Goal: Task Accomplishment & Management: Use online tool/utility

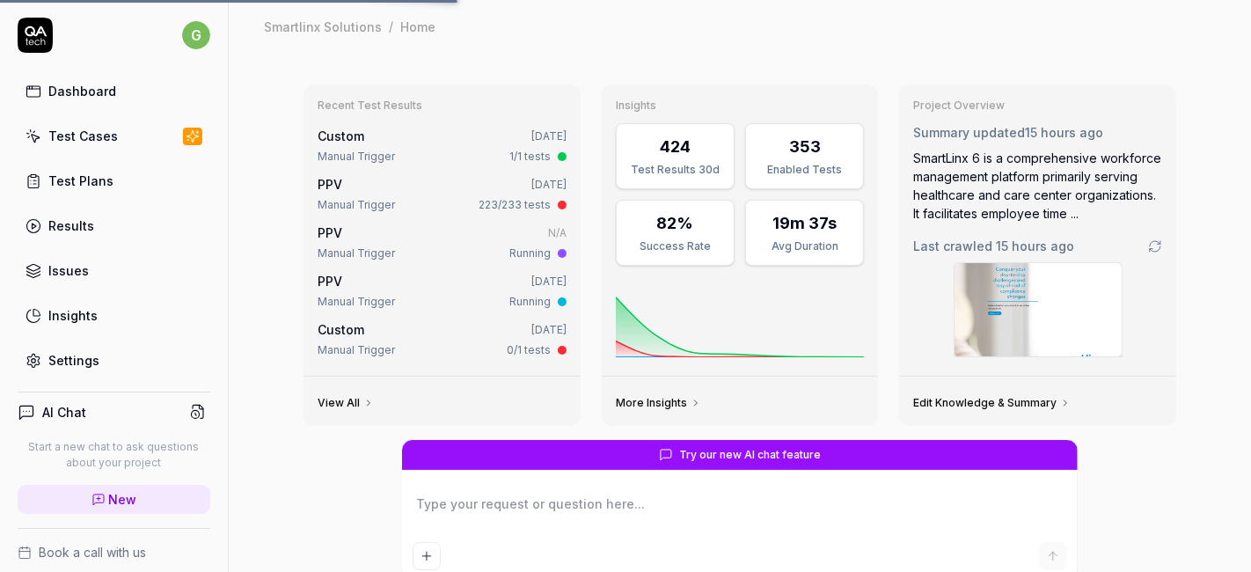
type textarea "*"
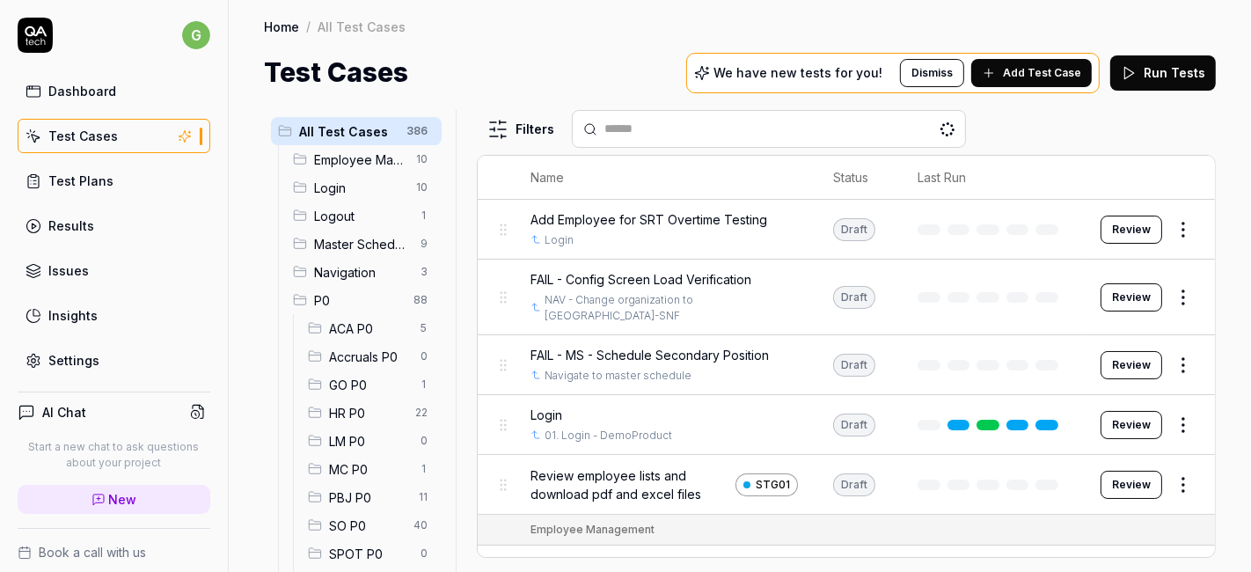
scroll to position [111, 0]
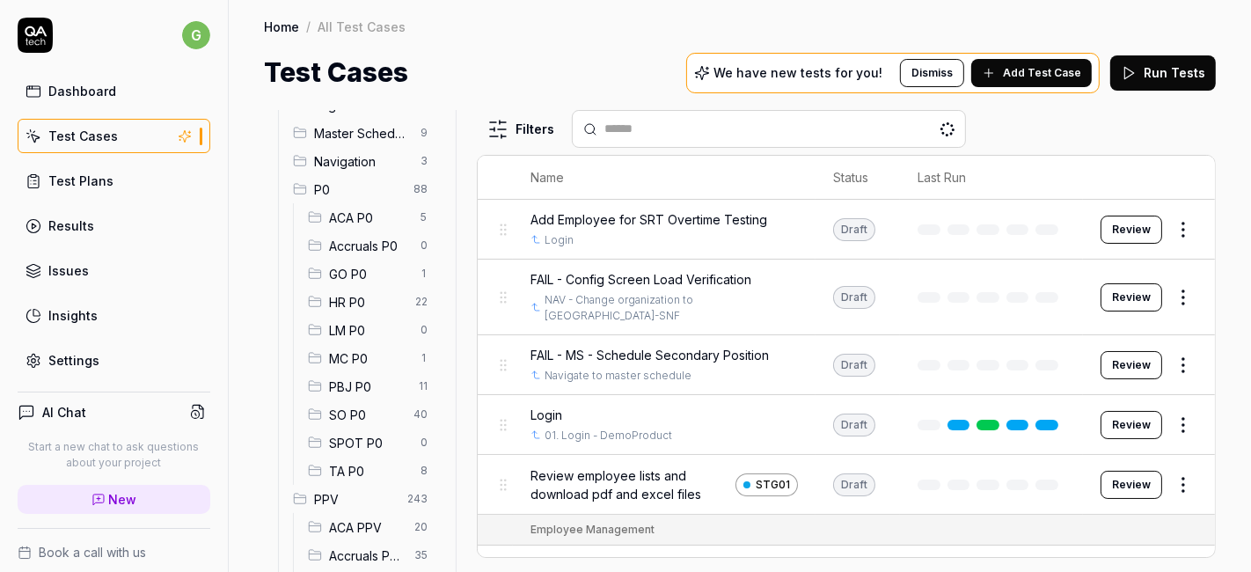
click at [354, 400] on div "SO P0 40" at bounding box center [371, 414] width 141 height 28
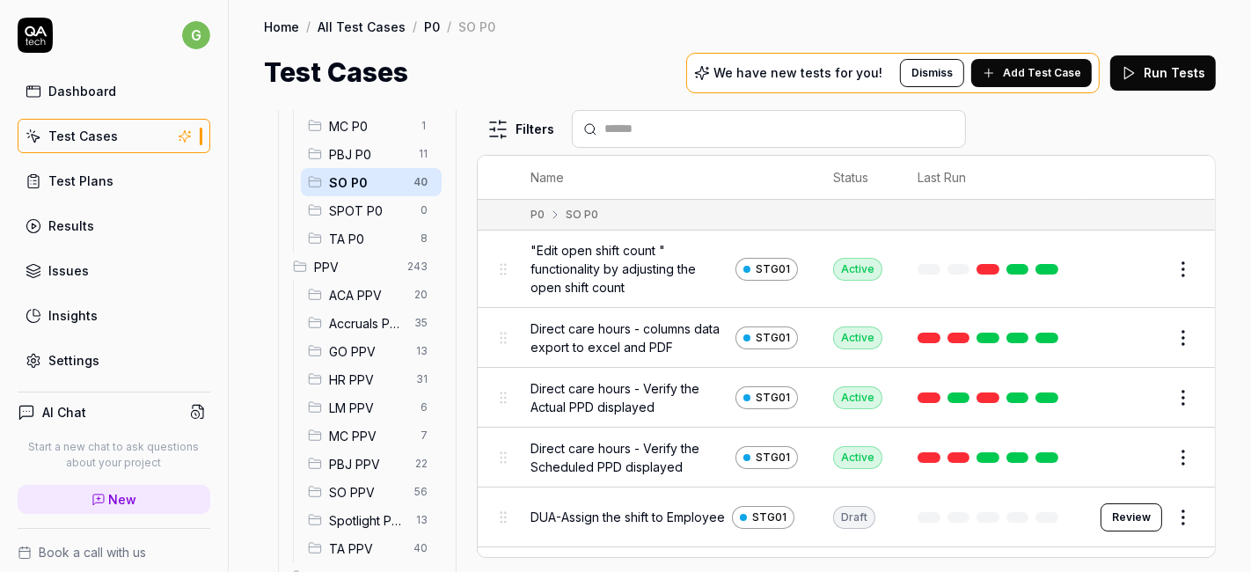
scroll to position [472, 0]
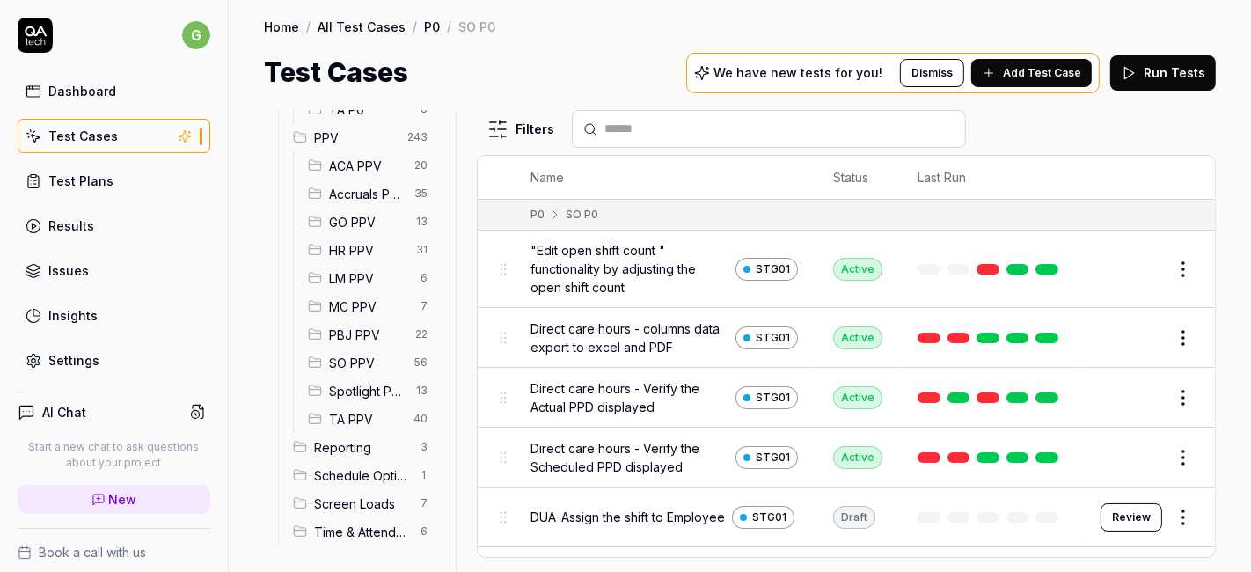
click at [353, 357] on span "SO PPV" at bounding box center [366, 363] width 75 height 18
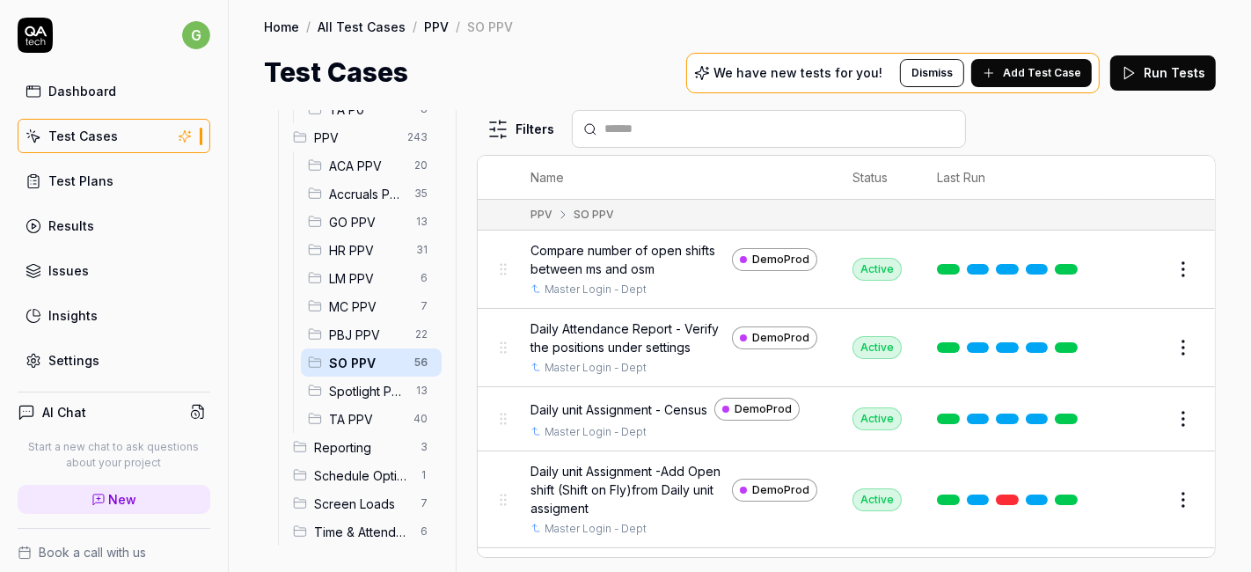
click at [656, 129] on input "text" at bounding box center [779, 129] width 350 height 18
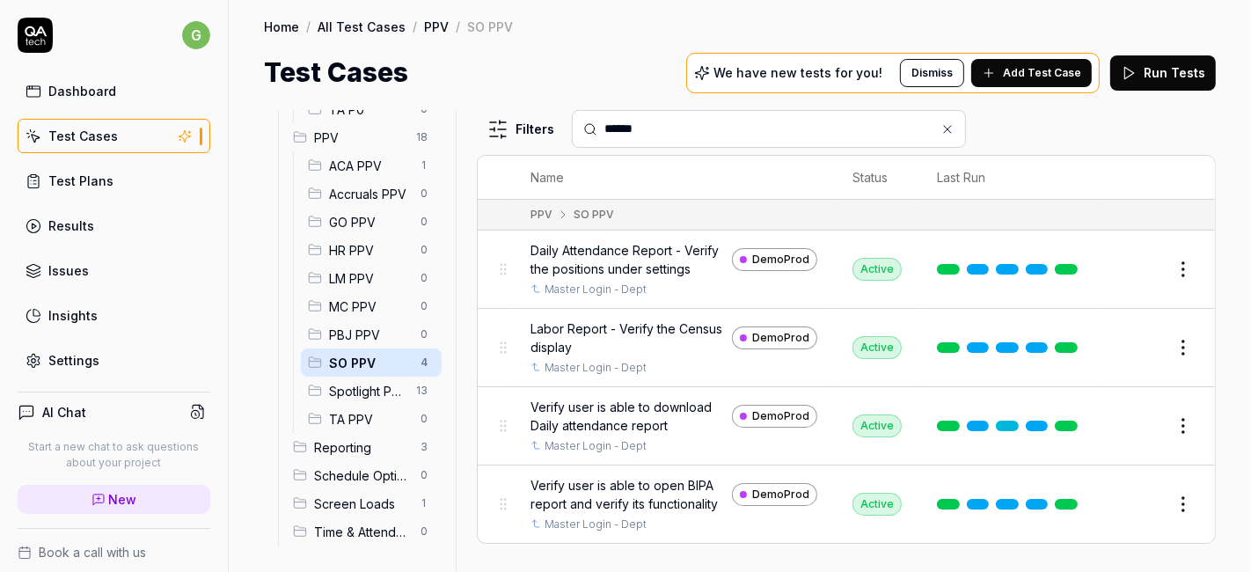
type input "******"
click at [1129, 497] on button "Edit" at bounding box center [1141, 504] width 42 height 28
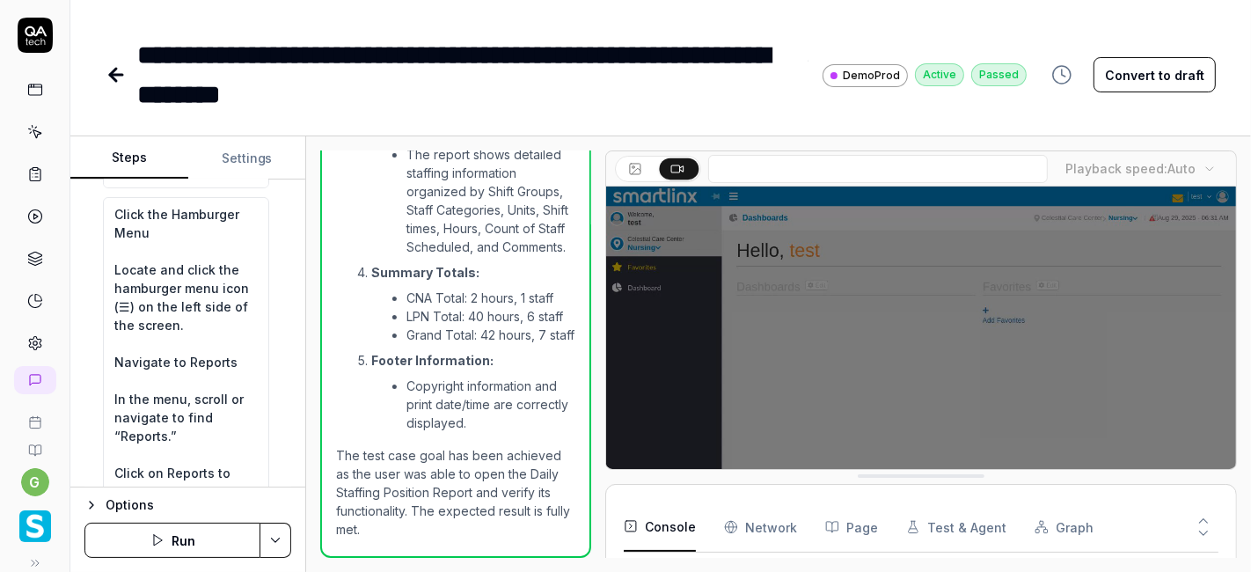
scroll to position [110, 0]
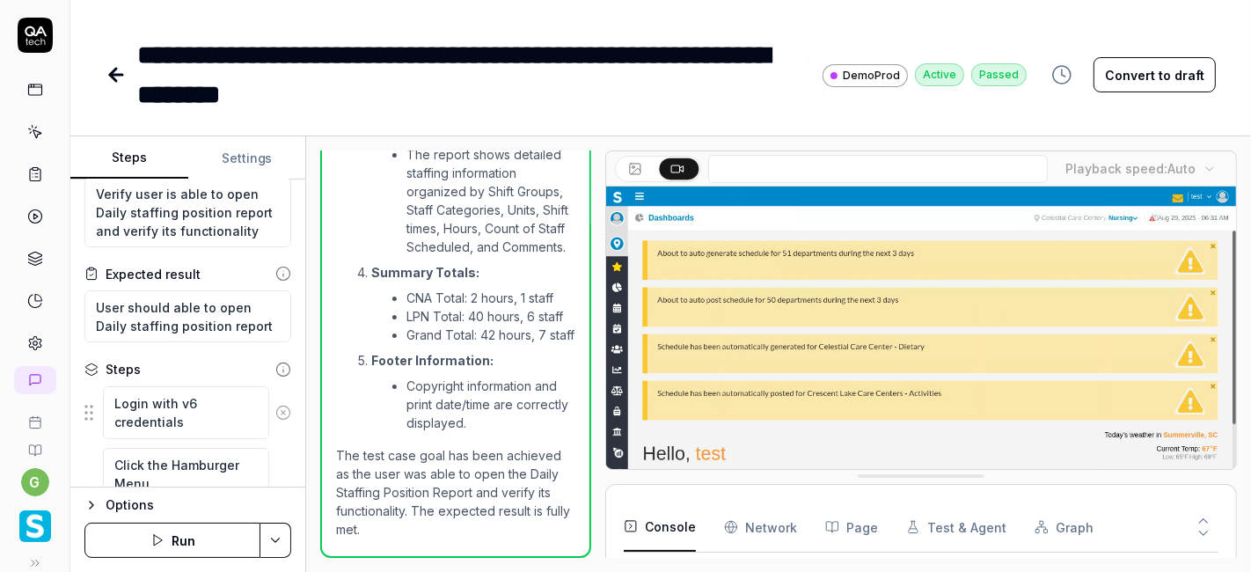
scroll to position [44, 0]
click at [125, 65] on icon at bounding box center [116, 74] width 21 height 21
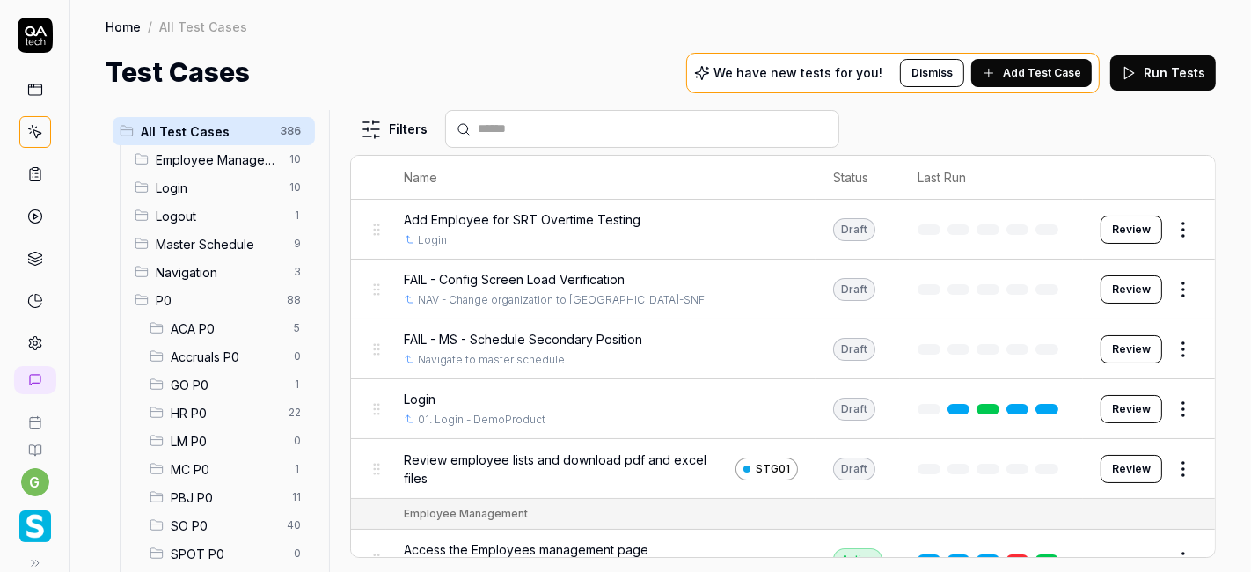
click at [627, 64] on div "Test Cases We have new tests for you! Dismiss Add Test Case Run Tests" at bounding box center [661, 73] width 1110 height 40
click at [193, 339] on div "ACA P0 5" at bounding box center [228, 328] width 172 height 28
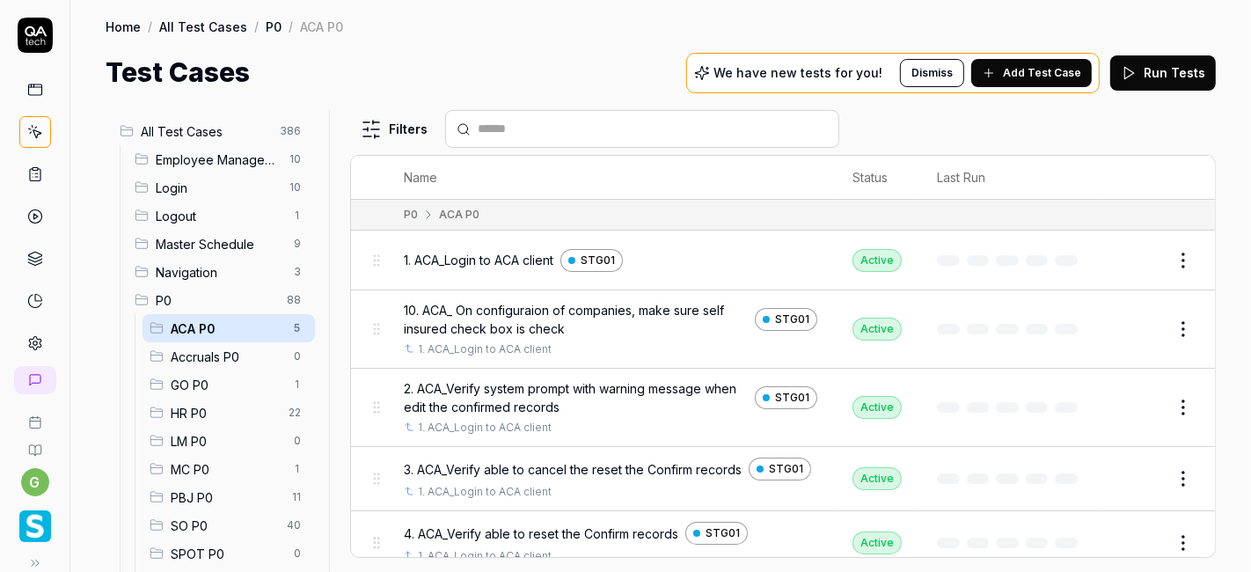
scroll to position [186, 0]
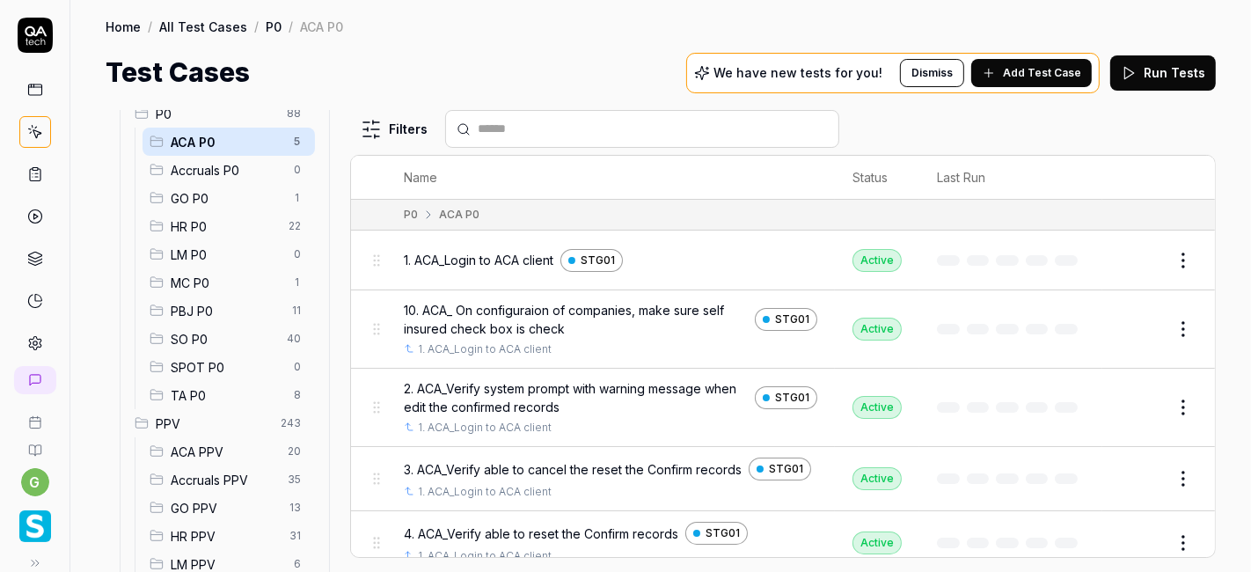
click at [203, 335] on span "SO P0" at bounding box center [224, 339] width 106 height 18
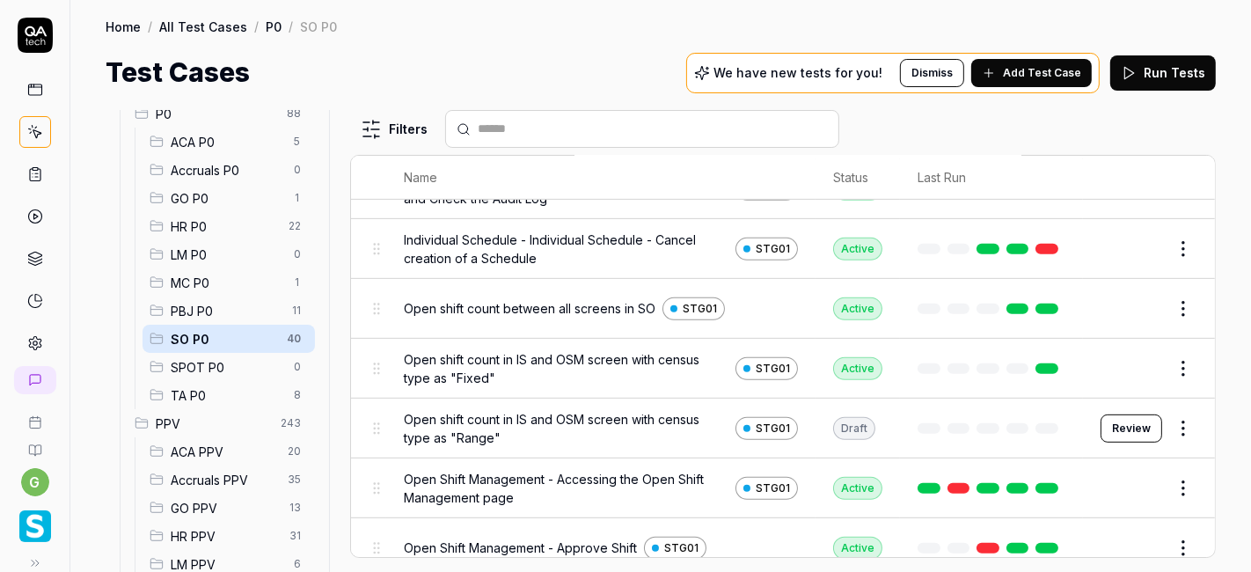
scroll to position [670, 0]
click at [1121, 366] on button "Edit" at bounding box center [1141, 368] width 42 height 28
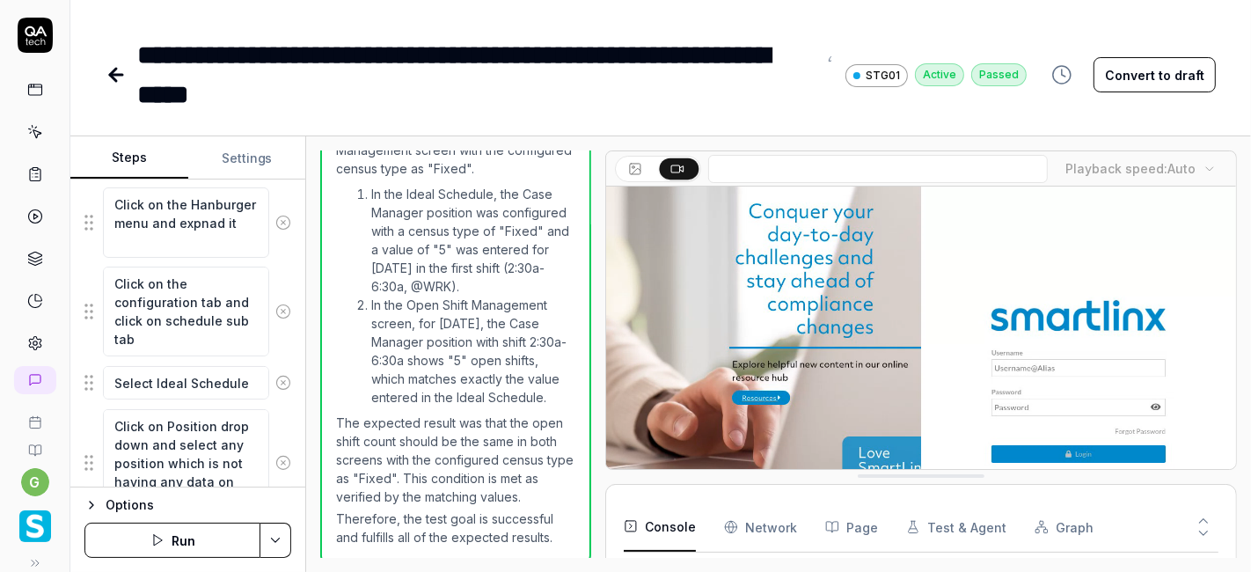
scroll to position [525, 0]
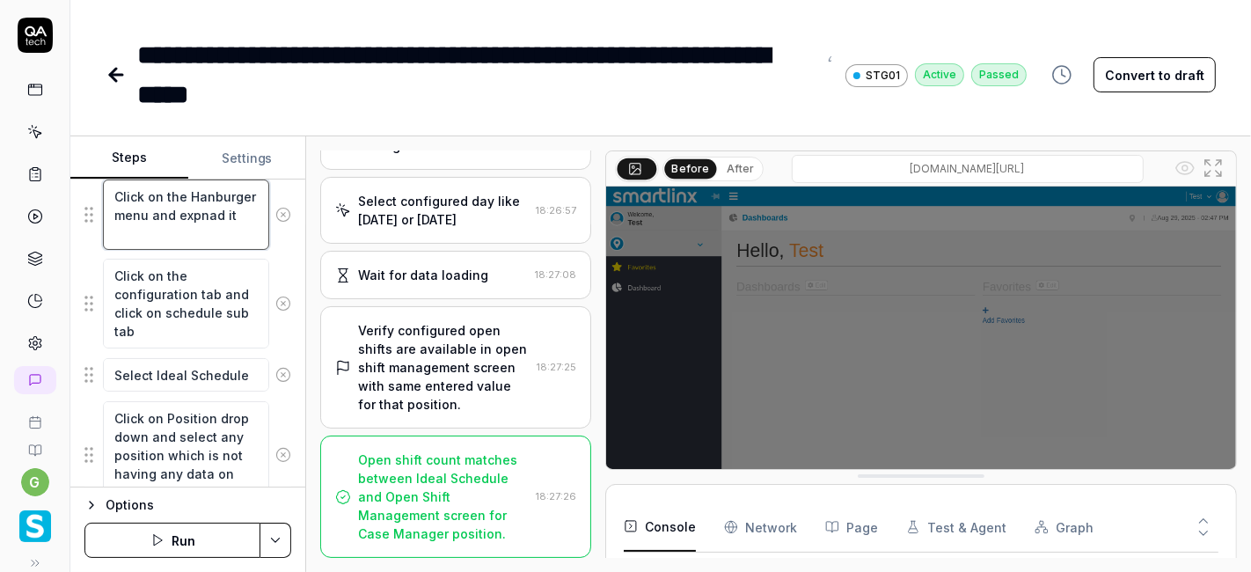
click at [201, 230] on textarea "Click on the Hanburger menu and expnad it" at bounding box center [186, 214] width 166 height 70
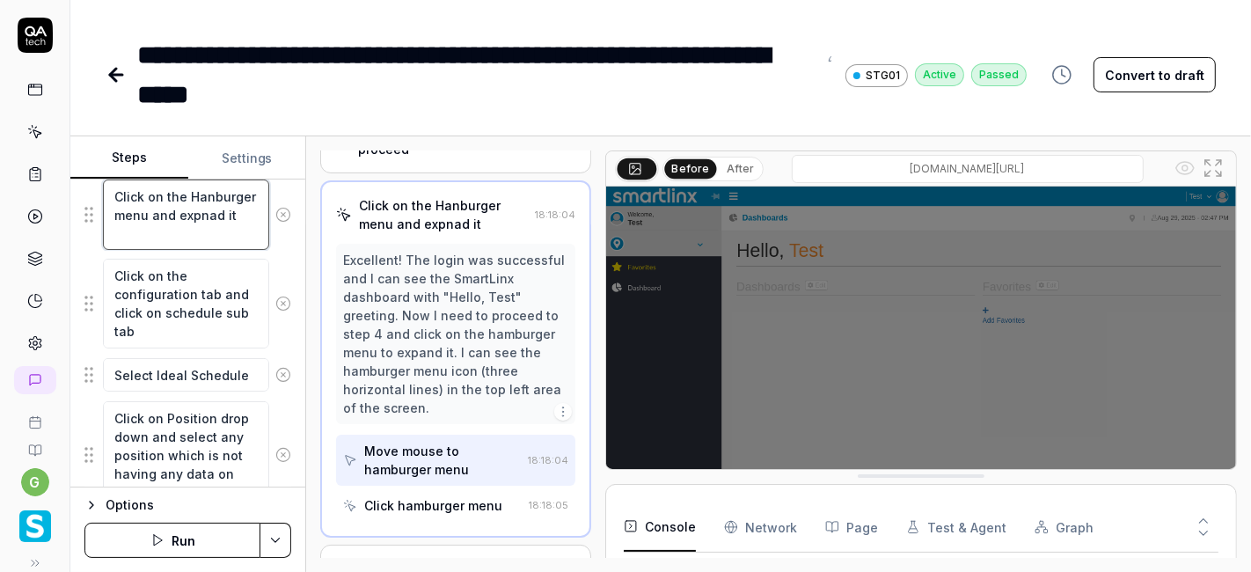
scroll to position [250, 0]
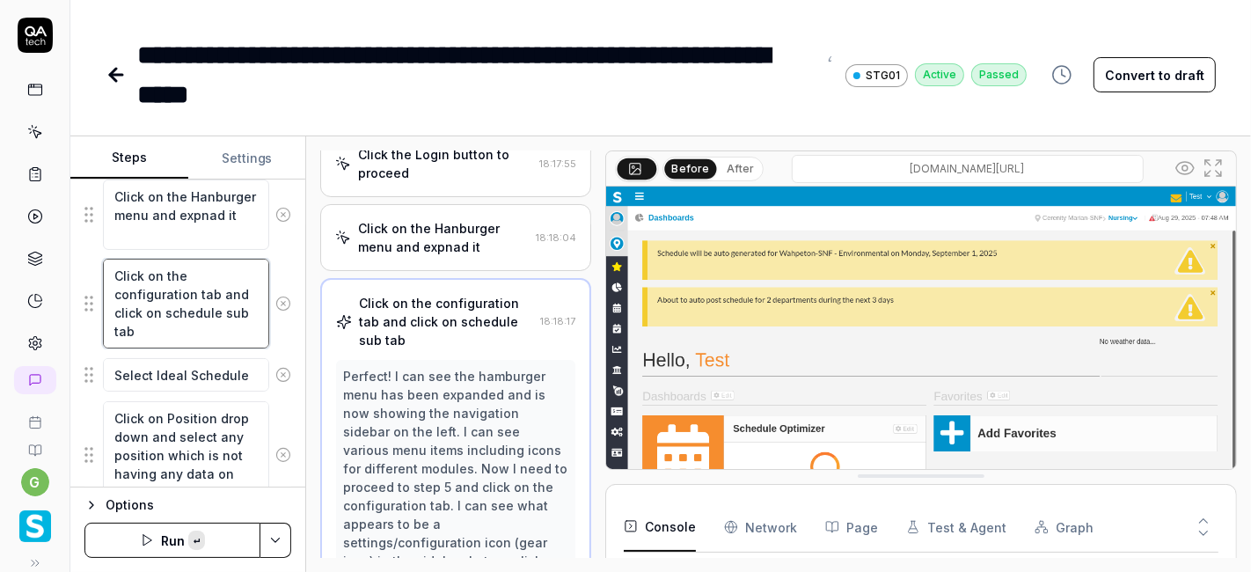
click at [163, 290] on textarea "Click on the configuration tab and click on schedule sub tab" at bounding box center [186, 303] width 166 height 89
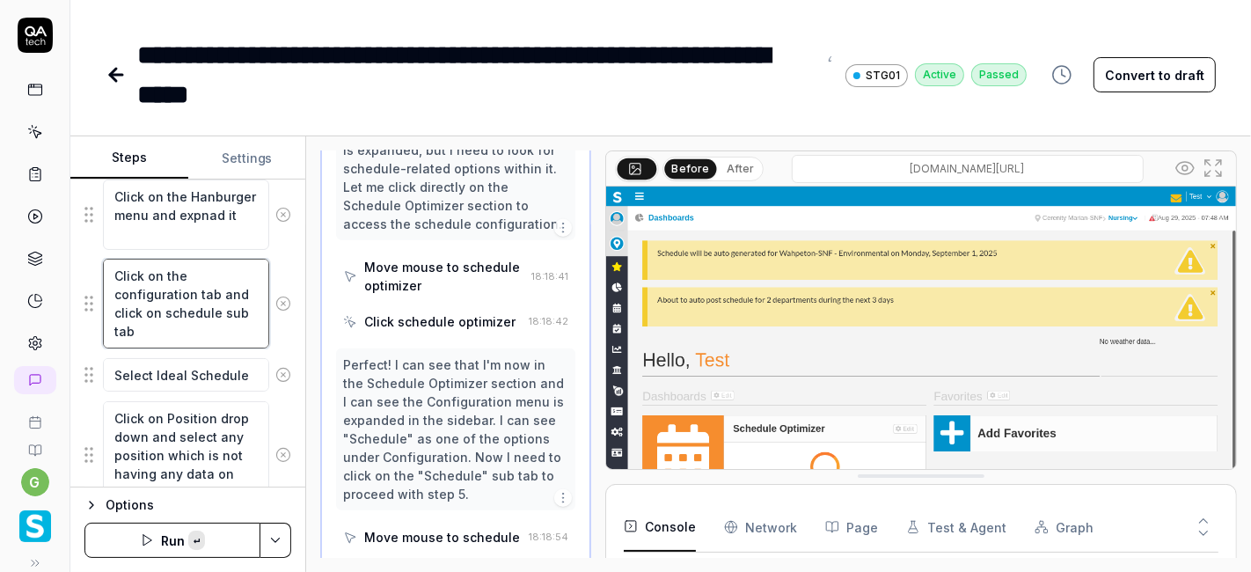
scroll to position [1337, 0]
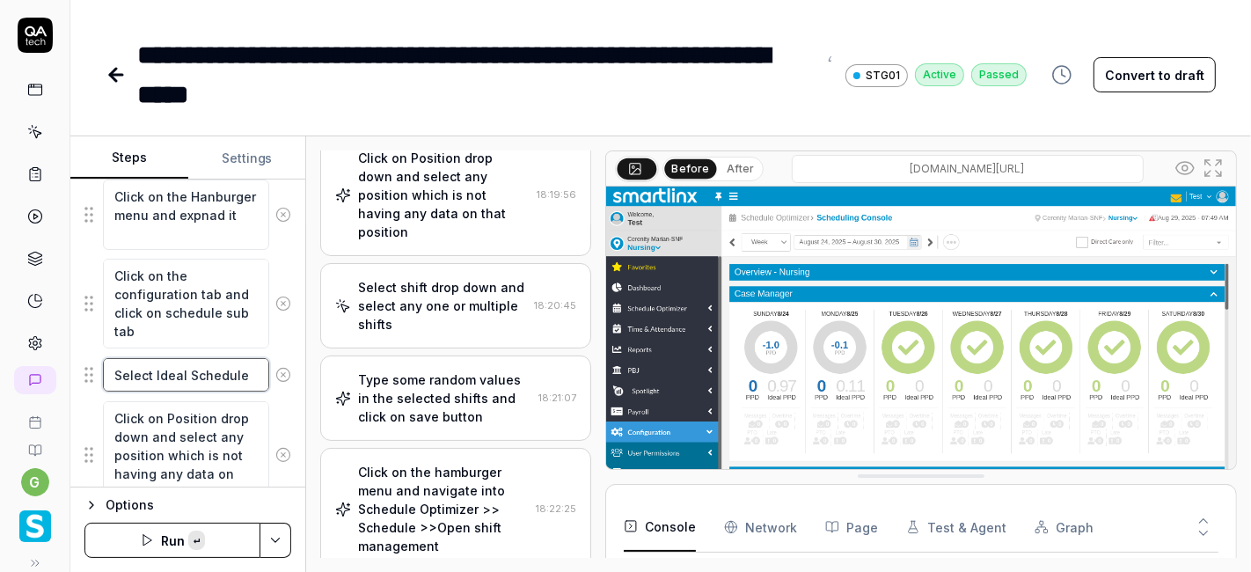
click at [181, 370] on textarea "Select Ideal Schedule" at bounding box center [186, 374] width 166 height 33
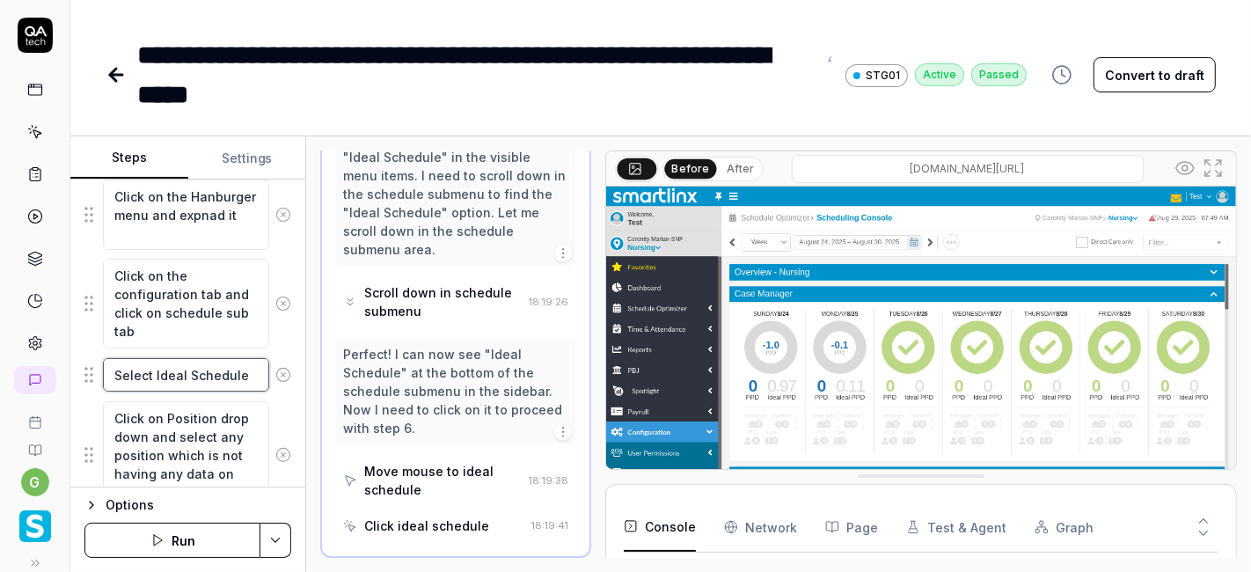
scroll to position [902, 0]
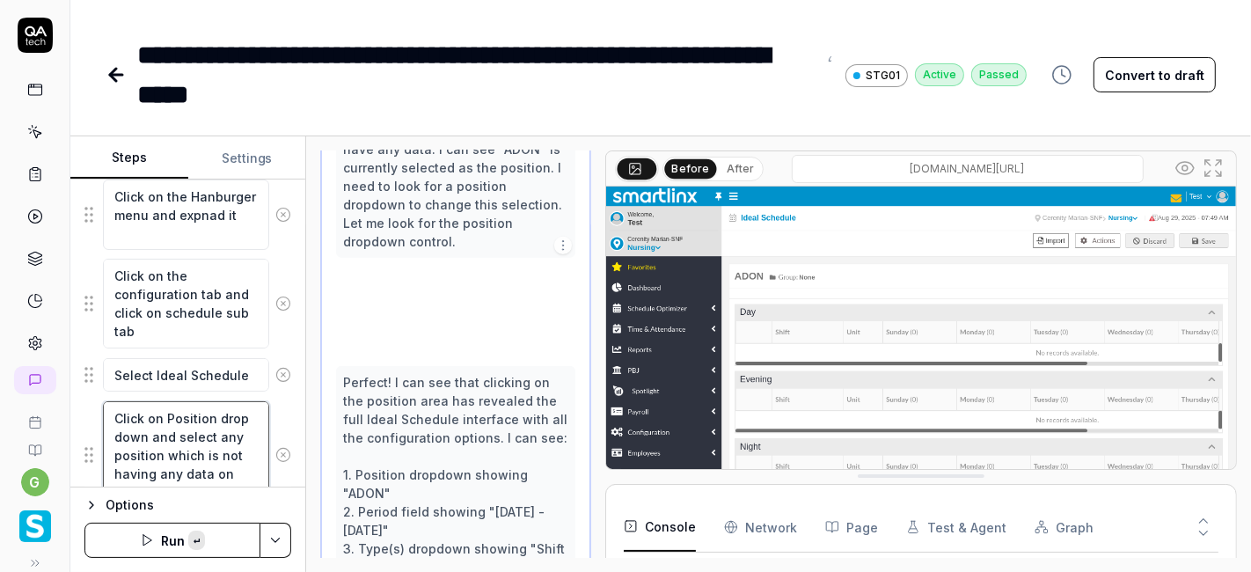
click at [170, 433] on textarea "Click on Position drop down and select any position which is not having any dat…" at bounding box center [186, 454] width 166 height 107
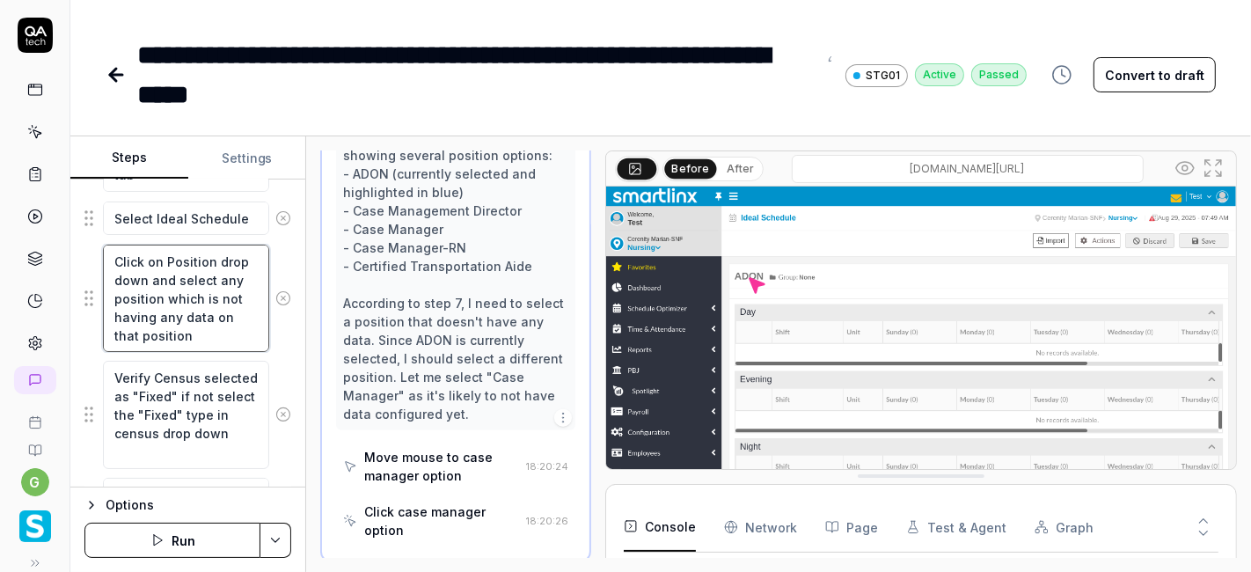
scroll to position [688, 0]
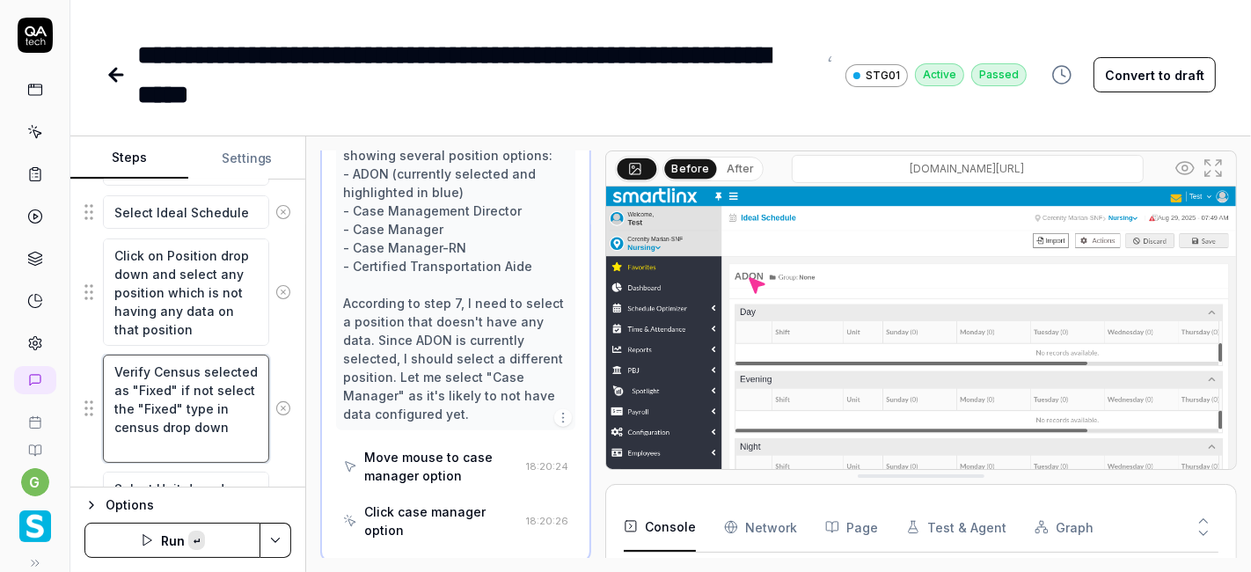
click at [193, 397] on textarea "Verify Census selected as "Fixed" if not select the "Fixed" type in census drop…" at bounding box center [186, 407] width 166 height 107
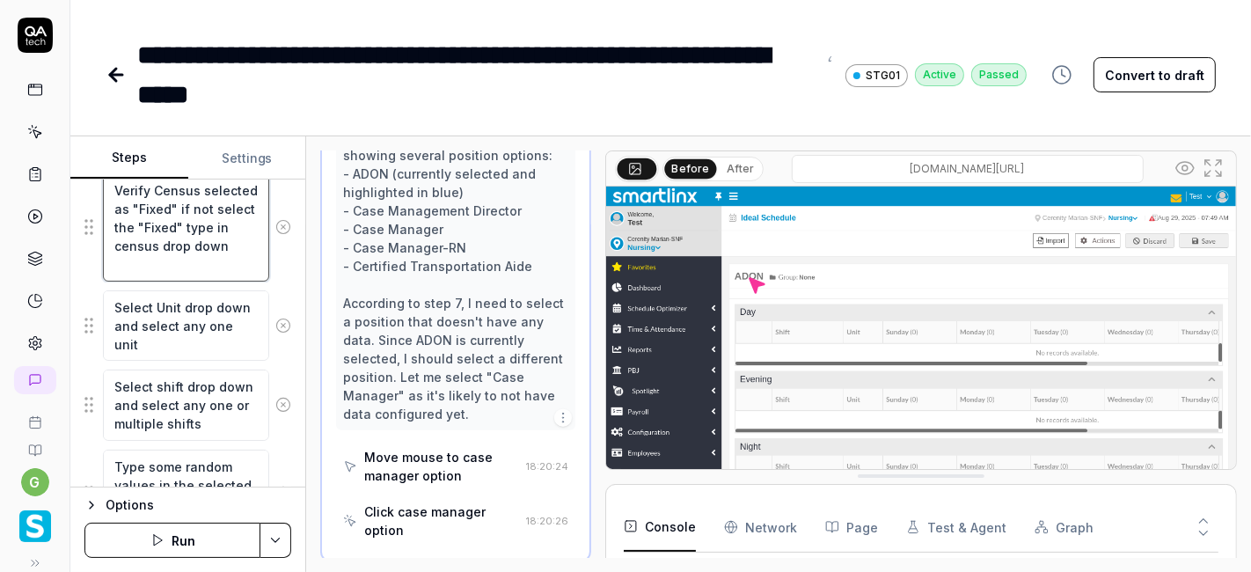
scroll to position [873, 0]
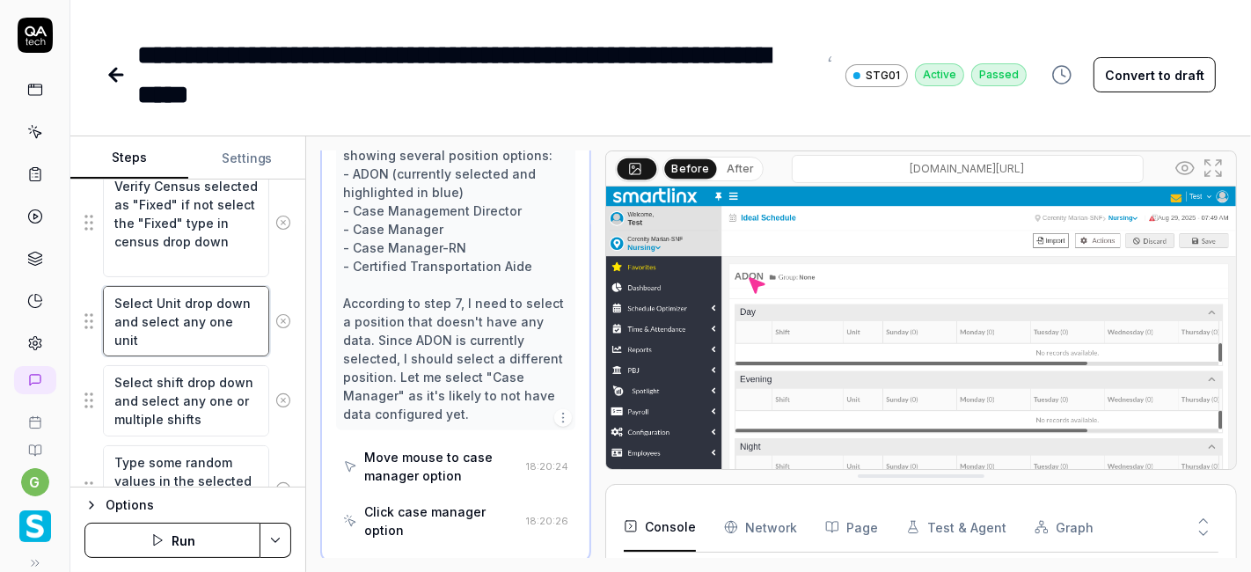
click at [179, 315] on textarea "Select Unit drop down and select any one unit" at bounding box center [186, 321] width 166 height 70
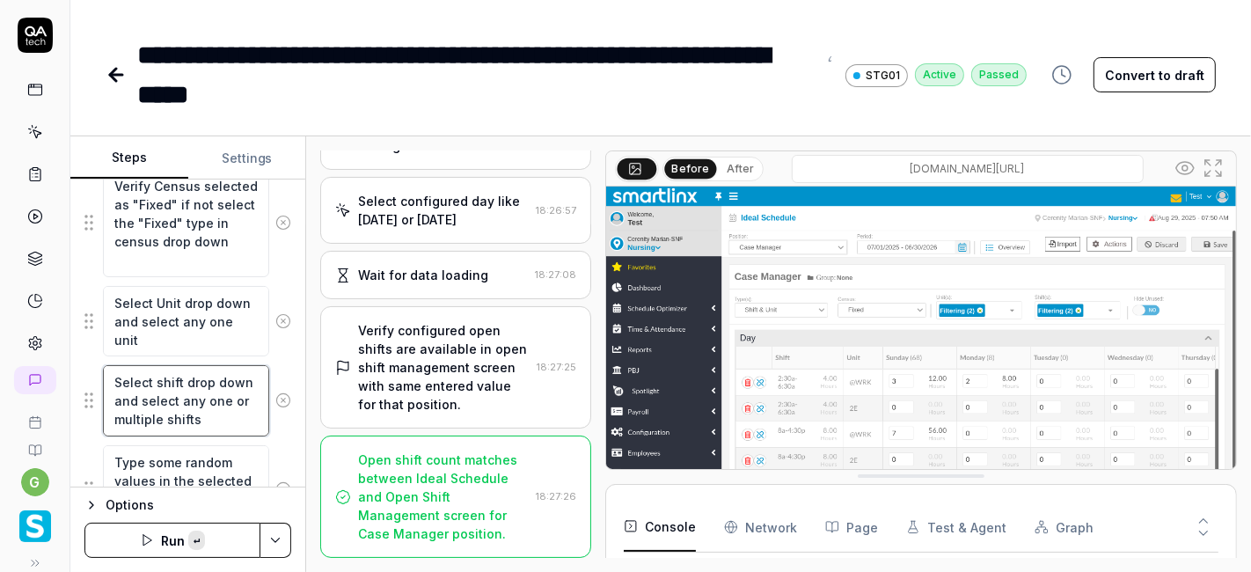
click at [186, 393] on textarea "Select shift drop down and select any one or multiple shifts" at bounding box center [186, 400] width 166 height 70
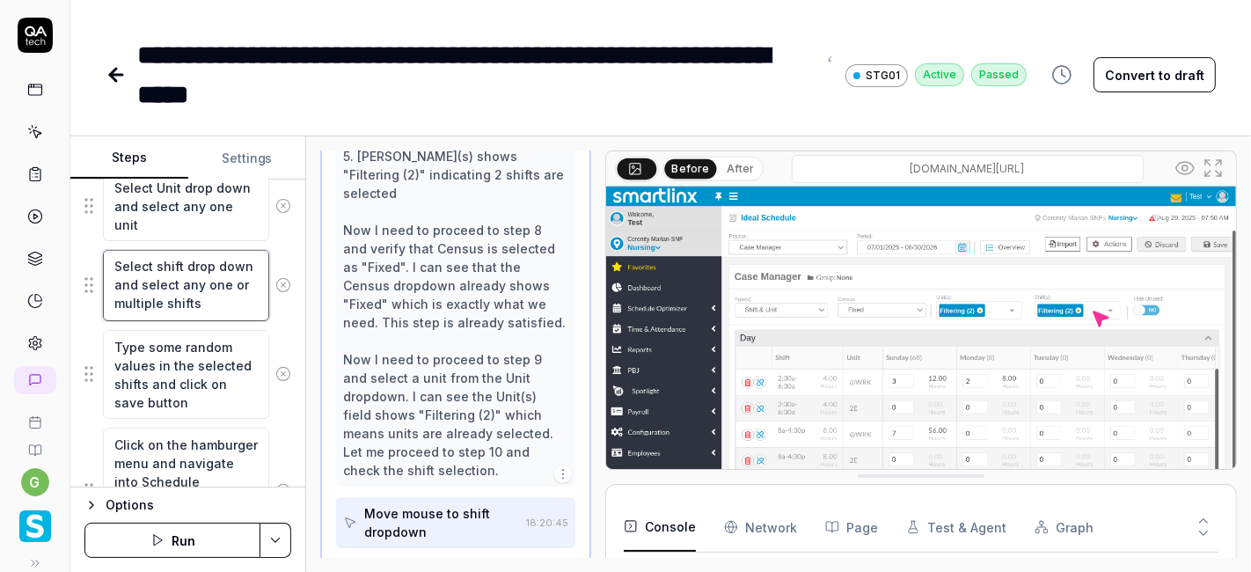
scroll to position [989, 0]
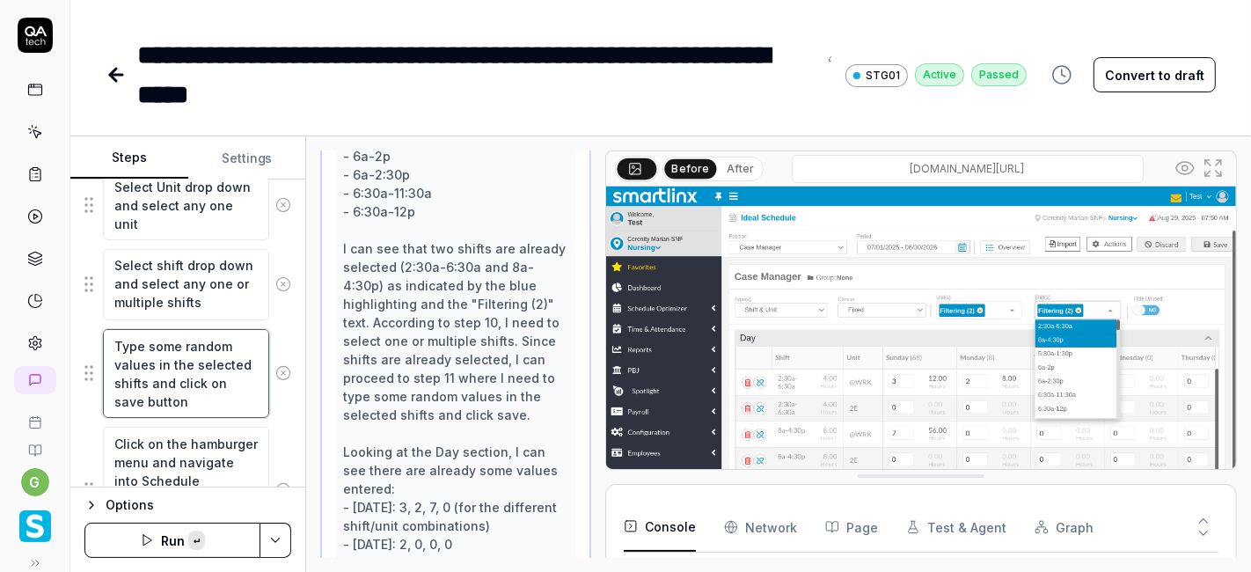
click at [163, 376] on textarea "Type some random values in the selected shifts and click on save button" at bounding box center [186, 373] width 166 height 89
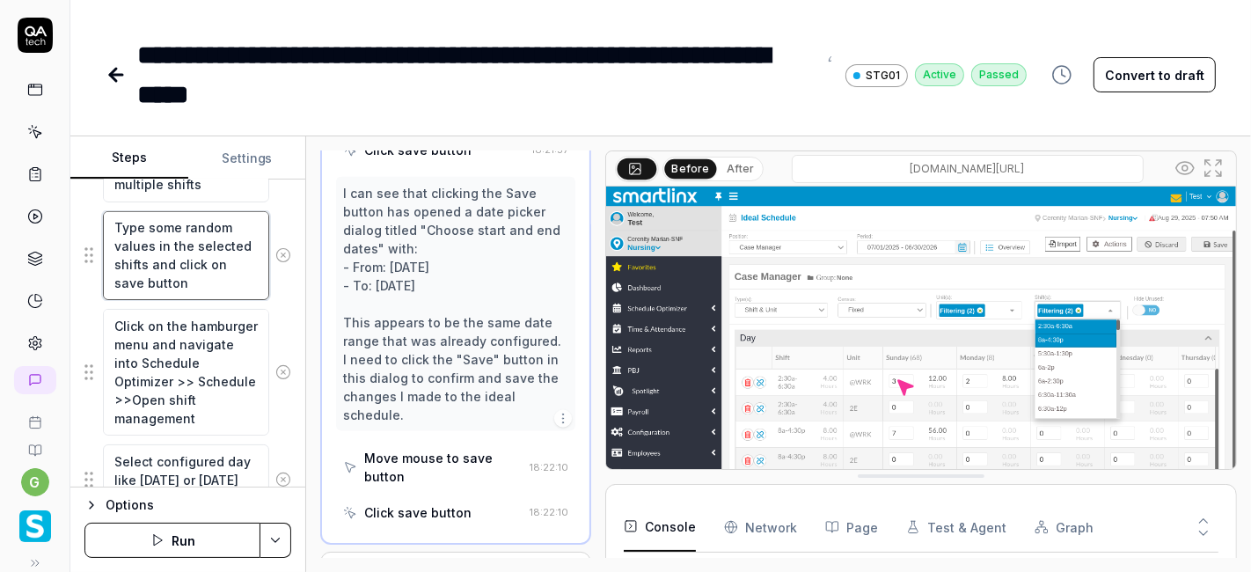
scroll to position [1121, 0]
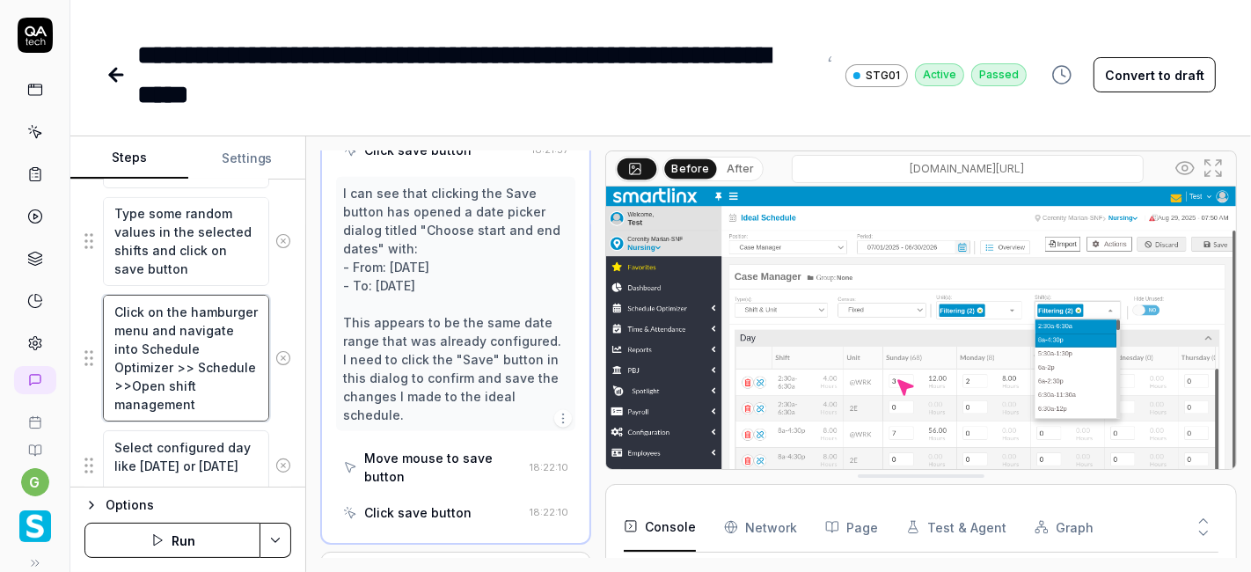
click at [158, 343] on textarea "Click on the hamburger menu and navigate into Schedule Optimizer >> Schedule >>…" at bounding box center [186, 358] width 166 height 126
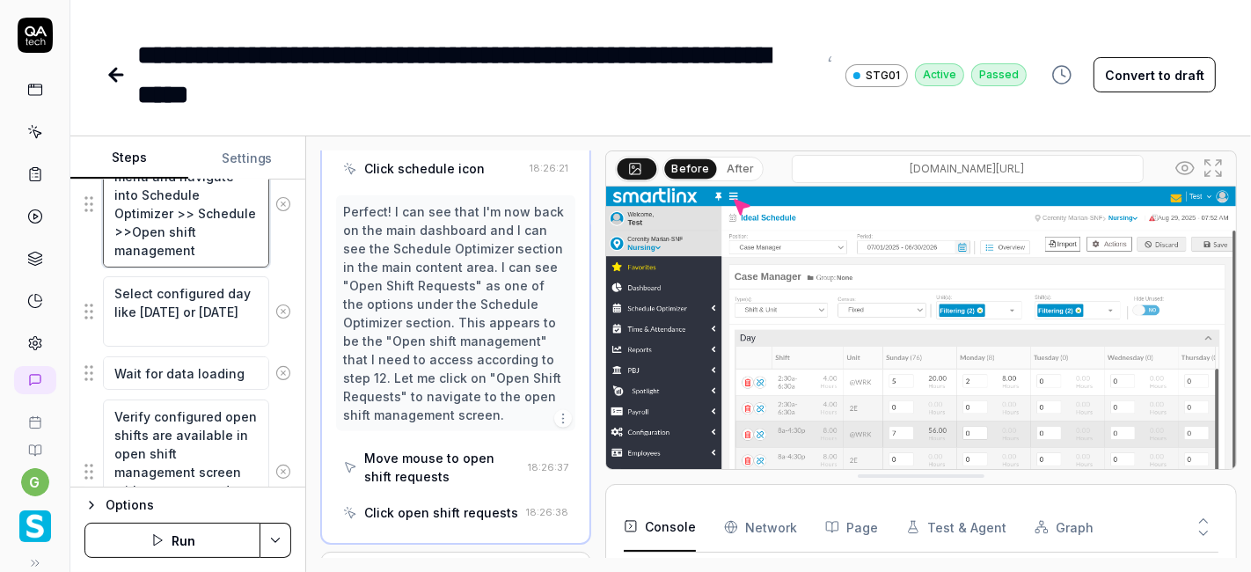
scroll to position [1276, 0]
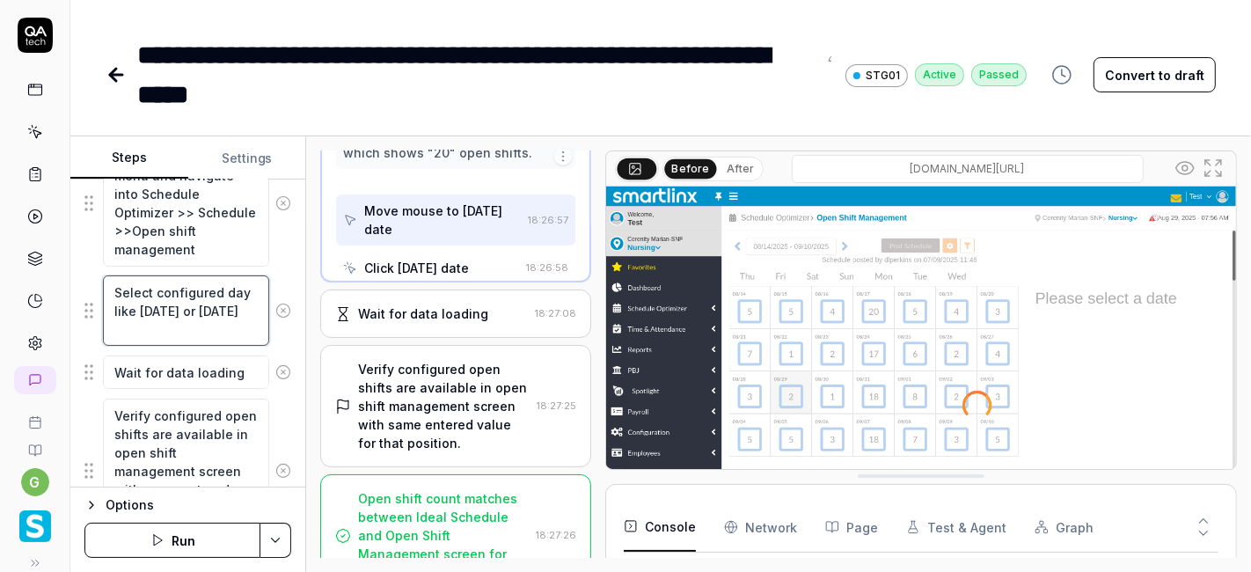
click at [166, 303] on textarea "Select configured day like sunday or monday" at bounding box center [186, 310] width 166 height 70
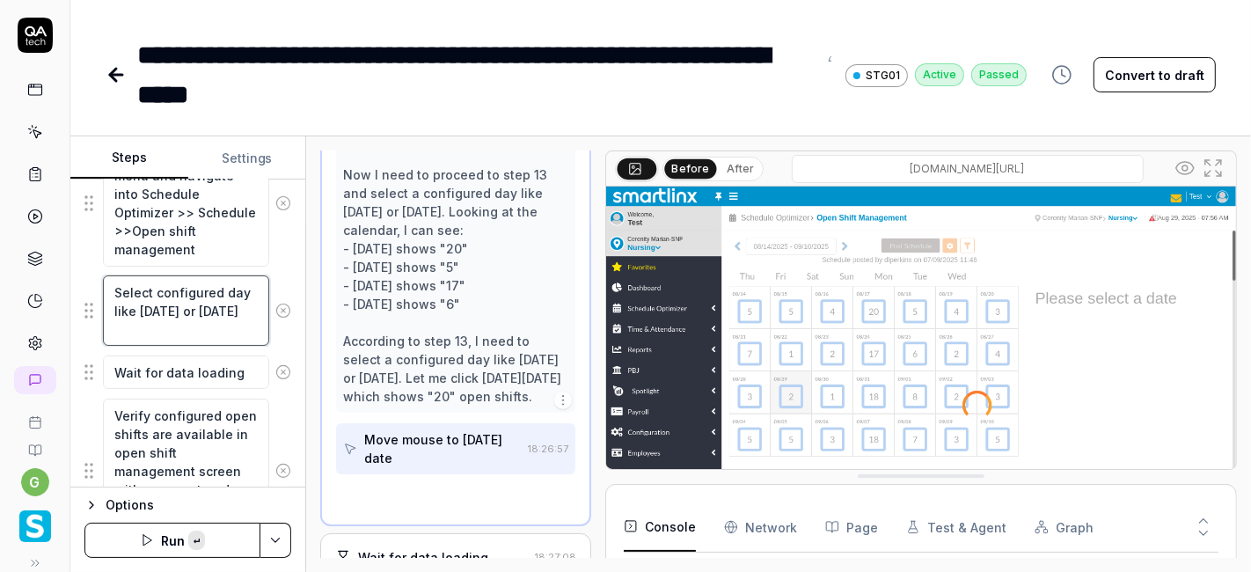
scroll to position [1188, 0]
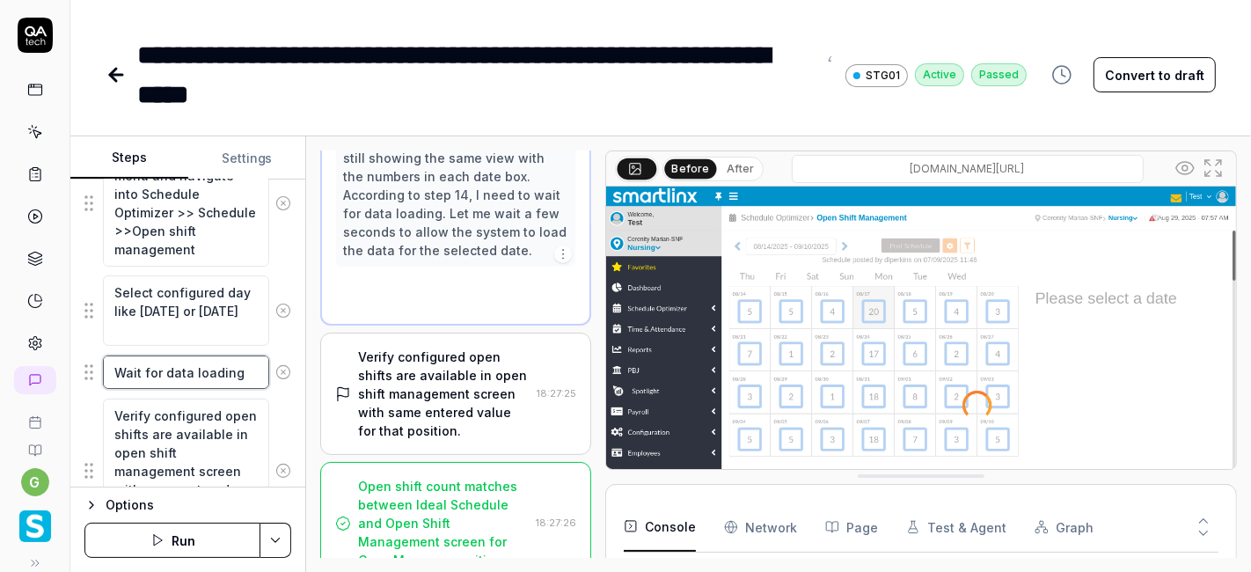
click at [164, 361] on textarea "Wait for data loading" at bounding box center [186, 371] width 166 height 33
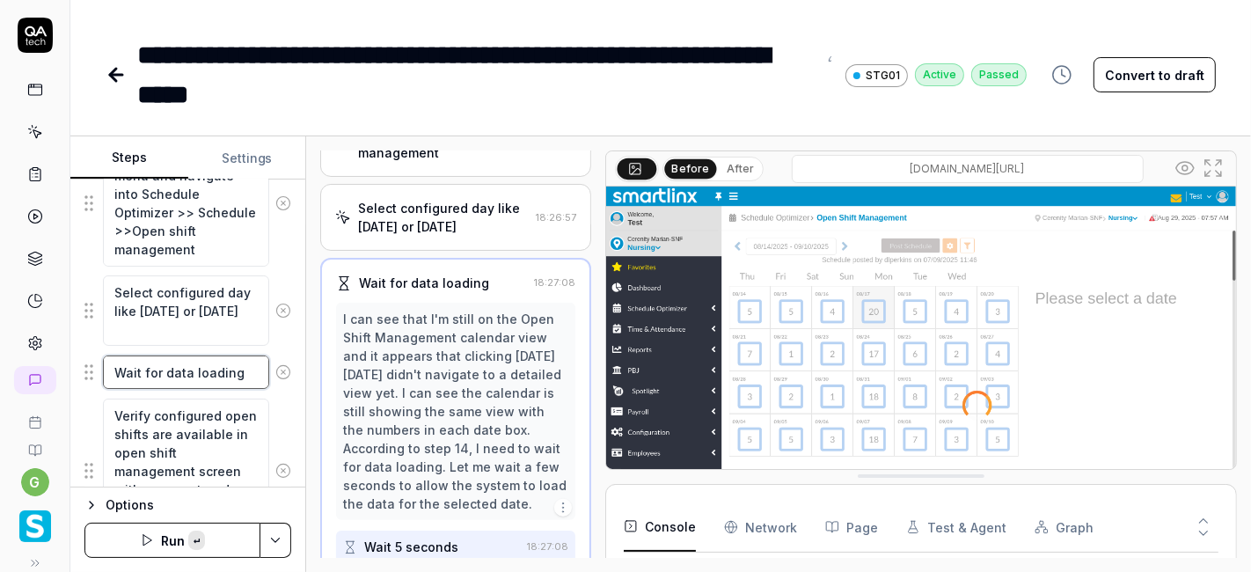
scroll to position [931, 0]
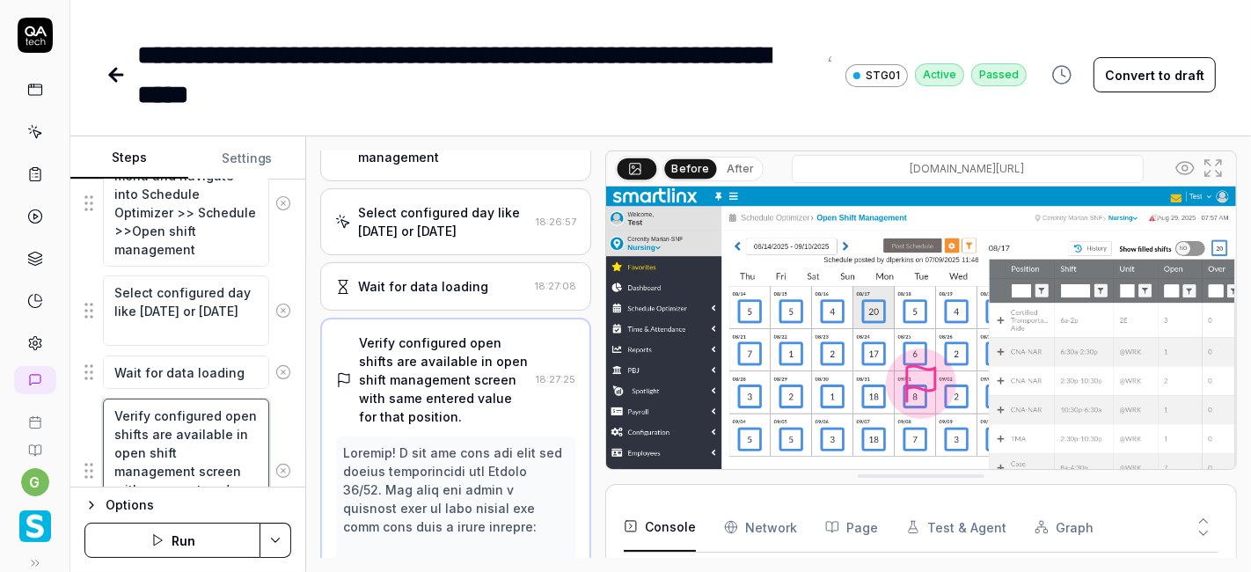
click at [185, 423] on textarea "Verify configured open shifts are available in open shift management screen wit…" at bounding box center [186, 470] width 166 height 144
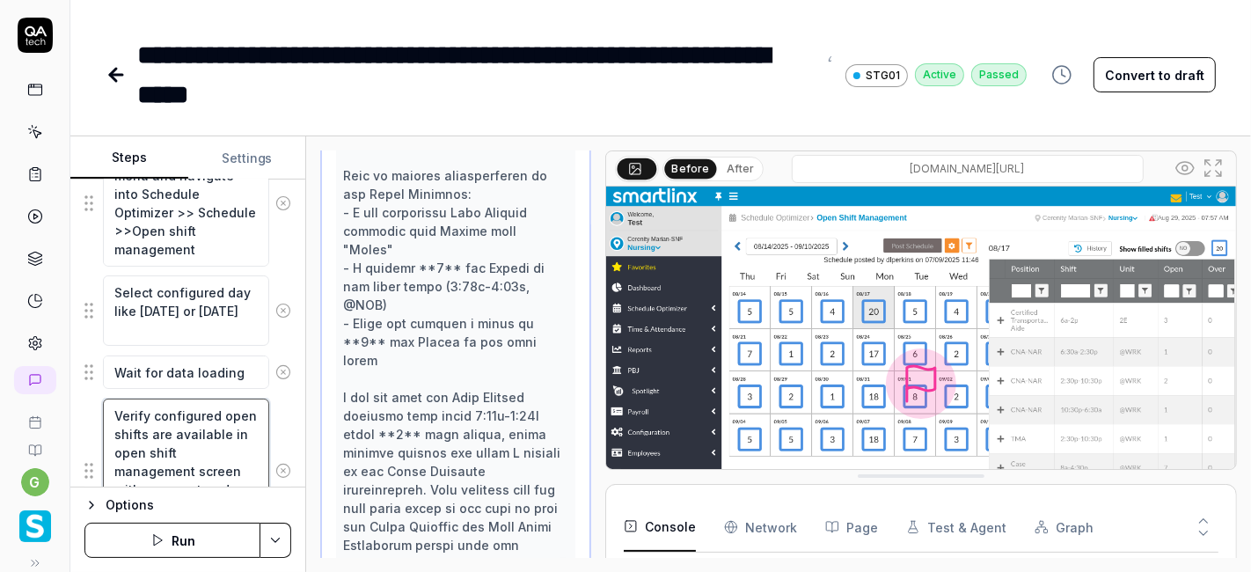
scroll to position [1379, 0]
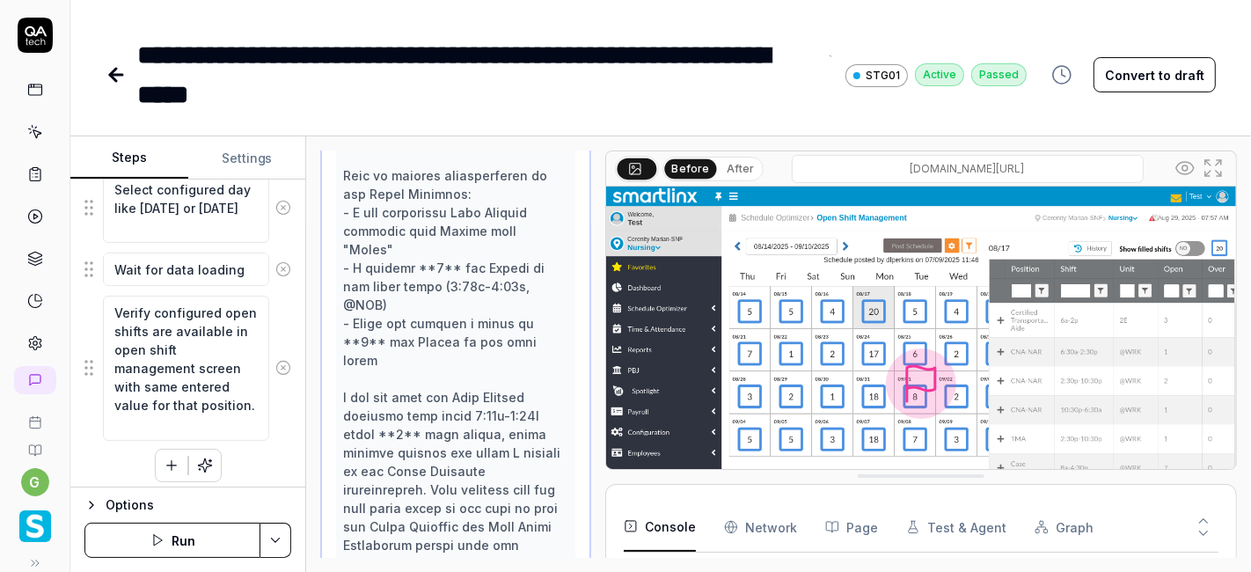
click at [650, 9] on div "**********" at bounding box center [660, 57] width 1180 height 114
type textarea "*"
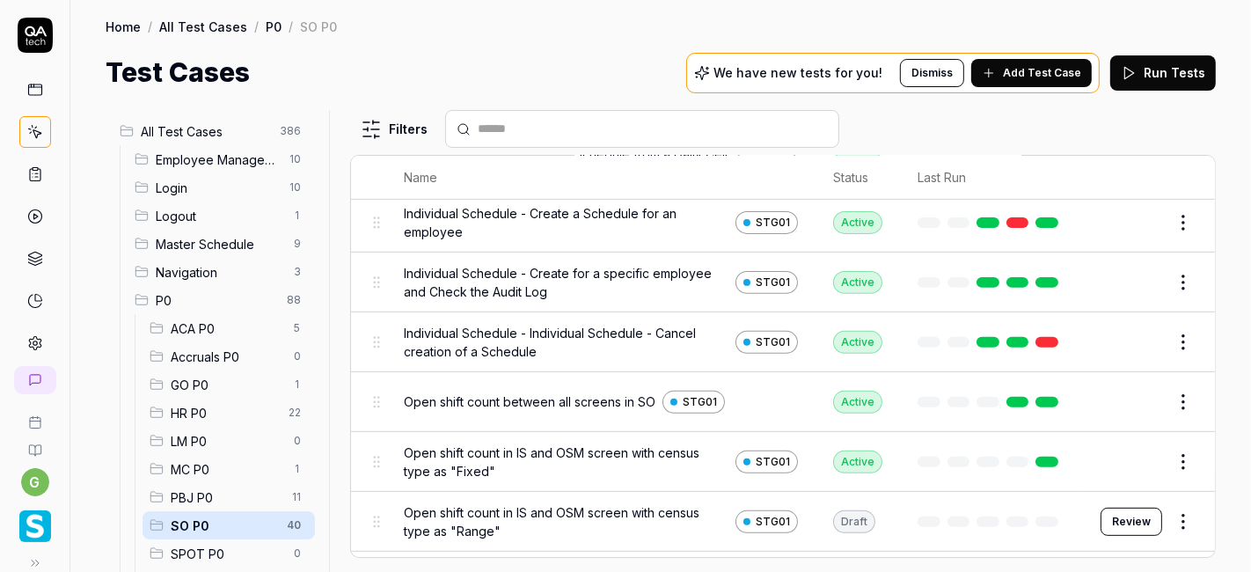
scroll to position [671, 0]
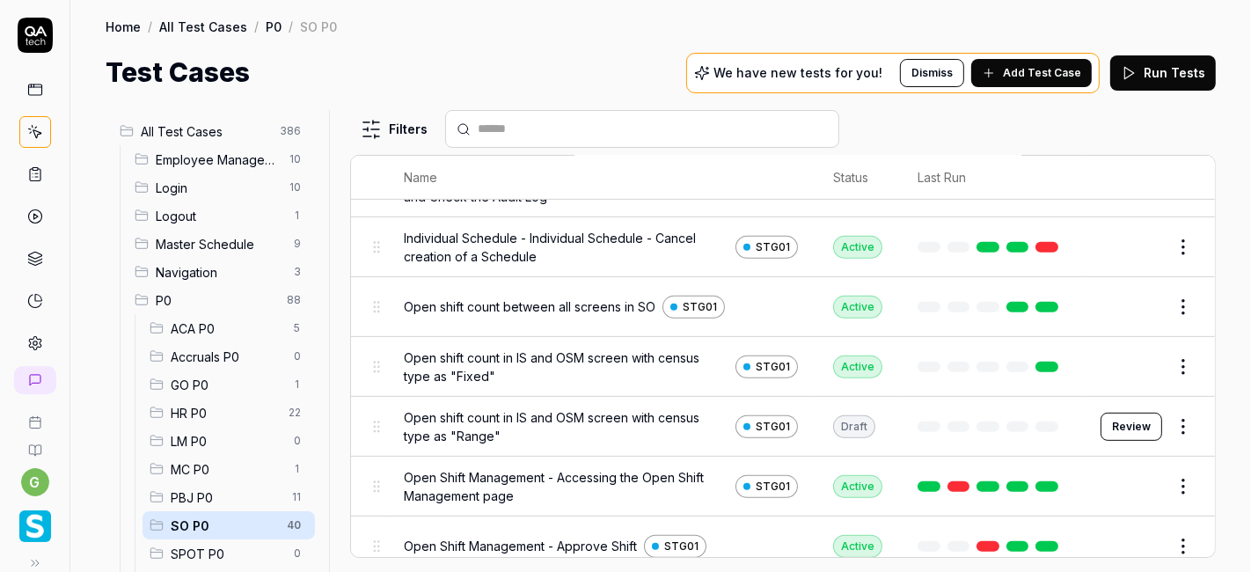
click at [1115, 418] on button "Review" at bounding box center [1131, 426] width 62 height 28
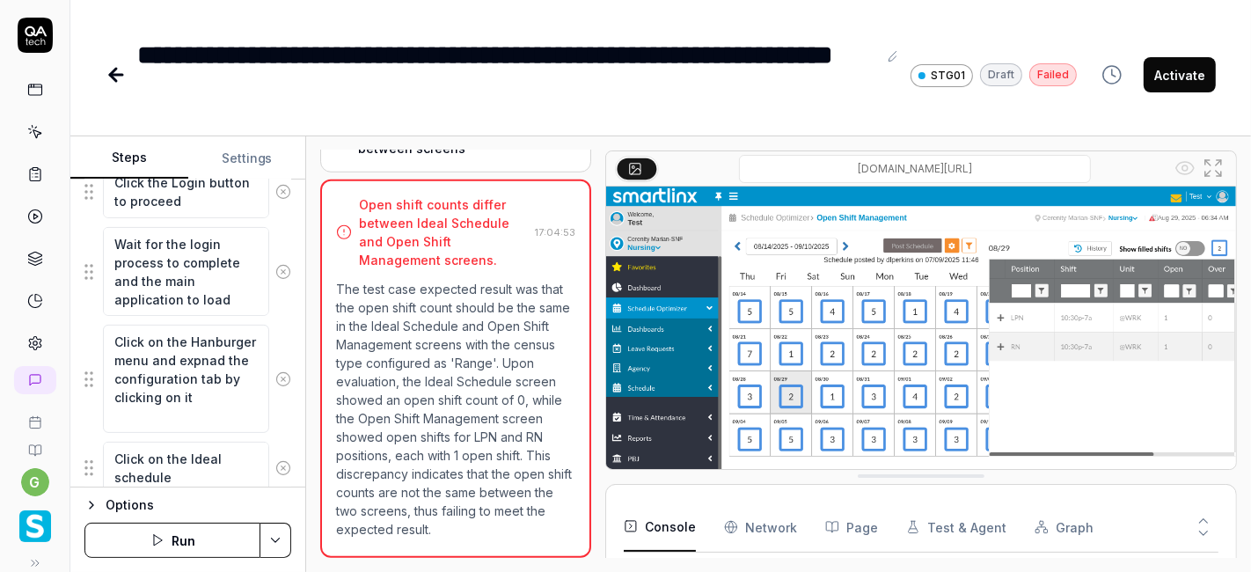
scroll to position [535, 0]
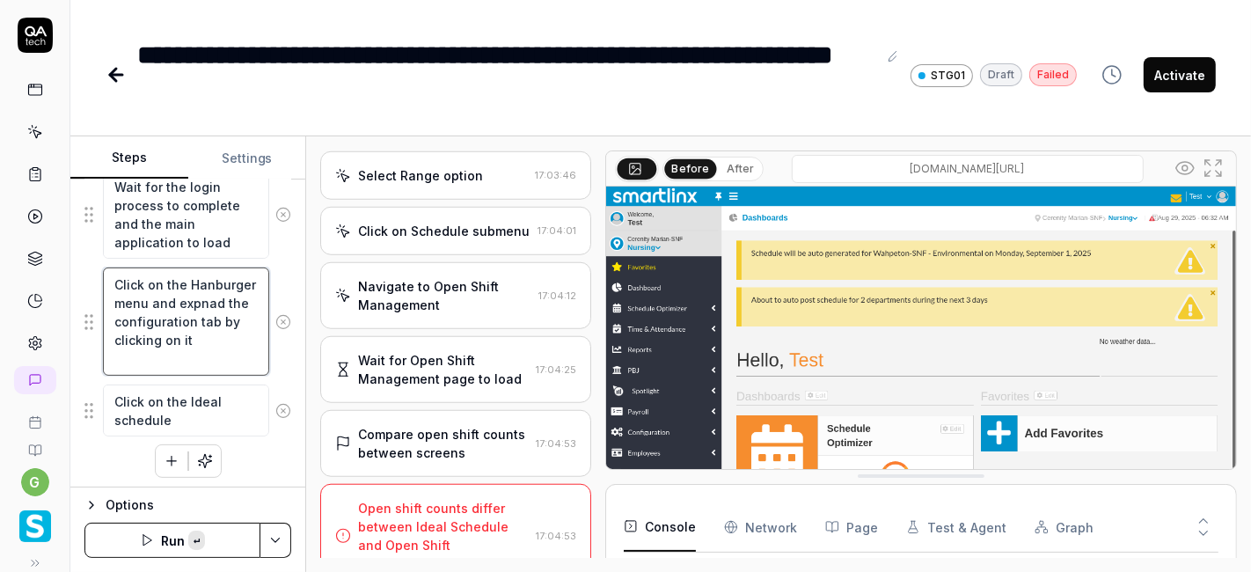
click at [203, 310] on textarea "Click on the Hanburger menu and expnad the configuration tab by clicking on it" at bounding box center [186, 320] width 166 height 107
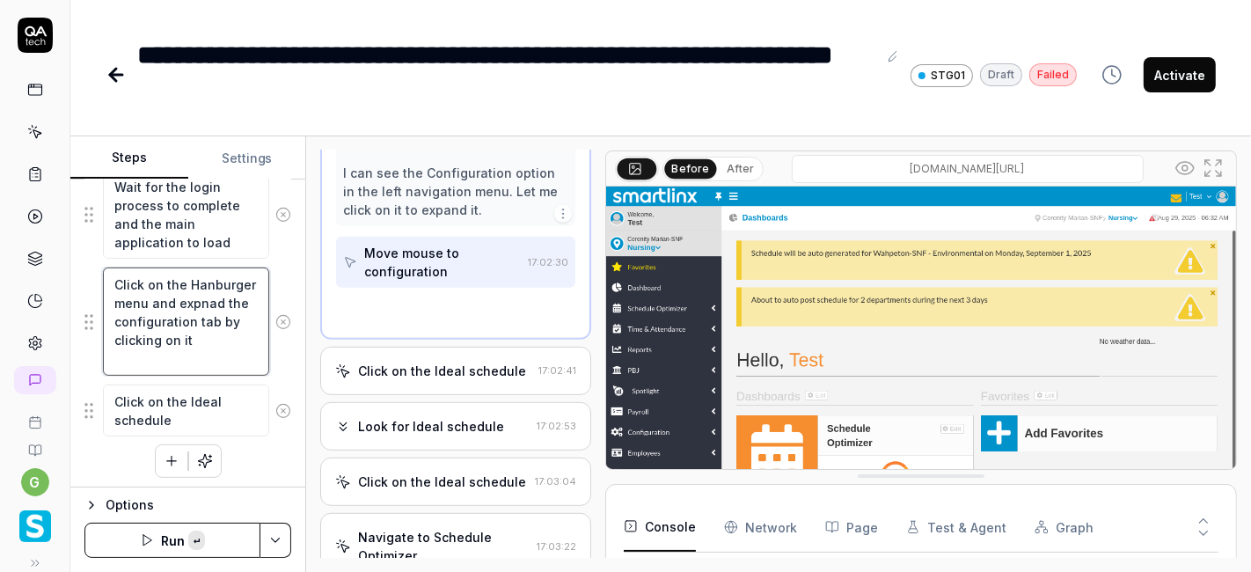
scroll to position [434, 0]
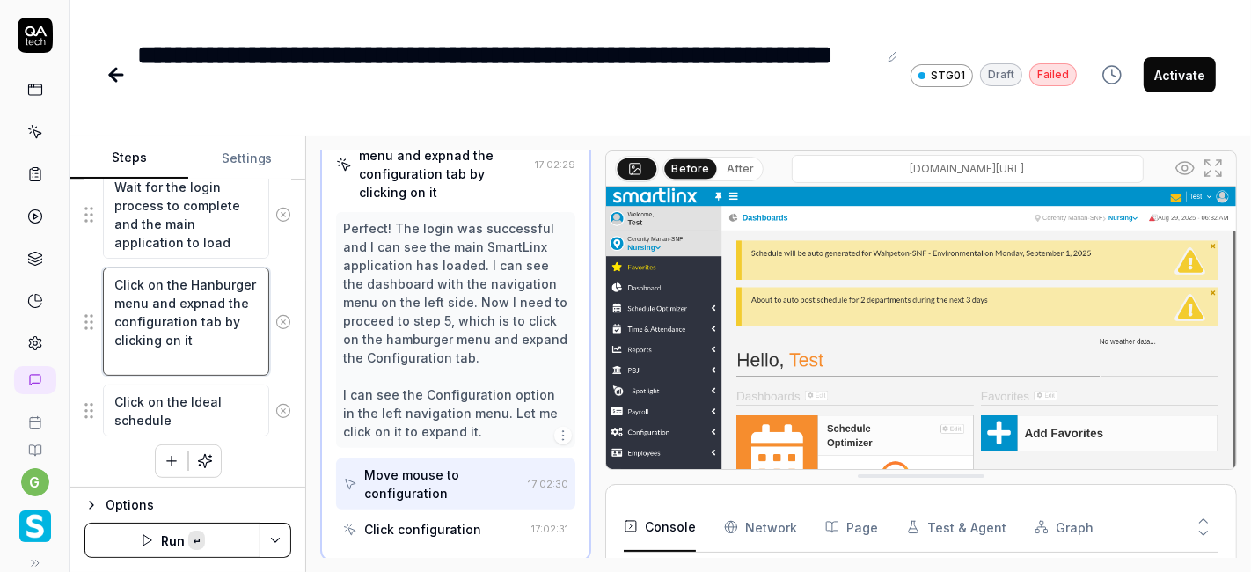
paste textarea
type textarea "*"
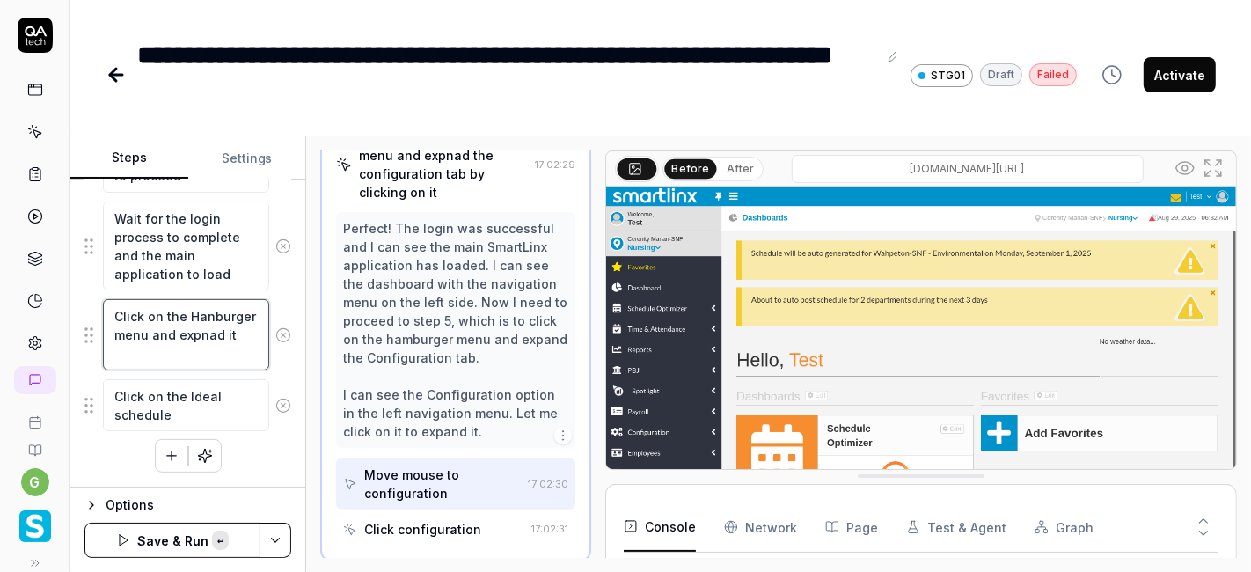
scroll to position [499, 0]
type textarea "Click on the Hanburger menu and expnad it"
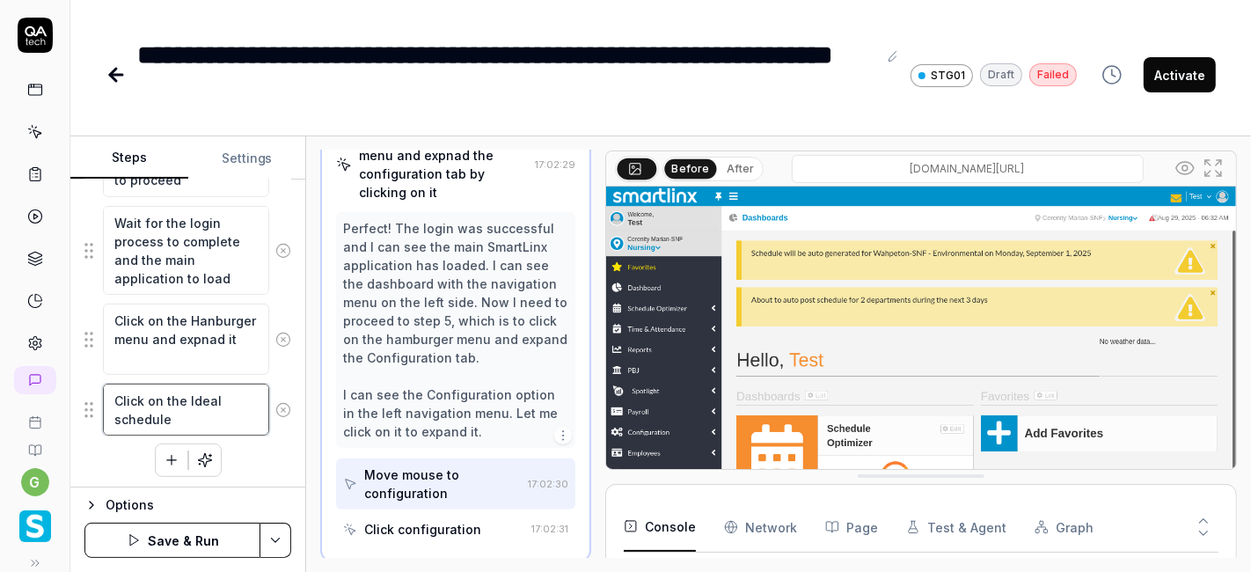
click at [175, 408] on textarea "Click on the Ideal schedule" at bounding box center [186, 409] width 166 height 52
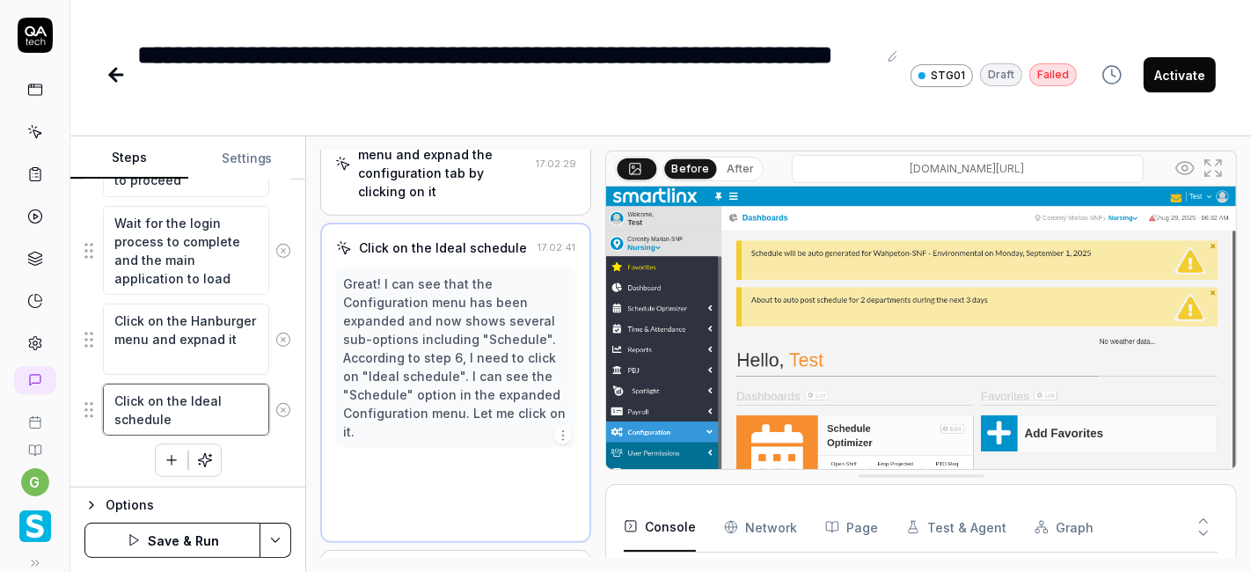
scroll to position [434, 0]
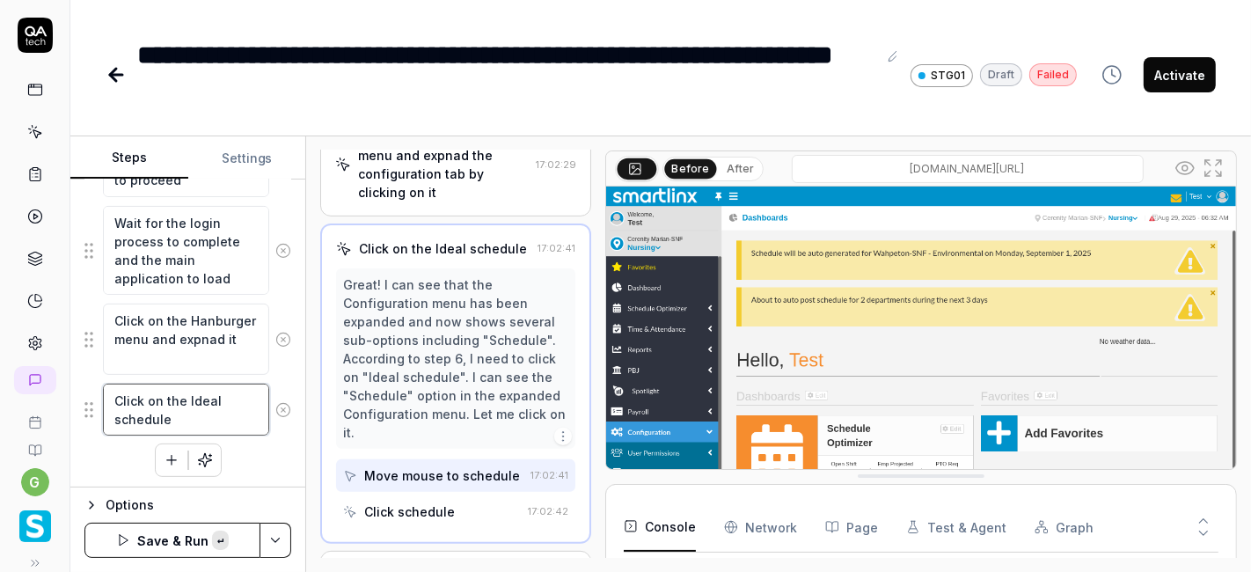
paste textarea "configuration tab and click on schedule sub tab"
type textarea "*"
type textarea "Click on the configuration tab and click on schedule sub tab"
type textarea "*"
type textarea "Click on the configuration tab and click on schedule sub tab"
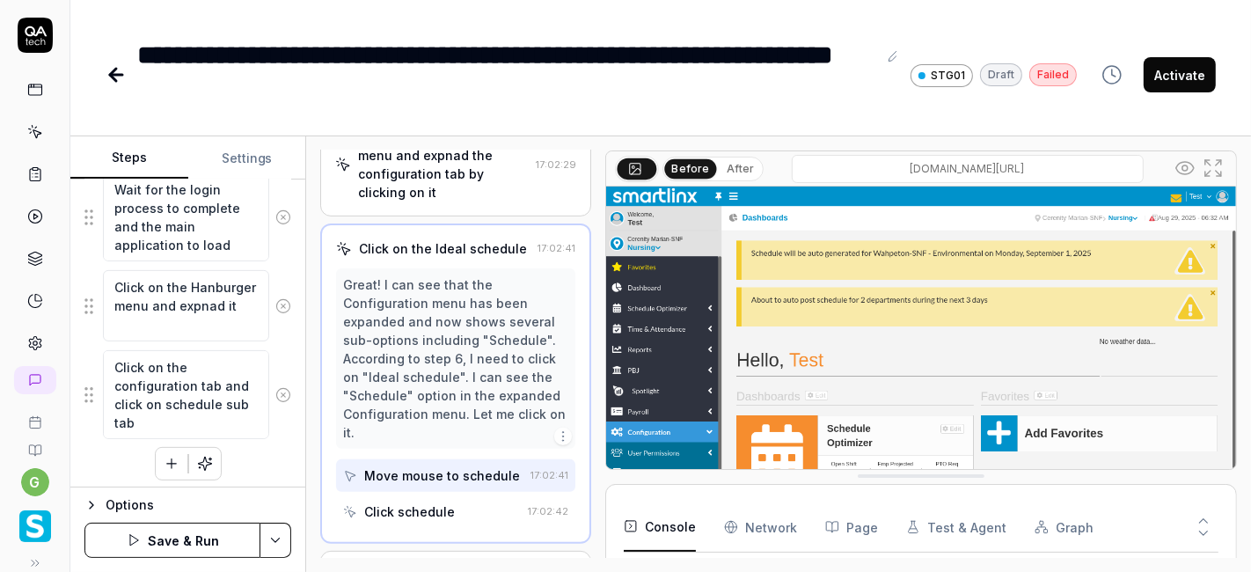
click at [166, 456] on icon "button" at bounding box center [172, 464] width 16 height 16
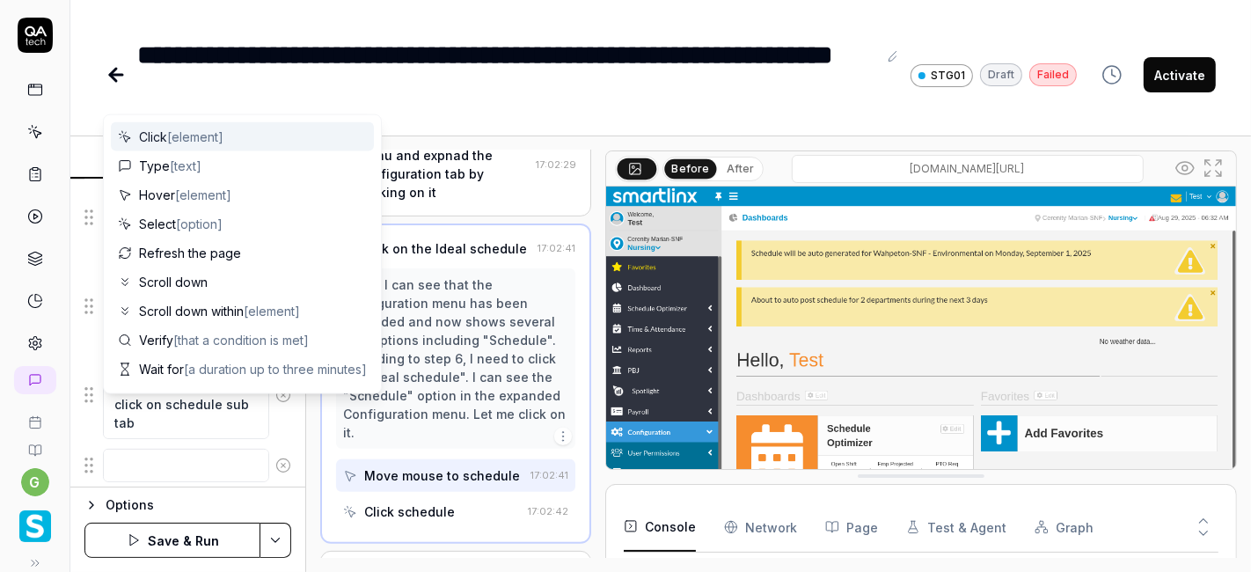
scroll to position [576, 0]
type textarea "*"
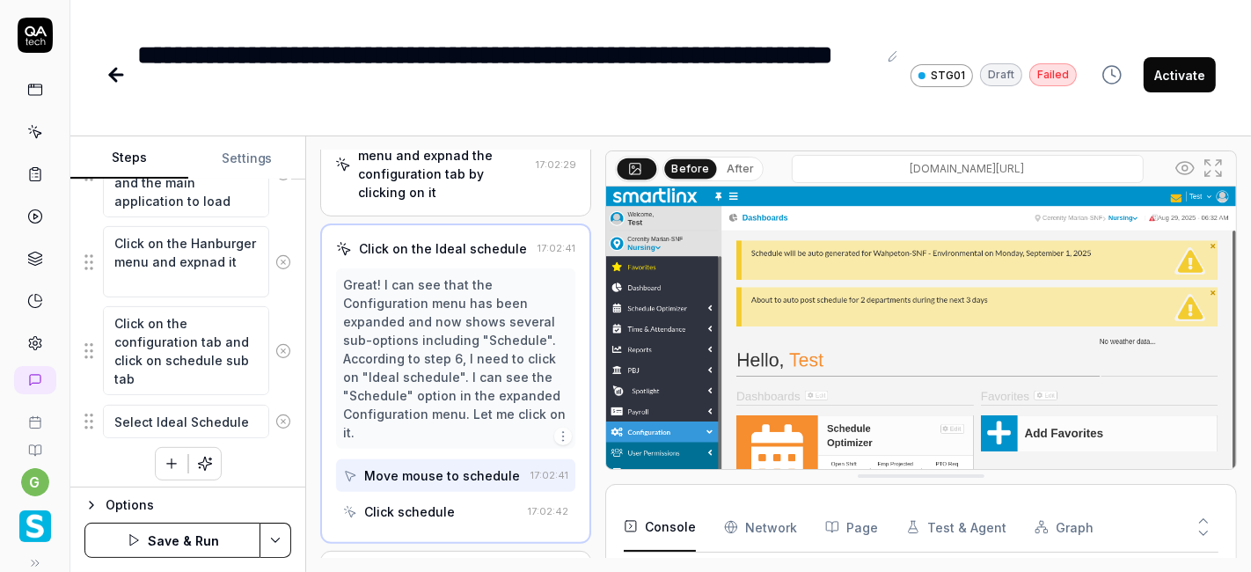
type textarea "Select Ideal Schedule"
click at [164, 461] on icon "button" at bounding box center [172, 464] width 16 height 16
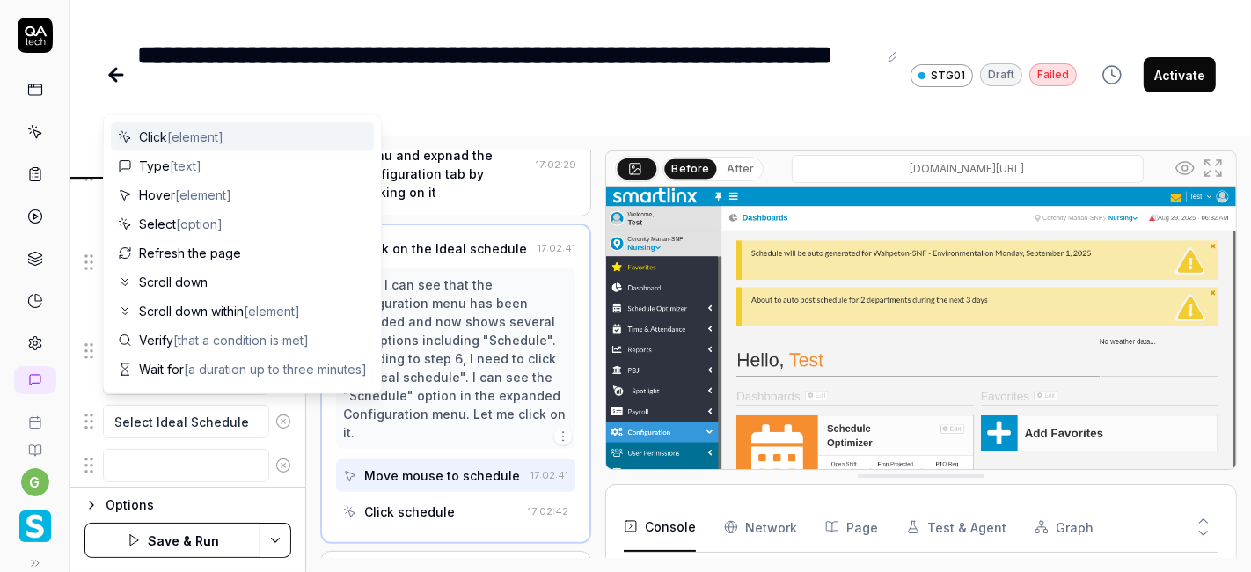
scroll to position [620, 0]
type textarea "*"
type textarea "Click on Position drop down and select any position which is not having any dat…"
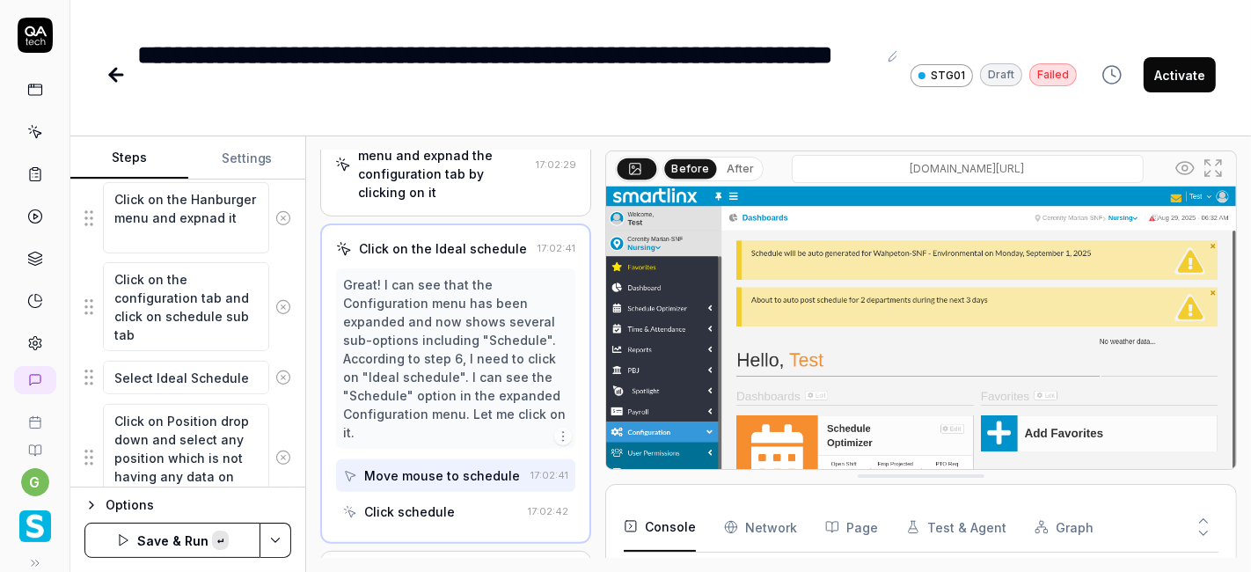
scroll to position [639, 0]
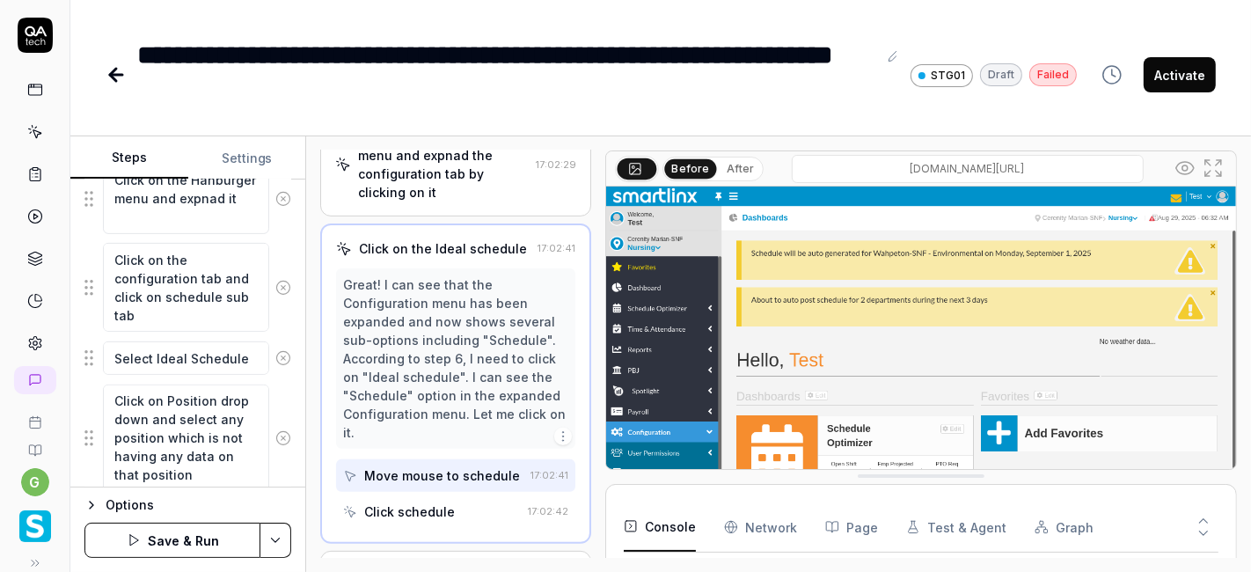
type textarea "*"
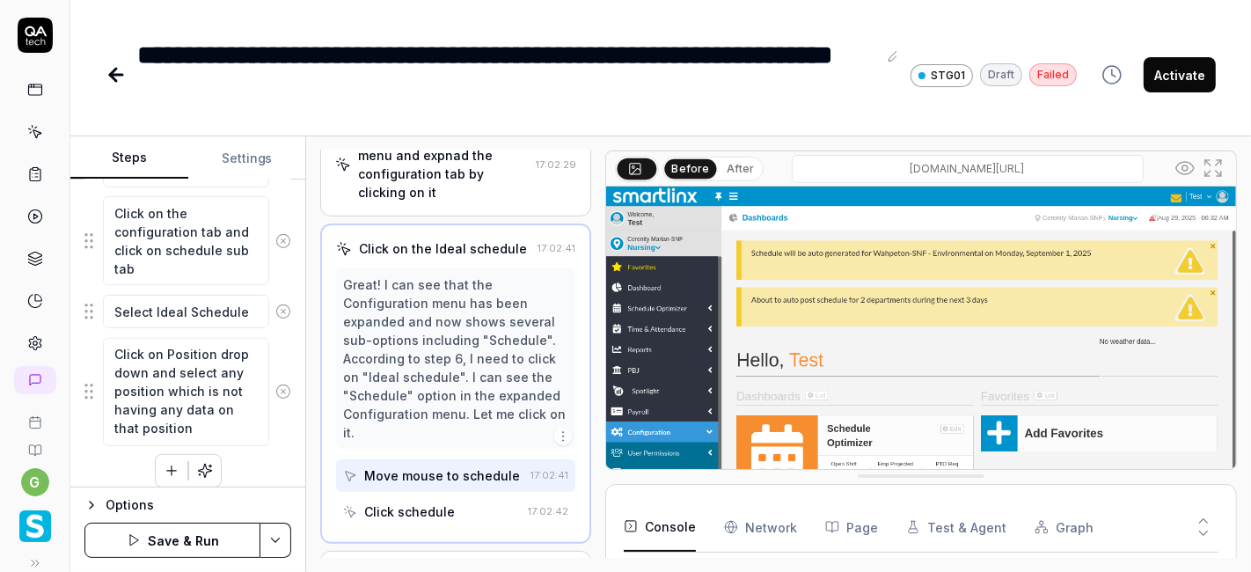
scroll to position [695, 0]
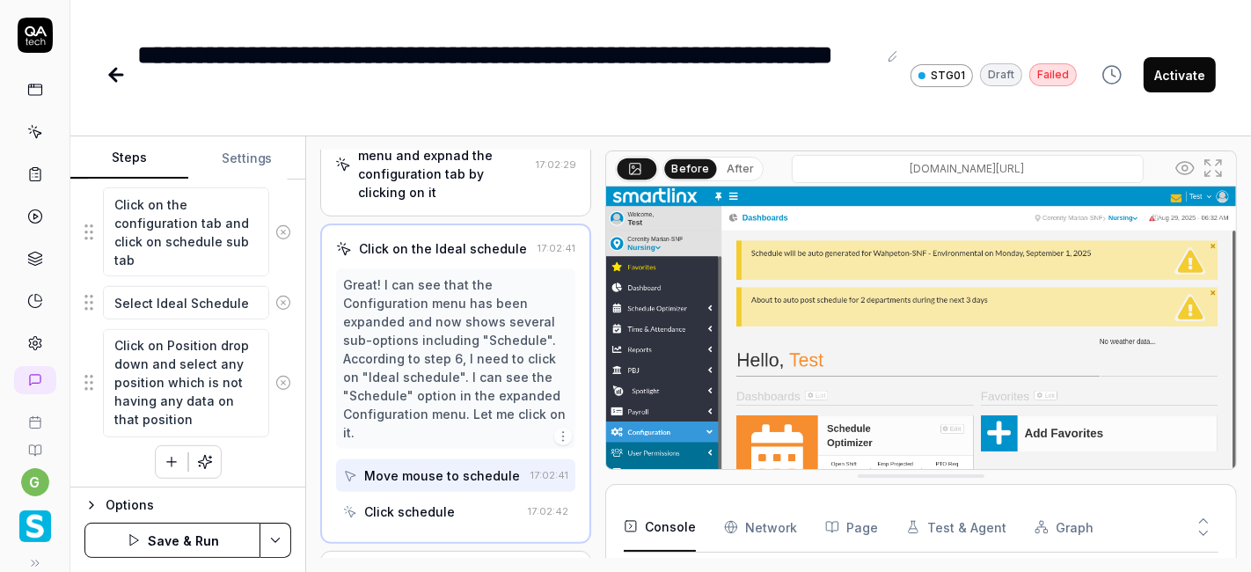
type textarea "Click on Position drop down and select any position which is not having any dat…"
click at [164, 456] on icon "button" at bounding box center [172, 462] width 16 height 16
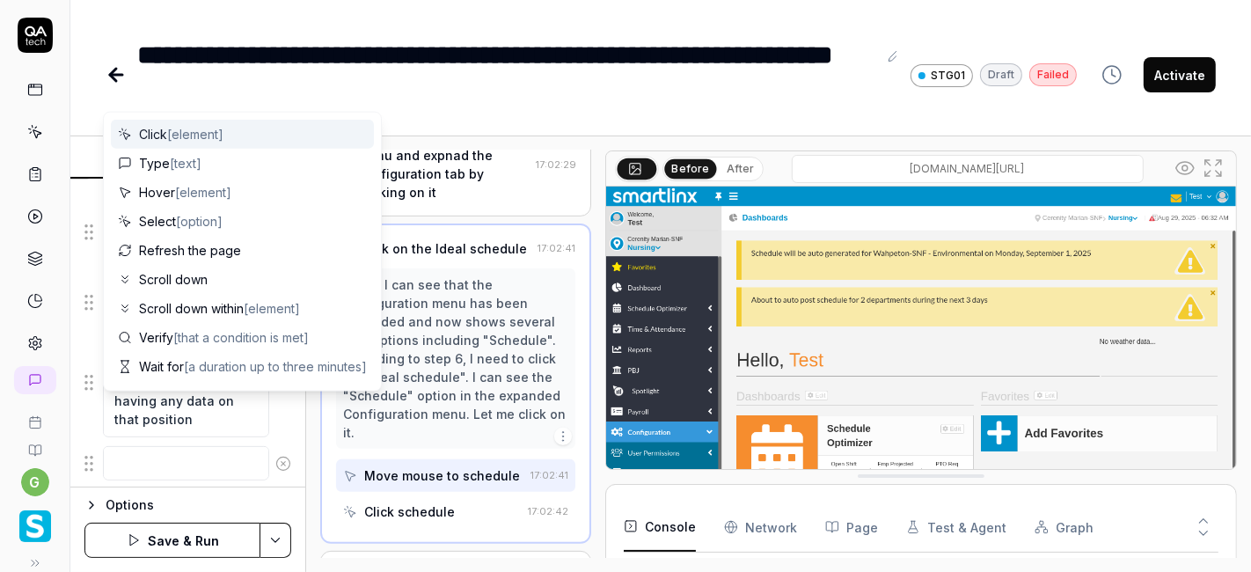
scroll to position [0, 0]
type textarea "*"
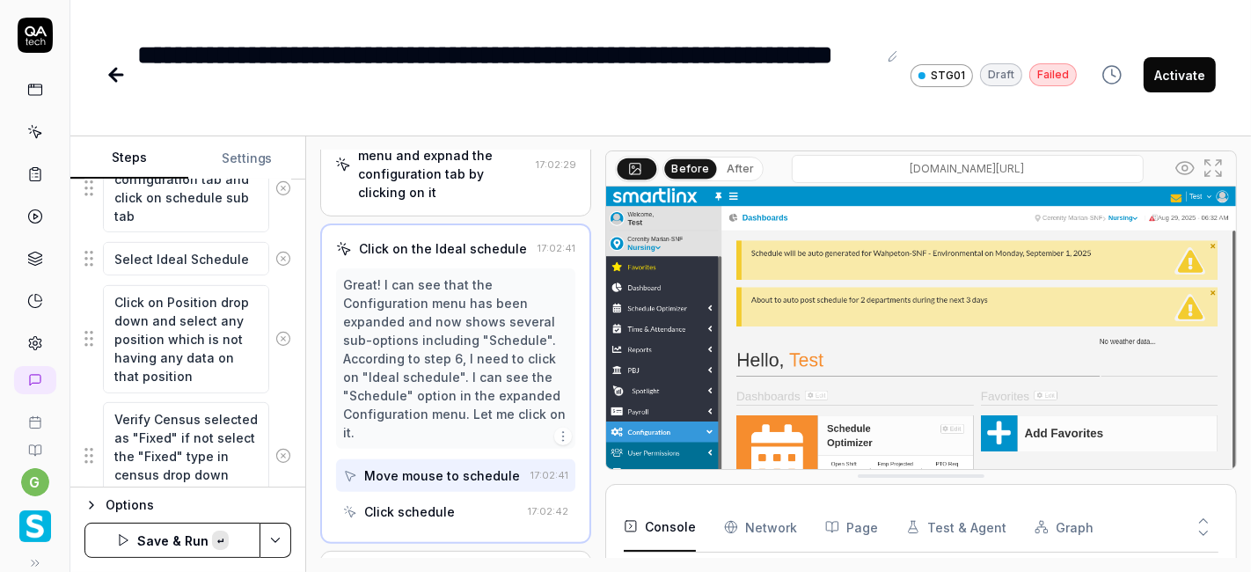
scroll to position [747, 0]
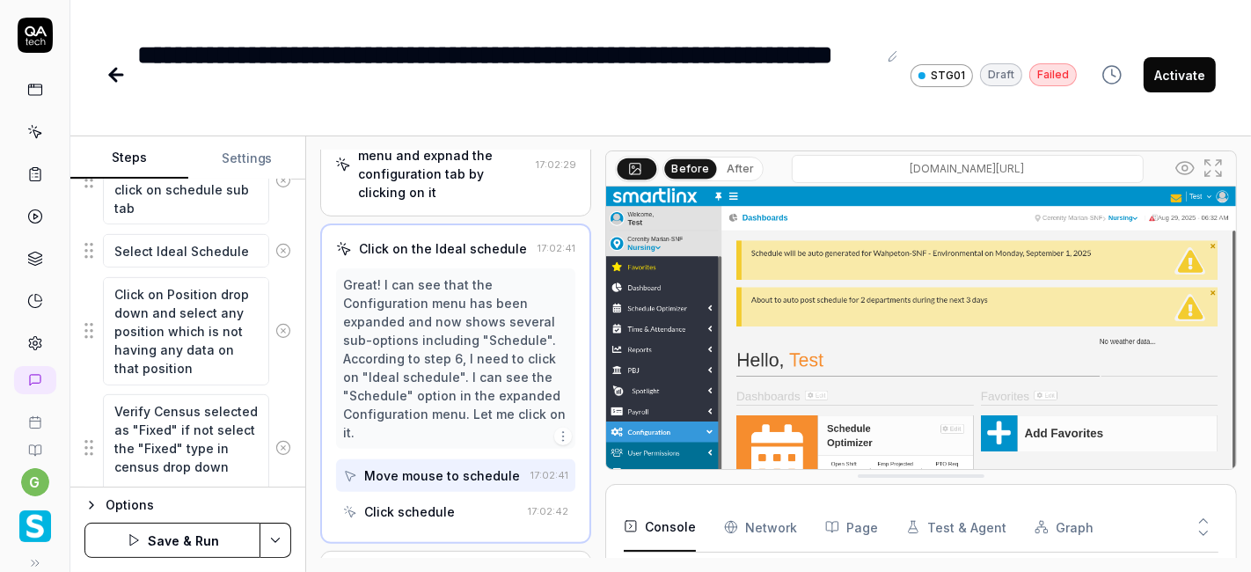
type textarea "Verify Census selected as "Fixed" if not select the "Fixed" type in census drop…"
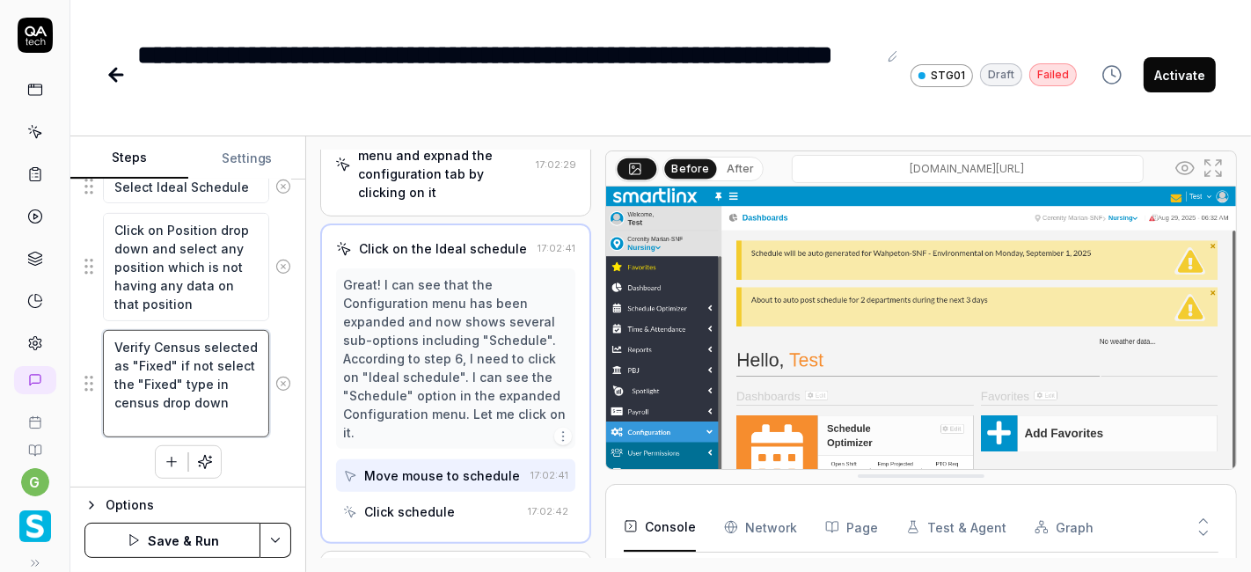
scroll to position [804, 0]
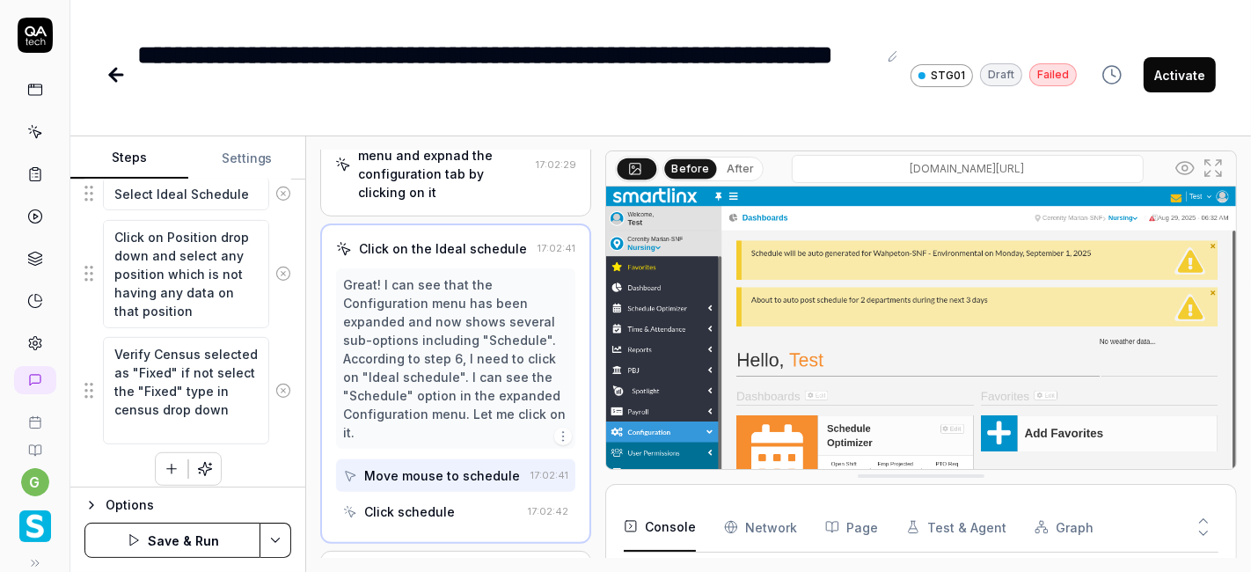
click at [164, 467] on icon "button" at bounding box center [172, 469] width 16 height 16
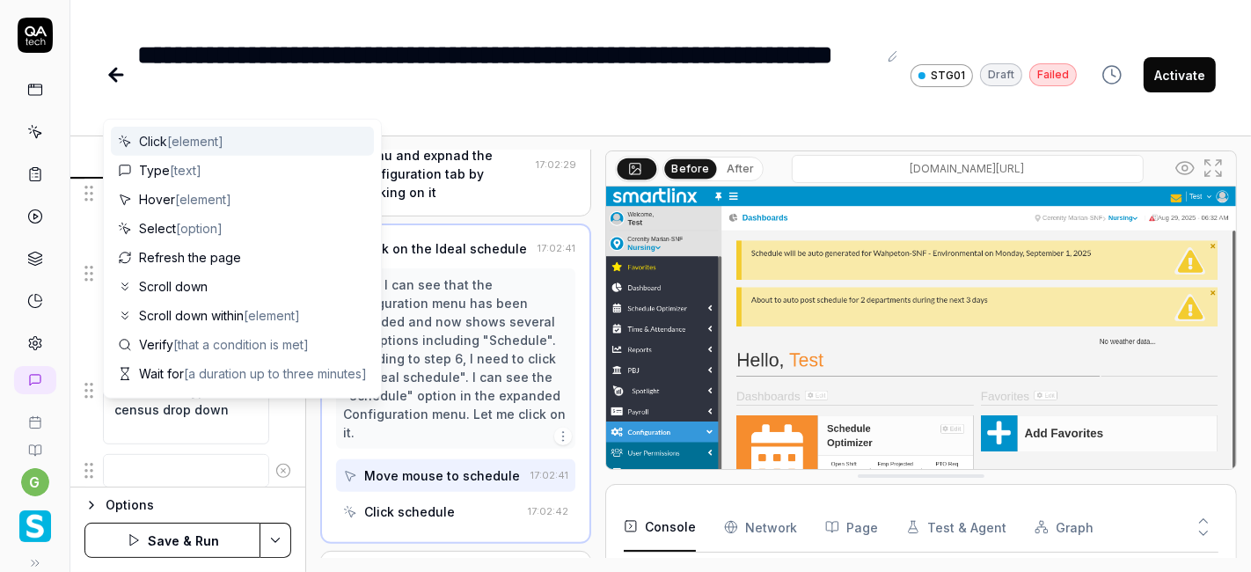
scroll to position [847, 0]
type textarea "*"
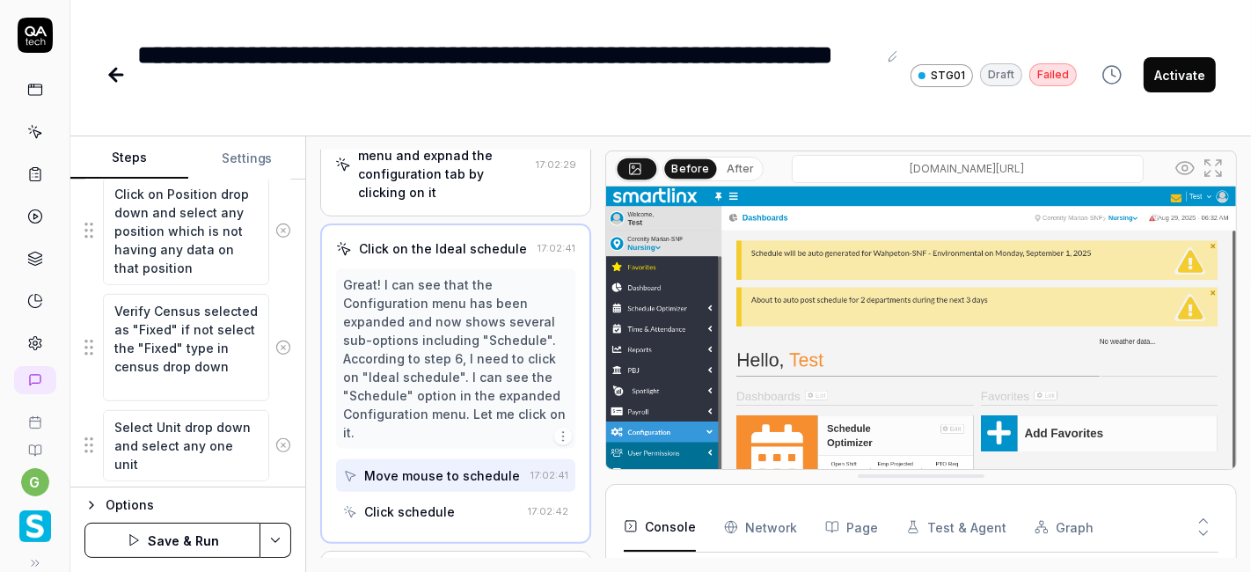
type textarea "Select Unit drop down and select any one unit"
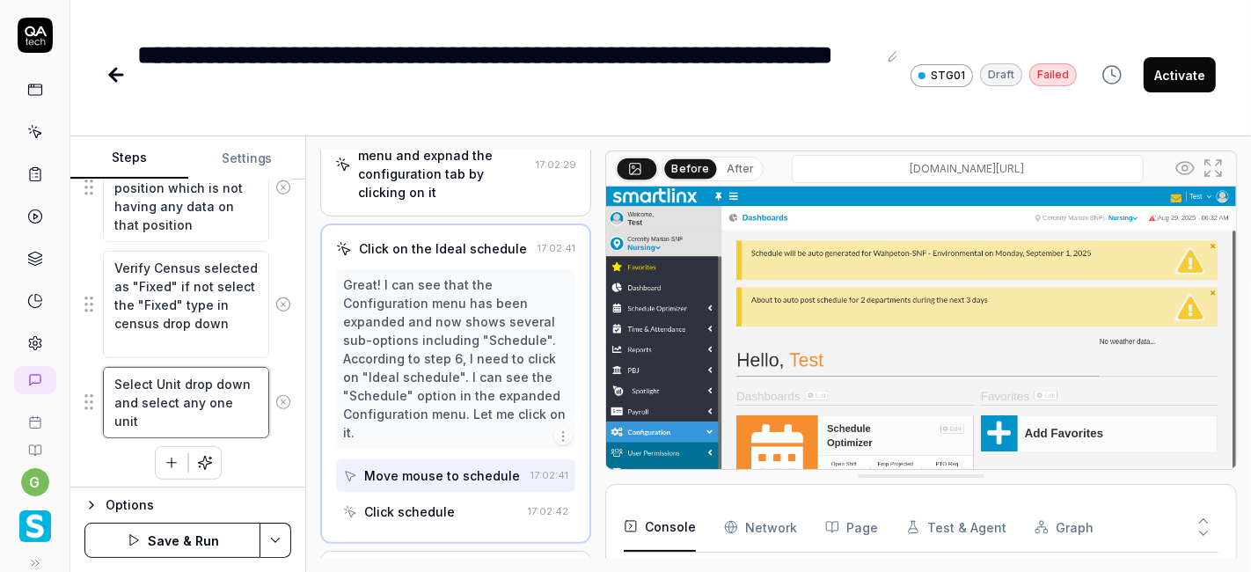
scroll to position [887, 0]
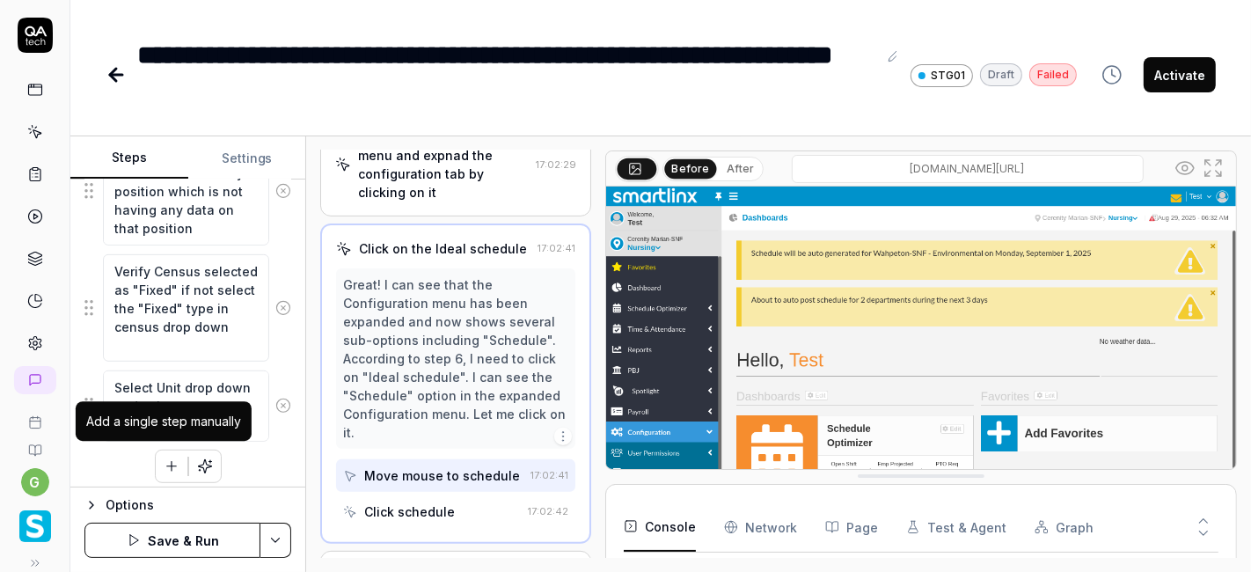
click at [171, 468] on button "button" at bounding box center [172, 466] width 32 height 32
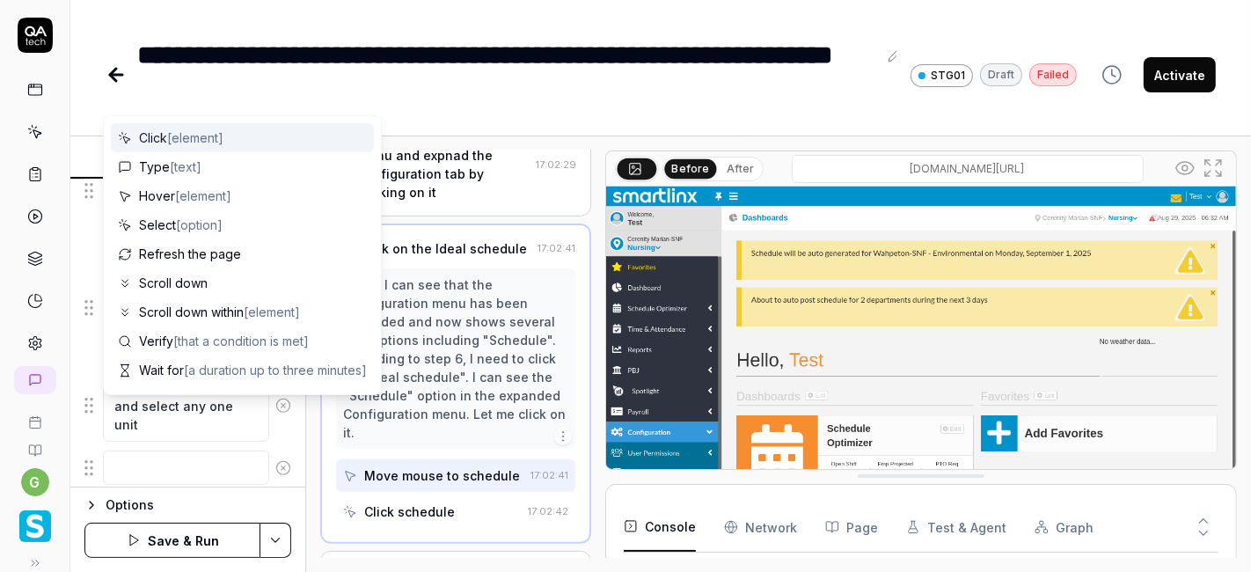
scroll to position [930, 0]
type textarea "*"
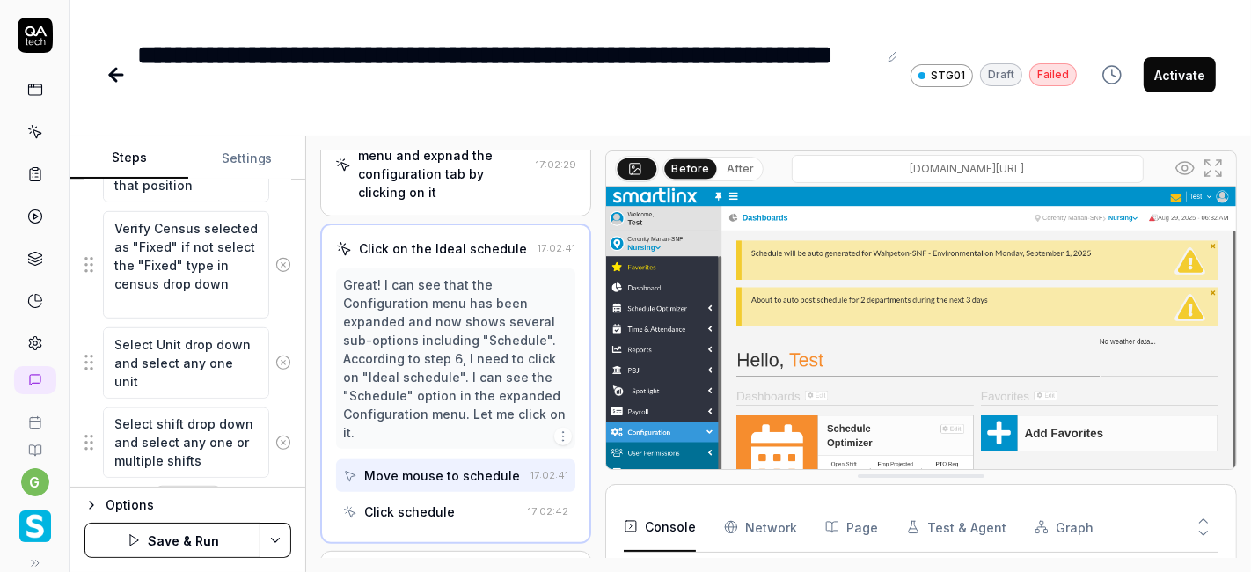
type textarea "Select shift drop down and select any one or multiple shifts"
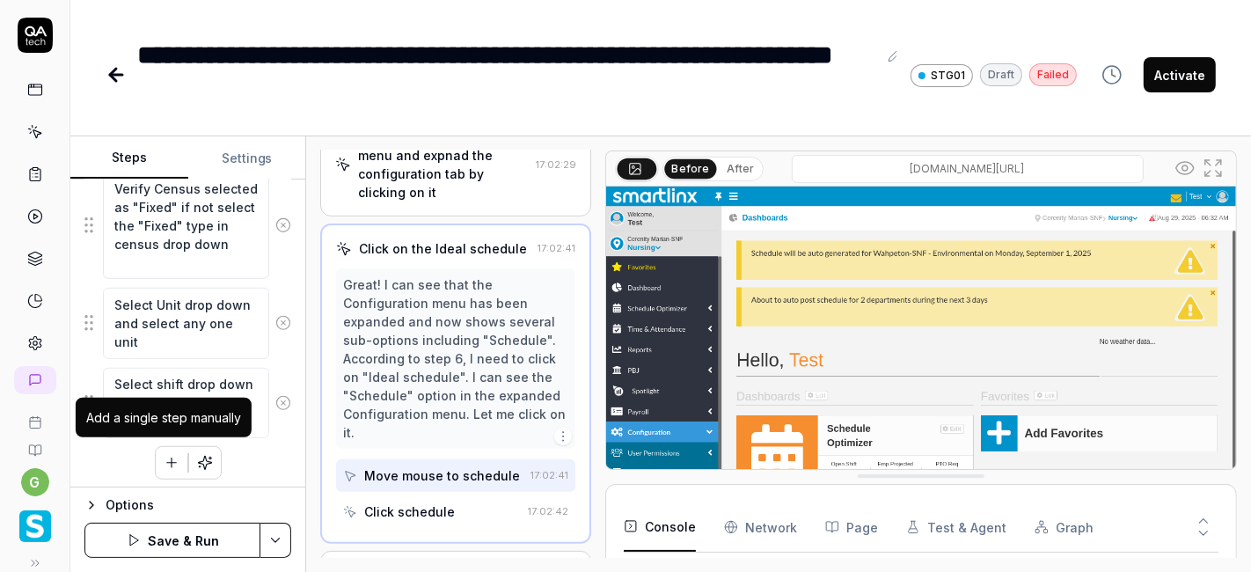
click at [164, 456] on icon "button" at bounding box center [172, 463] width 16 height 16
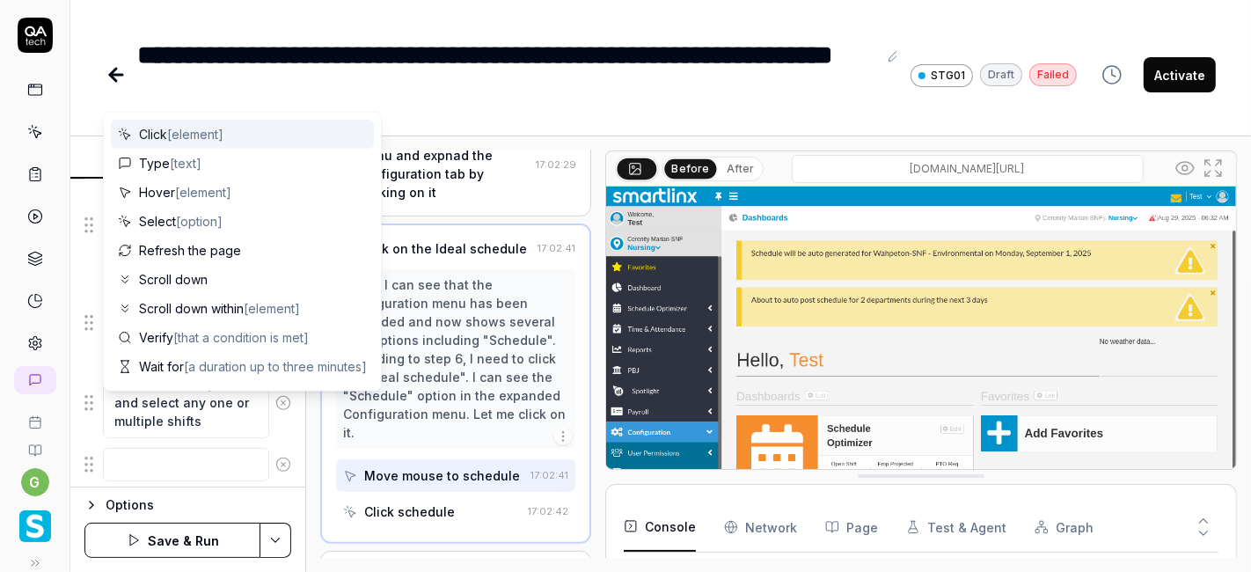
scroll to position [1012, 0]
type textarea "*"
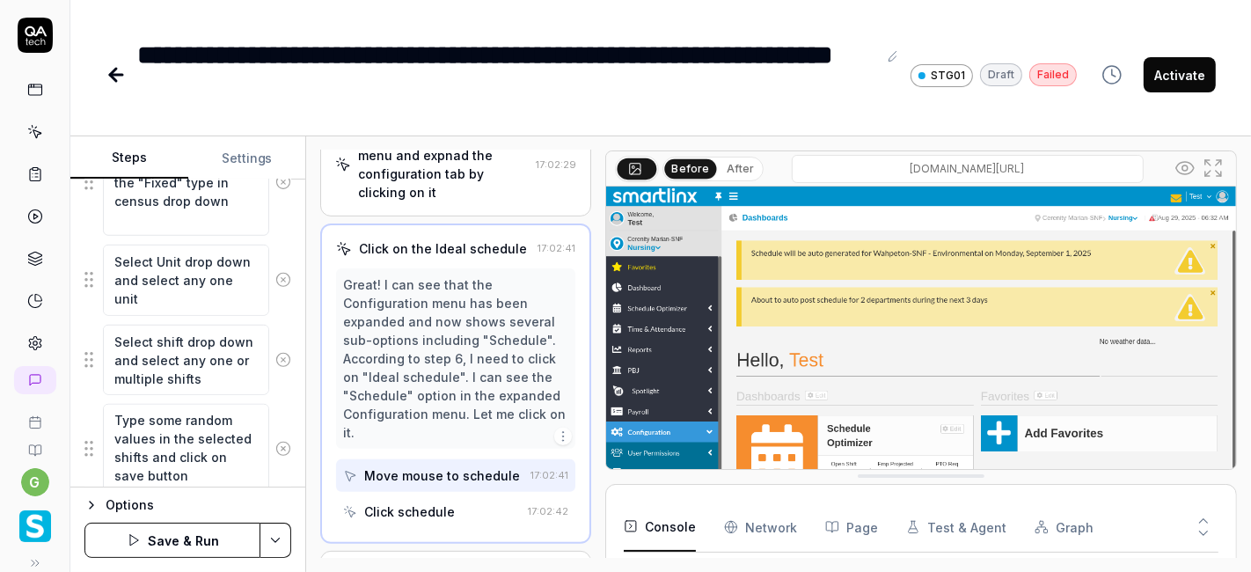
type textarea "Type some random values in the selected shifts and click on save button"
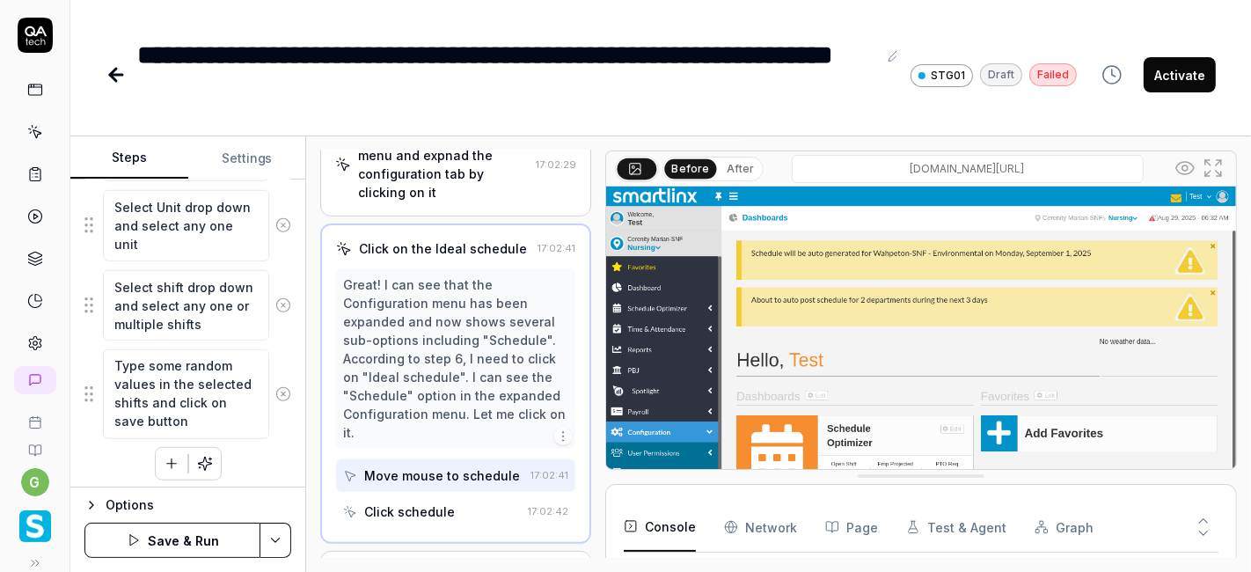
click at [165, 456] on icon "button" at bounding box center [172, 464] width 16 height 16
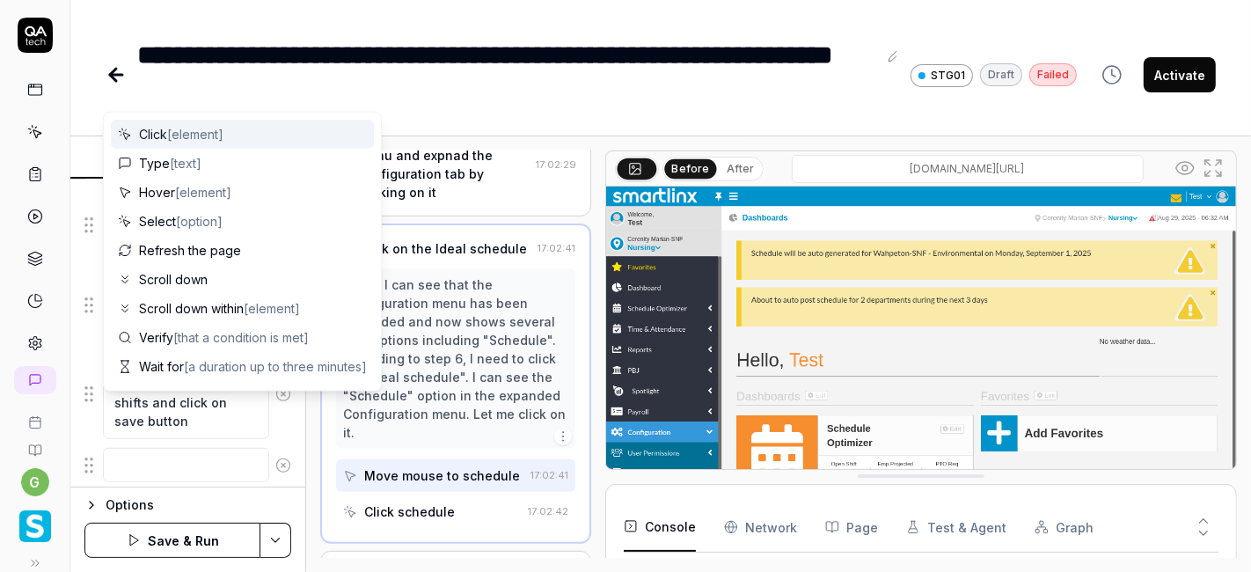
scroll to position [1110, 0]
type textarea "*"
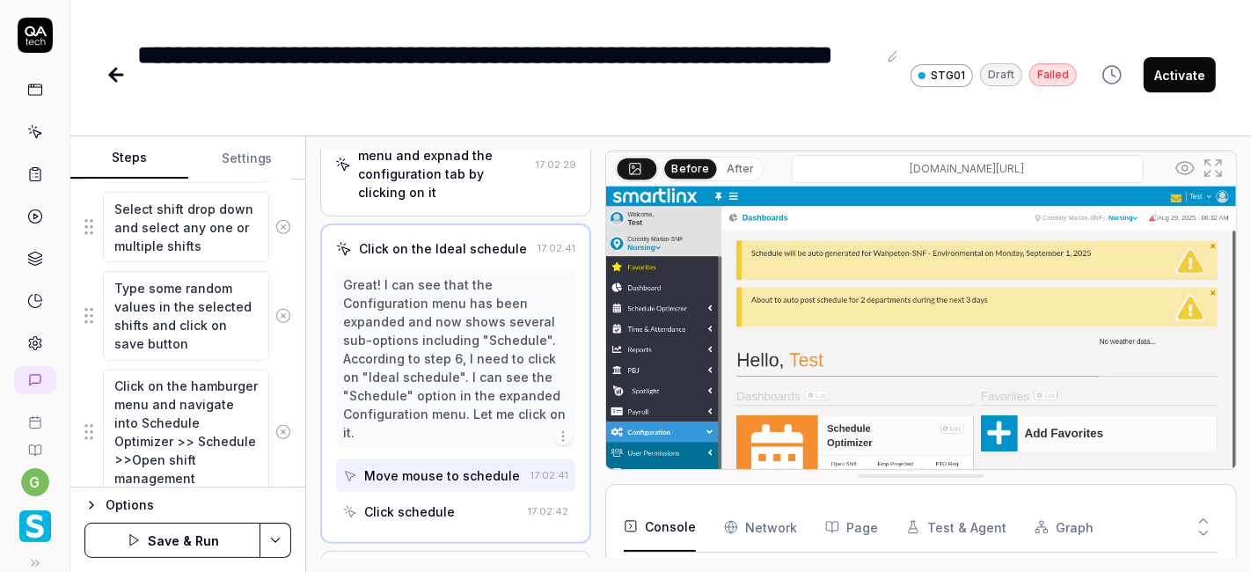
type textarea "Click on the hamburger menu and navigate into Schedule Optimizer >> Schedule >>…"
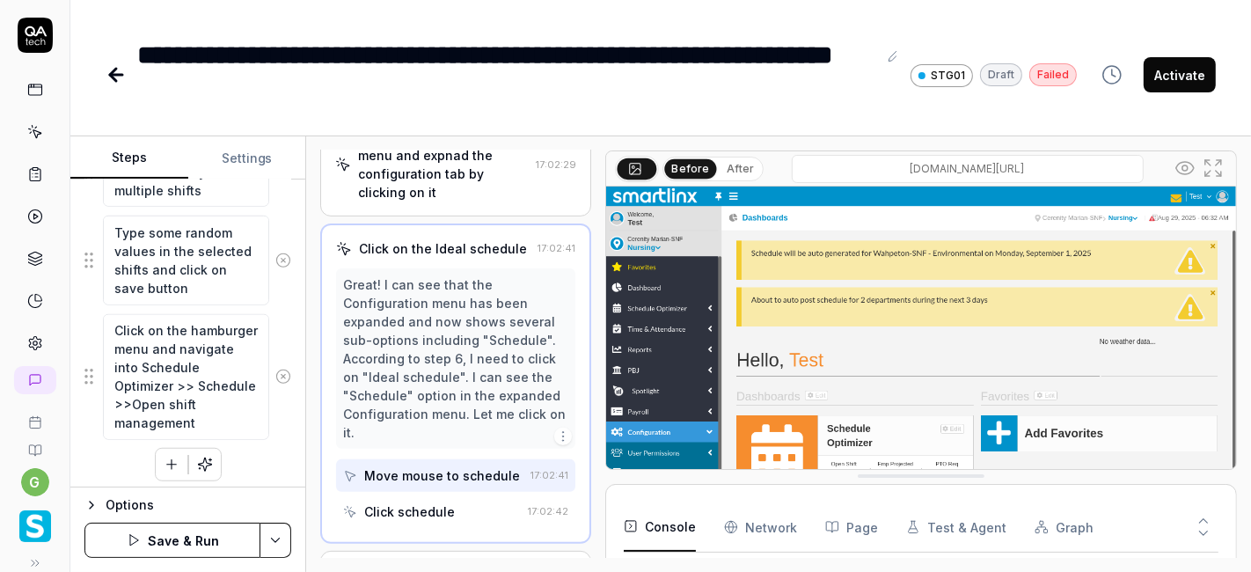
click at [164, 463] on icon "button" at bounding box center [172, 464] width 16 height 16
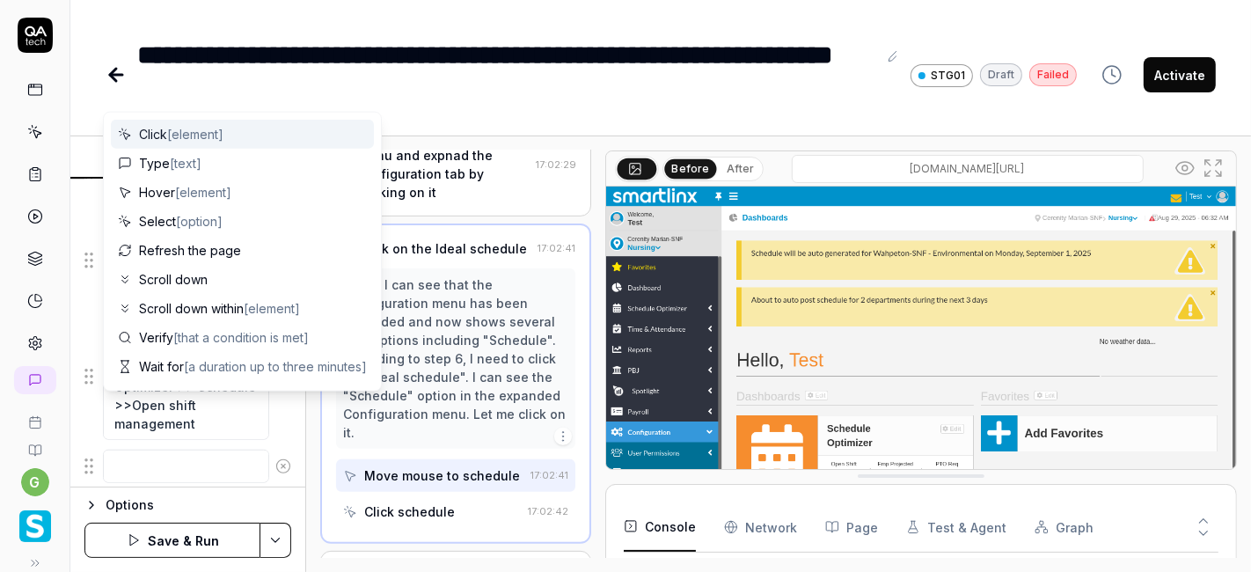
scroll to position [1245, 0]
type textarea "*"
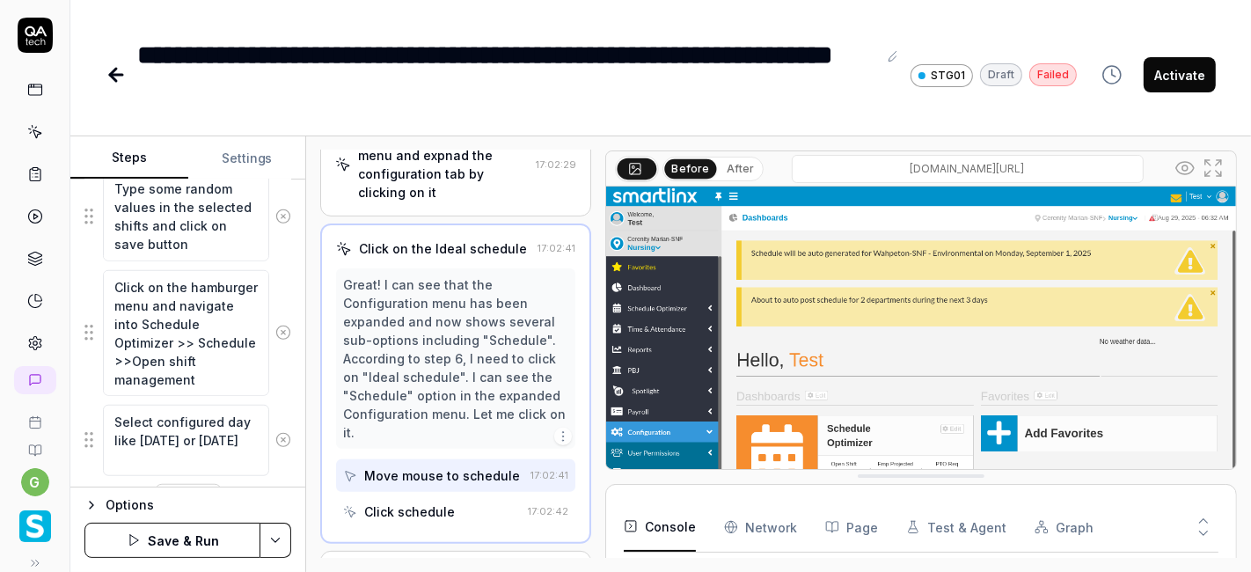
type textarea "Select configured day like sunday or monday"
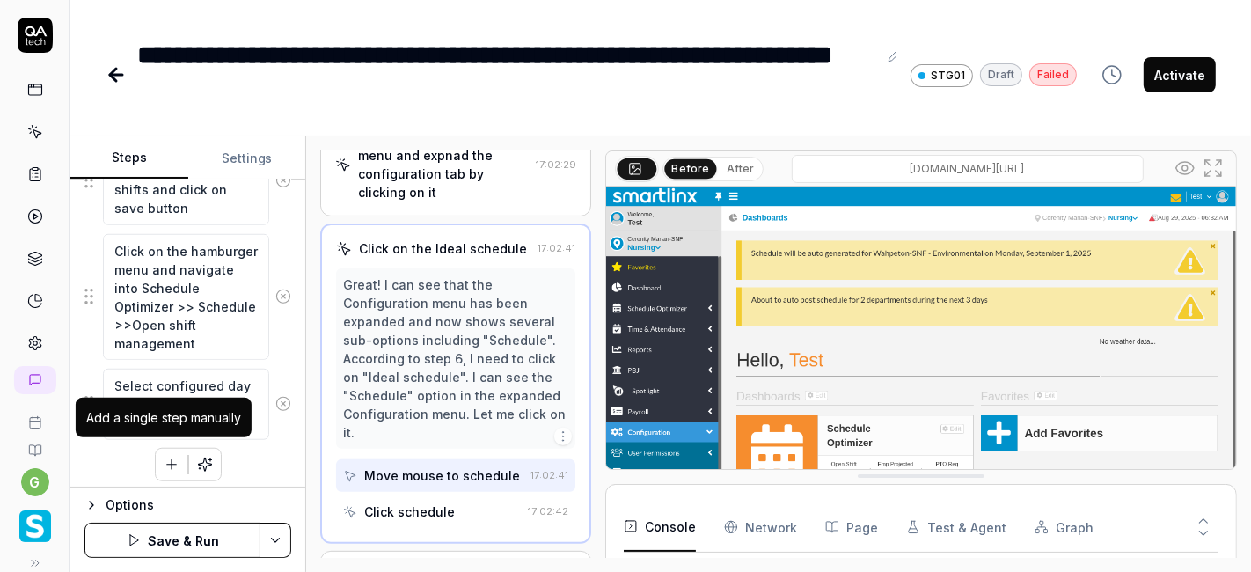
click at [164, 464] on icon "button" at bounding box center [172, 464] width 16 height 16
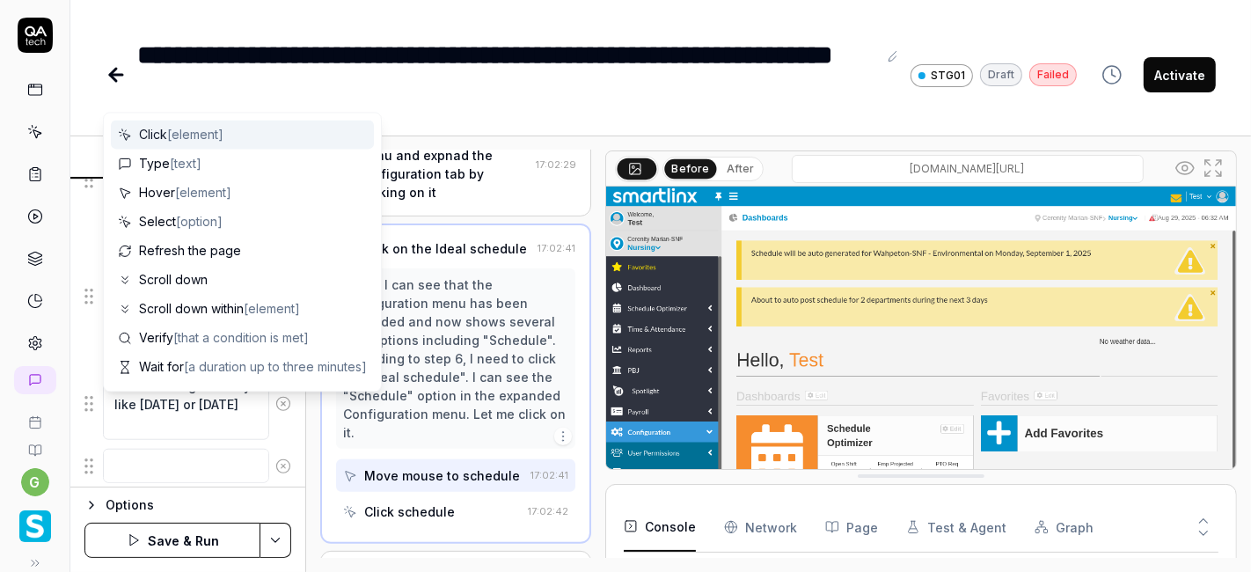
scroll to position [1324, 0]
type textarea "*"
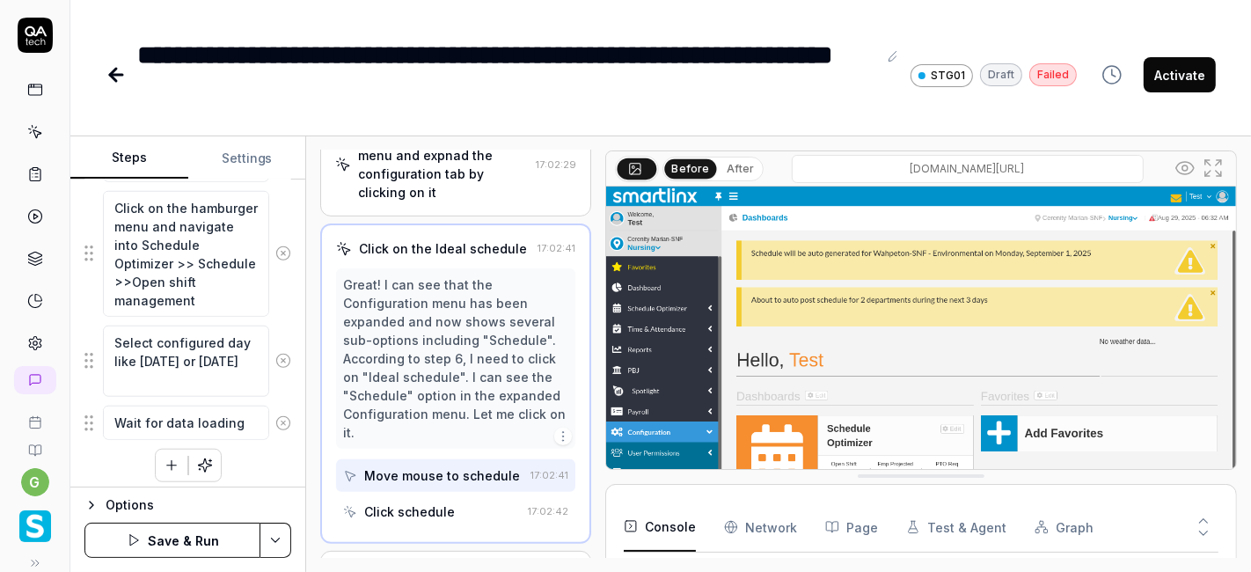
type textarea "Wait for data loading"
click at [168, 457] on icon "button" at bounding box center [172, 465] width 16 height 16
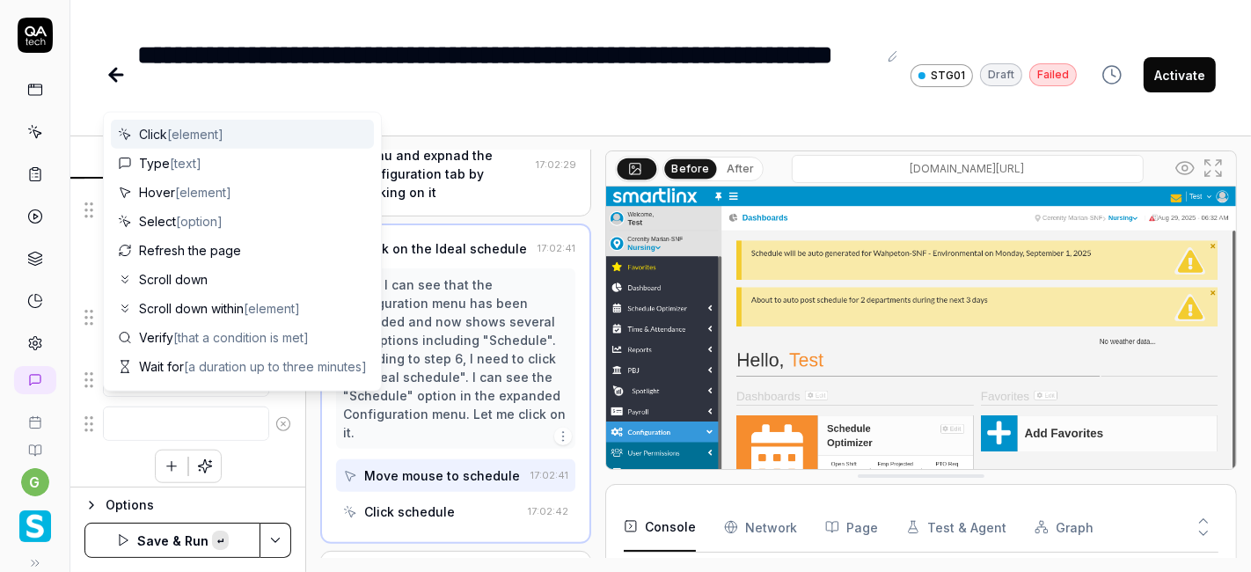
type textarea "*"
type textarea "Verify configured open shifts are available in open shift management screen wit…"
type textarea "*"
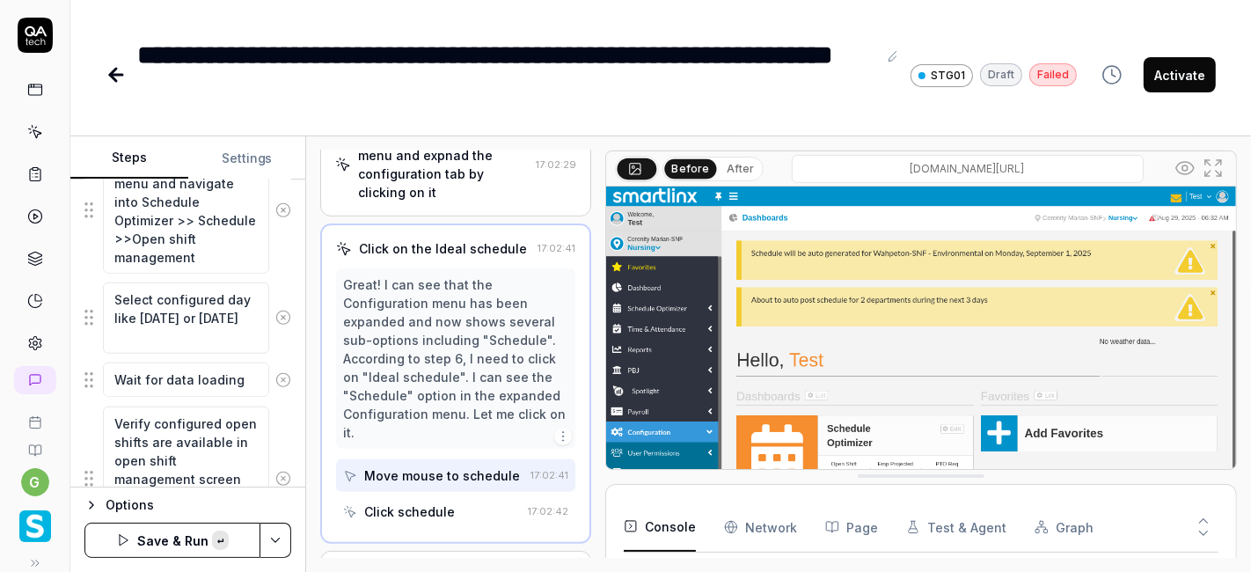
scroll to position [1413, 0]
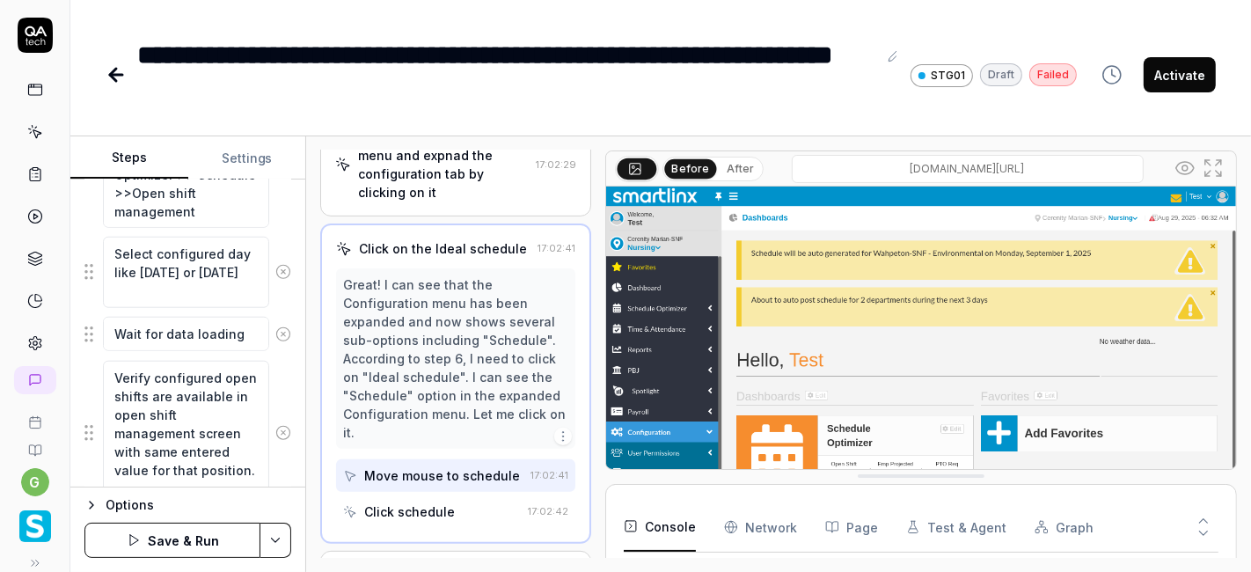
type textarea "Verify configured open shifts are available in open shift management screen wit…"
click at [284, 394] on div "Goal Open shift count should be same in Ideal schedule and open shift managemen…" at bounding box center [187, 333] width 235 height 308
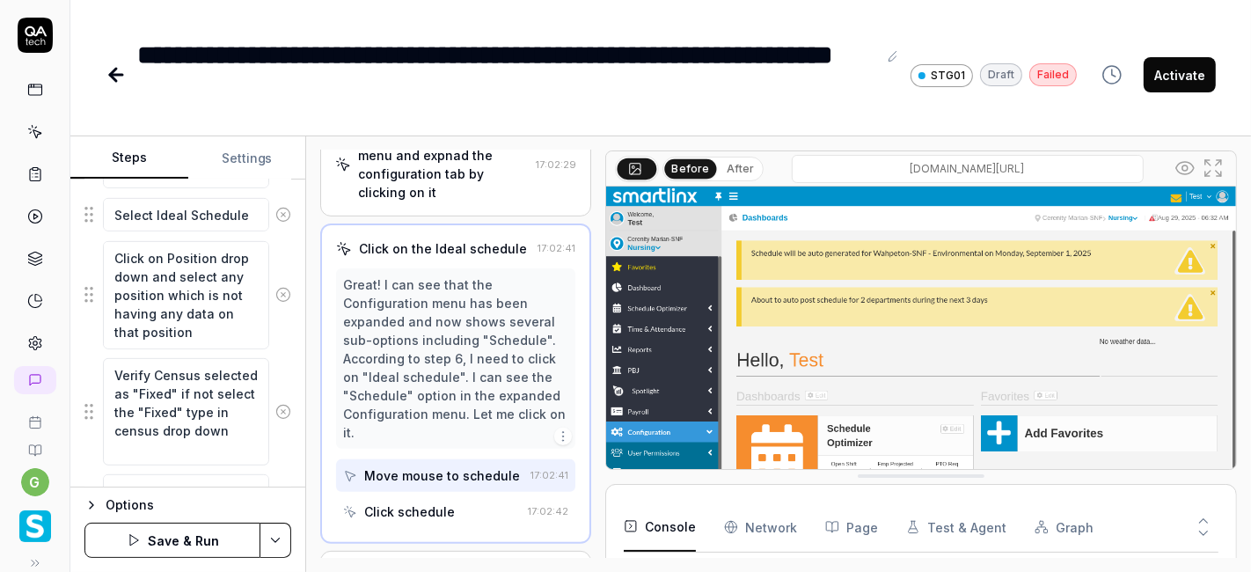
scroll to position [785, 0]
click at [211, 385] on textarea "Verify Census selected as "Fixed" if not select the "Fixed" type in census drop…" at bounding box center [186, 408] width 166 height 107
type textarea "*"
type textarea "Verify Census selected as "R" if not select the "Fixed" type in census drop down"
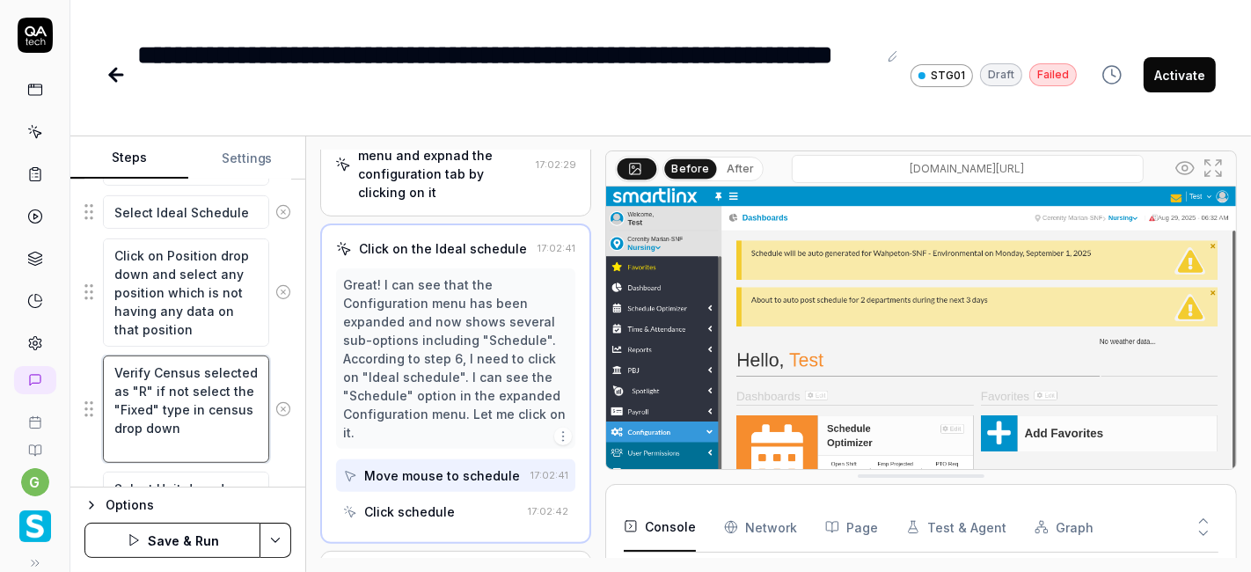
type textarea "*"
type textarea "Verify Census selected as "Ra" if not select the "Fixed" type in census drop do…"
type textarea "*"
type textarea "Verify Census selected as "Ran" if not select the "Fixed" type in census drop d…"
type textarea "*"
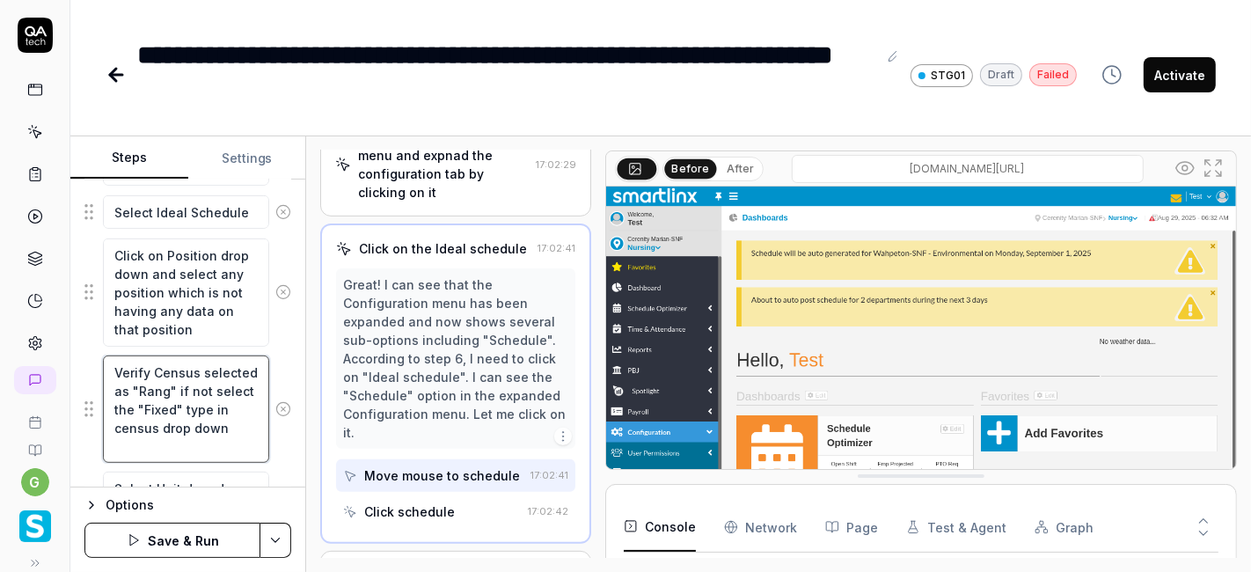
type textarea "Verify Census selected as "Range" if not select the "Fixed" type in census drop…"
click at [135, 422] on textarea "Verify Census selected as "Range" if not select the "Fixed" type in census drop…" at bounding box center [186, 408] width 166 height 107
type textarea "*"
type textarea "Verify Census selected as "Range" if not select the "R" type in census drop down"
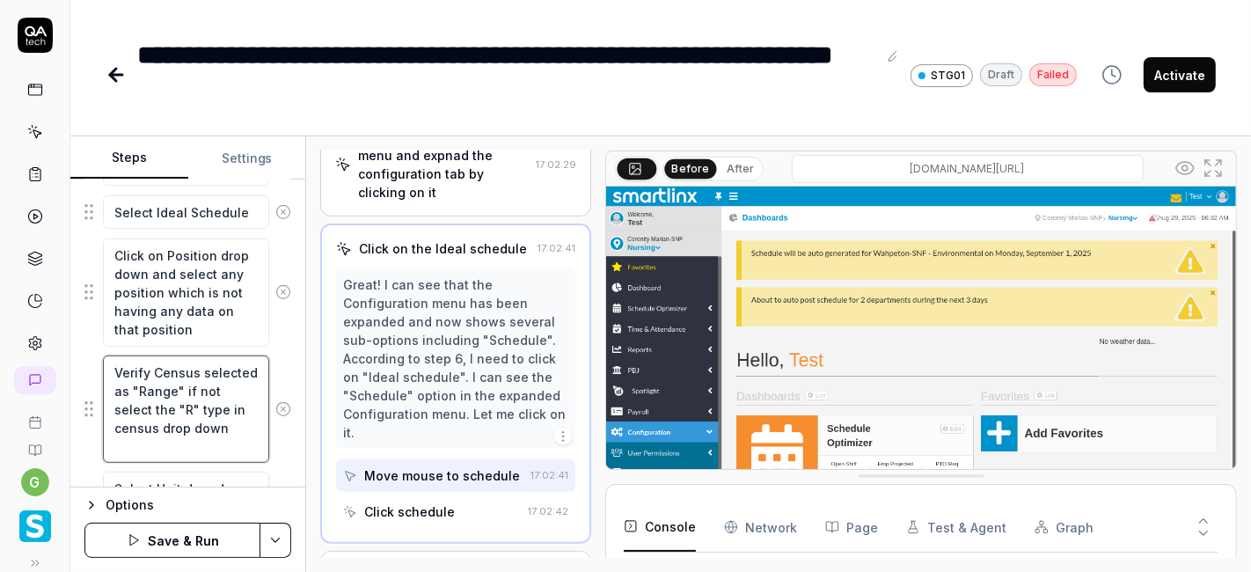
type textarea "*"
type textarea "Verify Census selected as "Range" if not select the "Ra" type in census drop do…"
type textarea "*"
type textarea "Verify Census selected as "Range" if not select the "Ran" type in census drop d…"
type textarea "*"
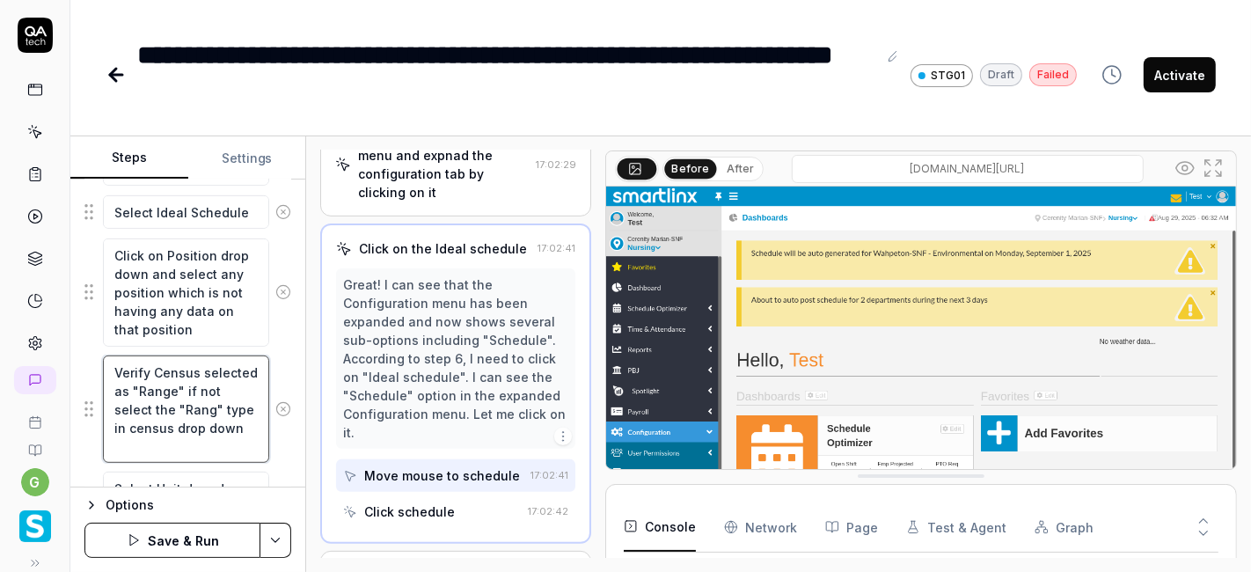
type textarea "Verify Census selected as "Range" if not select the "Range" type in census drop…"
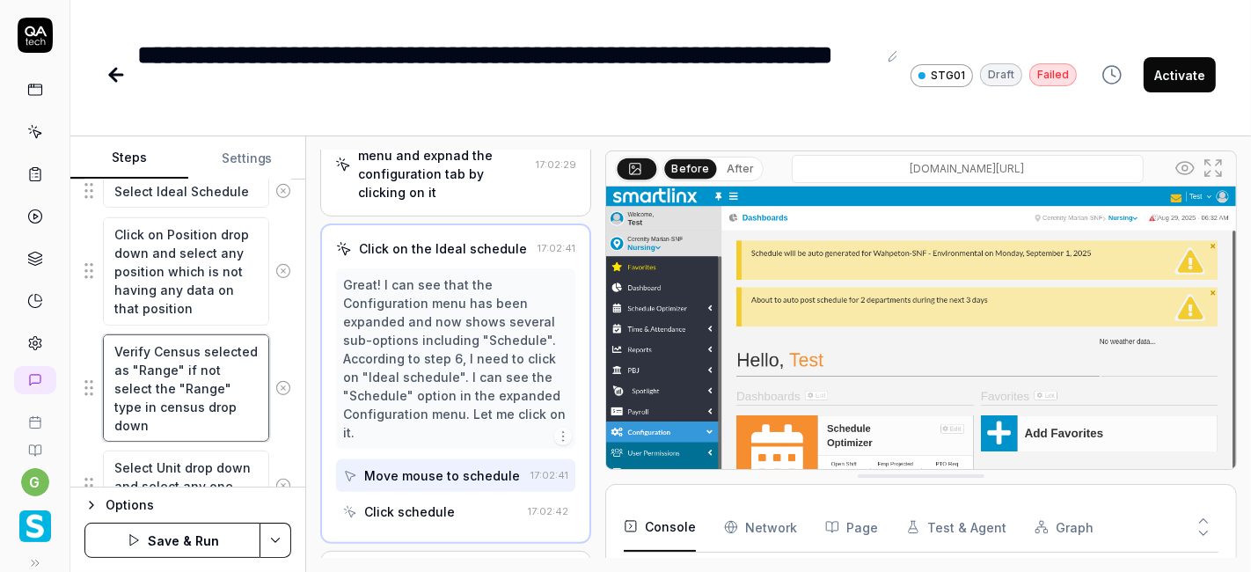
scroll to position [807, 0]
click at [223, 417] on textarea "Verify Census selected as "Range" if not select the "Range" type in census drop…" at bounding box center [186, 387] width 166 height 107
type textarea "*"
type textarea "Verify Census selected as "Range" if not select the "Range" type in census drop…"
type textarea "*"
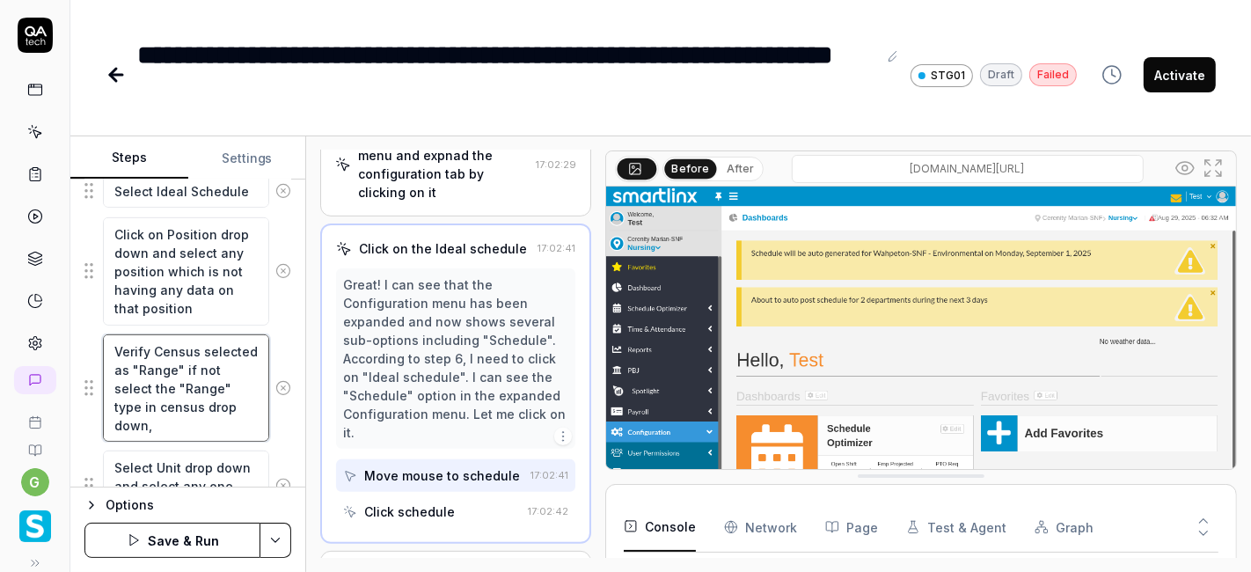
type textarea "Verify Census selected as "Range" if not select the "Range" type in census drop…"
type textarea "*"
type textarea "Verify Census selected as "Range" if not select the "Range" type in census drop…"
type textarea "*"
type textarea "Verify Census selected as "Range" if not select the "Range" type in census drop…"
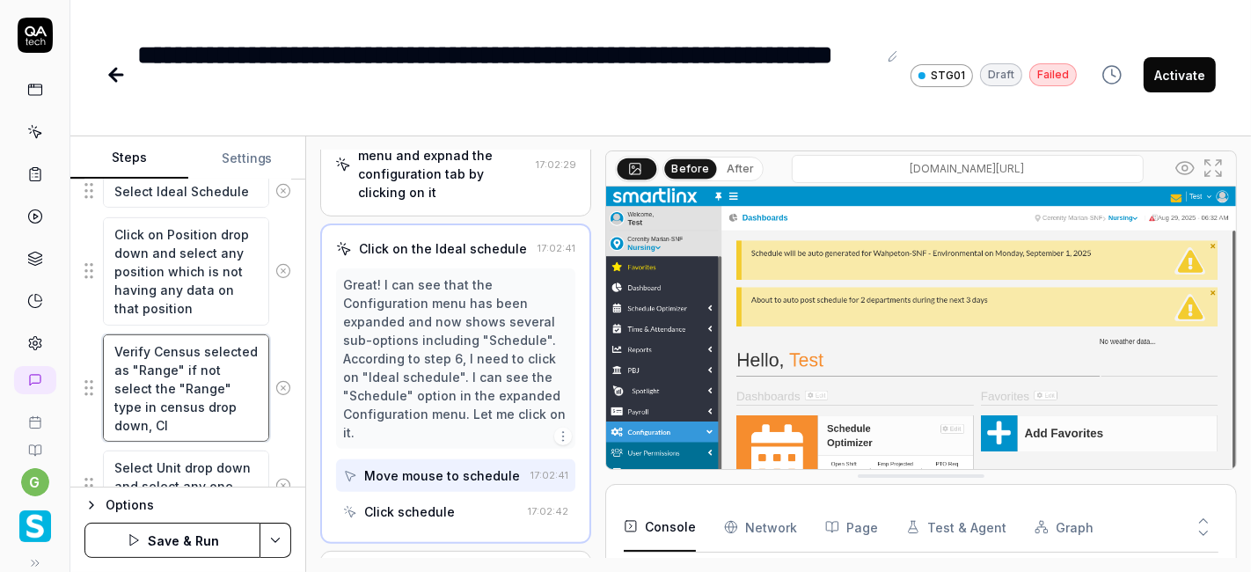
type textarea "*"
type textarea "Verify Census selected as "Range" if not select the "Range" type in census drop…"
type textarea "*"
type textarea "Verify Census selected as "Range" if not select the "Range" type in census drop…"
type textarea "*"
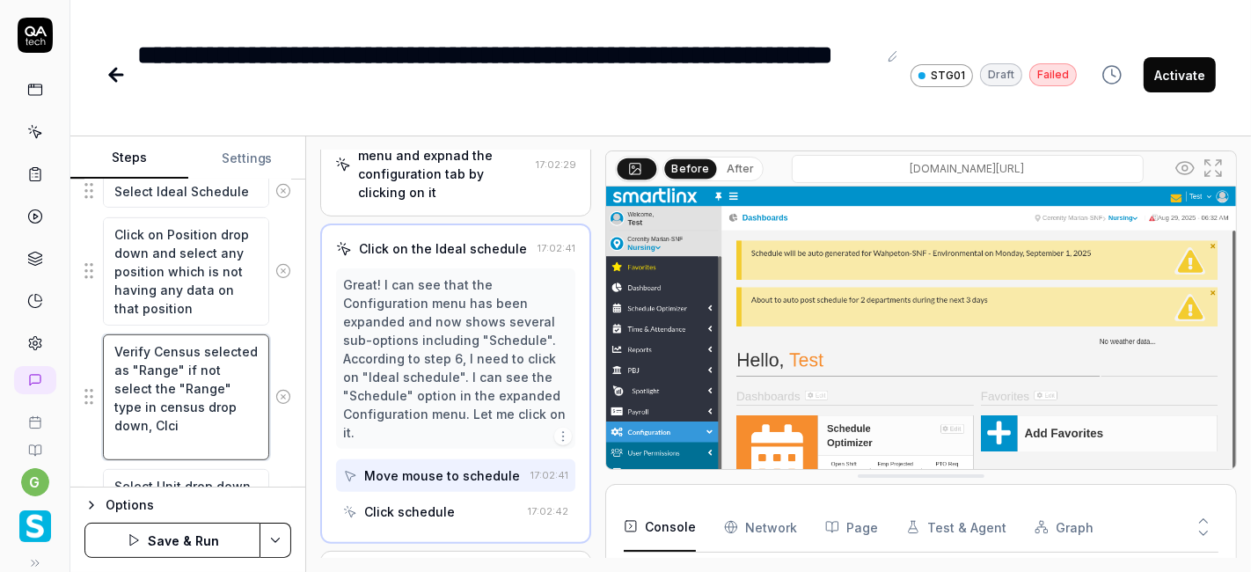
type textarea "Verify Census selected as "Range" if not select the "Range" type in census drop…"
type textarea "*"
type textarea "Verify Census selected as "Range" if not select the "Range" type in census drop…"
type textarea "*"
type textarea "Verify Census selected as "Range" if not select the "Range" type in census drop…"
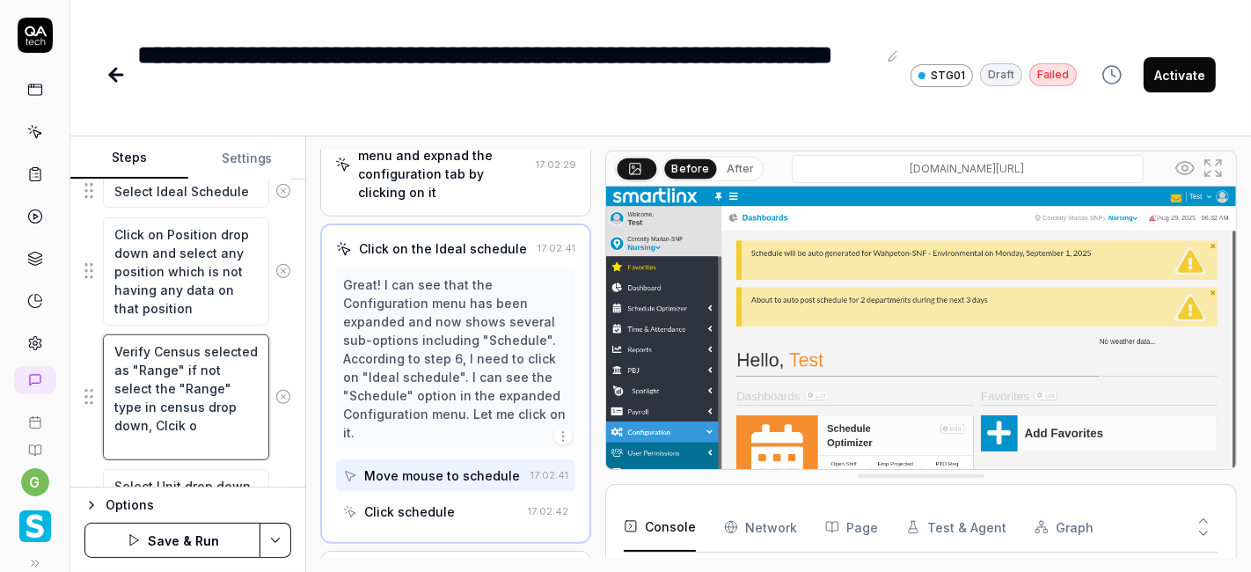
type textarea "*"
type textarea "Verify Census selected as "Range" if not select the "Range" type in census drop…"
type textarea "*"
type textarea "Verify Census selected as "Range" if not select the "Range" type in census drop…"
type textarea "*"
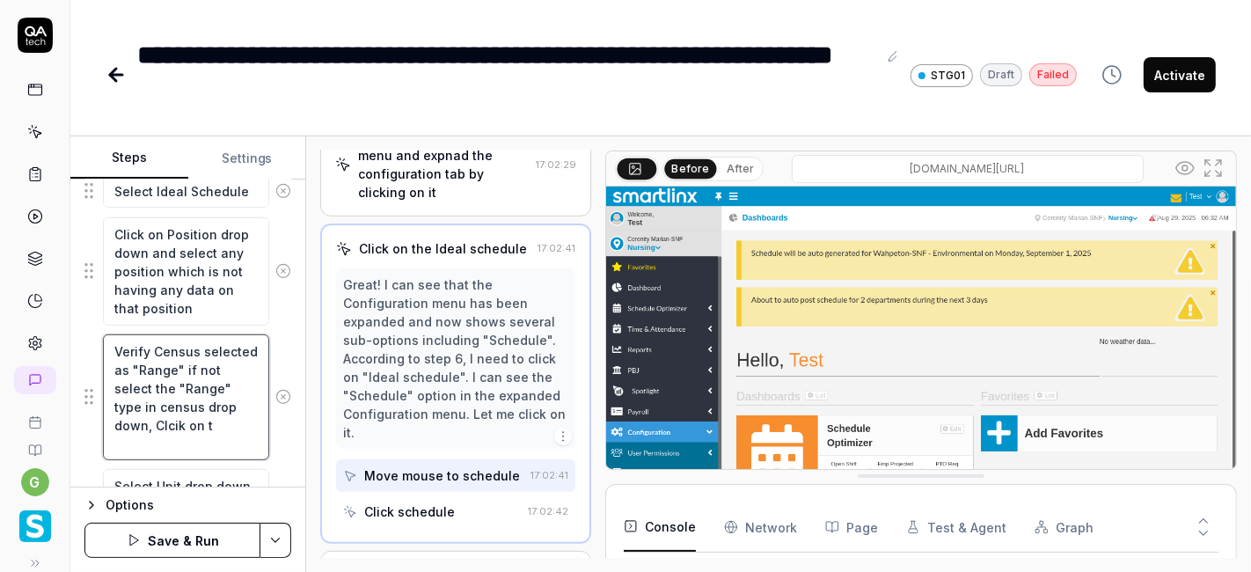
type textarea "Verify Census selected as "Range" if not select the "Range" type in census drop…"
type textarea "*"
type textarea "Verify Census selected as "Range" if not select the "Range" type in census drop…"
type textarea "*"
type textarea "Verify Census selected as "Range" if not select the "Range" type in census drop…"
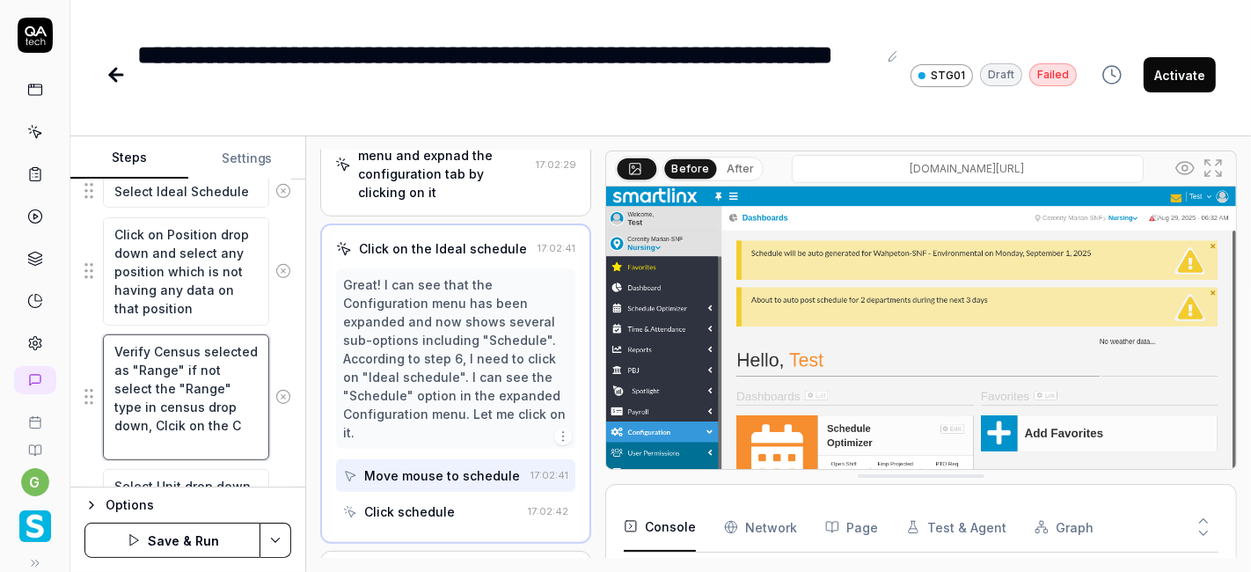
type textarea "*"
type textarea "Verify Census selected as "Range" if not select the "Range" type in census drop…"
type textarea "*"
type textarea "Verify Census selected as "Range" if not select the "Range" type in census drop…"
type textarea "*"
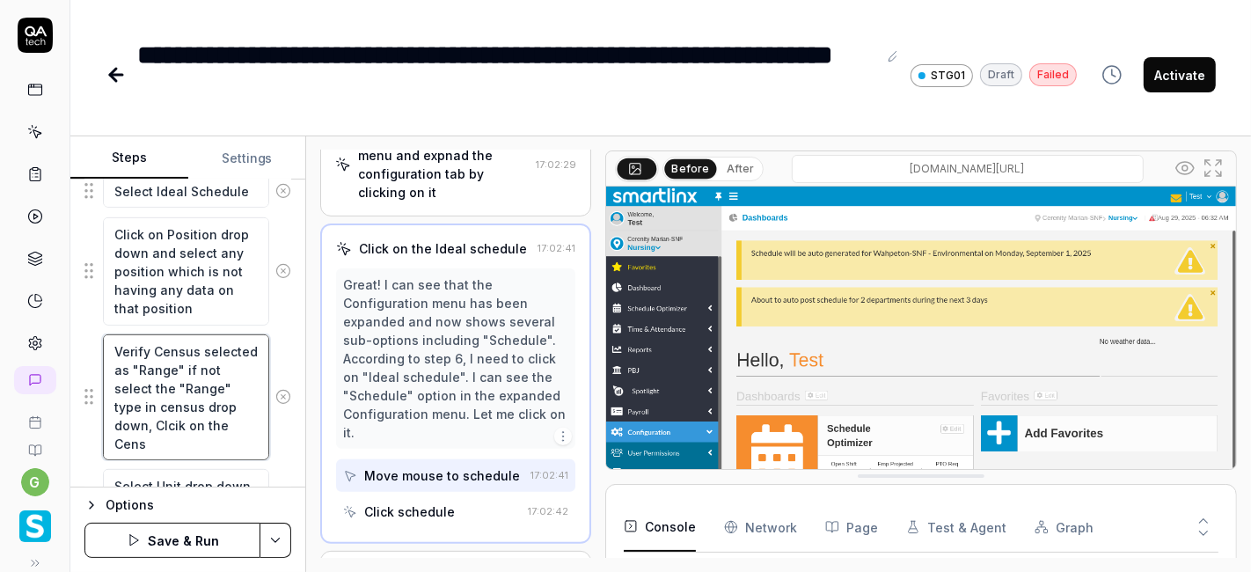
type textarea "Verify Census selected as "Range" if not select the "Range" type in census drop…"
type textarea "*"
type textarea "Verify Census selected as "Range" if not select the "Range" type in census drop…"
type textarea "*"
type textarea "Verify Census selected as "Range" if not select the "Range" type in census drop…"
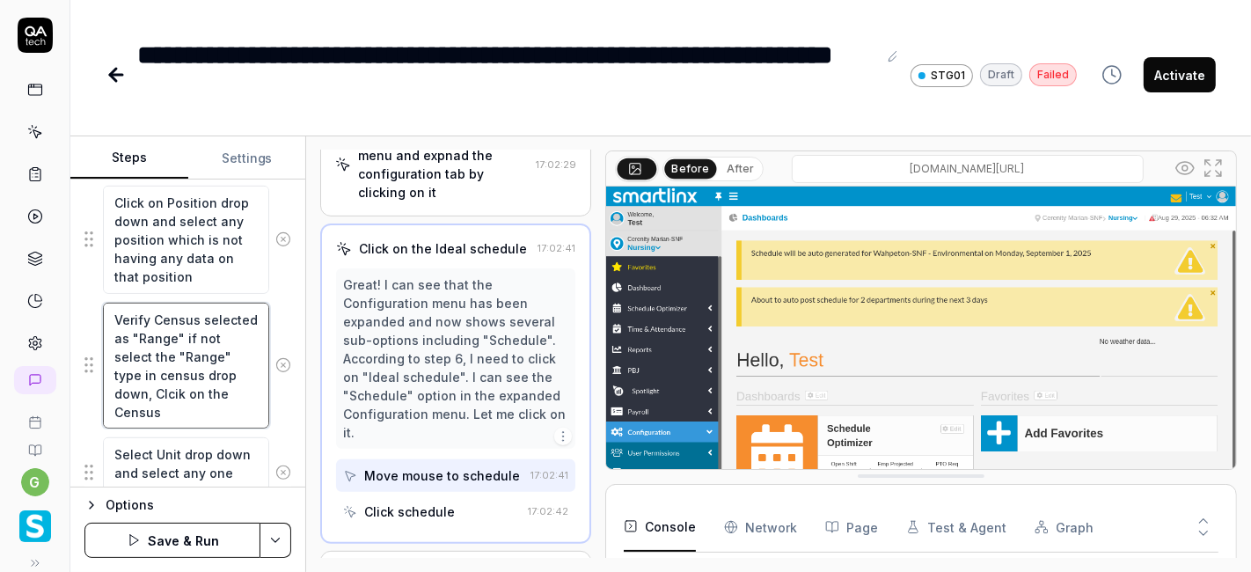
scroll to position [842, 0]
type textarea "*"
type textarea "Verify Census selected as "Range" if not select the "Range" type in census drop…"
type textarea "*"
type textarea "Verify Census selected as "Range" if not select the "Range" type in census drop…"
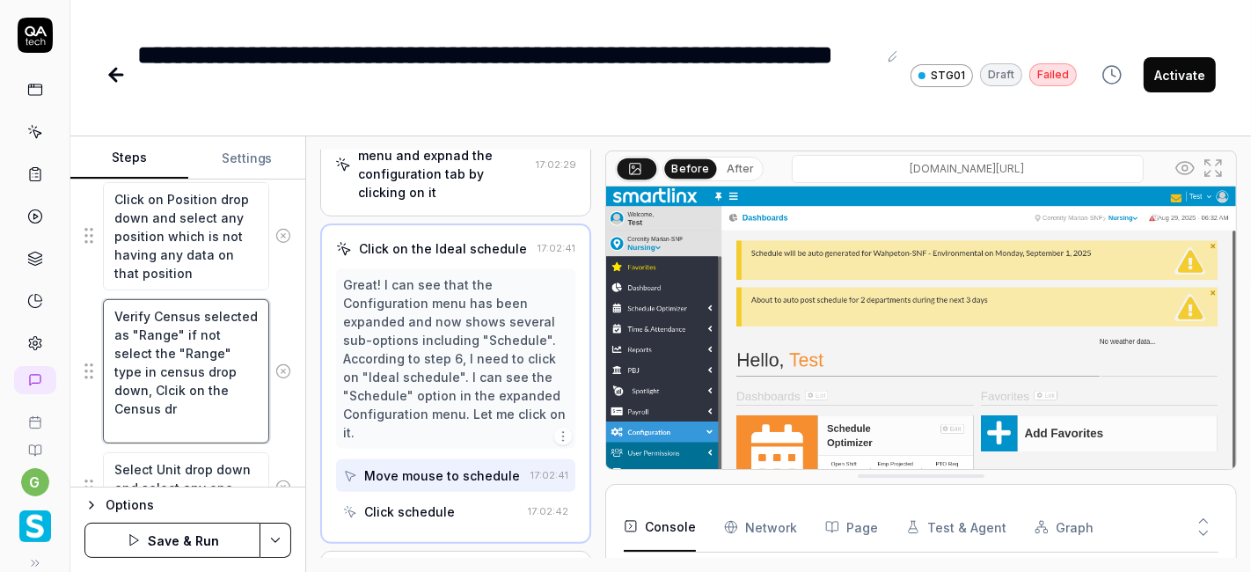
type textarea "*"
type textarea "Verify Census selected as "Range" if not select the "Range" type in census drop…"
type textarea "*"
type textarea "Verify Census selected as "Range" if not select the "Range" type in census drop…"
type textarea "*"
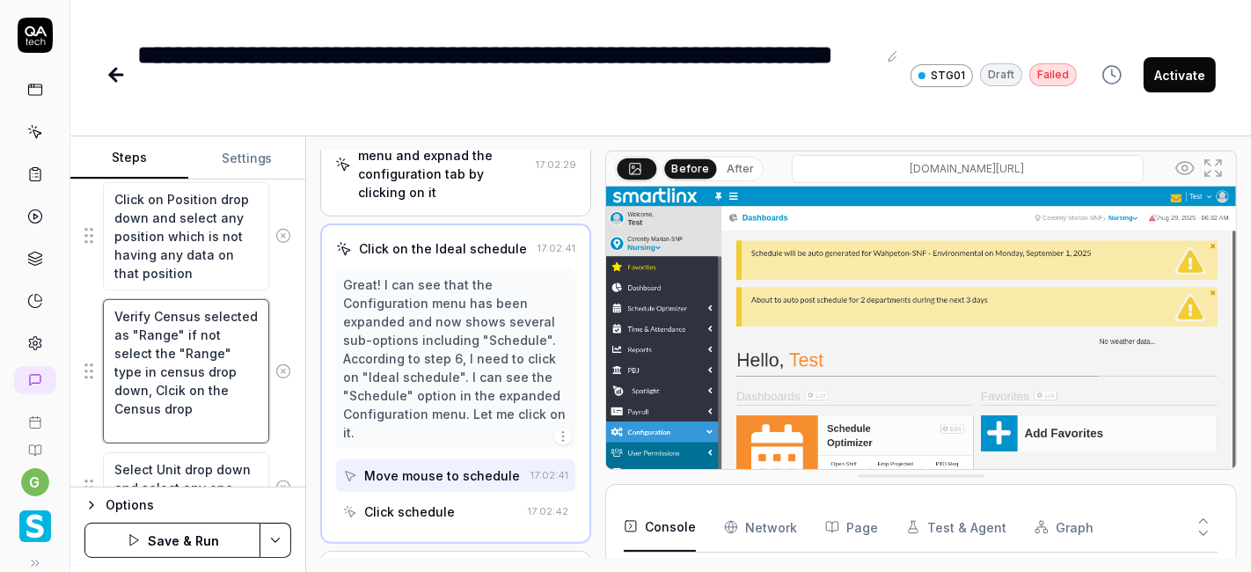
type textarea "Verify Census selected as "Range" if not select the "Range" type in census drop…"
type textarea "*"
type textarea "Verify Census selected as "Range" if not select the "Range" type in census drop…"
type textarea "*"
type textarea "Verify Census selected as "Range" if not select the "Range" type in census drop…"
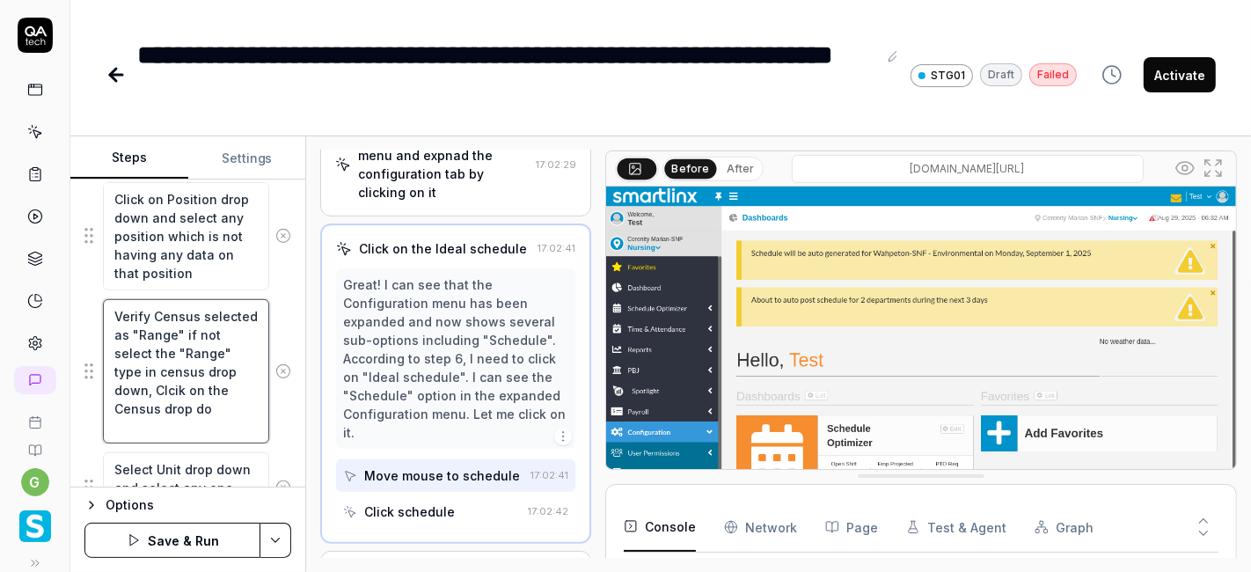
type textarea "*"
type textarea "Verify Census selected as "Range" if not select the "Range" type in census drop…"
type textarea "*"
type textarea "Verify Census selected as "Range" if not select the "Range" type in census drop…"
type textarea "*"
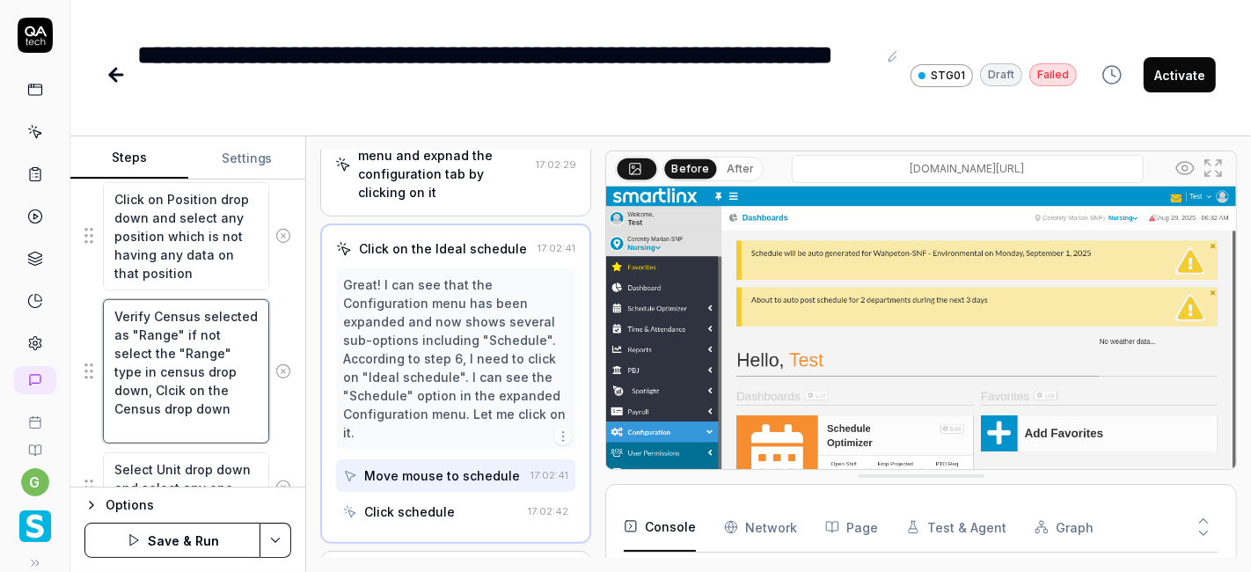
type textarea "Verify Census selected as "Range" if not select the "Range" type in census drop…"
type textarea "*"
type textarea "Verify Census selected as "Range" if not select the "Range" type in census drop…"
type textarea "*"
type textarea "Verify Census selected as "Range" if not select the "Range" type in census drop…"
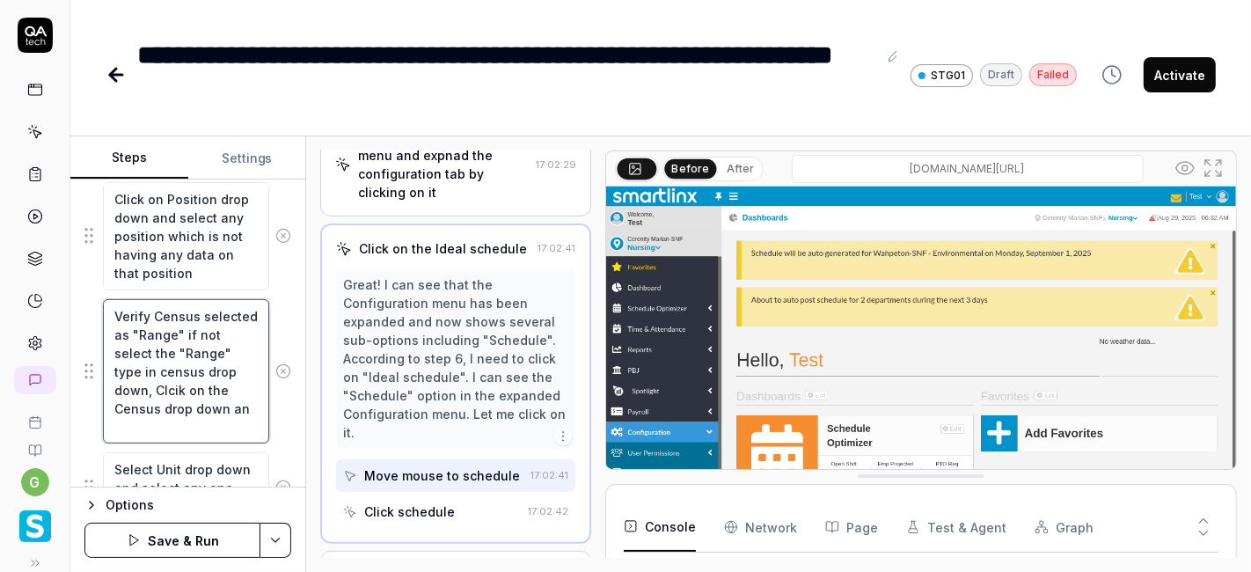
type textarea "*"
type textarea "Verify Census selected as "Range" if not select the "Range" type in census drop…"
type textarea "*"
type textarea "Verify Census selected as "Range" if not select the "Range" type in census drop…"
type textarea "*"
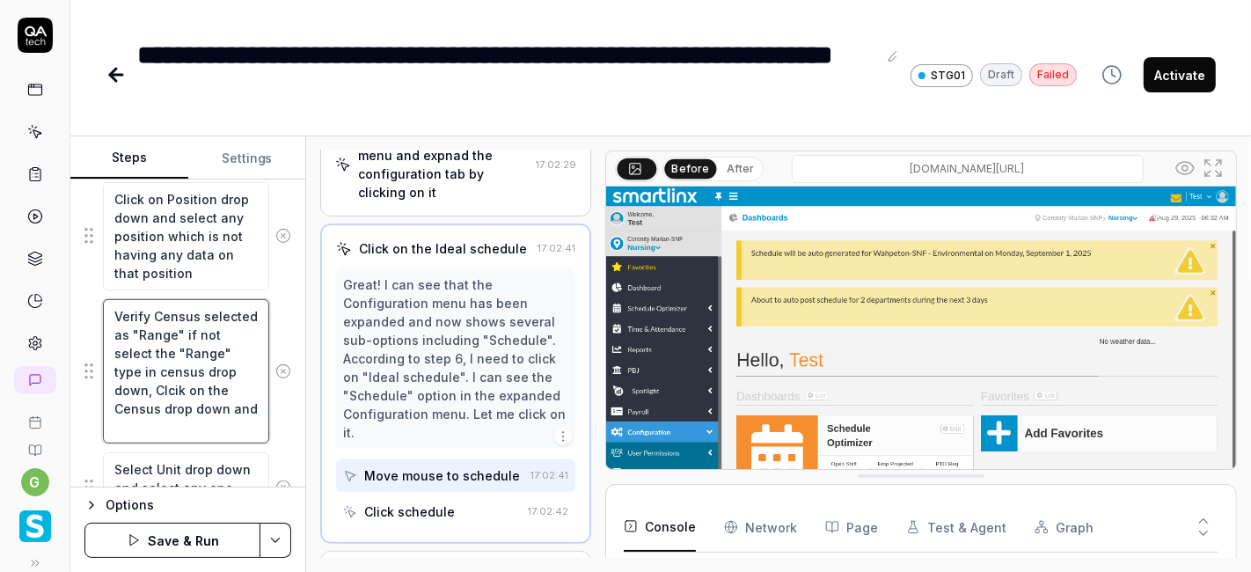
type textarea "Verify Census selected as "Range" if not select the "Range" type in census drop…"
type textarea "*"
type textarea "Verify Census selected as "Range" if not select the "Range" type in census drop…"
type textarea "*"
type textarea "Verify Census selected as "Range" if not select the "Range" type in census drop…"
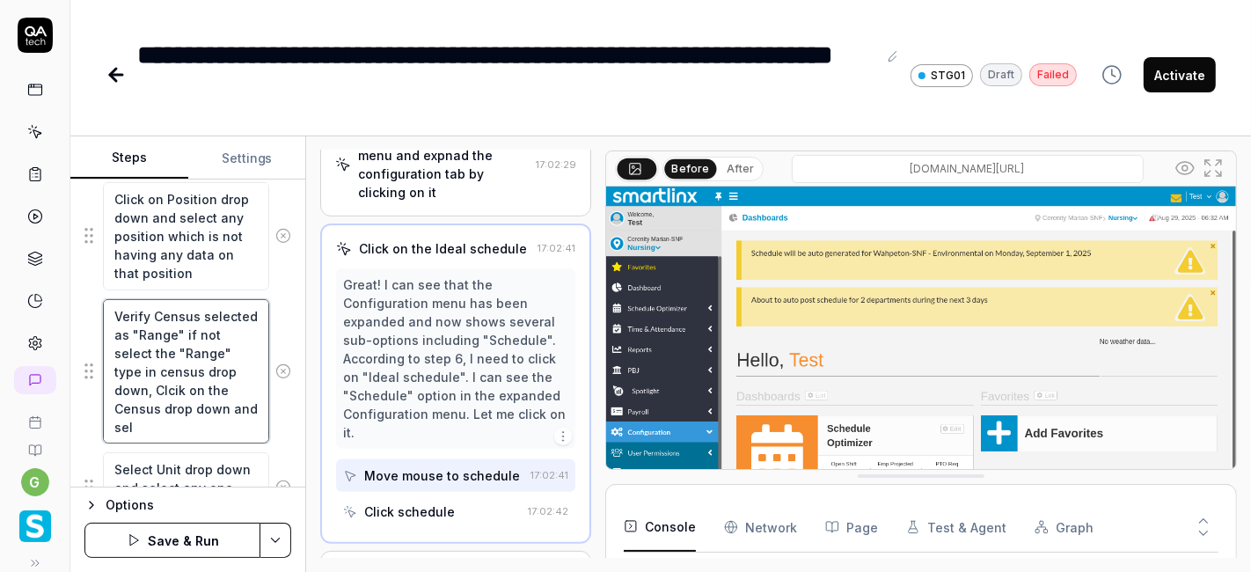
type textarea "*"
type textarea "Verify Census selected as "Range" if not select the "Range" type in census drop…"
type textarea "*"
type textarea "Verify Census selected as "Range" if not select the "Range" type in census drop…"
type textarea "*"
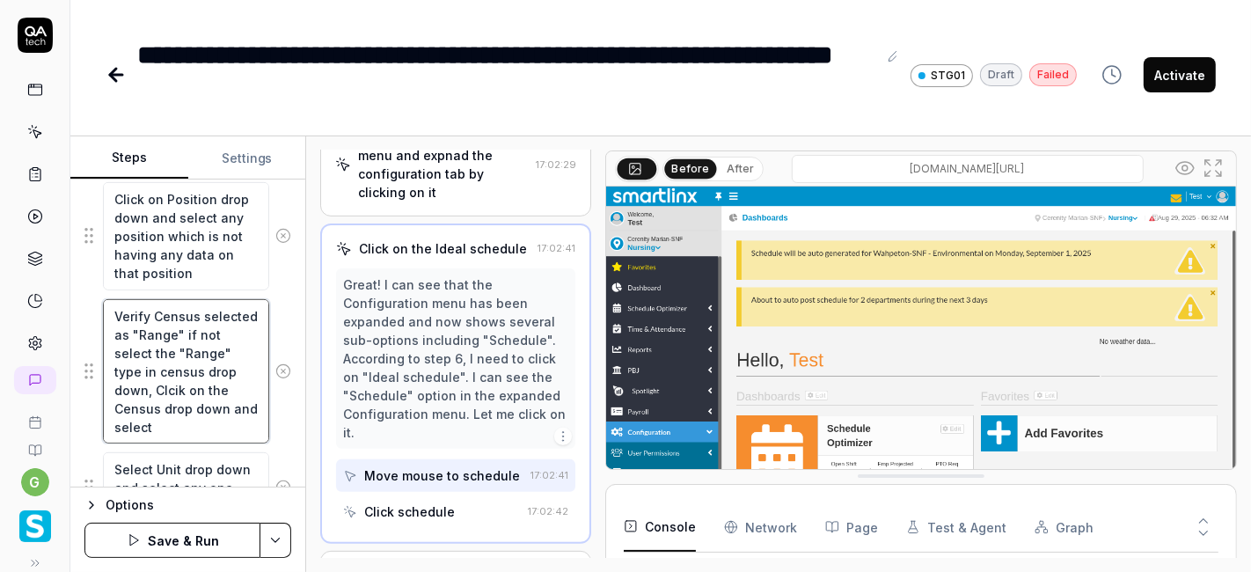
type textarea "Verify Census selected as "Range" if not select the "Range" type in census drop…"
type textarea "*"
type textarea "Verify Census selected as "Range" if not select the "Range" type in census drop…"
type textarea "*"
type textarea "Verify Census selected as "Range" if not select the "Range" type in census drop…"
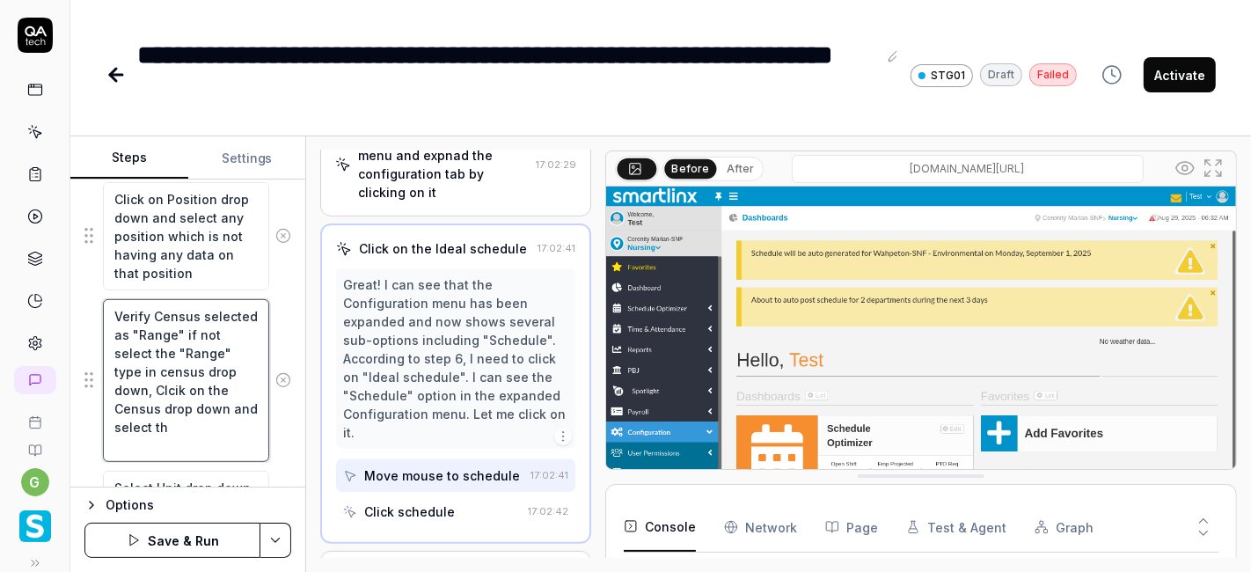
type textarea "*"
type textarea "Verify Census selected as "Range" if not select the "Range" type in census drop…"
type textarea "*"
type textarea "Verify Census selected as "Range" if not select the "Range" type in census drop…"
type textarea "*"
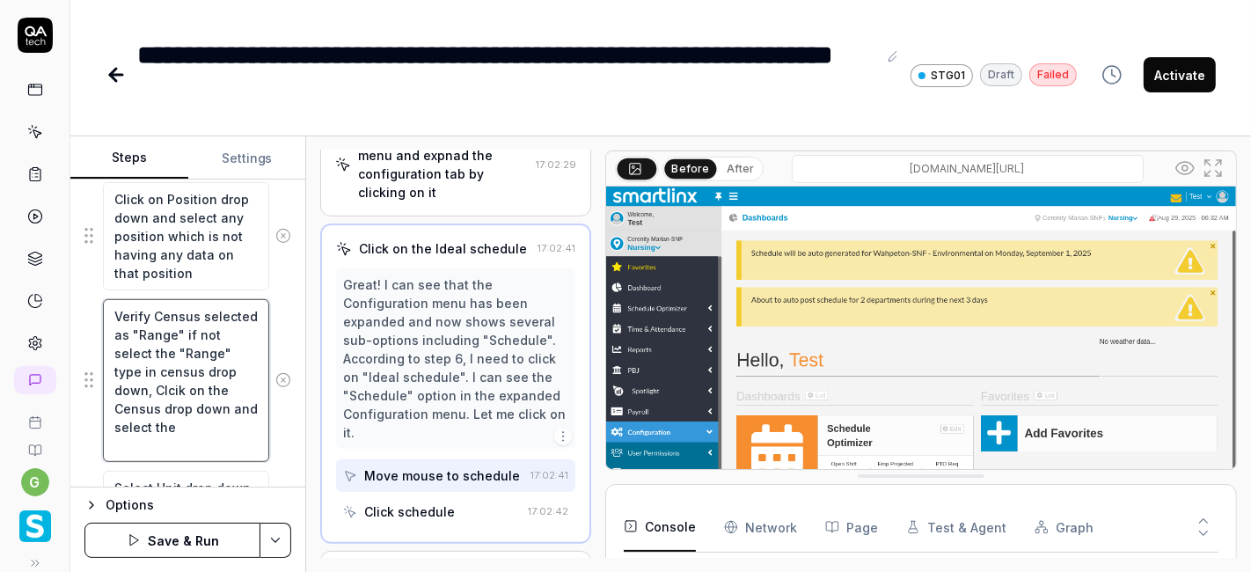
type textarea "Verify Census selected as "Range" if not select the "Range" type in census drop…"
type textarea "*"
type textarea "Verify Census selected as "Range" if not select the "Range" type in census drop…"
type textarea "*"
type textarea "Verify Census selected as "Range" if not select the "Range" type in census drop…"
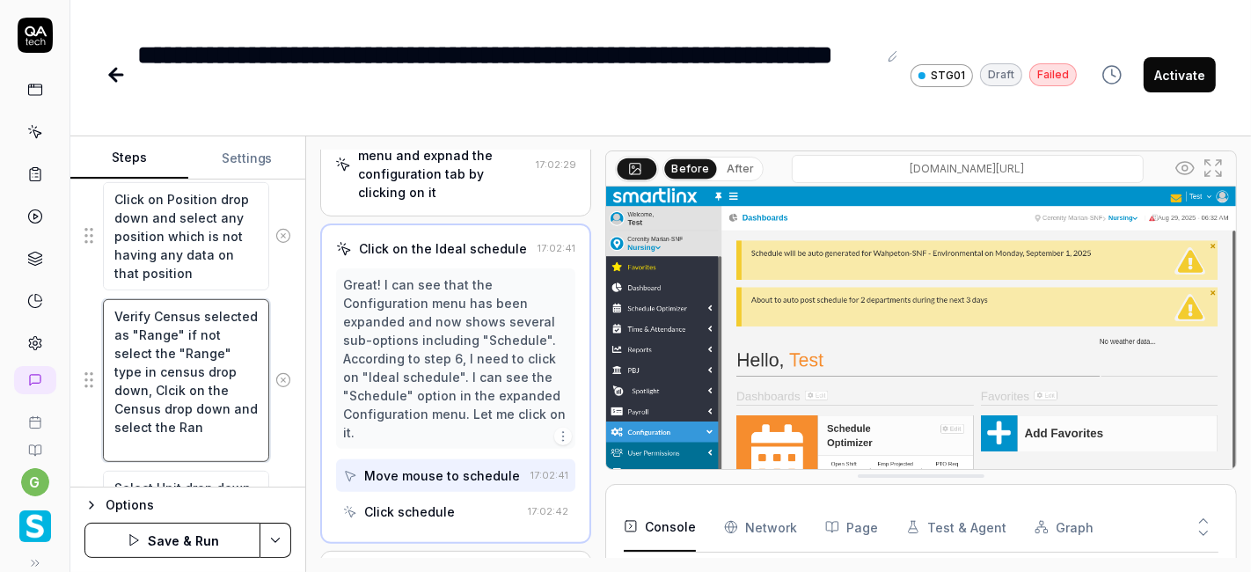
type textarea "*"
type textarea "Verify Census selected as "Range" if not select the "Range" type in census drop…"
type textarea "*"
type textarea "Verify Census selected as "Range" if not select the "Range" type in census drop…"
type textarea "*"
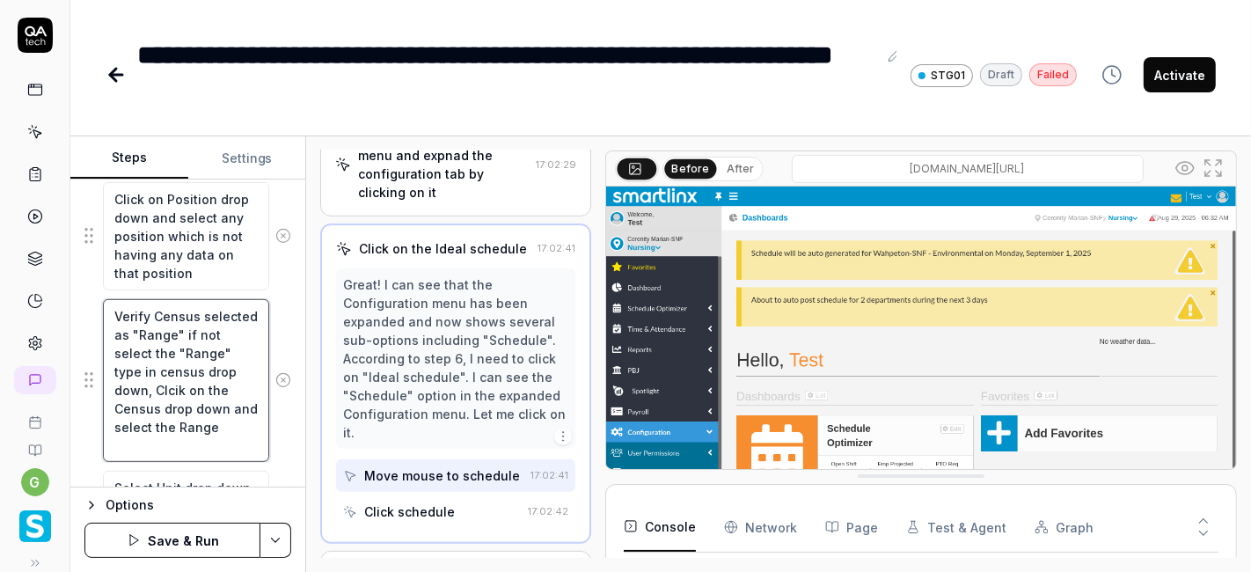
type textarea "Verify Census selected as "Range" if not select the "Range" type in census drop…"
type textarea "*"
type textarea "Verify Census selected as "Range" if not select the "Range" type in census drop…"
type textarea "*"
type textarea "Verify Census selected as "Range" if not select the "Range" type in census drop…"
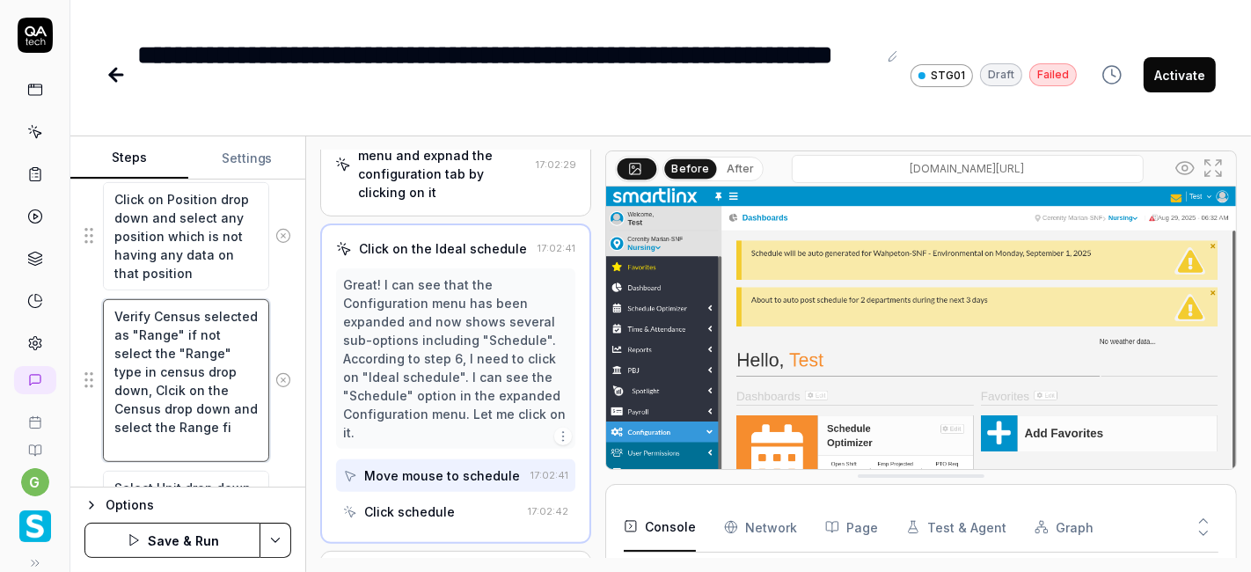
type textarea "*"
type textarea "Verify Census selected as "Range" if not select the "Range" type in census drop…"
type textarea "*"
type textarea "Verify Census selected as "Range" if not select the "Range" type in census drop…"
type textarea "*"
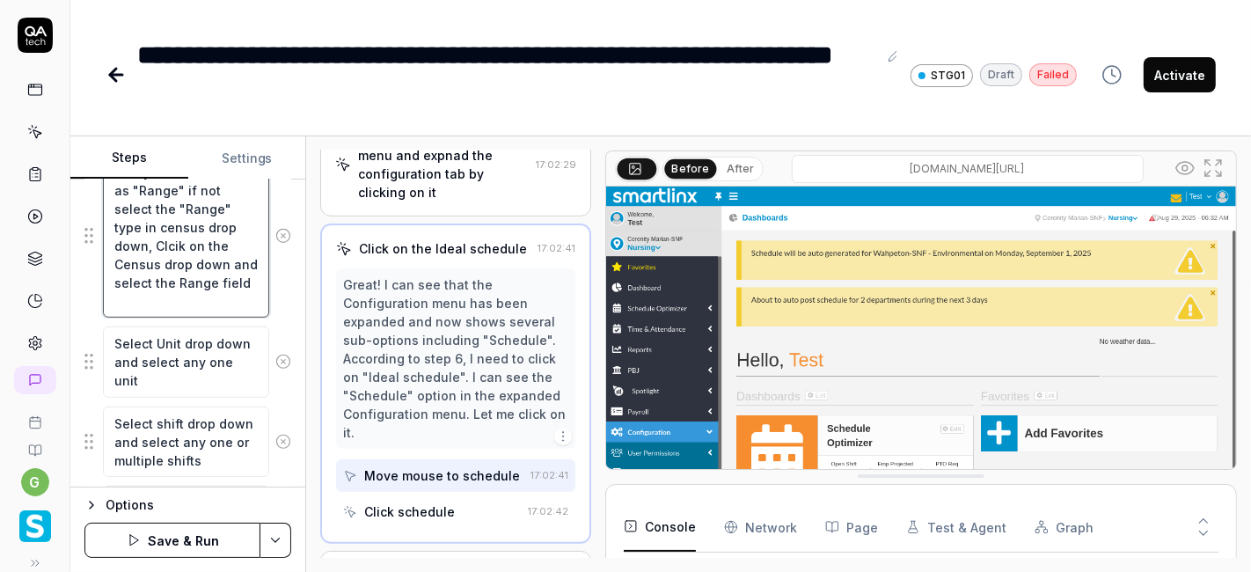
scroll to position [1000, 0]
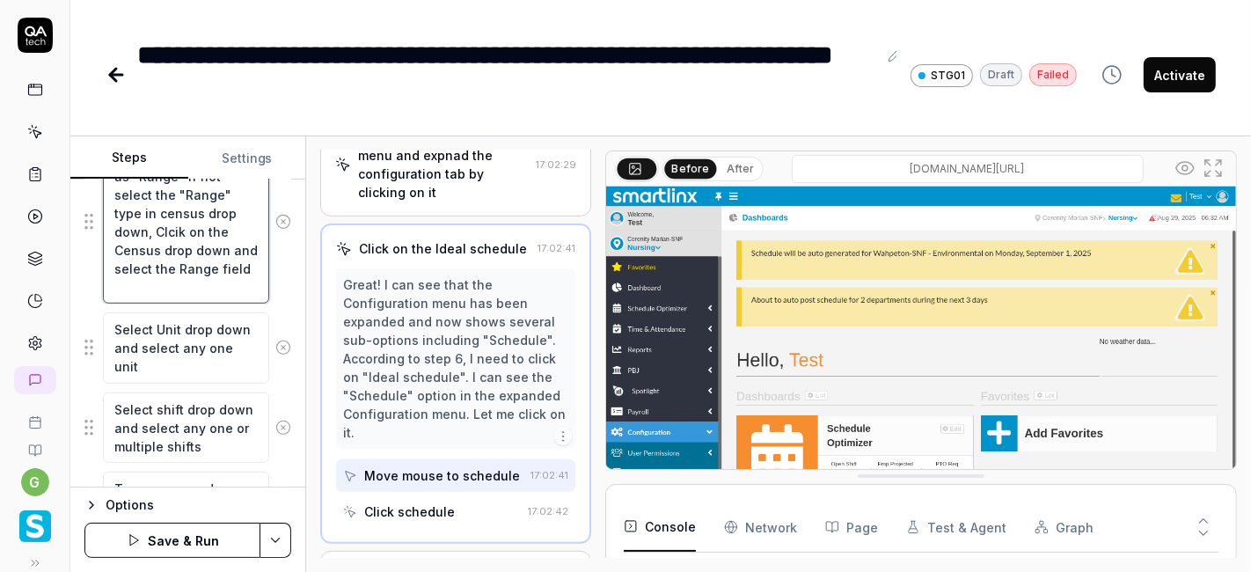
type textarea "Verify Census selected as "Range" if not select the "Range" type in census drop…"
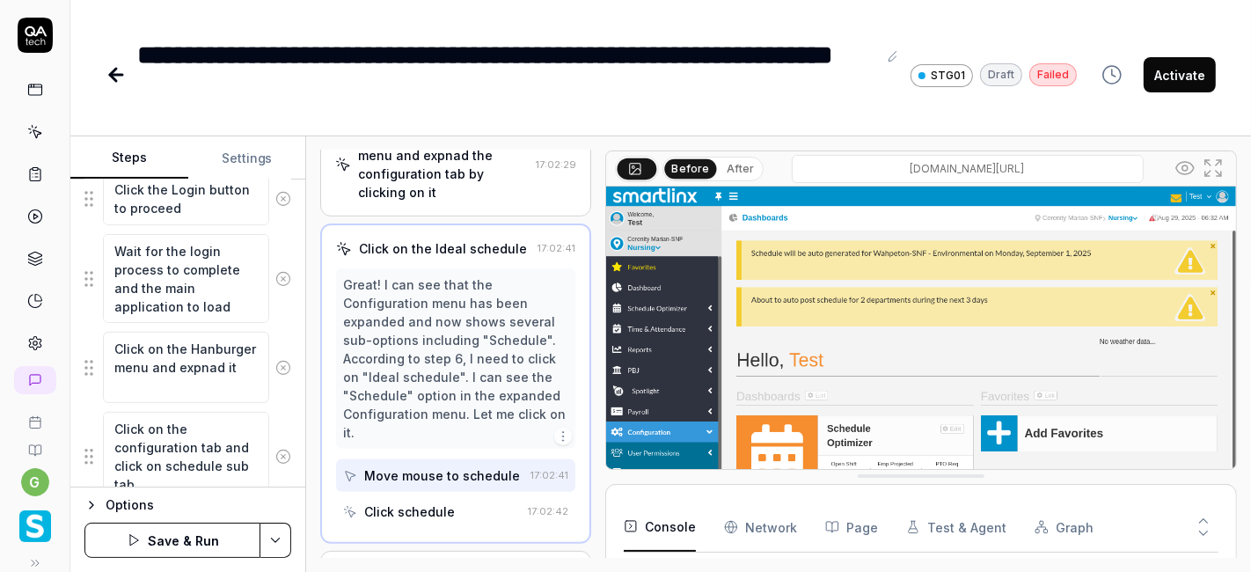
scroll to position [462, 0]
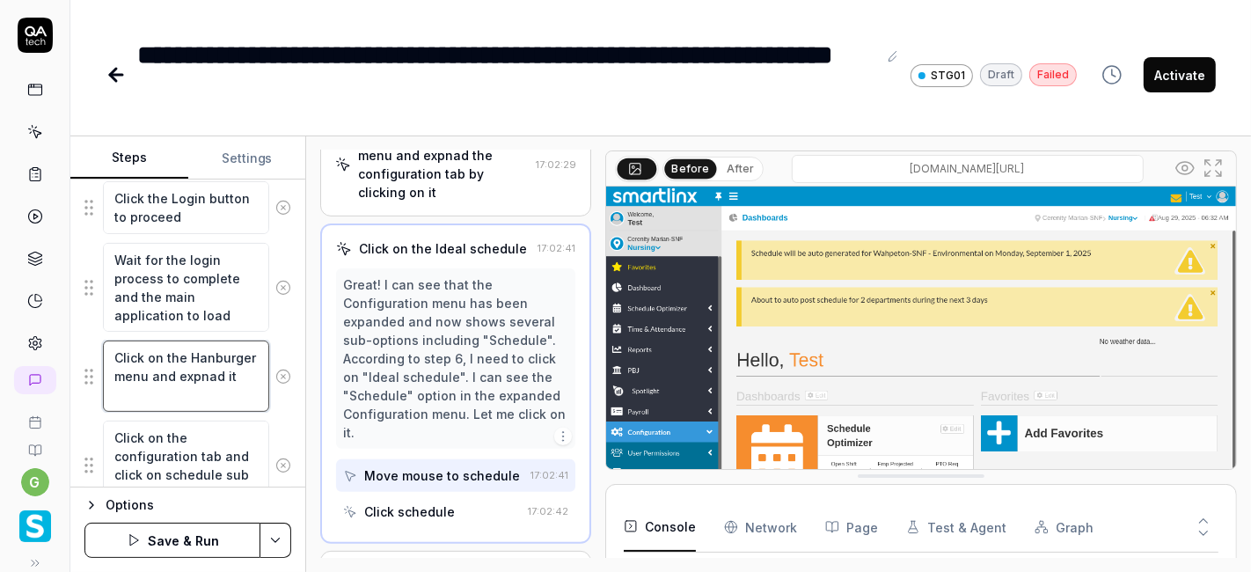
click at [178, 394] on textarea "Click on the Hanburger menu and expnad it" at bounding box center [186, 375] width 166 height 70
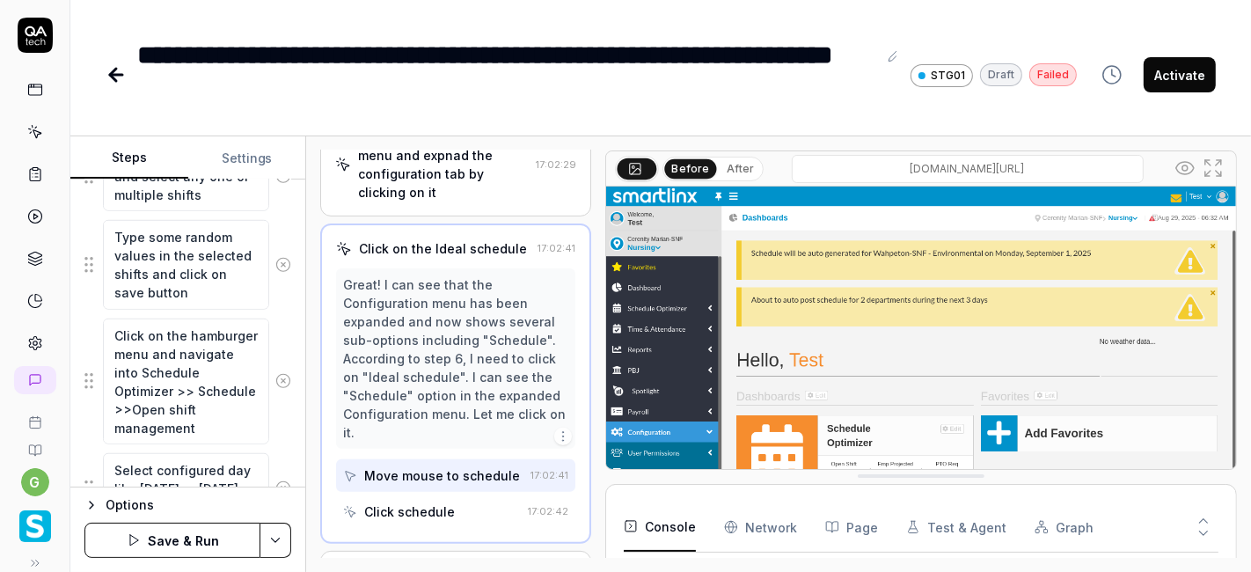
scroll to position [1302, 0]
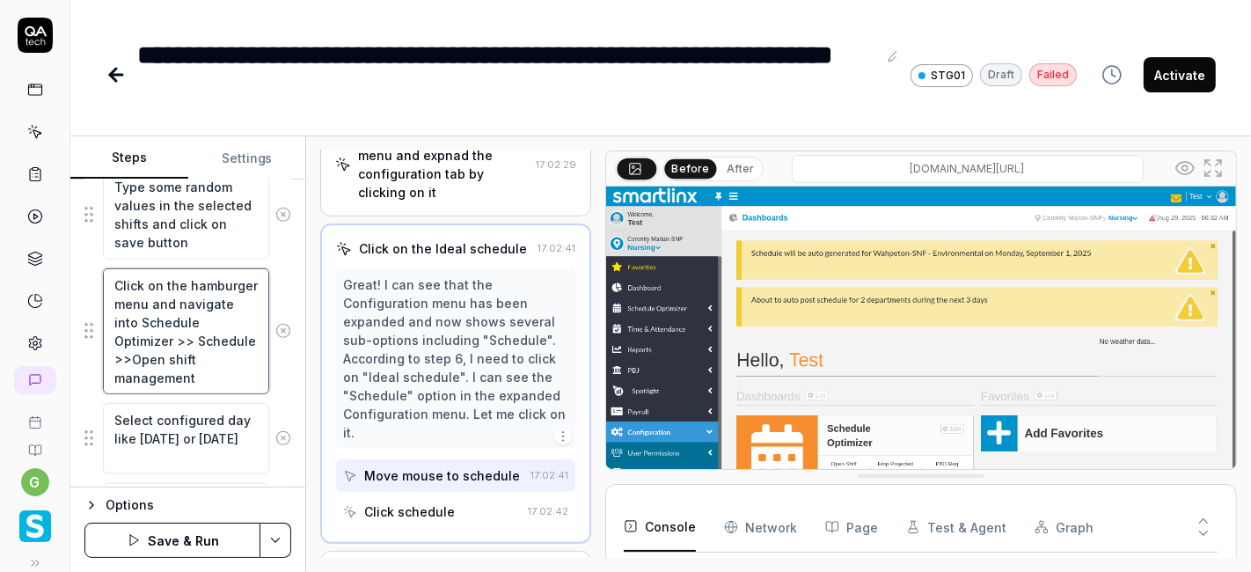
click at [203, 318] on textarea "Click on the hamburger menu and navigate into Schedule Optimizer >> Schedule >>…" at bounding box center [186, 331] width 166 height 126
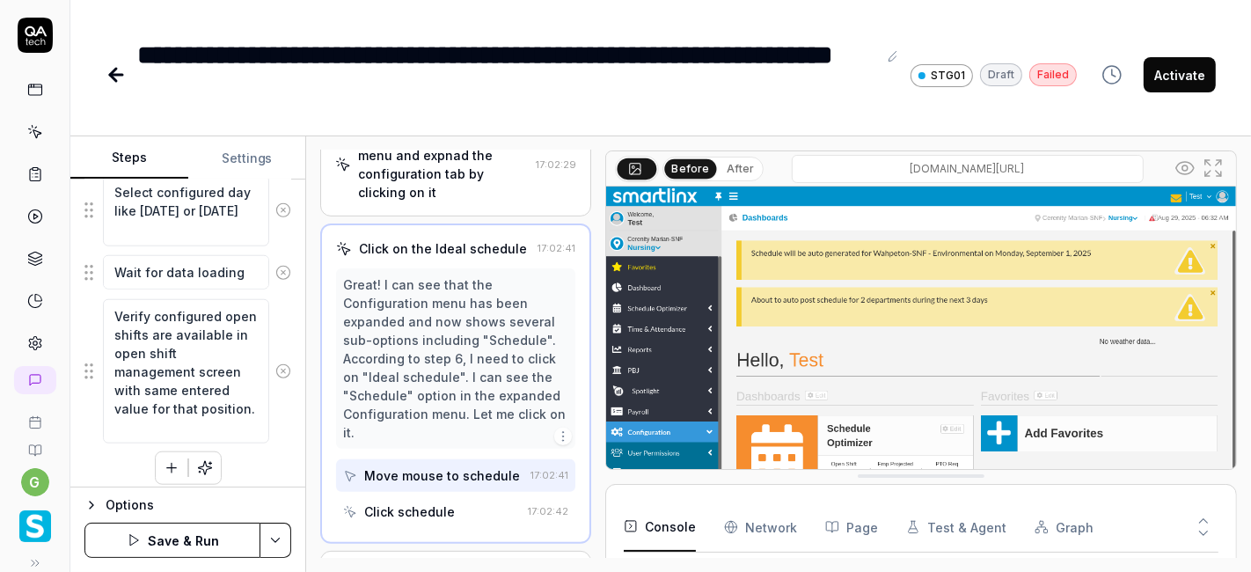
scroll to position [1532, 0]
click at [166, 465] on icon "button" at bounding box center [171, 465] width 10 height 0
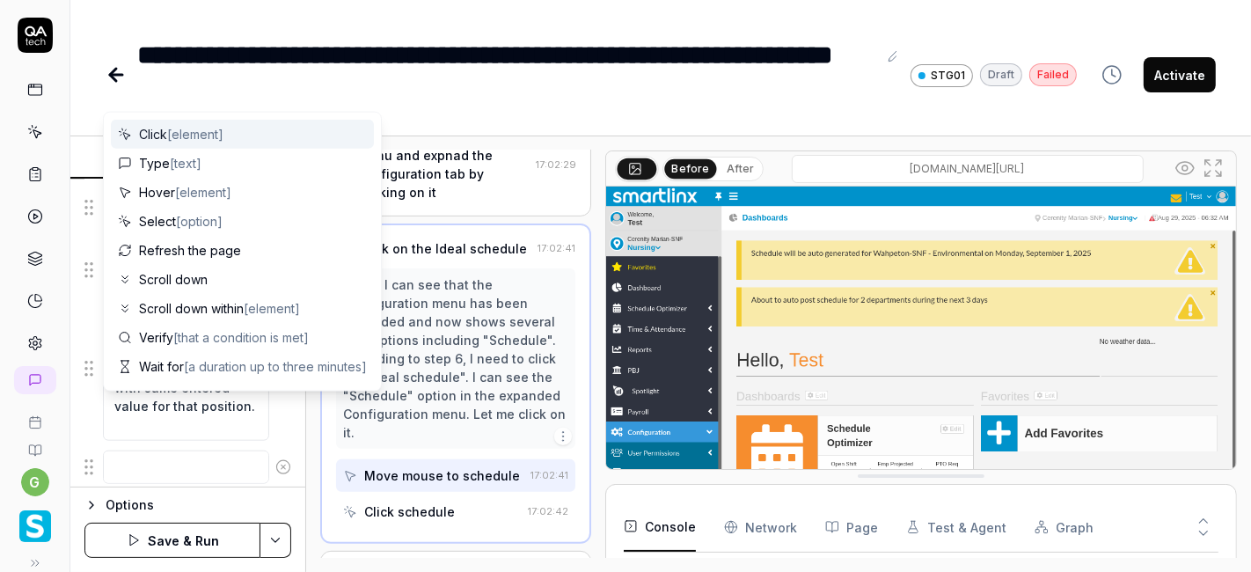
scroll to position [1575, 0]
type textarea "*"
type textarea "Click on the hamburger menu and navigate into Schedule Optimizer >> Schedule >>…"
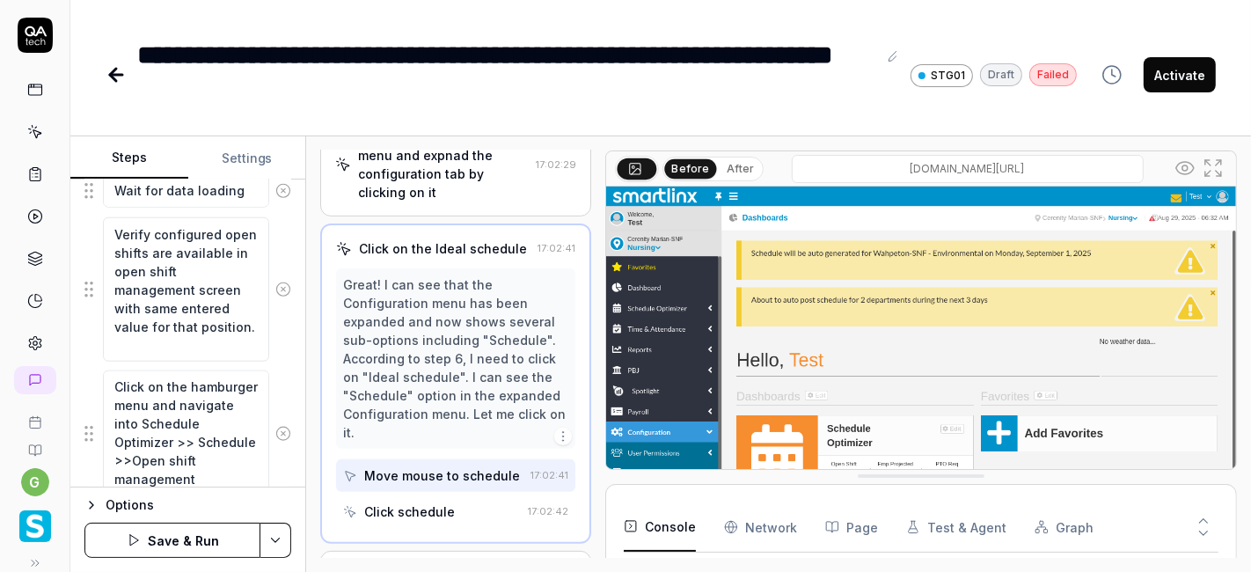
scroll to position [18, 0]
drag, startPoint x: 188, startPoint y: 450, endPoint x: 221, endPoint y: 474, distance: 40.3
click at [221, 474] on textarea "Click on the hamburger menu and navigate into Schedule Optimizer >> Schedule >>…" at bounding box center [186, 433] width 166 height 126
type textarea "*"
type textarea "Click on the hamburger menu and navigate into Schedule Optimizer >> Schedule >>C"
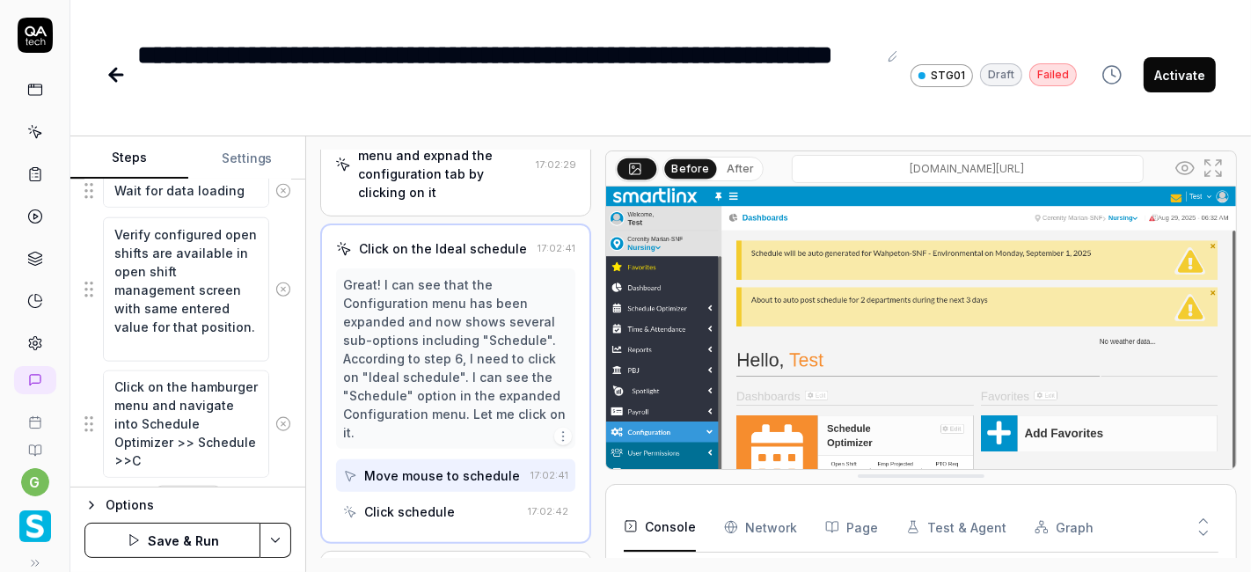
scroll to position [0, 0]
type textarea "*"
type textarea "Click on the hamburger menu and navigate into Schedule Optimizer >> Schedule >>…"
type textarea "*"
type textarea "Click on the hamburger menu and navigate into Schedule Optimizer >> Schedule >>…"
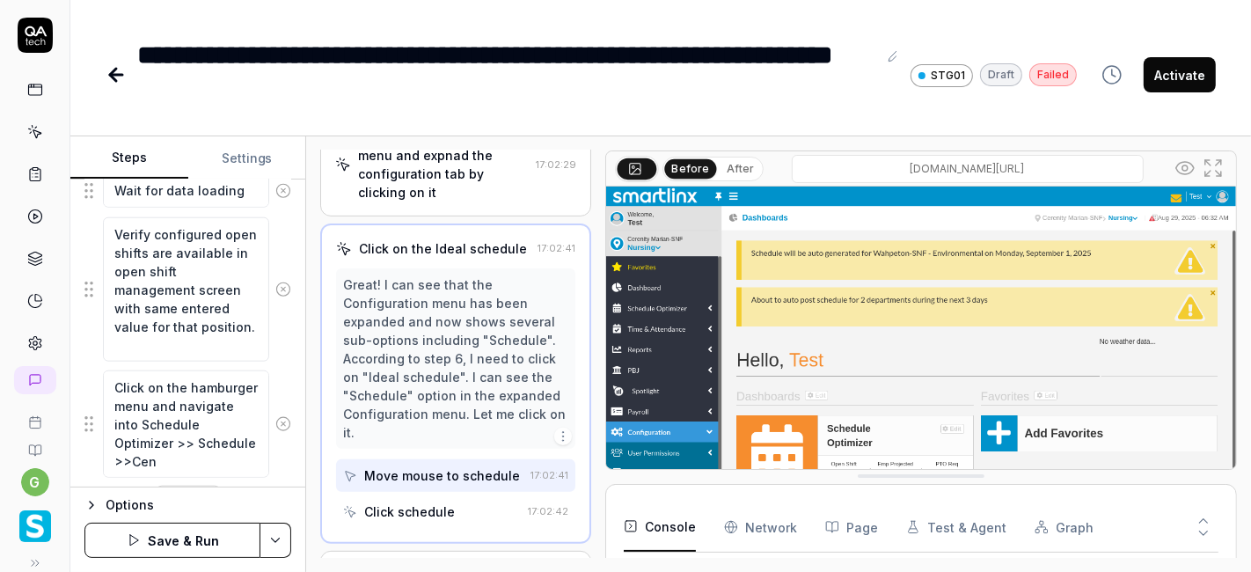
type textarea "*"
type textarea "Click on the hamburger menu and navigate into Schedule Optimizer >> Schedule >>…"
type textarea "*"
type textarea "Click on the hamburger menu and navigate into Schedule Optimizer >> Schedule >>…"
type textarea "*"
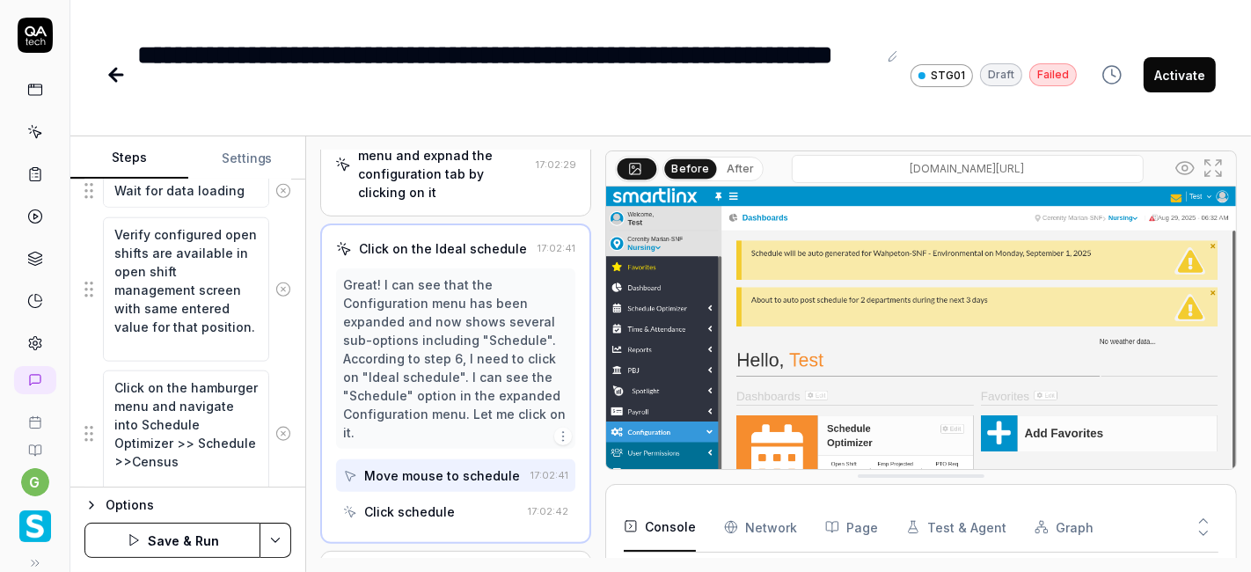
type textarea "Click on the hamburger menu and navigate into Schedule Optimizer >> Schedule >>…"
type textarea "*"
type textarea "Click on the hamburger menu and navigate into Schedule Optimizer >> Schedule >>…"
type textarea "*"
type textarea "Click on the hamburger menu and navigate into Schedule Optimizer >> Schedule >>…"
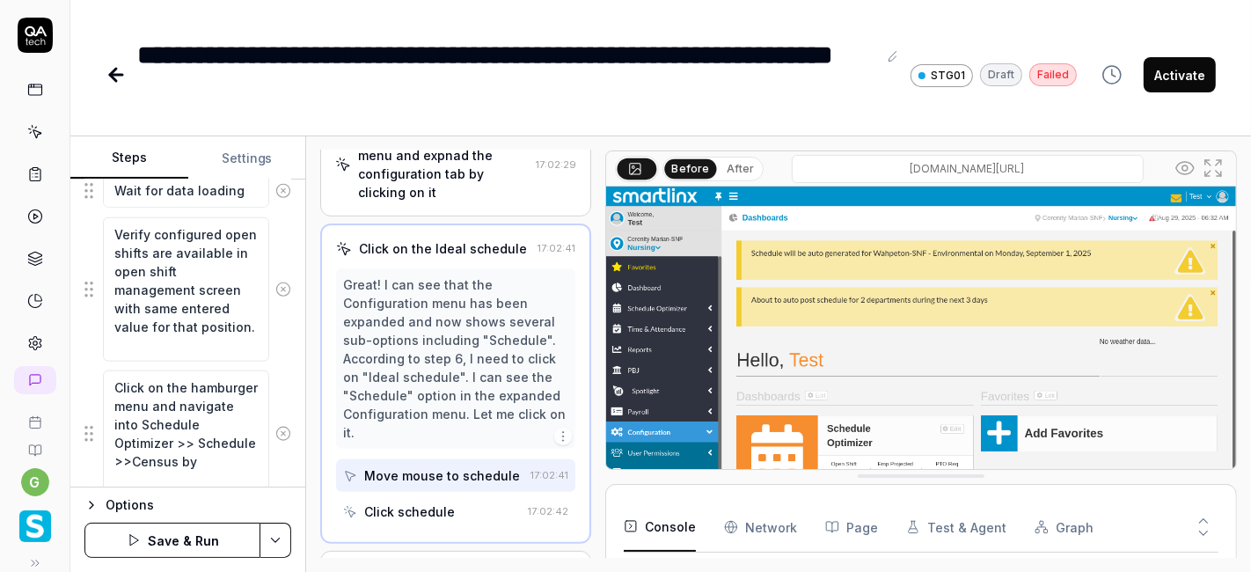
type textarea "*"
type textarea "Click on the hamburger menu and navigate into Schedule Optimizer >> Schedule >>…"
type textarea "*"
type textarea "Click on the hamburger menu and navigate into Schedule Optimizer >> Schedule >>…"
type textarea "*"
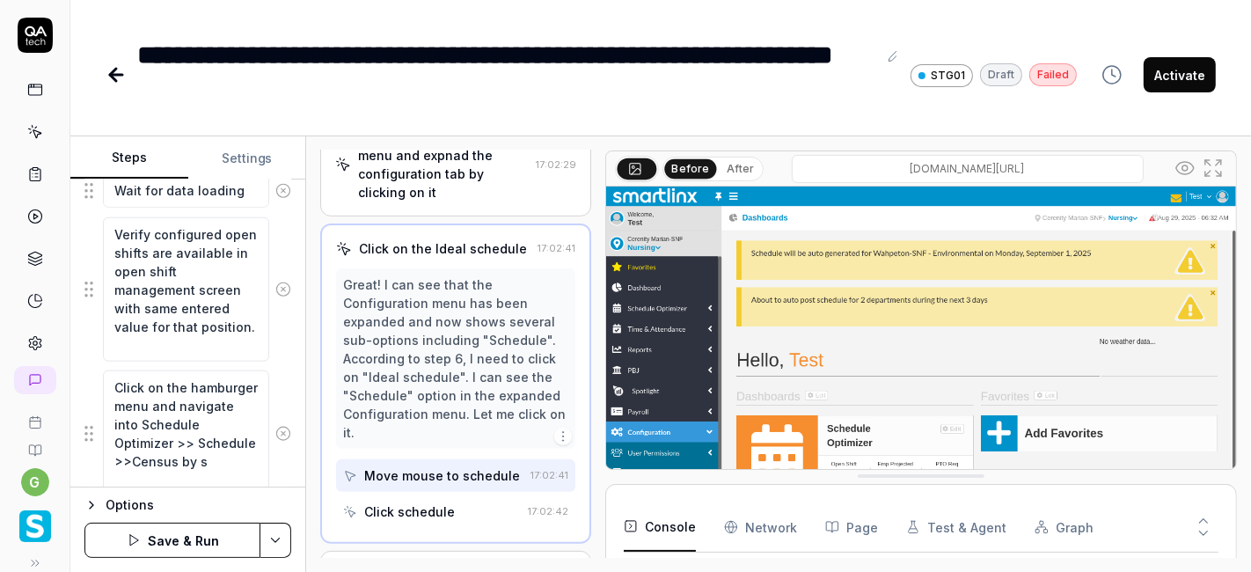
type textarea "Click on the hamburger menu and navigate into Schedule Optimizer >> Schedule >>…"
type textarea "*"
type textarea "Click on the hamburger menu and navigate into Schedule Optimizer >> Schedule >>…"
type textarea "*"
type textarea "Click on the hamburger menu and navigate into Schedule Optimizer >> Schedule >>…"
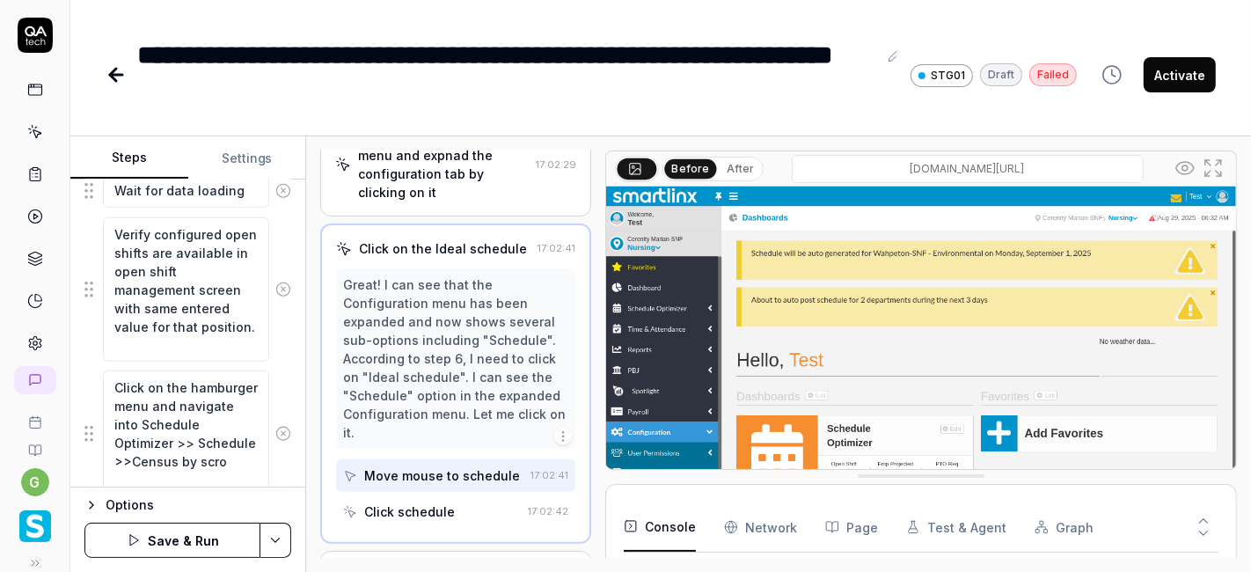
type textarea "*"
type textarea "Click on the hamburger menu and navigate into Schedule Optimizer >> Schedule >>…"
type textarea "*"
type textarea "Click on the hamburger menu and navigate into Schedule Optimizer >> Schedule >>…"
type textarea "*"
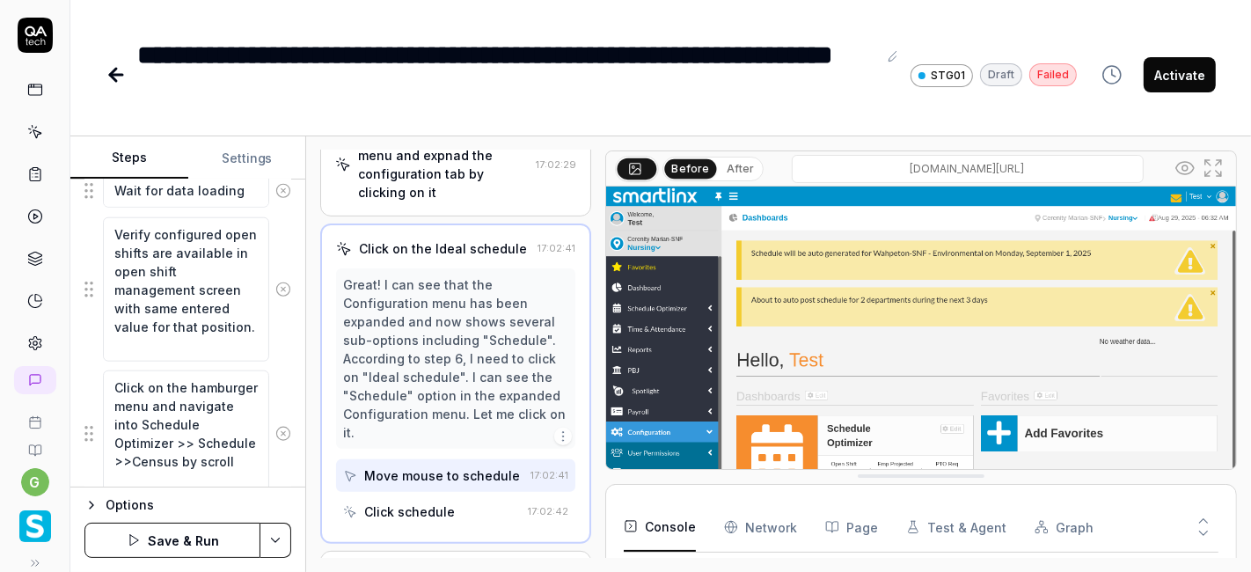
type textarea "Click on the hamburger menu and navigate into Schedule Optimizer >> Schedule >>…"
type textarea "*"
type textarea "Click on the hamburger menu and navigate into Schedule Optimizer >> Schedule >>…"
type textarea "*"
type textarea "Click on the hamburger menu and navigate into Schedule Optimizer >> Schedule >>…"
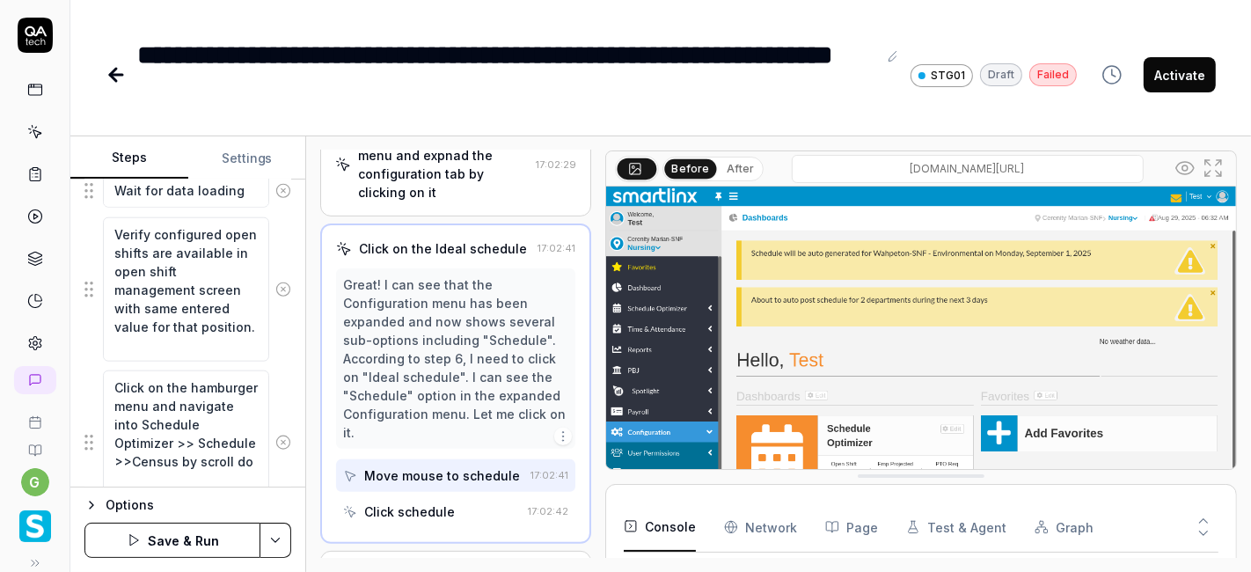
scroll to position [1630, 0]
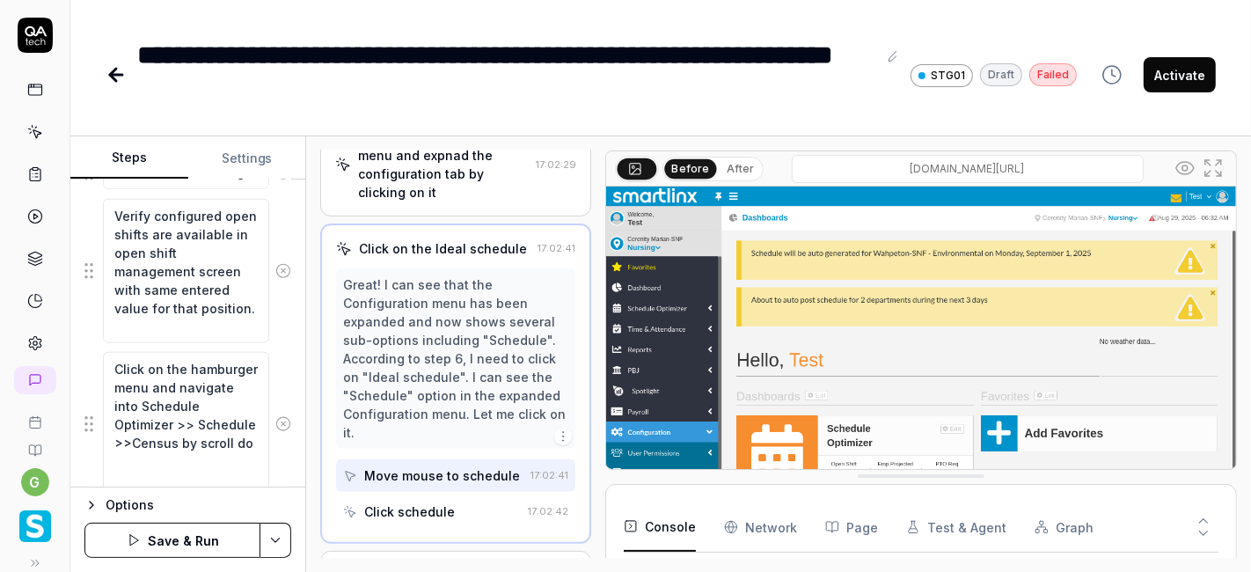
type textarea "*"
type textarea "Click on the hamburger menu and navigate into Schedule Optimizer >> Schedule >>…"
type textarea "*"
type textarea "Click on the hamburger menu and navigate into Schedule Optimizer >> Schedule >>…"
click at [280, 442] on div "Goal Open shift count should be same in Ideal schedule and open shift managemen…" at bounding box center [187, 333] width 235 height 308
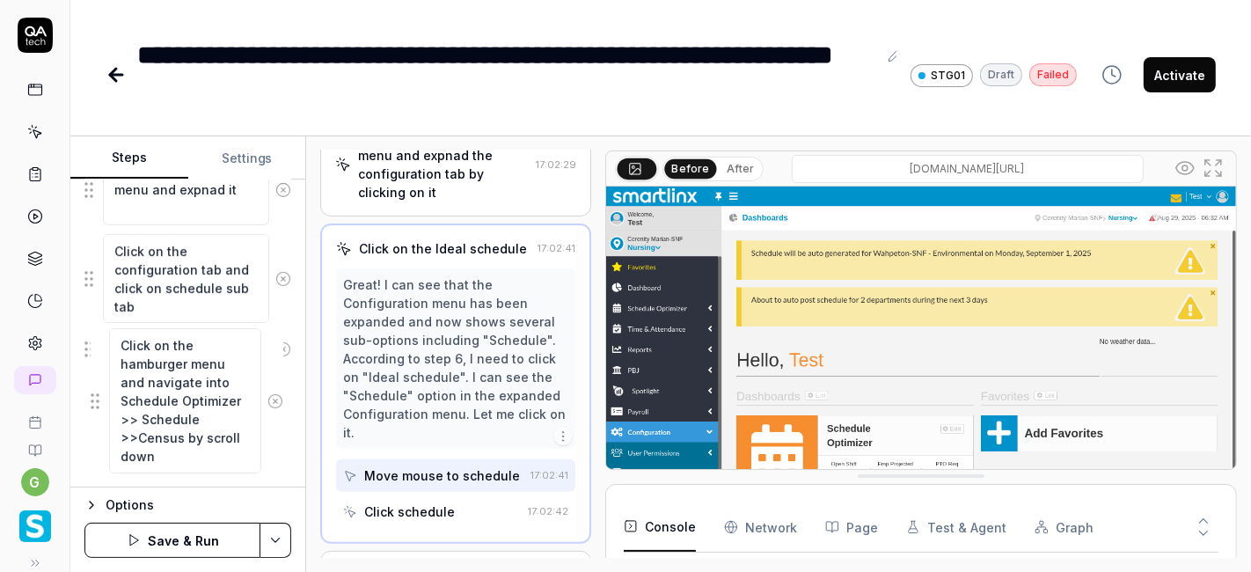
scroll to position [652, 0]
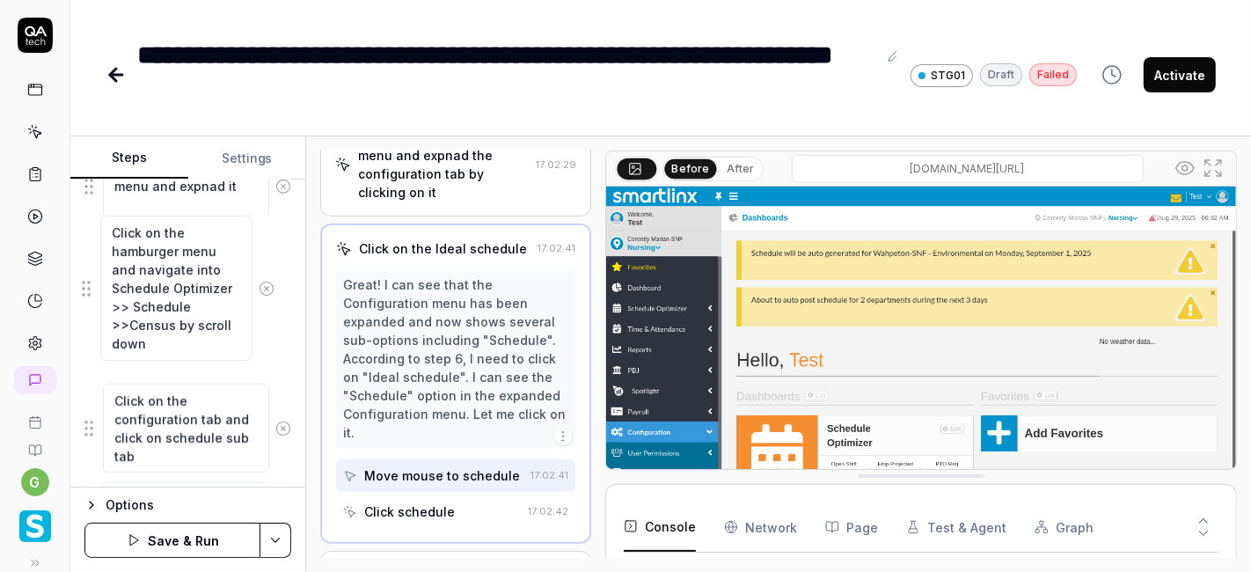
drag, startPoint x: 92, startPoint y: 414, endPoint x: 89, endPoint y: 287, distance: 127.6
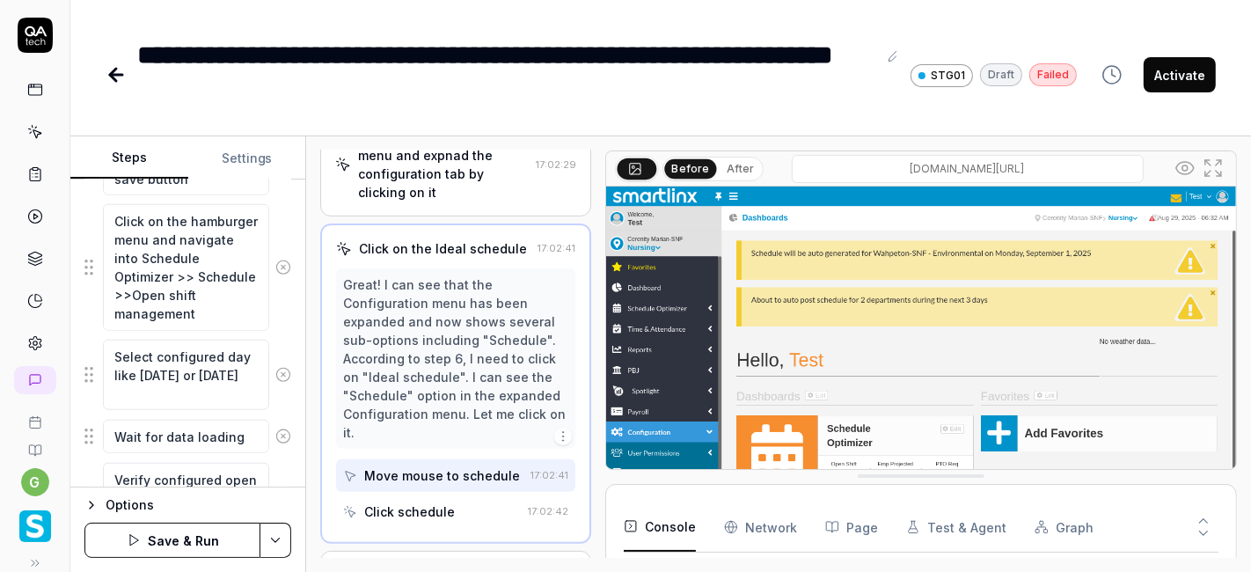
scroll to position [1685, 0]
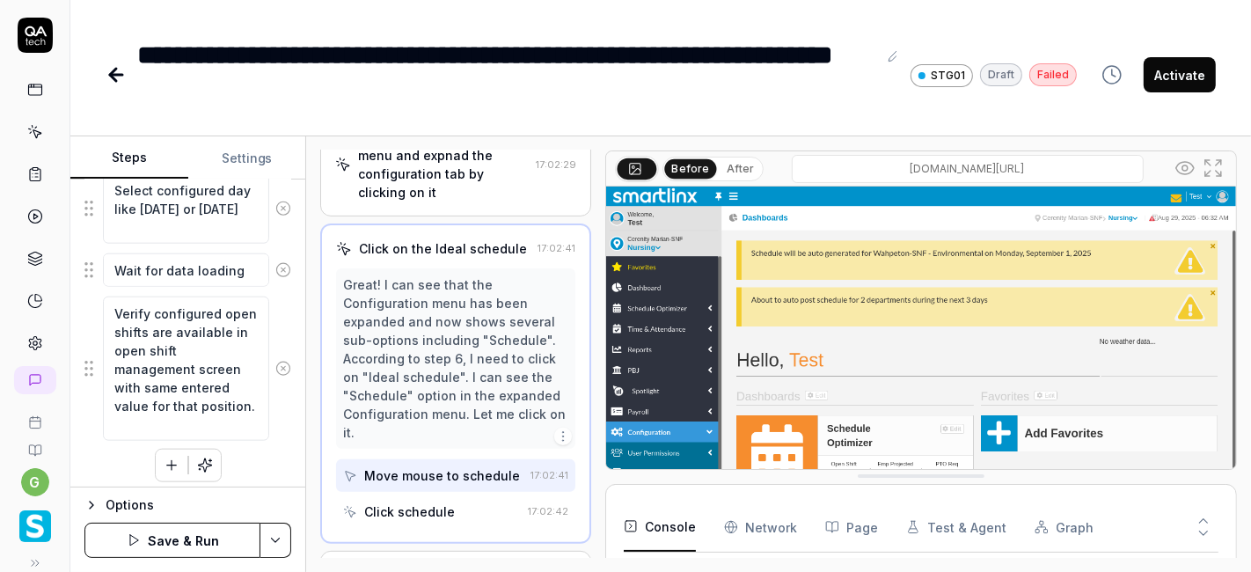
click at [165, 457] on icon "button" at bounding box center [172, 465] width 16 height 16
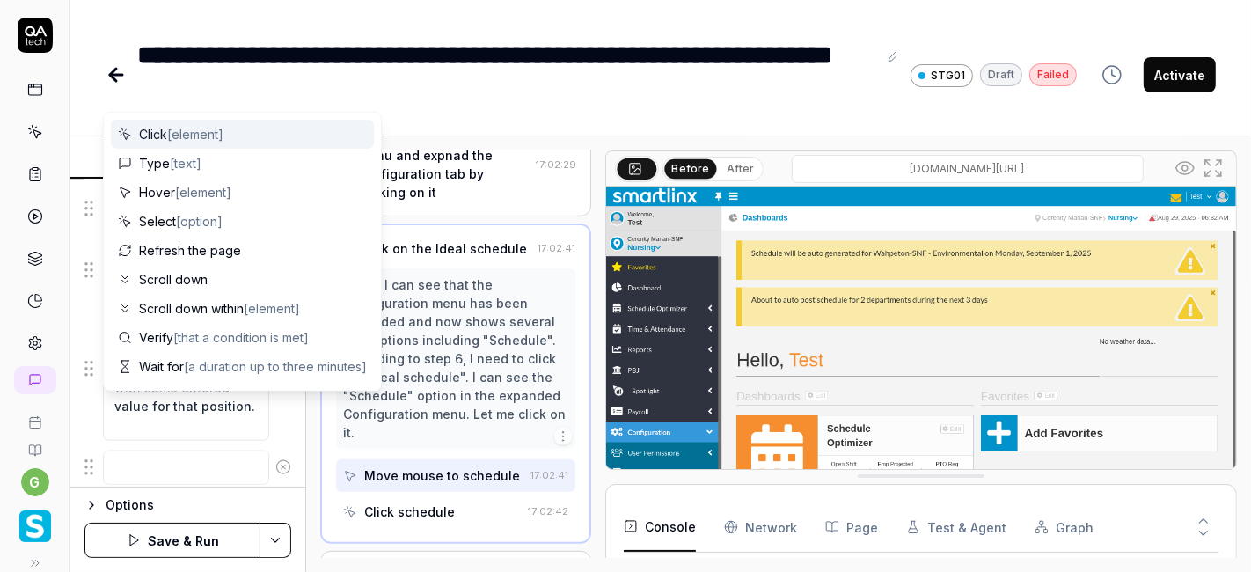
scroll to position [1728, 0]
type textarea "*"
type textarea "S"
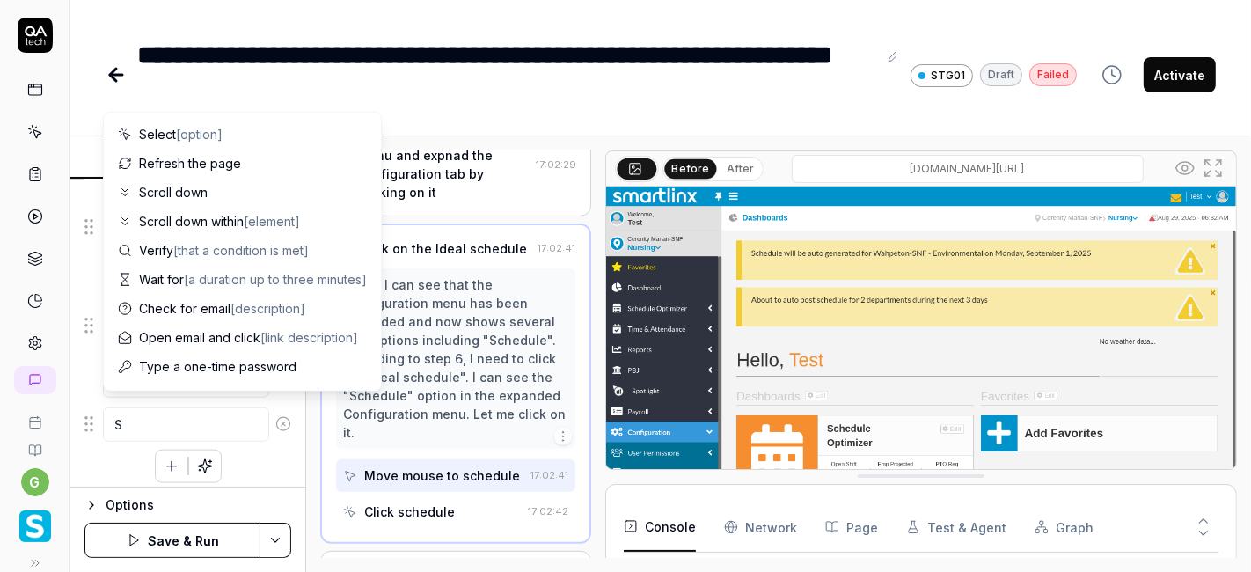
type textarea "*"
type textarea "Sa"
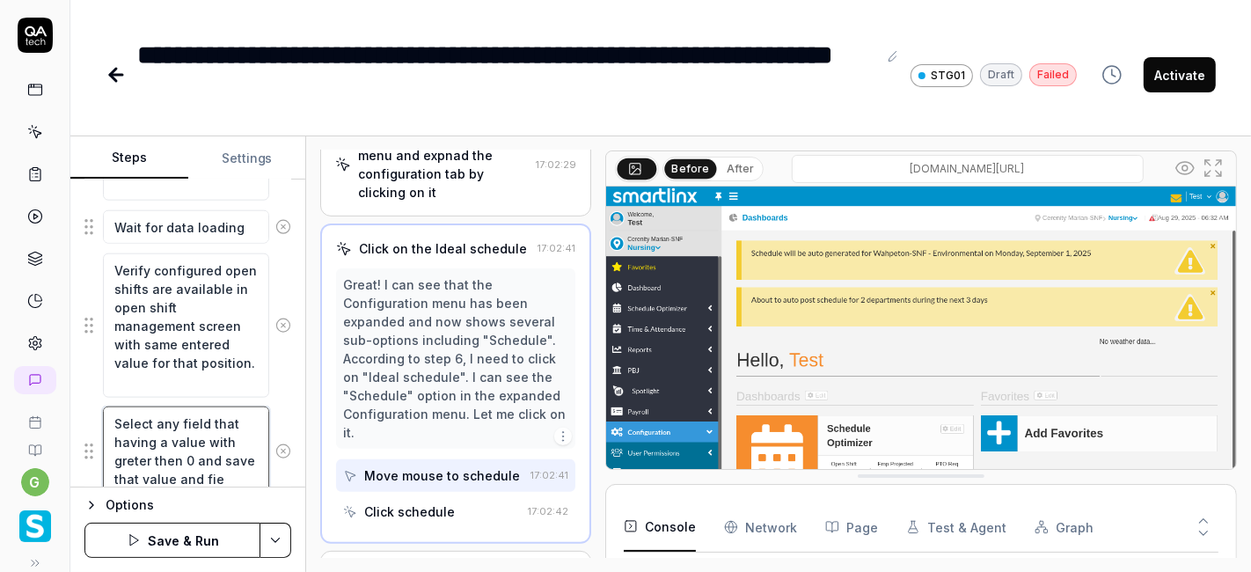
scroll to position [1737, 0]
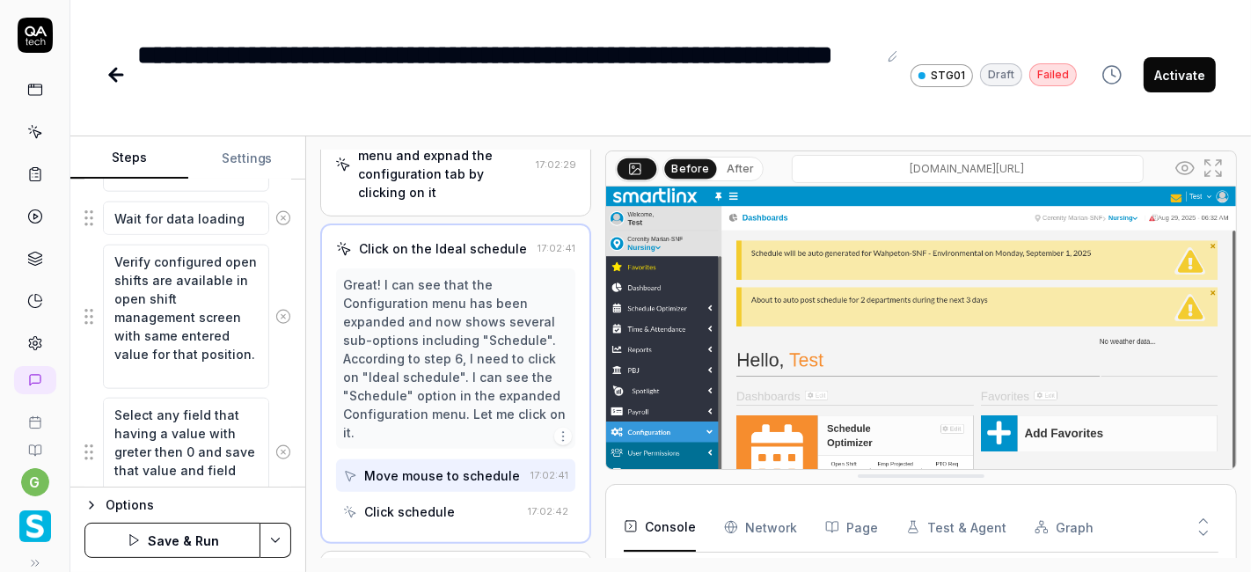
click at [282, 412] on div "Goal Open shift count should be same in Ideal schedule and open shift managemen…" at bounding box center [187, 333] width 235 height 308
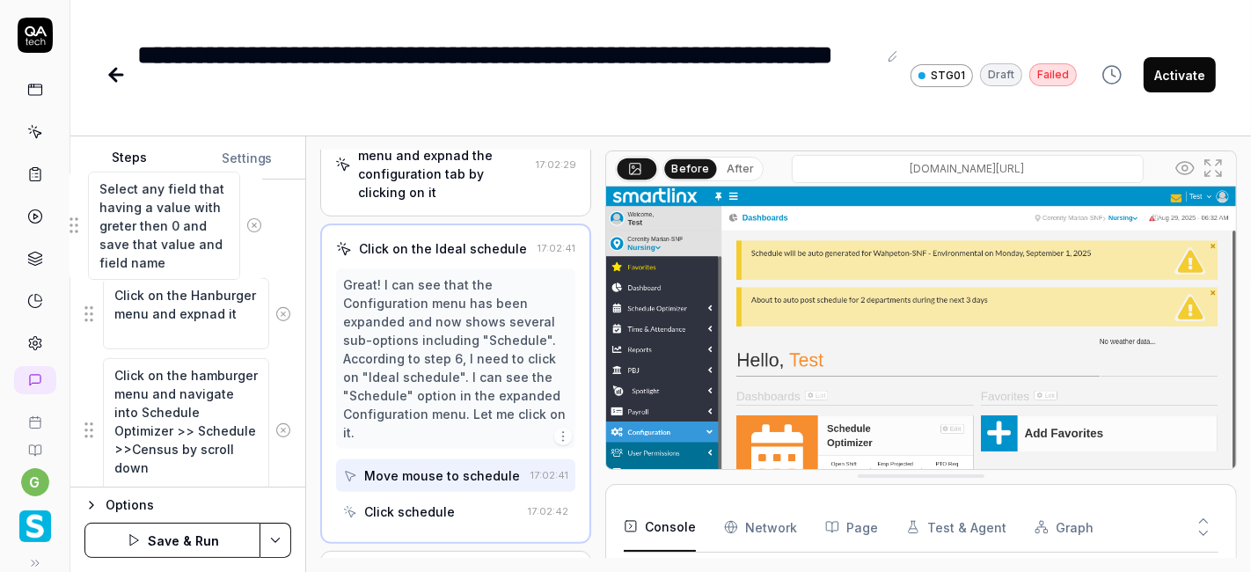
scroll to position [620, 0]
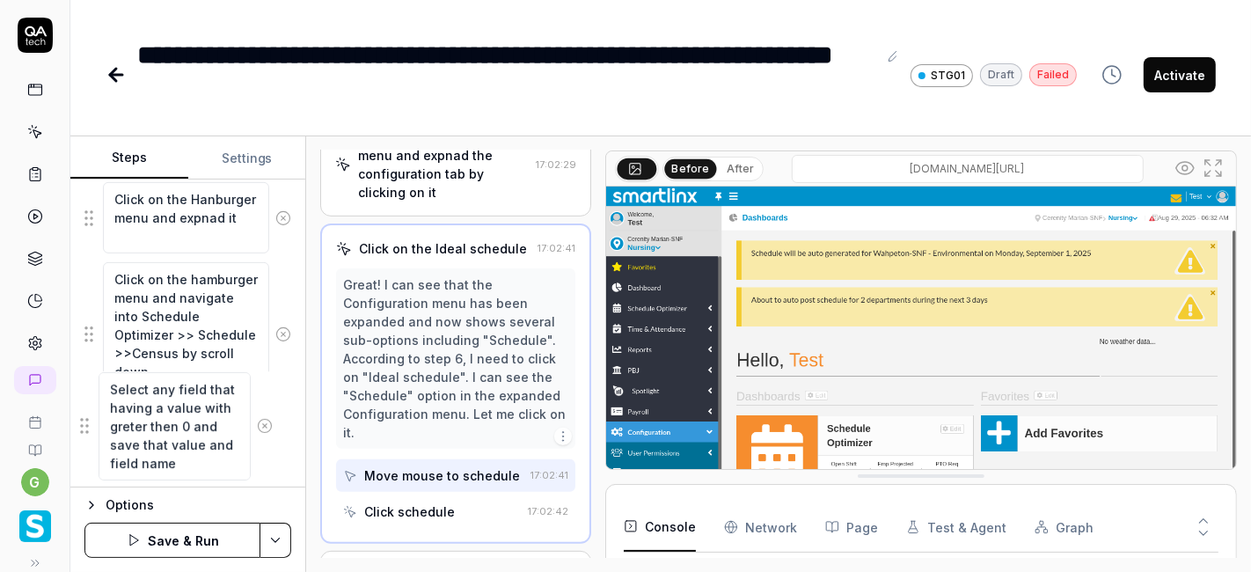
drag, startPoint x: 91, startPoint y: 441, endPoint x: 87, endPoint y: 425, distance: 16.4
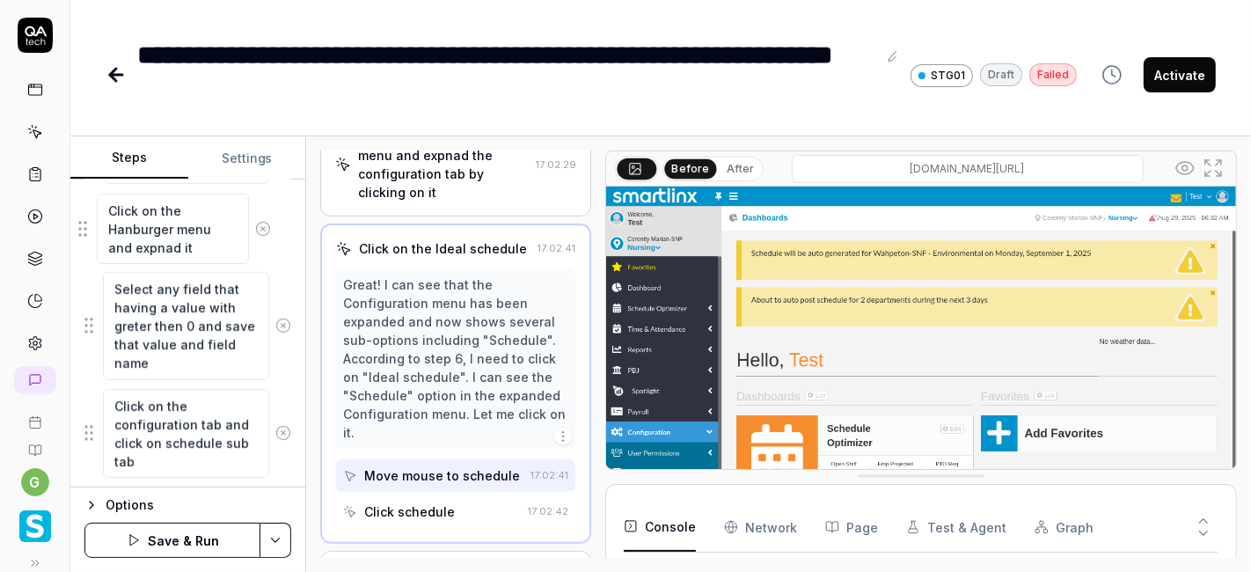
scroll to position [747, 0]
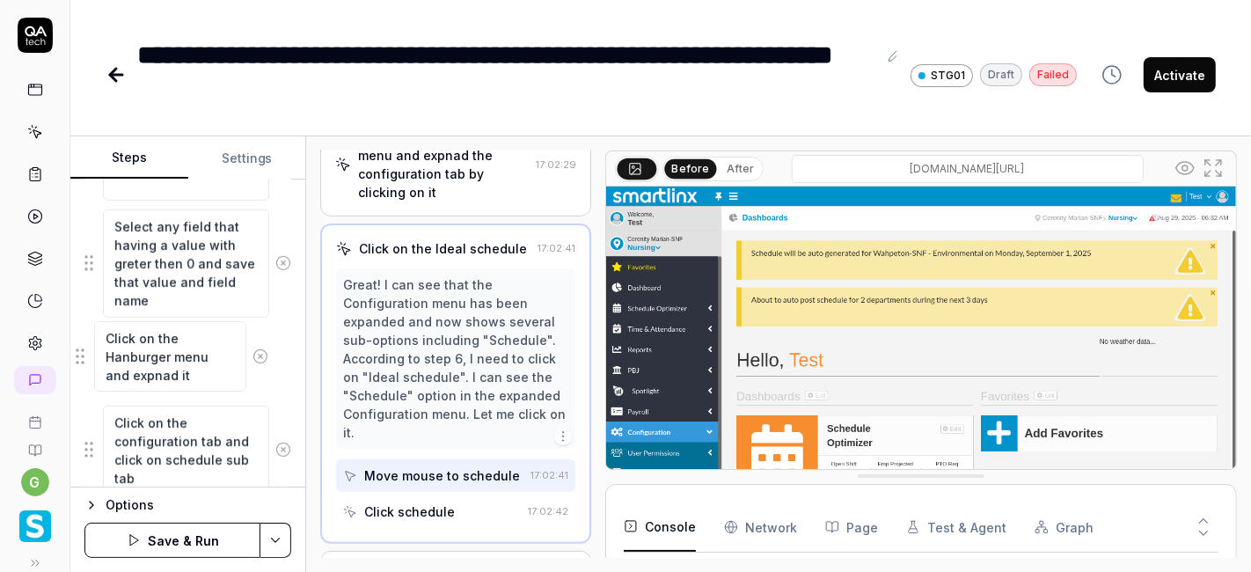
drag, startPoint x: 91, startPoint y: 245, endPoint x: 82, endPoint y: 350, distance: 105.9
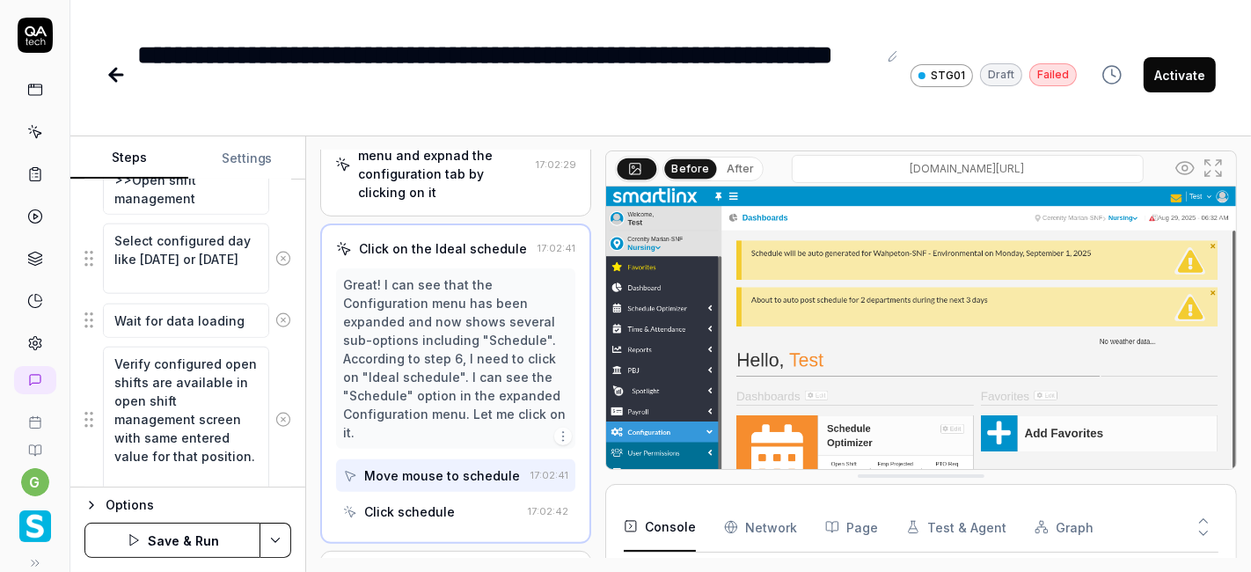
scroll to position [1801, 0]
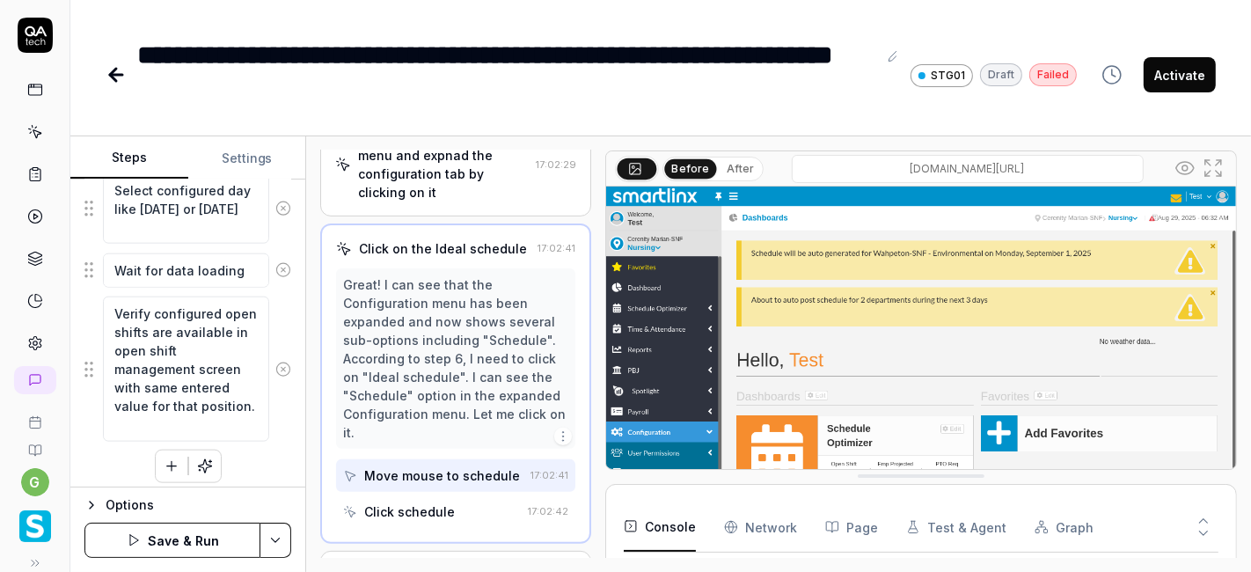
click at [164, 458] on icon "button" at bounding box center [172, 466] width 16 height 16
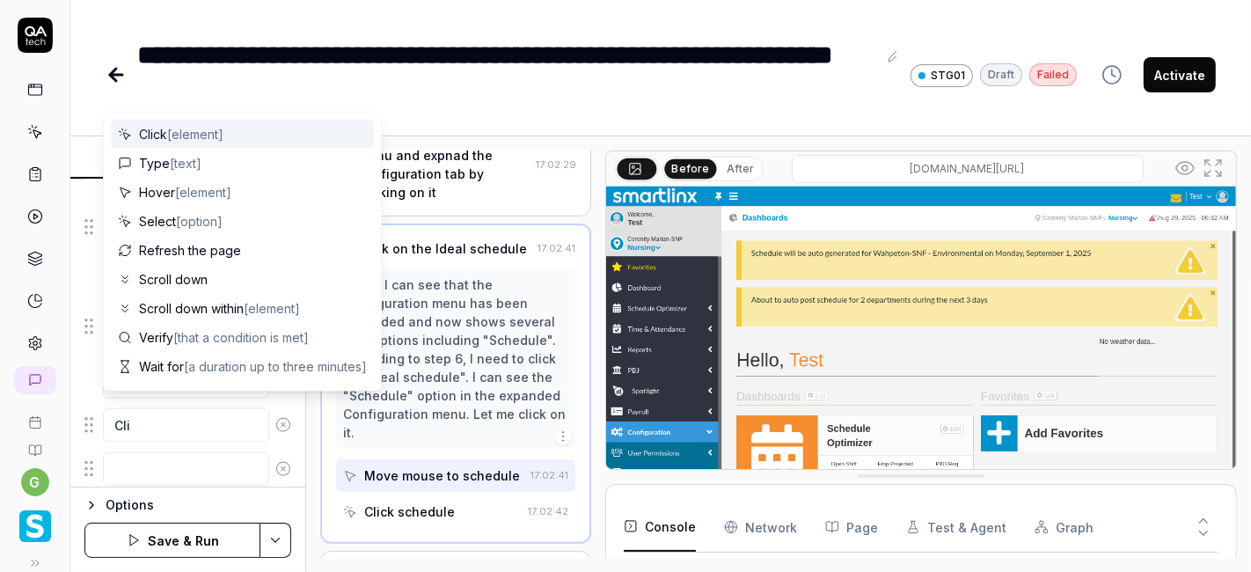
scroll to position [1888, 0]
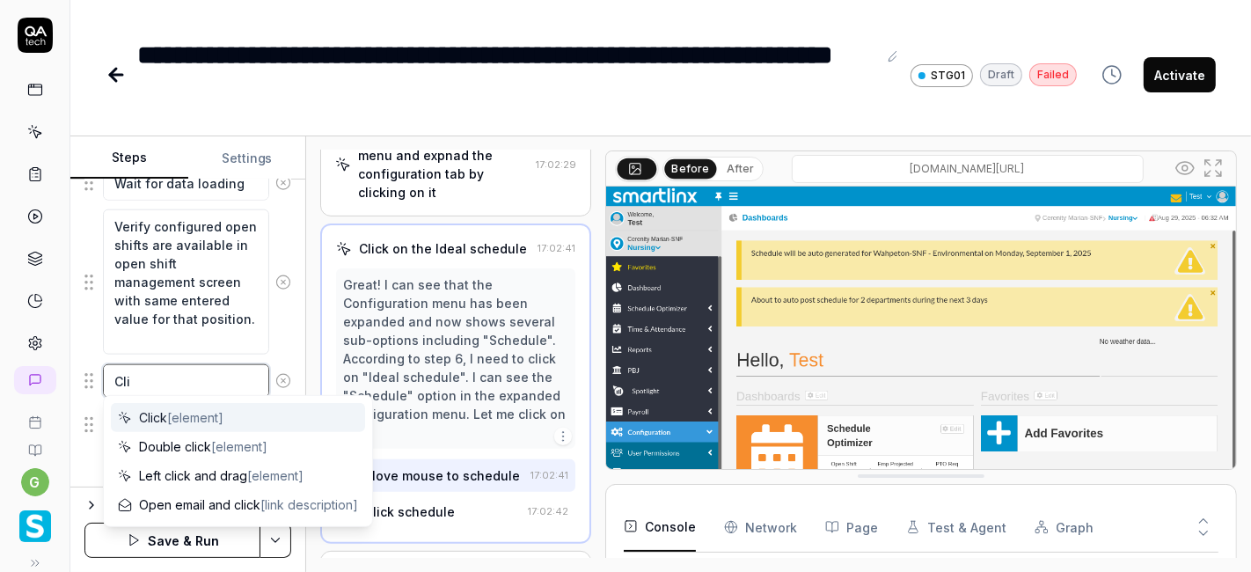
click at [156, 374] on textarea "Cli" at bounding box center [186, 380] width 166 height 33
click at [158, 416] on span "Click [element]" at bounding box center [181, 417] width 84 height 18
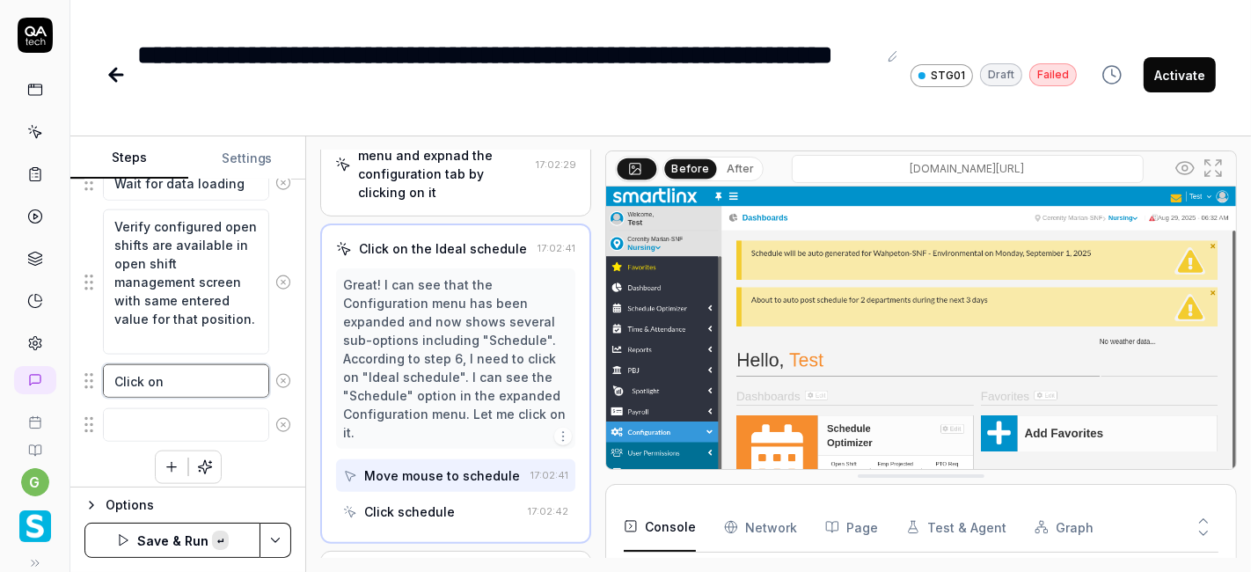
paste textarea "Acuity Type"
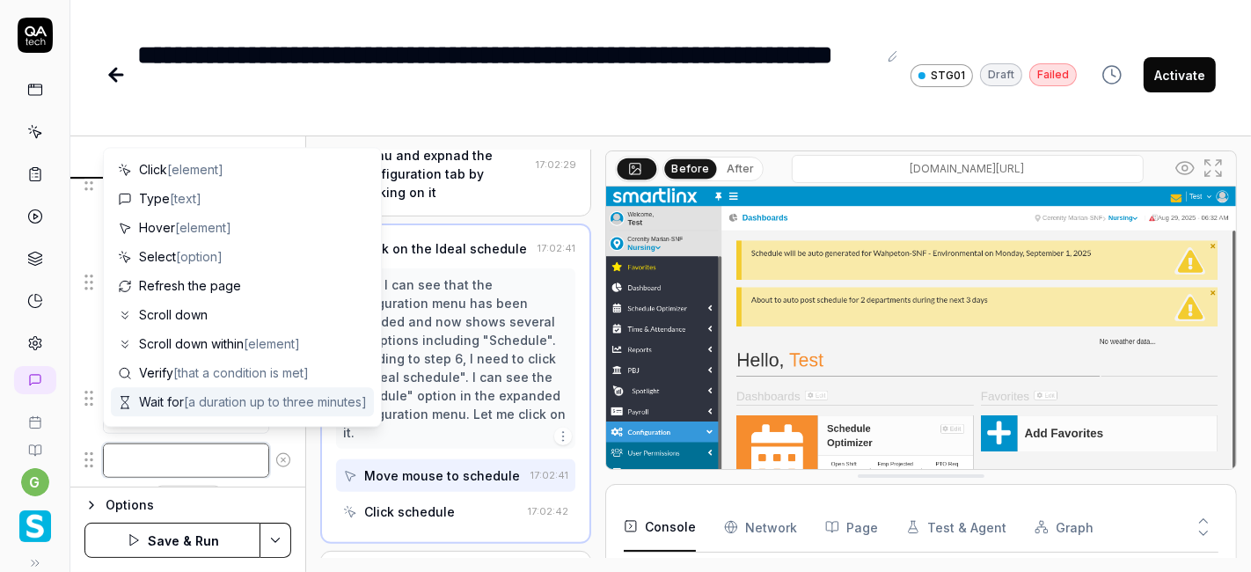
click at [145, 448] on textarea at bounding box center [186, 459] width 166 height 33
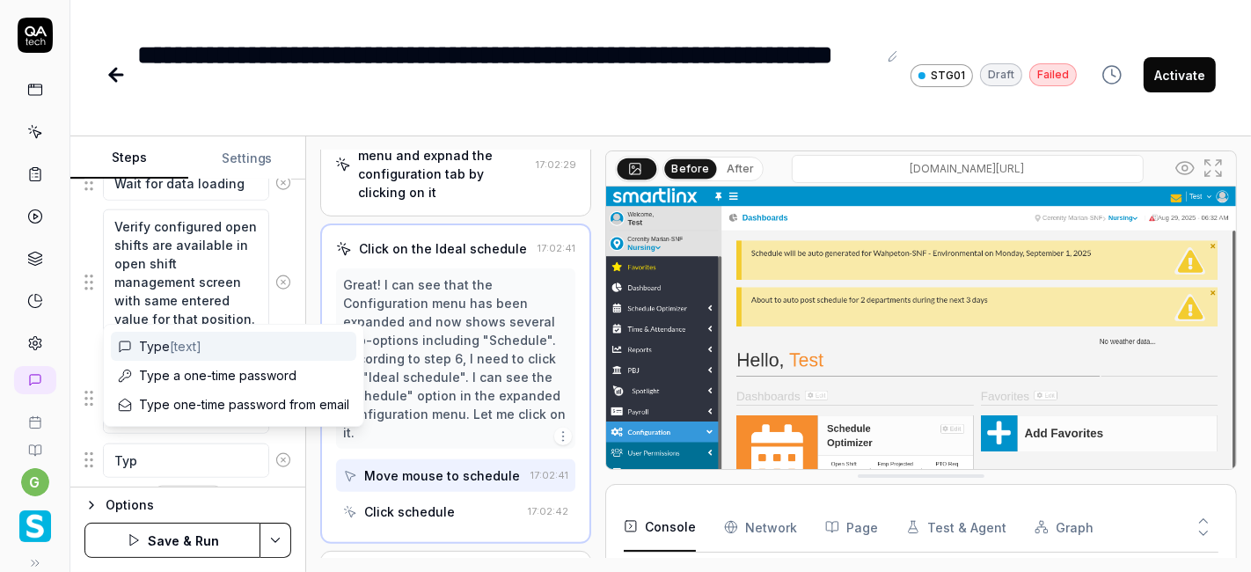
click at [179, 343] on span "[text]" at bounding box center [186, 346] width 32 height 15
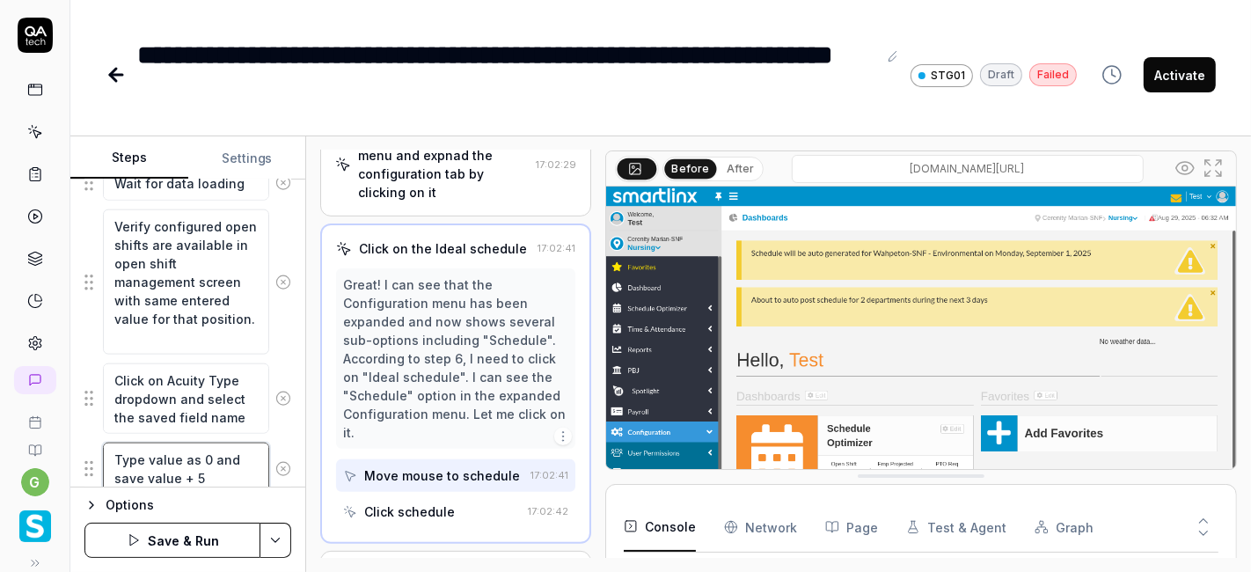
click at [142, 472] on textarea "Type value as 0 and save value + 5" at bounding box center [186, 468] width 166 height 52
click at [142, 468] on textarea "Type value as 0 and saveed value + 5" at bounding box center [186, 468] width 166 height 52
click at [214, 469] on textarea "Type value as 0 and saved value + 5" at bounding box center [186, 468] width 166 height 52
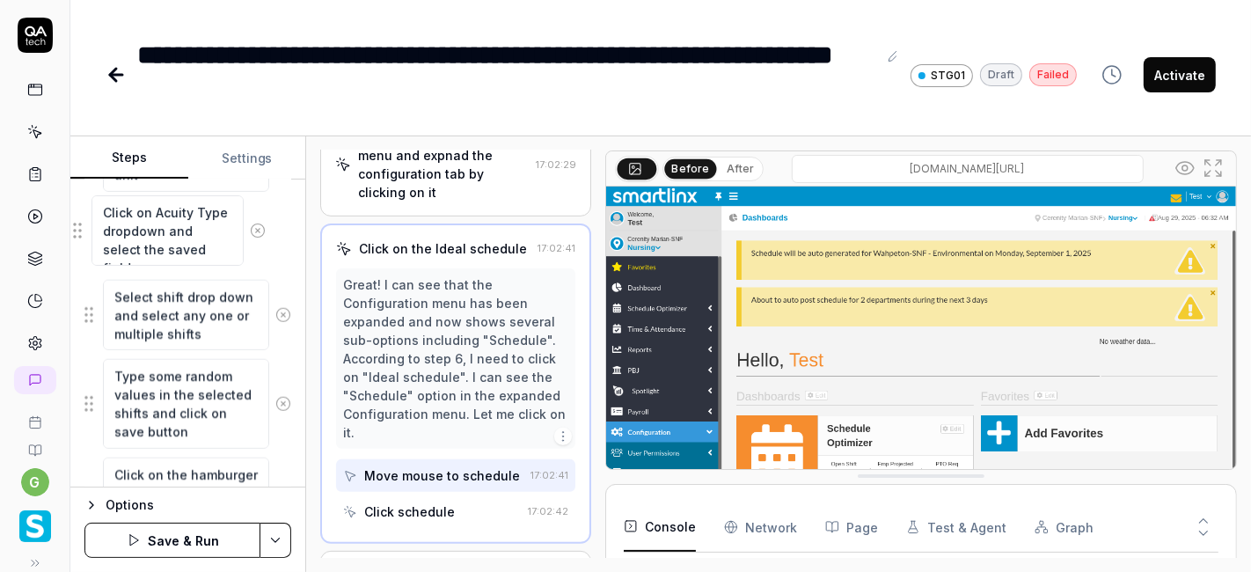
scroll to position [1442, 0]
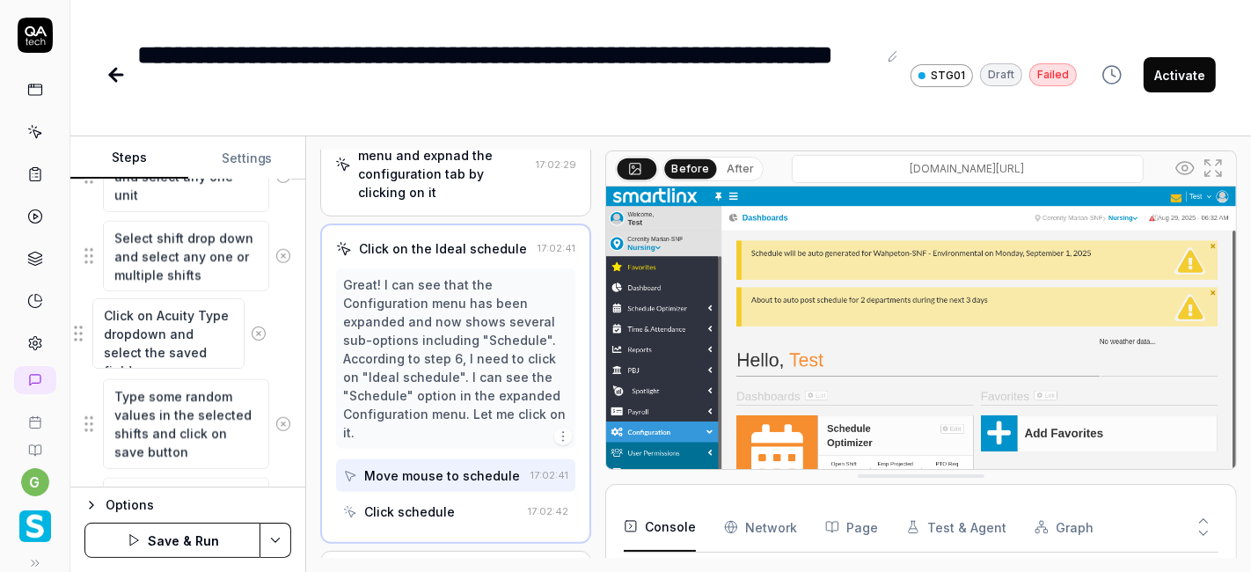
drag, startPoint x: 86, startPoint y: 364, endPoint x: 76, endPoint y: 330, distance: 35.9
click at [84, 330] on fieldset "Enter the username in the username field Enter the password in the password fie…" at bounding box center [187, 10] width 207 height 1864
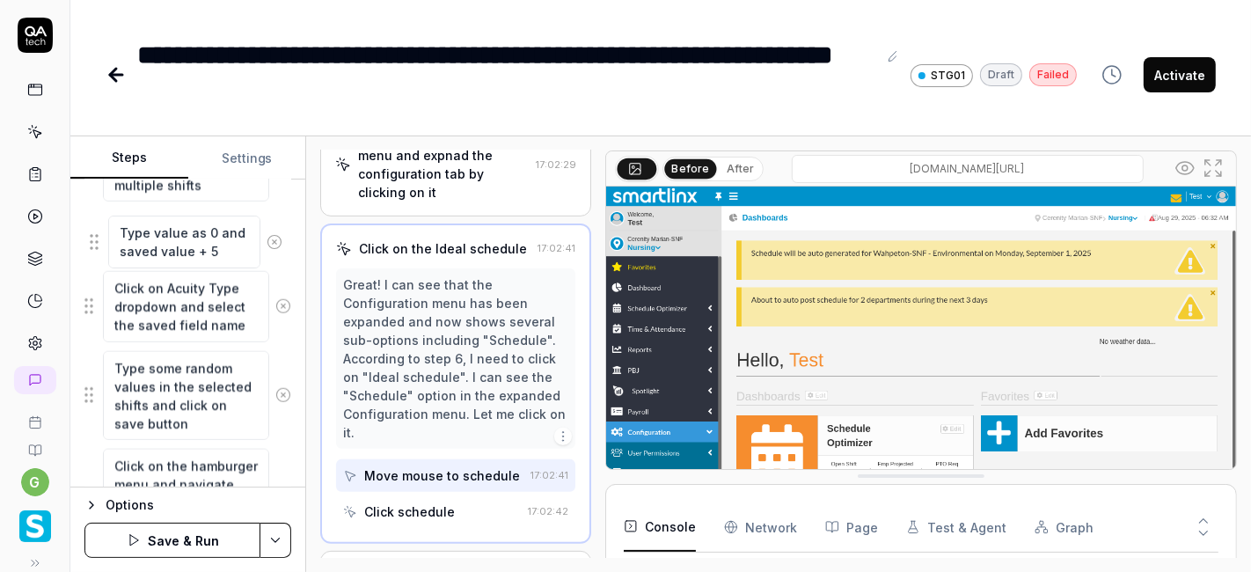
scroll to position [1525, 0]
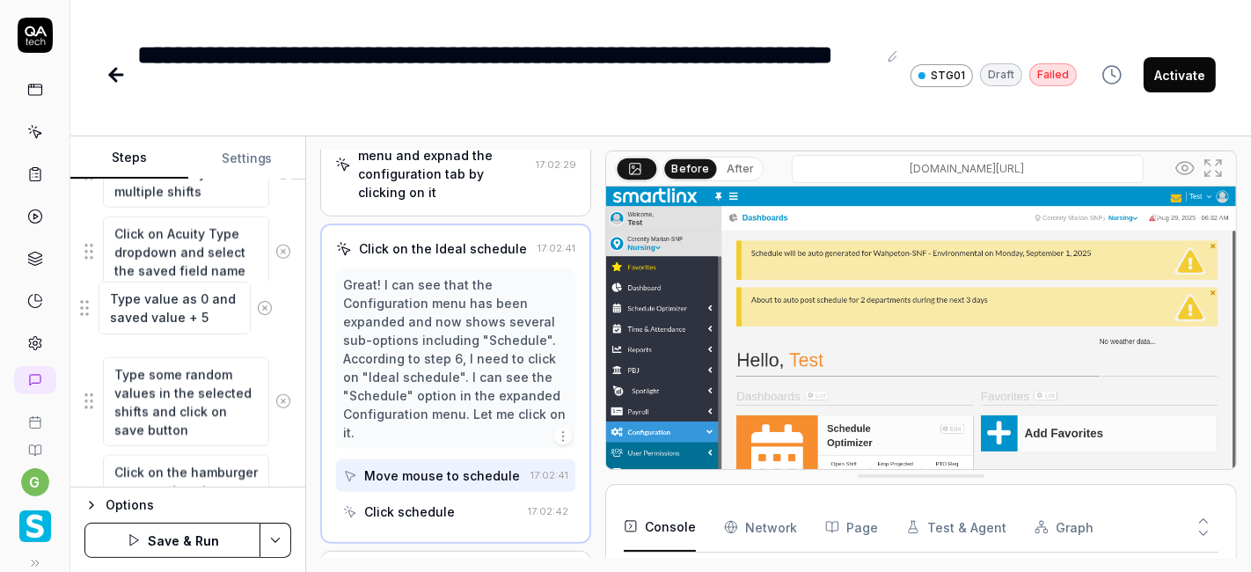
drag, startPoint x: 85, startPoint y: 405, endPoint x: 81, endPoint y: 307, distance: 98.6
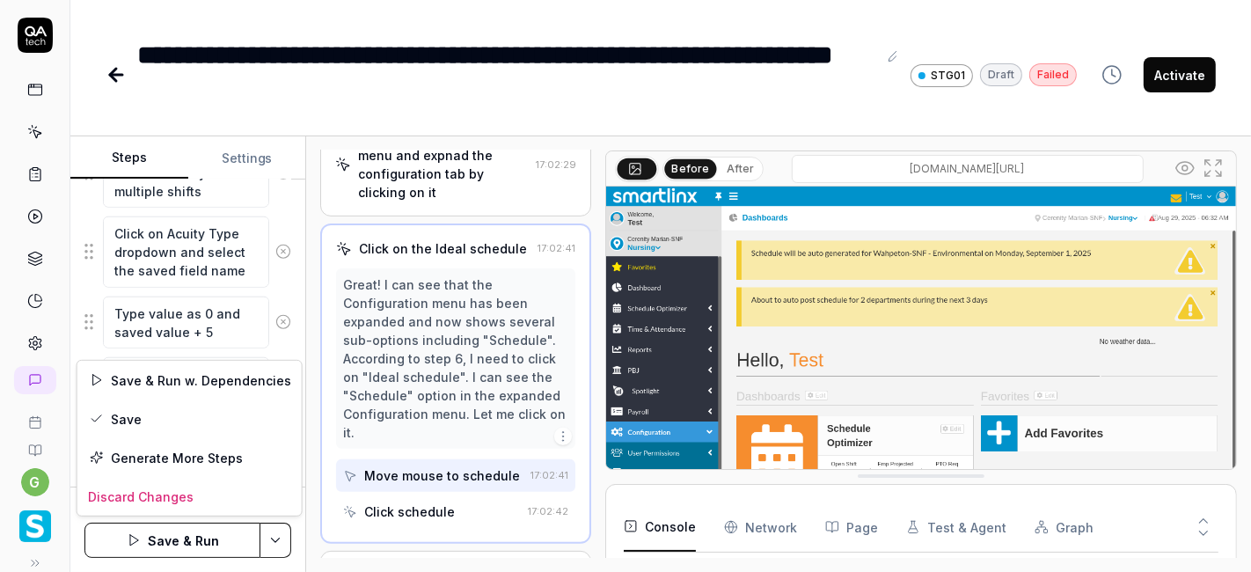
click at [276, 544] on html "**********" at bounding box center [625, 286] width 1251 height 572
click at [221, 415] on div "Save" at bounding box center [189, 418] width 224 height 39
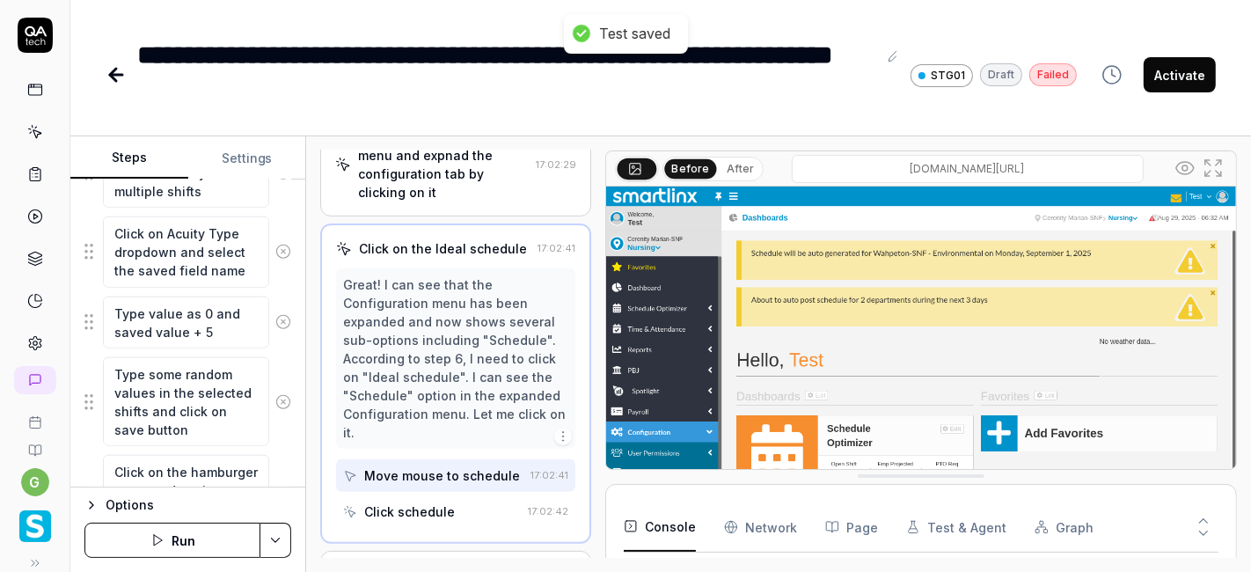
click at [180, 535] on button "Run" at bounding box center [172, 539] width 176 height 35
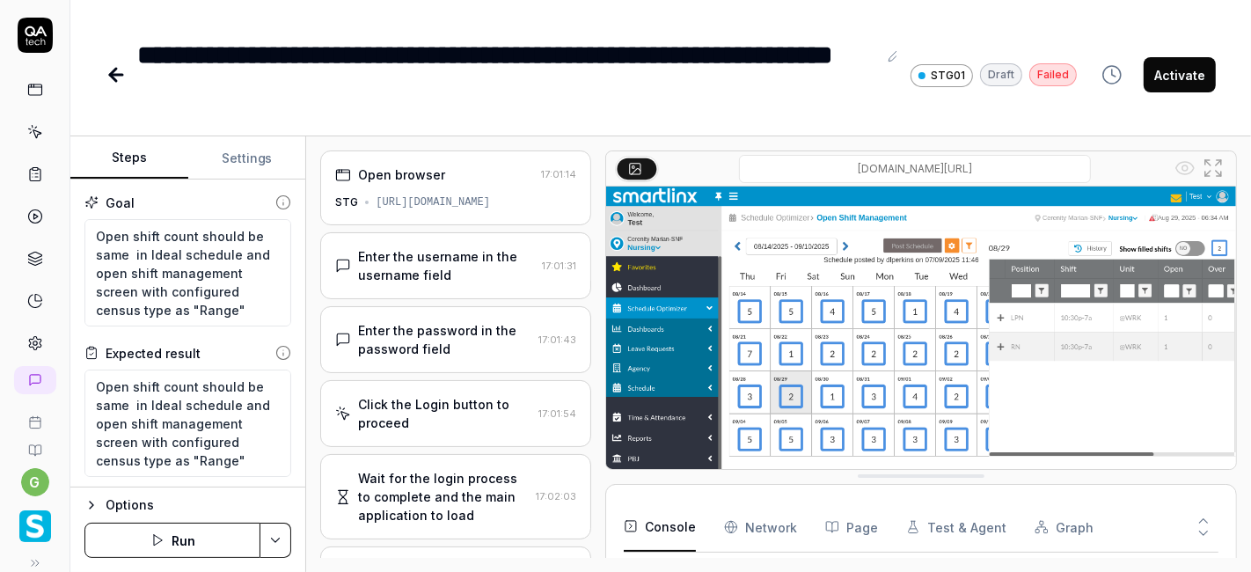
scroll to position [271, 0]
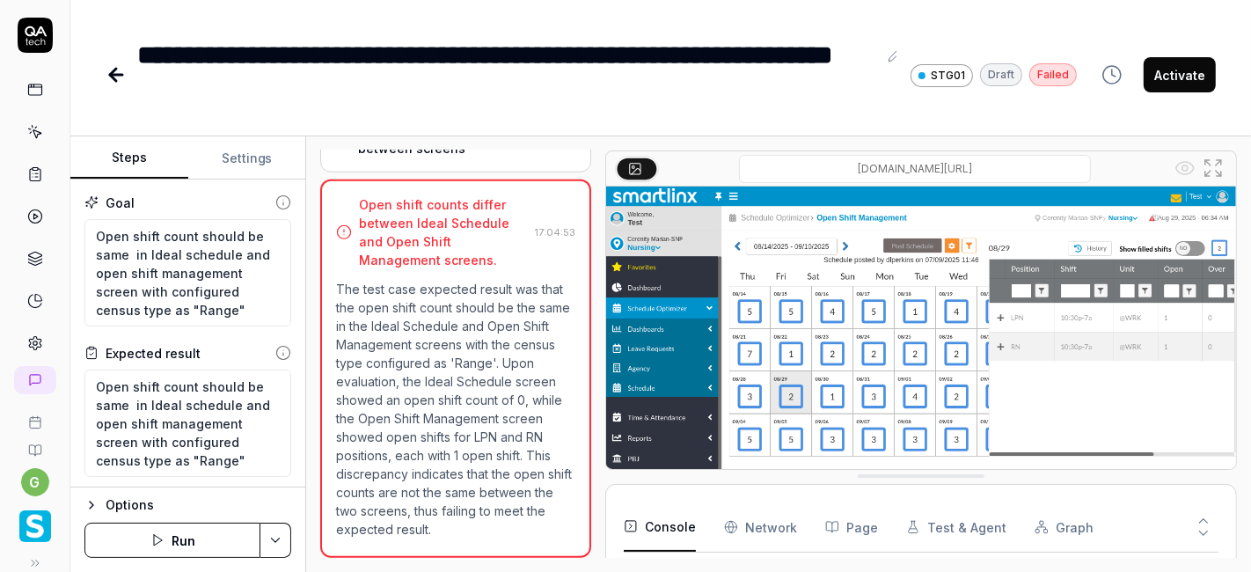
click at [198, 529] on button "Run" at bounding box center [172, 539] width 176 height 35
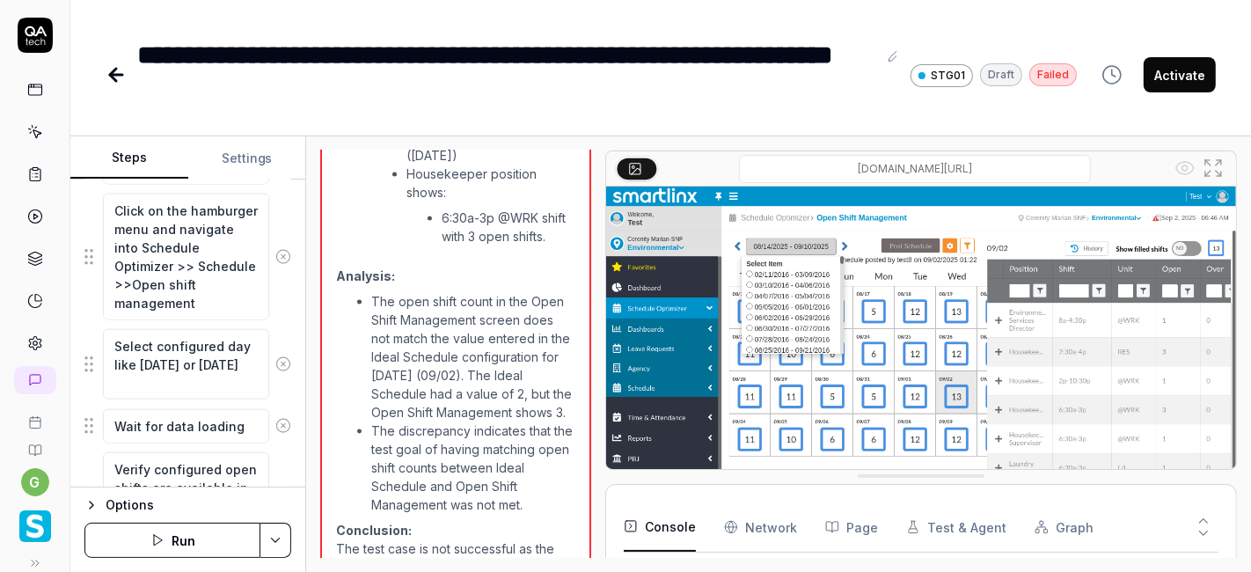
scroll to position [18, 0]
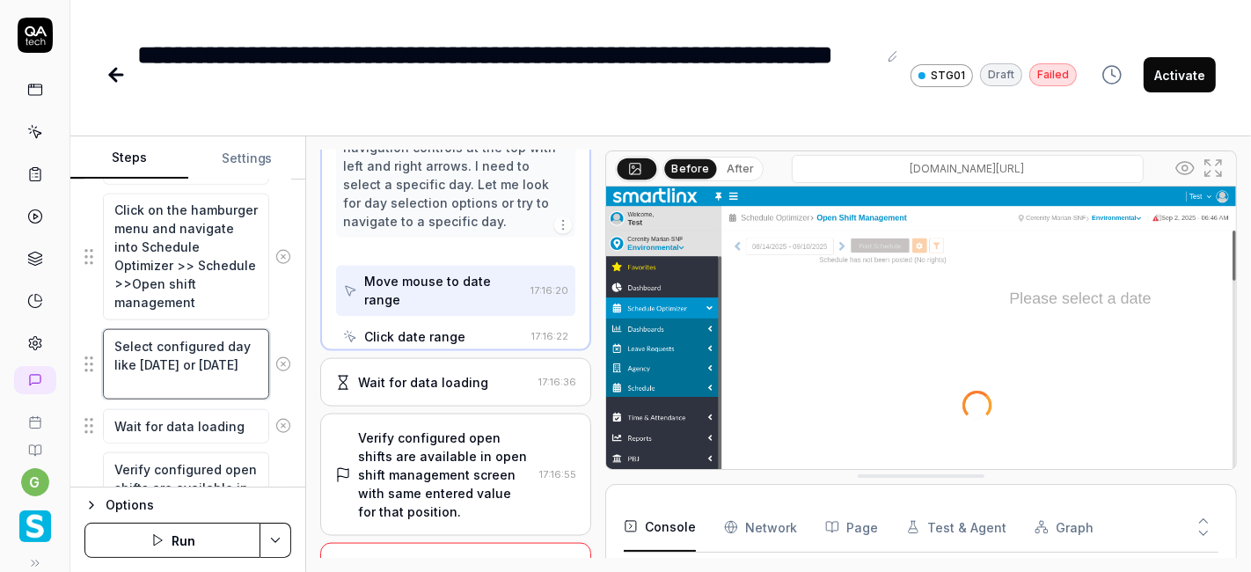
click at [176, 343] on textarea "Select configured day like [DATE] or [DATE]" at bounding box center [186, 364] width 166 height 70
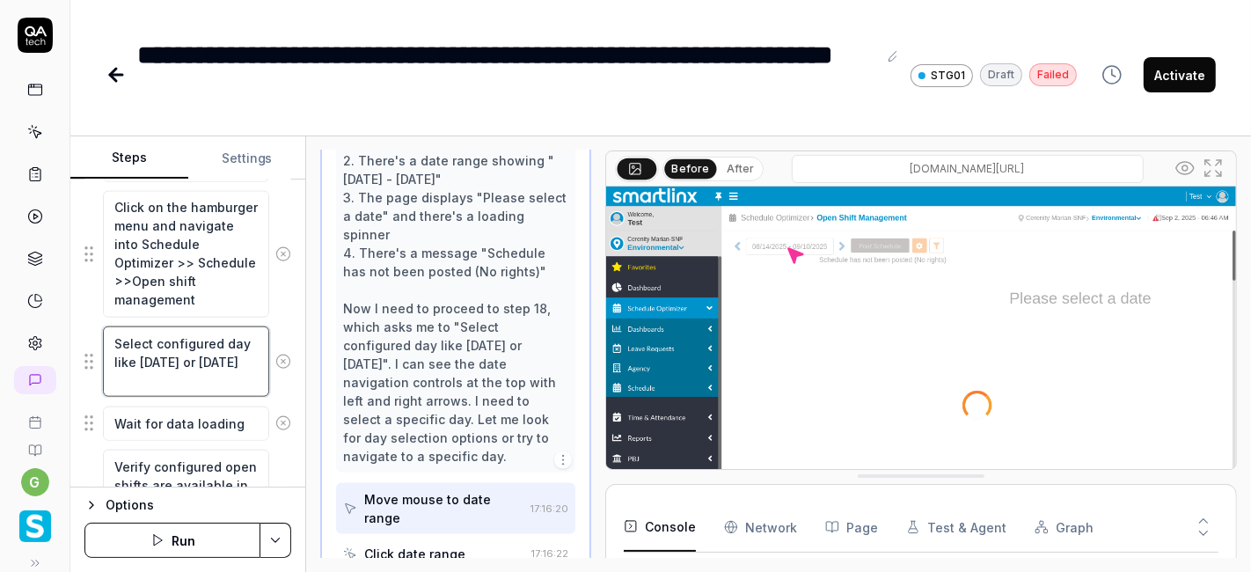
scroll to position [1790, 0]
drag, startPoint x: 169, startPoint y: 373, endPoint x: 112, endPoint y: 332, distance: 70.0
click at [112, 332] on textarea "Select configured day like [DATE] or [DATE]" at bounding box center [186, 360] width 166 height 70
paste textarea "a configured day, such as Sunday or Monday."
type textarea "*"
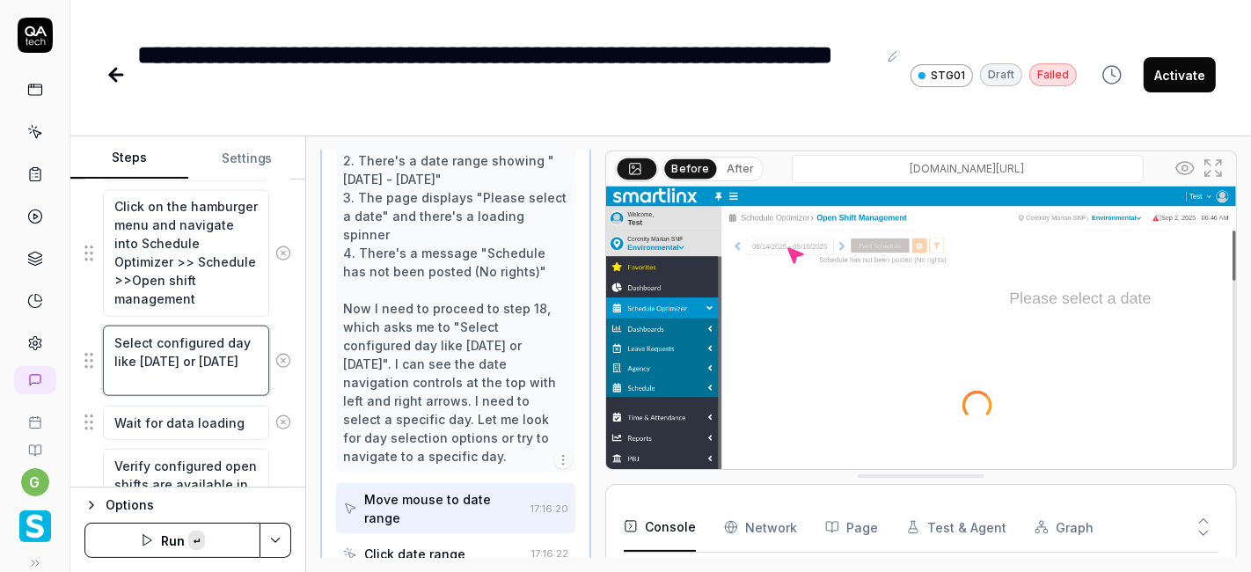
type textarea "Select a configured day, such as Sunday or Monday."
type textarea "*"
type textarea "Select a configured day, such as Sunday or Monday."
type textarea "*"
type textarea "Select a configured day, such as Sunday or Monday."
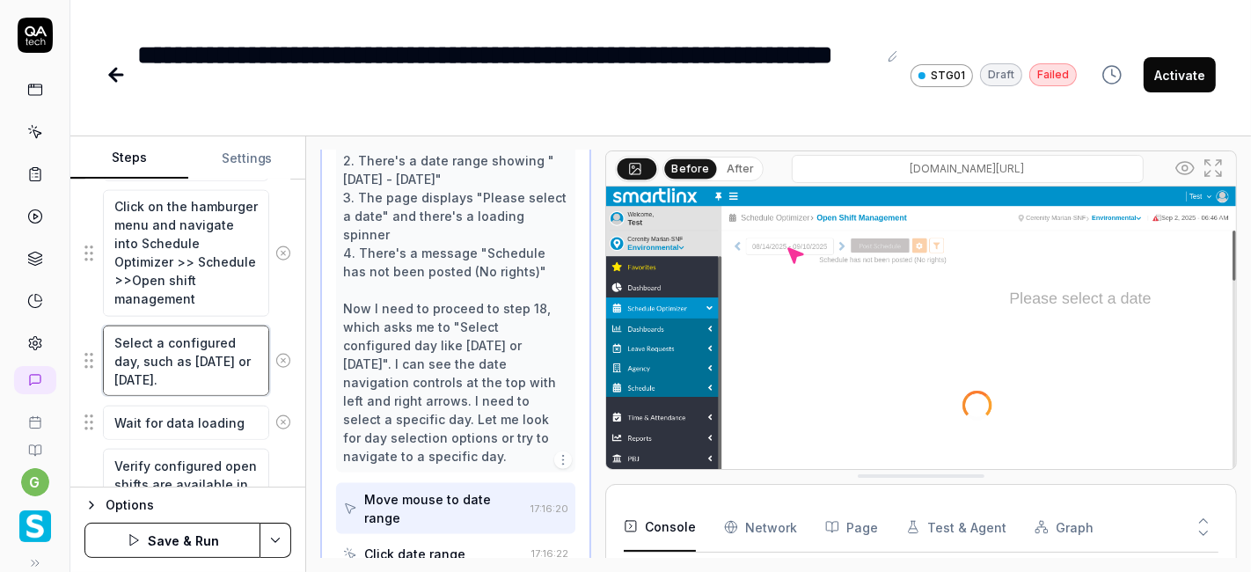
type textarea "*"
type textarea "Select a configured day, such as Sunday or Monday"
type textarea "*"
type textarea "Select a configured day, such as Sunday or Monday"
type textarea "*"
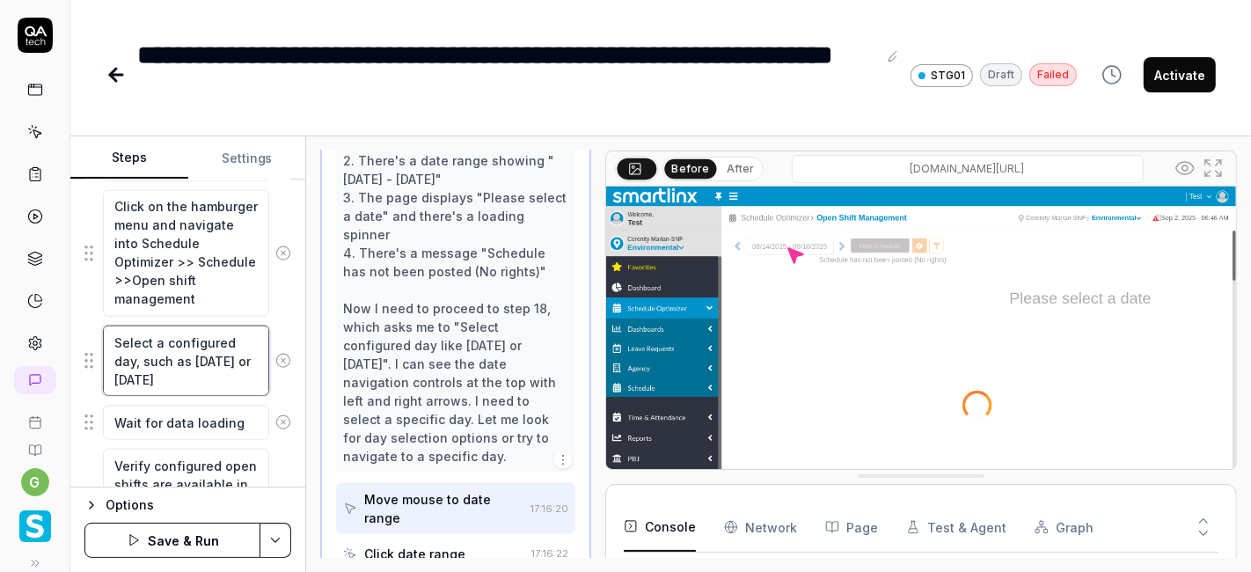
type textarea "Select a configured day, such as Sunday or Monday i"
type textarea "*"
type textarea "Select a configured day, such as Sunday or Monday in"
type textarea "*"
type textarea "Select a configured day, such as Sunday or Monday in"
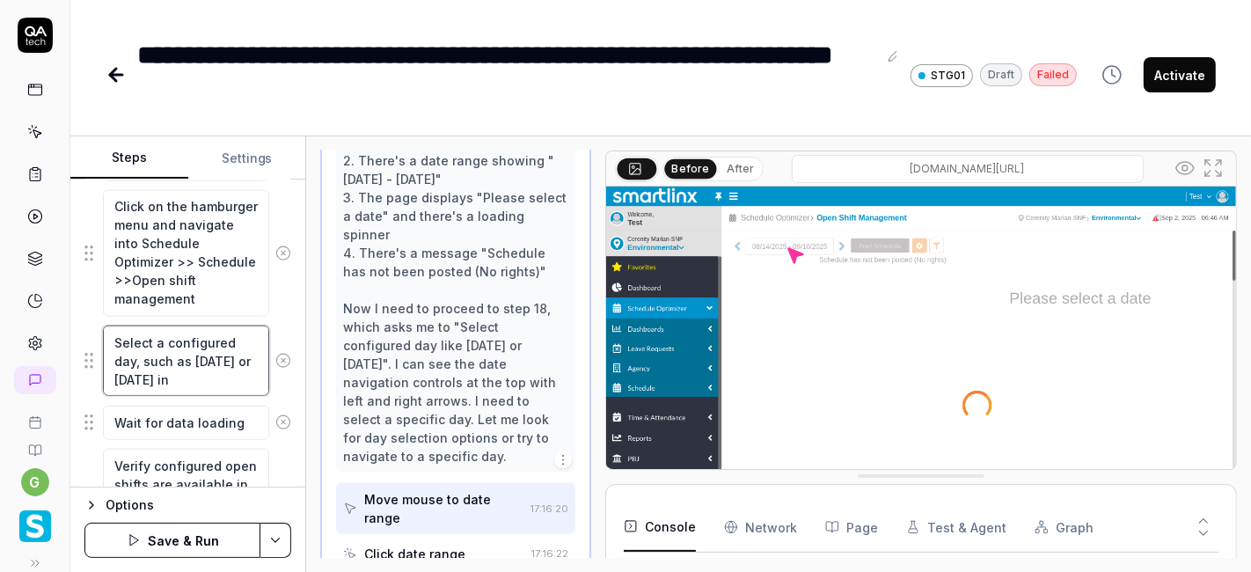
type textarea "*"
type textarea "Select a configured day, such as Sunday or Monday in t"
type textarea "*"
type textarea "Select a configured day, such as Sunday or Monday in th"
type textarea "*"
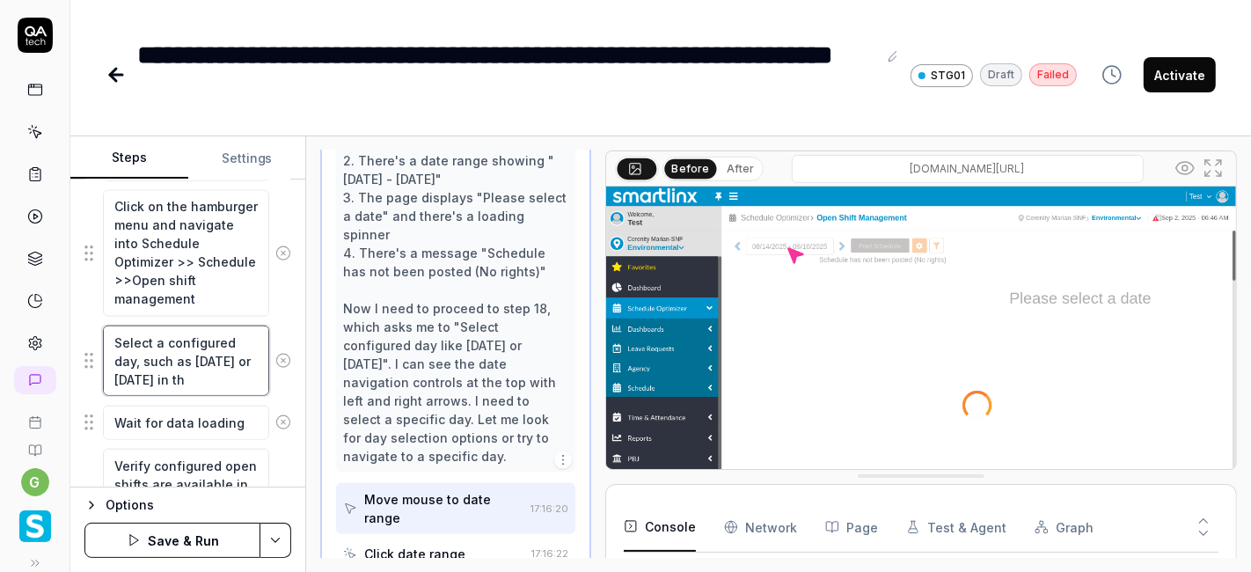
type textarea "Select a configured day, such as Sunday or Monday in the"
type textarea "*"
type textarea "Select a configured day, such as Sunday or Monday in the"
type textarea "*"
type textarea "Select a configured day, such as Sunday or Monday in the c"
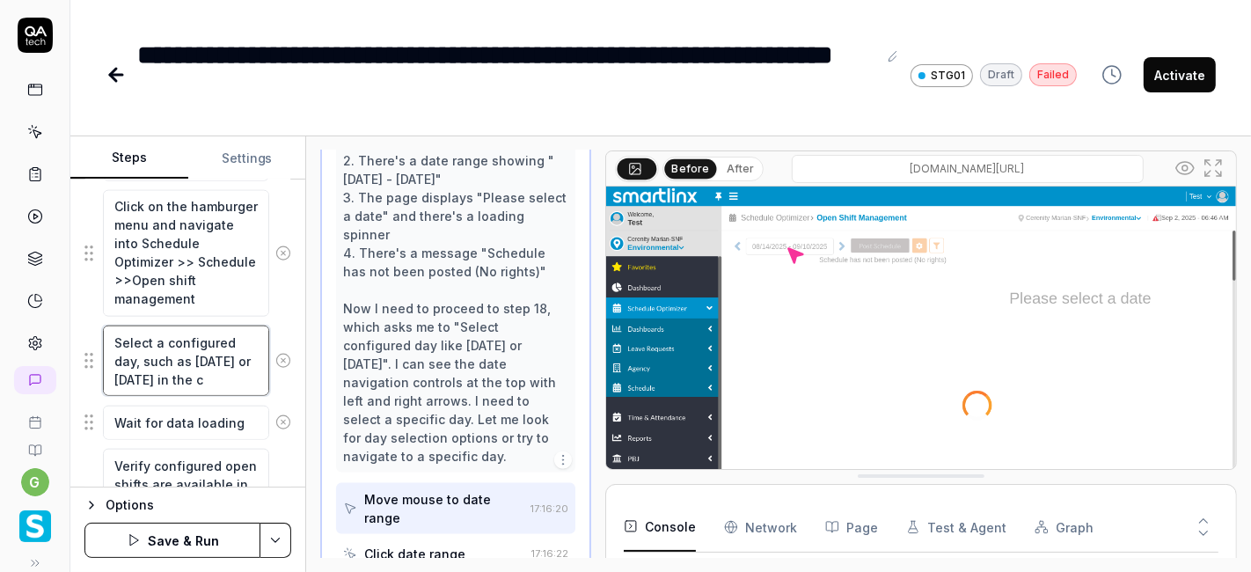
type textarea "*"
type textarea "Select a configured day, such as Sunday or Monday in the cu"
type textarea "*"
type textarea "Select a configured day, such as Sunday or Monday in the cur"
type textarea "*"
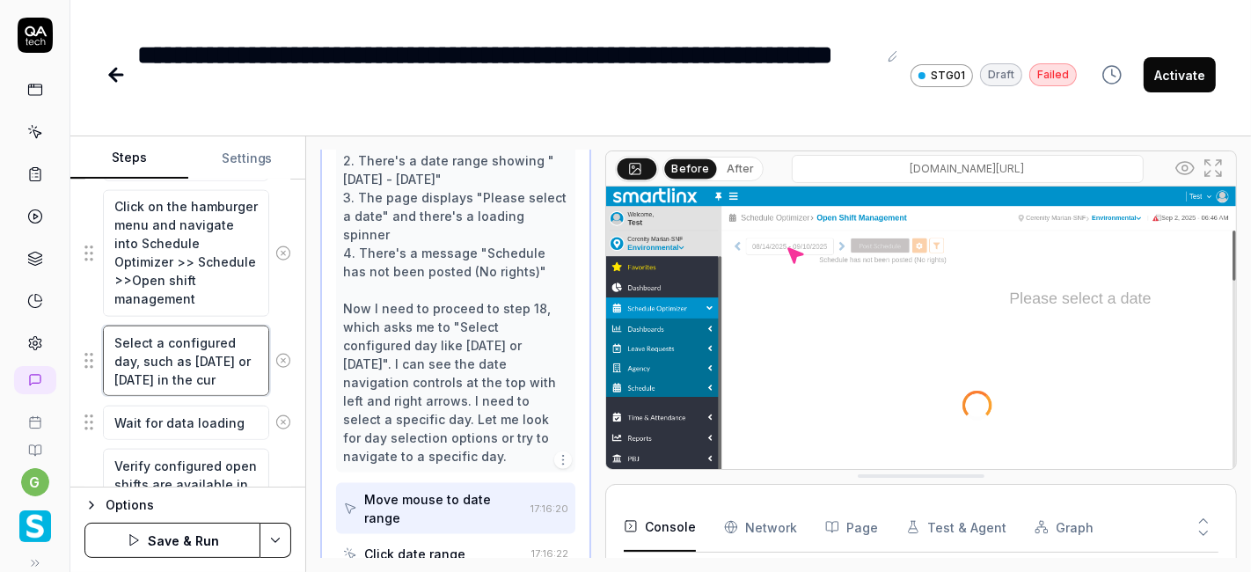
type textarea "Select a configured day, such as Sunday or Monday in the curr"
type textarea "*"
type textarea "Select a configured day, such as Sunday or Monday in the curre"
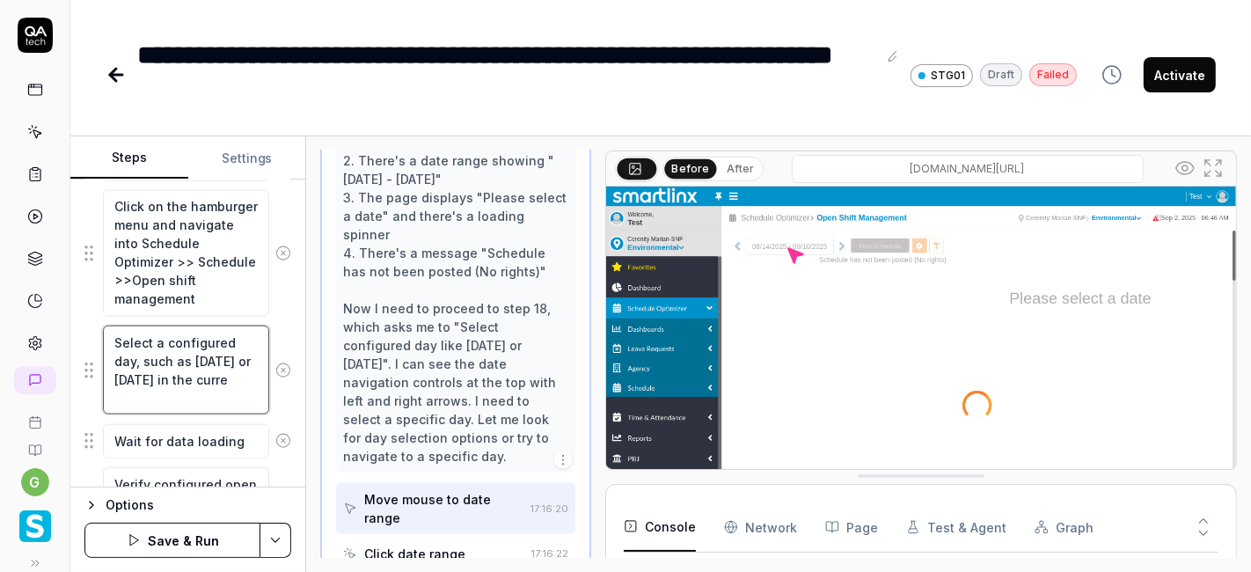
type textarea "*"
type textarea "Select a configured day, such as Sunday or Monday in the currec"
type textarea "*"
type textarea "Select a configured day, such as Sunday or Monday in the currect"
type textarea "*"
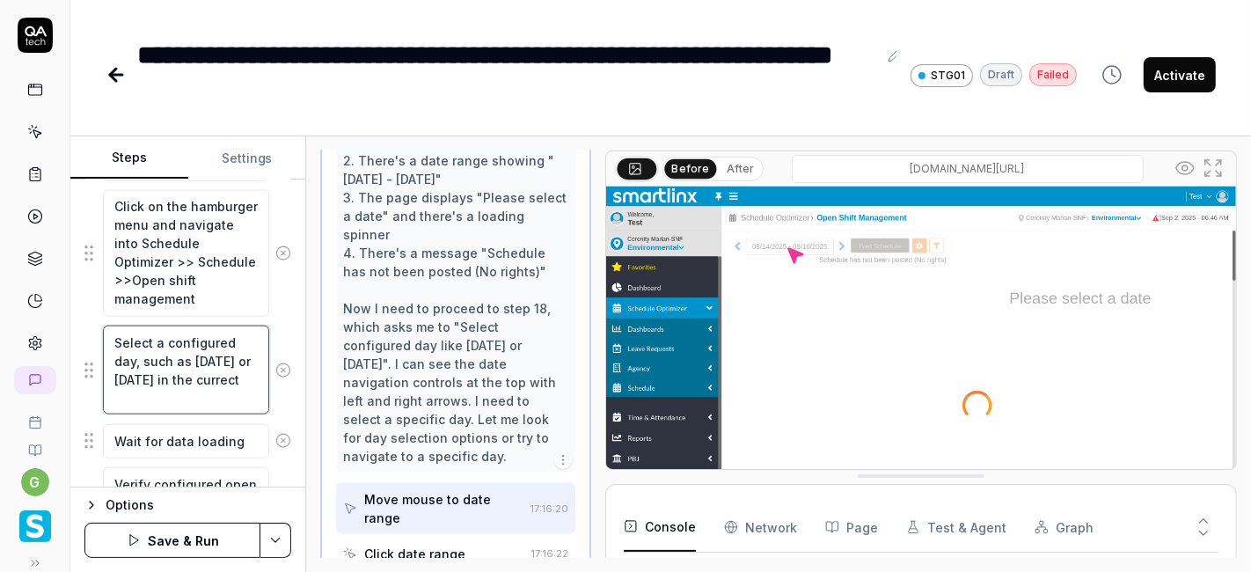
type textarea "Select a configured day, such as Sunday or Monday in the currect"
type textarea "*"
type textarea "Select a configured day, such as Sunday or Monday in the currect c"
type textarea "*"
type textarea "Select a configured day, such as Sunday or Monday in the currect cy"
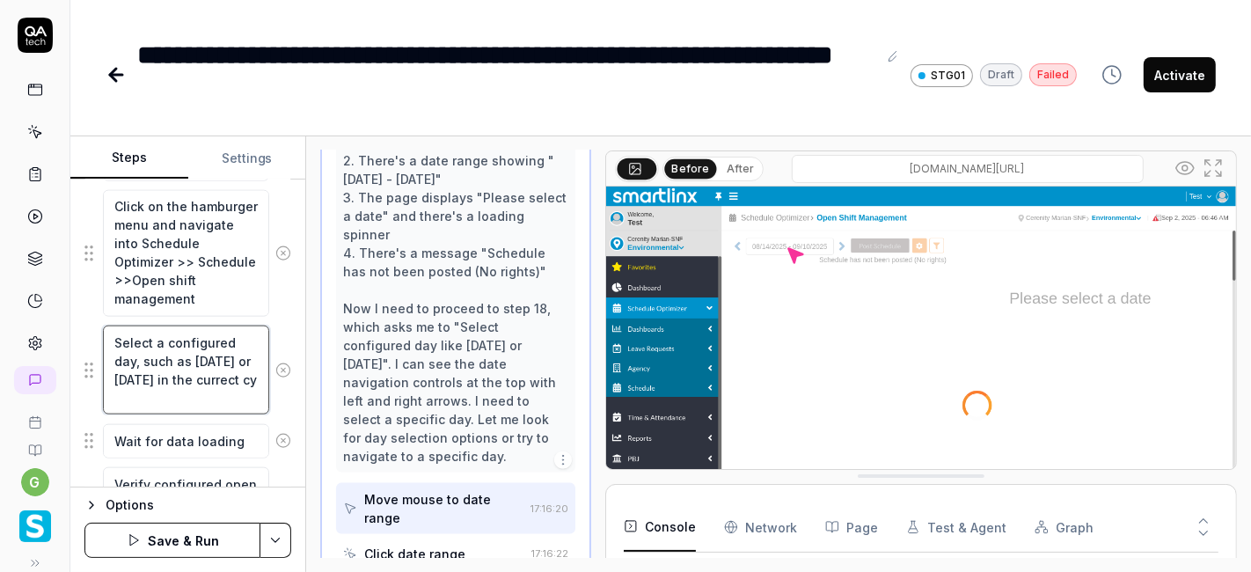
type textarea "*"
type textarea "Select a configured day, such as Sunday or Monday in the currect cyc"
type textarea "*"
type textarea "Select a configured day, such as Sunday or Monday in the currect cycl"
type textarea "*"
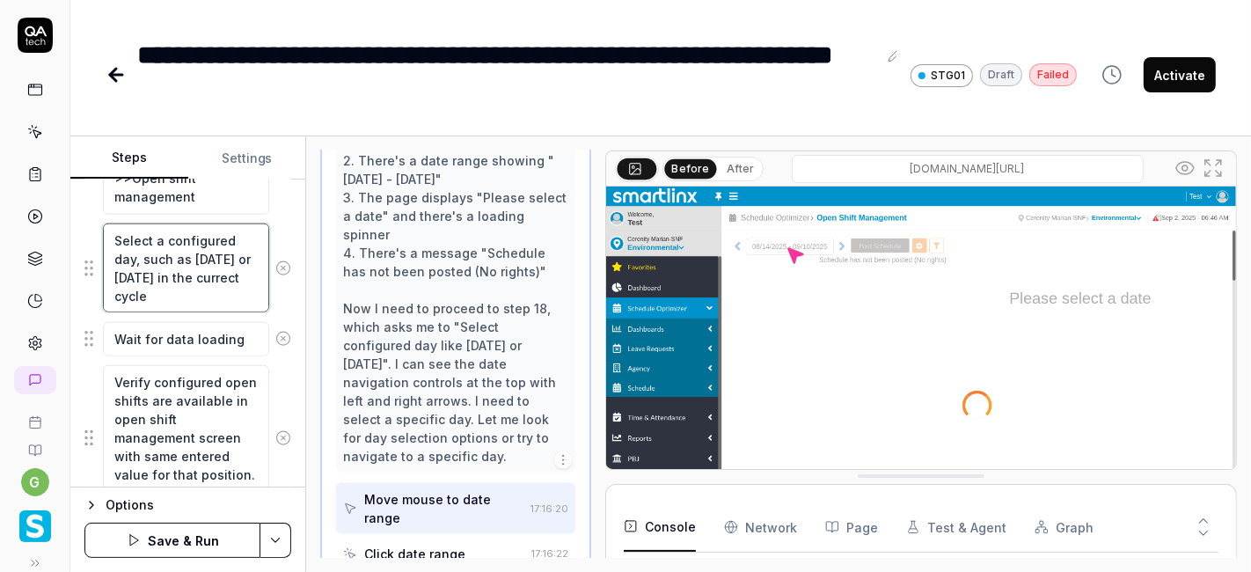
scroll to position [1895, 0]
type textarea "Select a configured day, such as Sunday or Monday in the currect cycle"
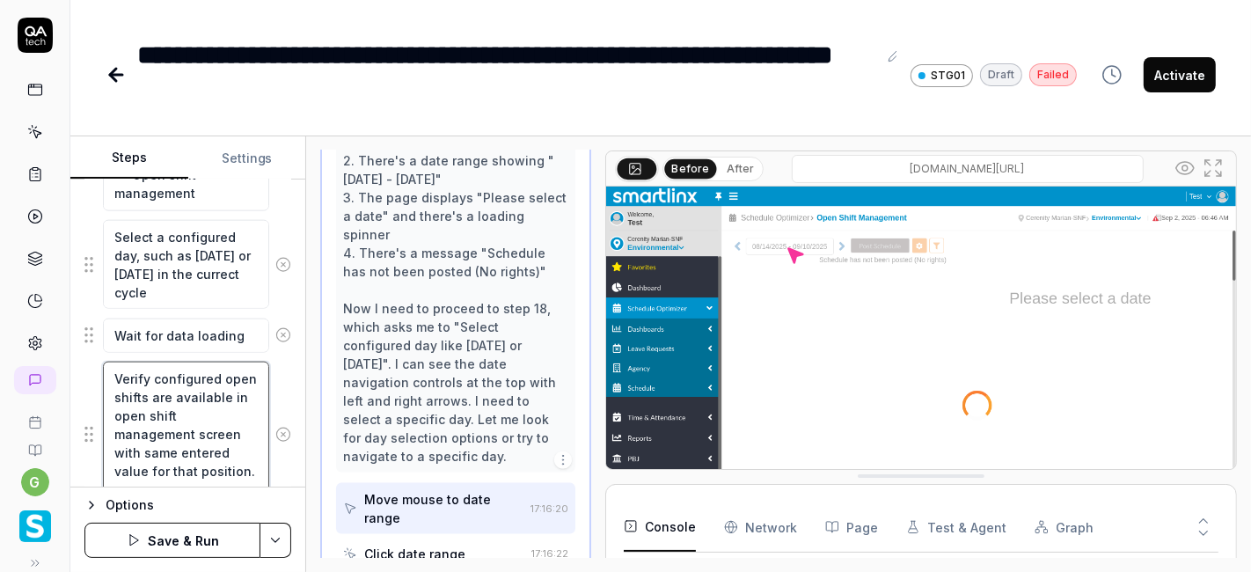
click at [197, 387] on textarea "Verify configured open shifts are available in open shift management screen wit…" at bounding box center [186, 433] width 166 height 144
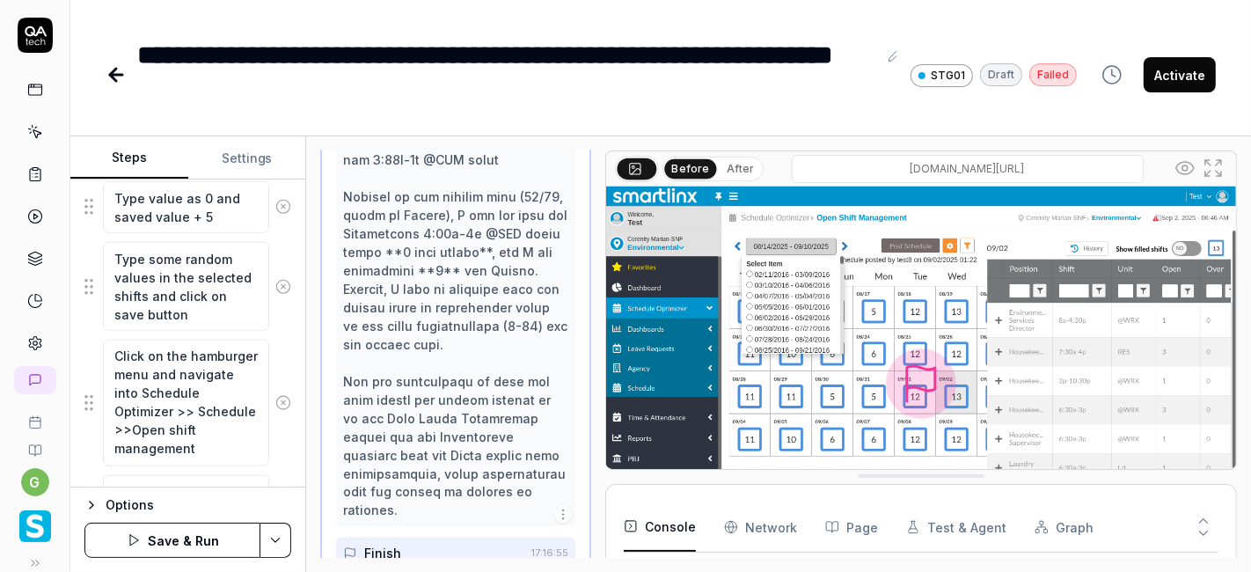
scroll to position [0, 0]
click at [288, 373] on div "Goal Open shift count should be same in Ideal schedule and open shift managemen…" at bounding box center [187, 333] width 235 height 308
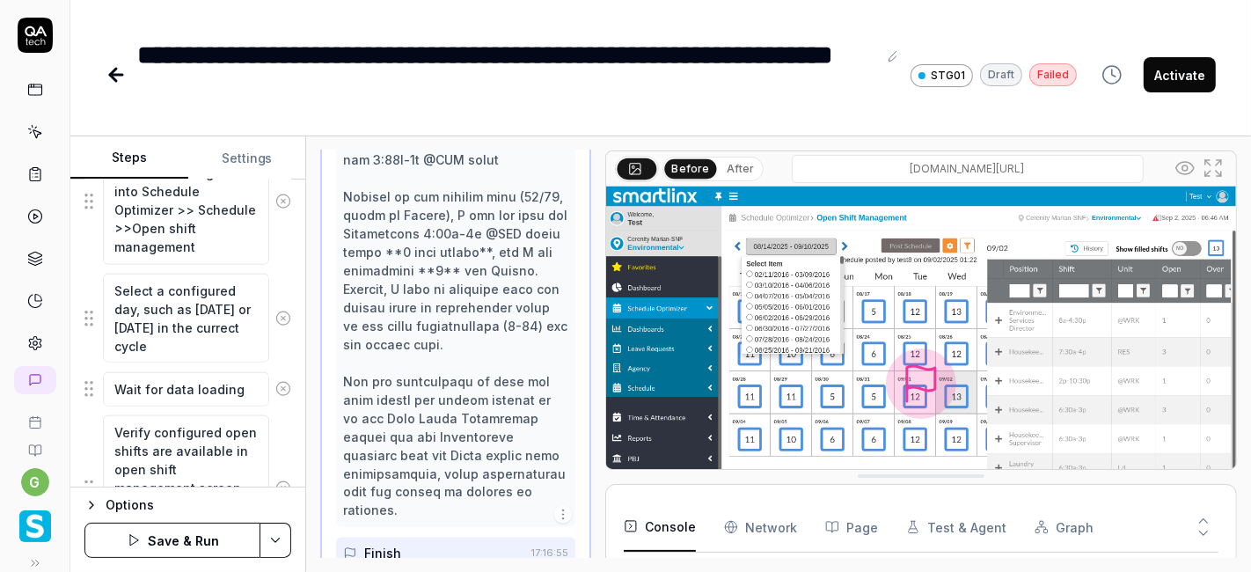
scroll to position [1960, 0]
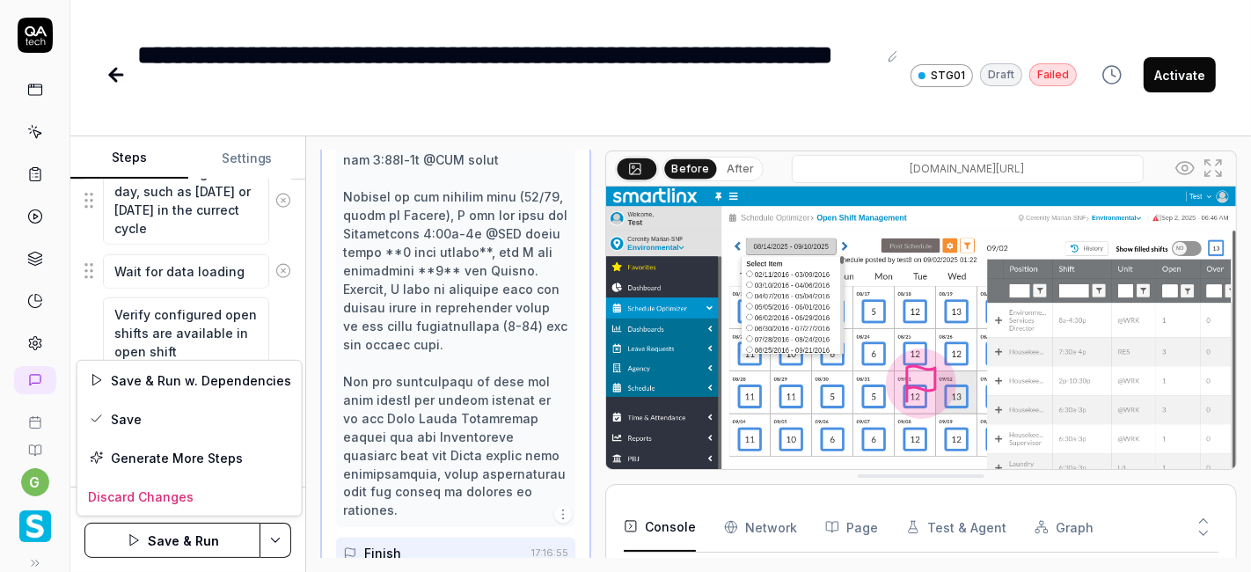
click at [276, 550] on html "**********" at bounding box center [625, 286] width 1251 height 572
click at [188, 415] on div "Save" at bounding box center [189, 418] width 224 height 39
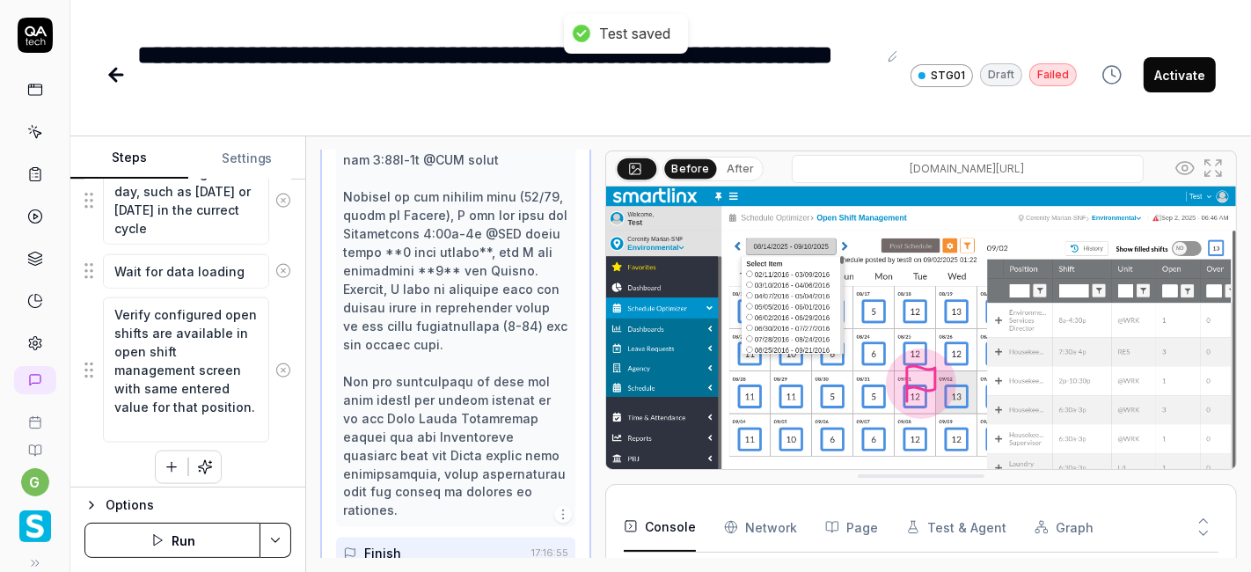
type textarea "*"
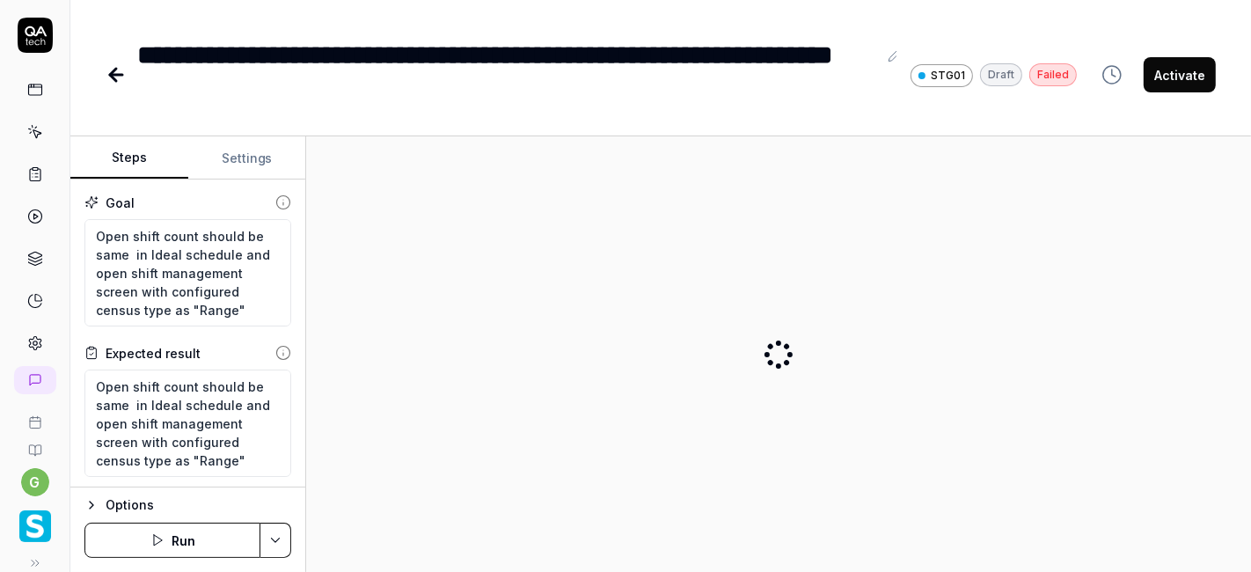
click at [195, 534] on button "Run" at bounding box center [172, 539] width 176 height 35
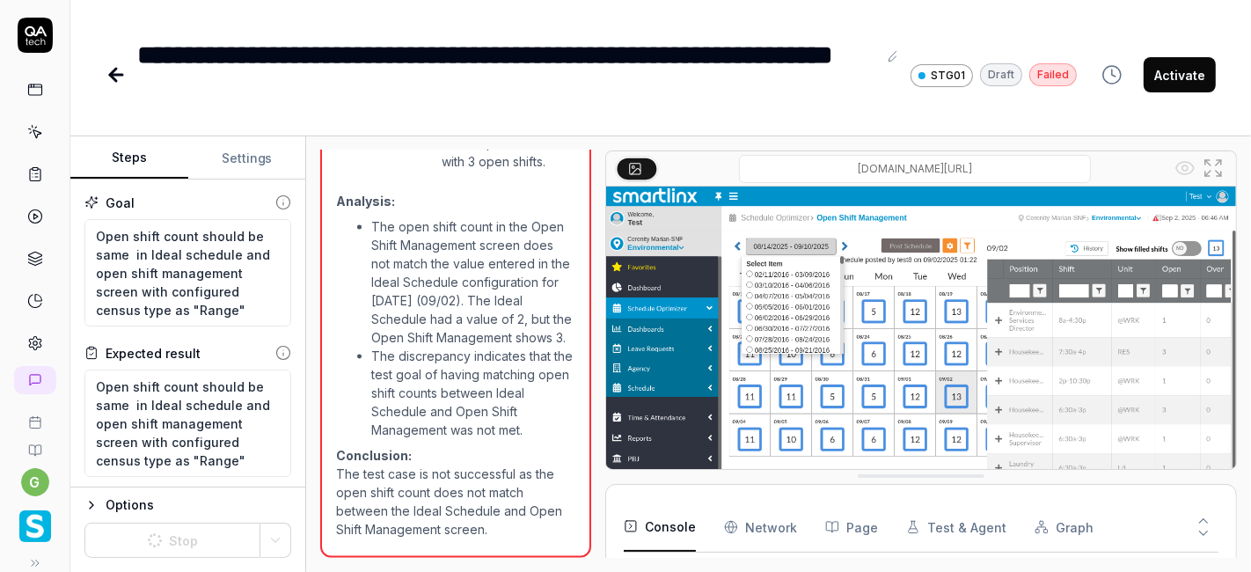
scroll to position [271, 0]
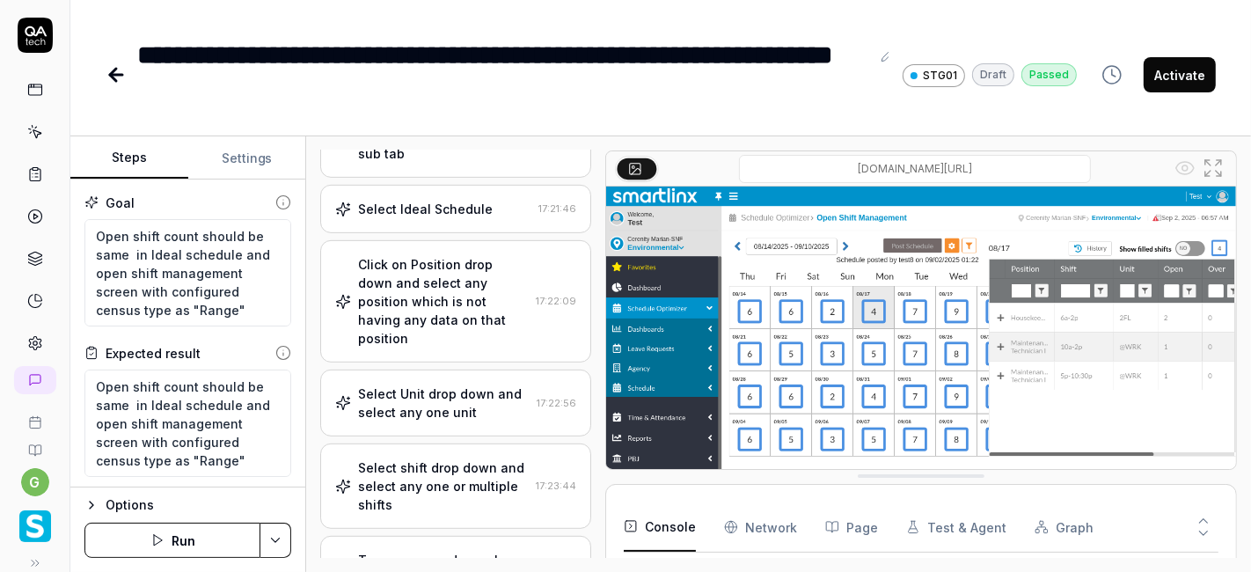
scroll to position [640, 0]
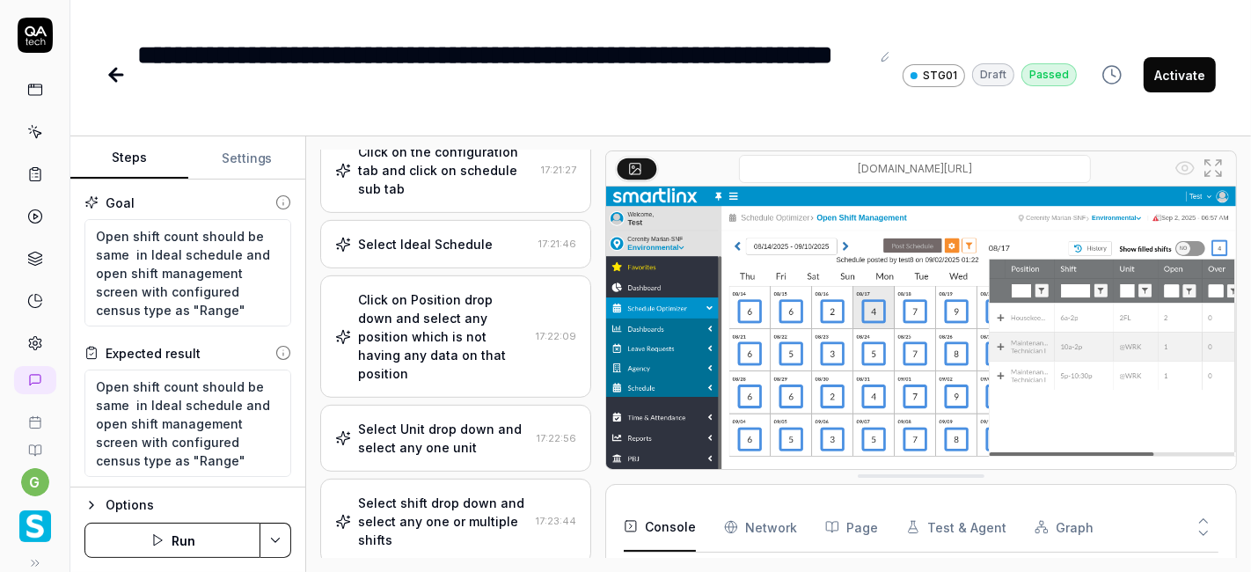
click at [1174, 74] on button "Activate" at bounding box center [1179, 74] width 72 height 35
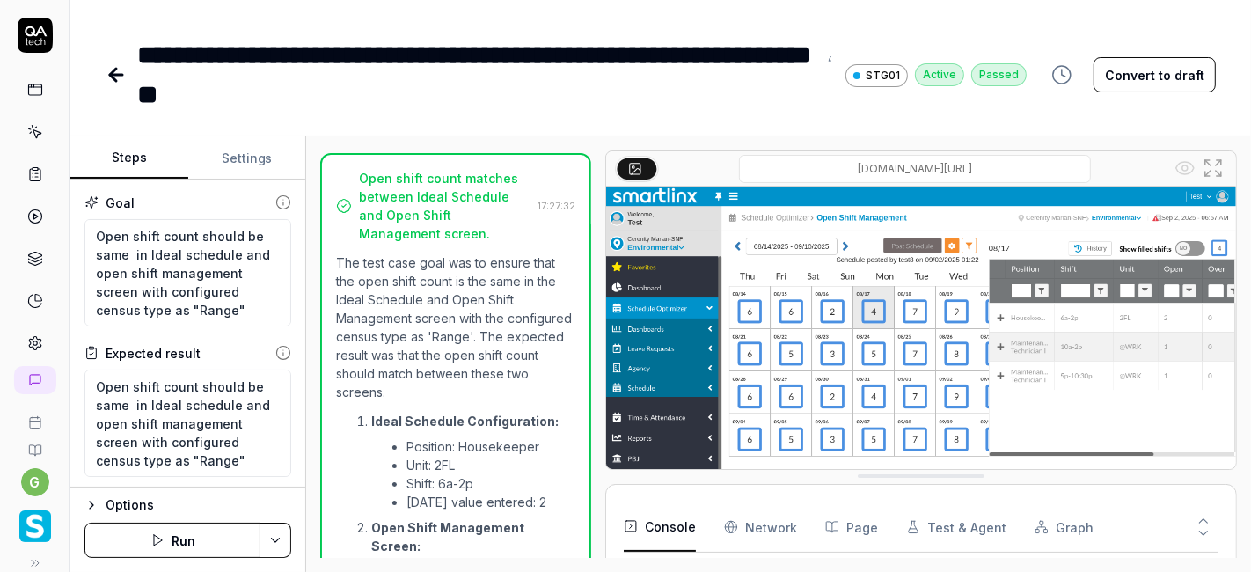
scroll to position [1807, 0]
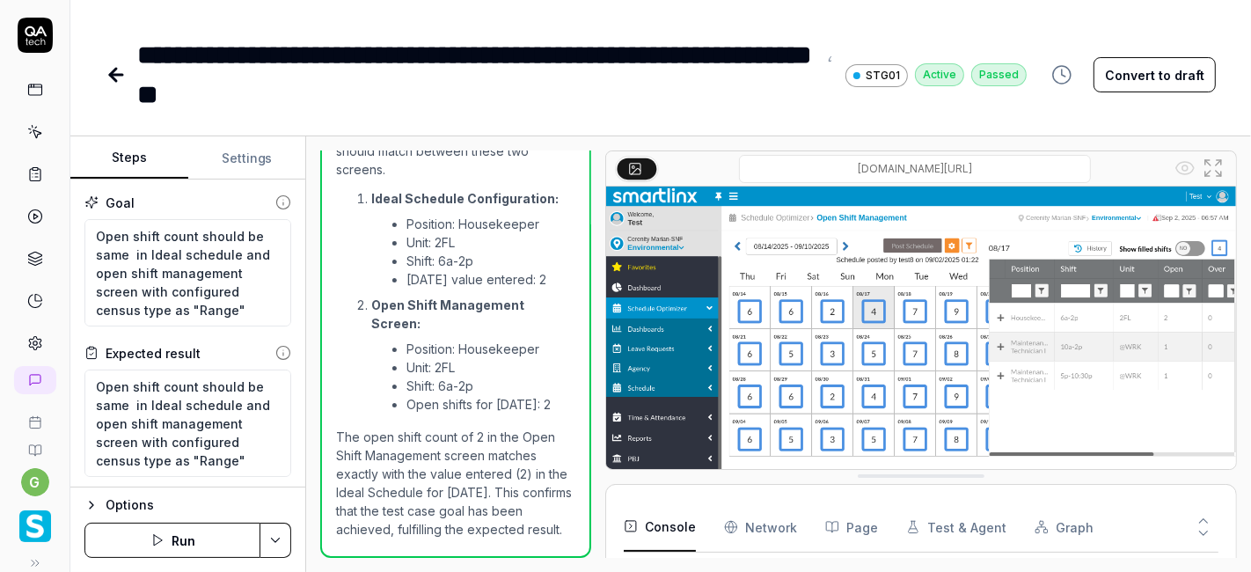
type textarea "*"
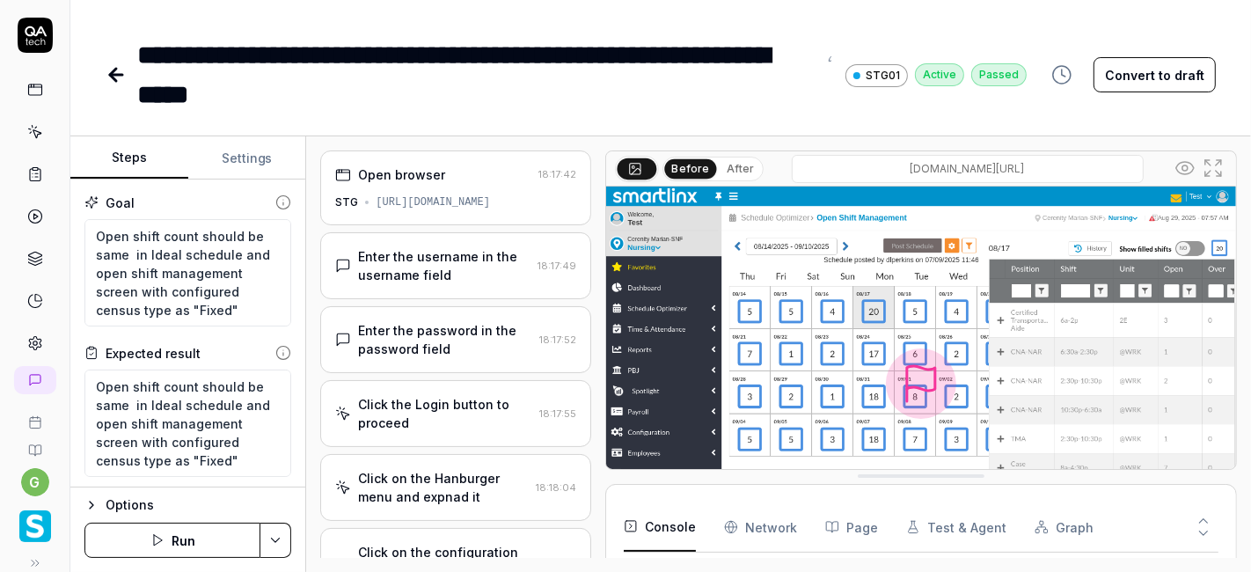
scroll to position [271, 0]
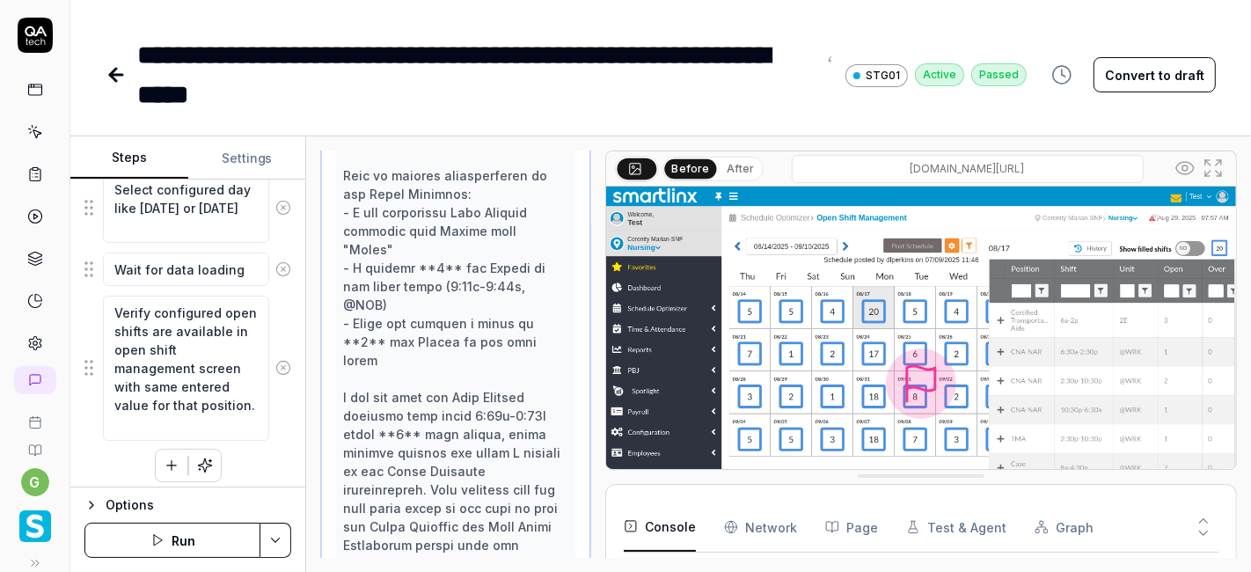
click at [130, 75] on div "**********" at bounding box center [566, 74] width 921 height 79
click at [111, 77] on icon at bounding box center [113, 75] width 6 height 12
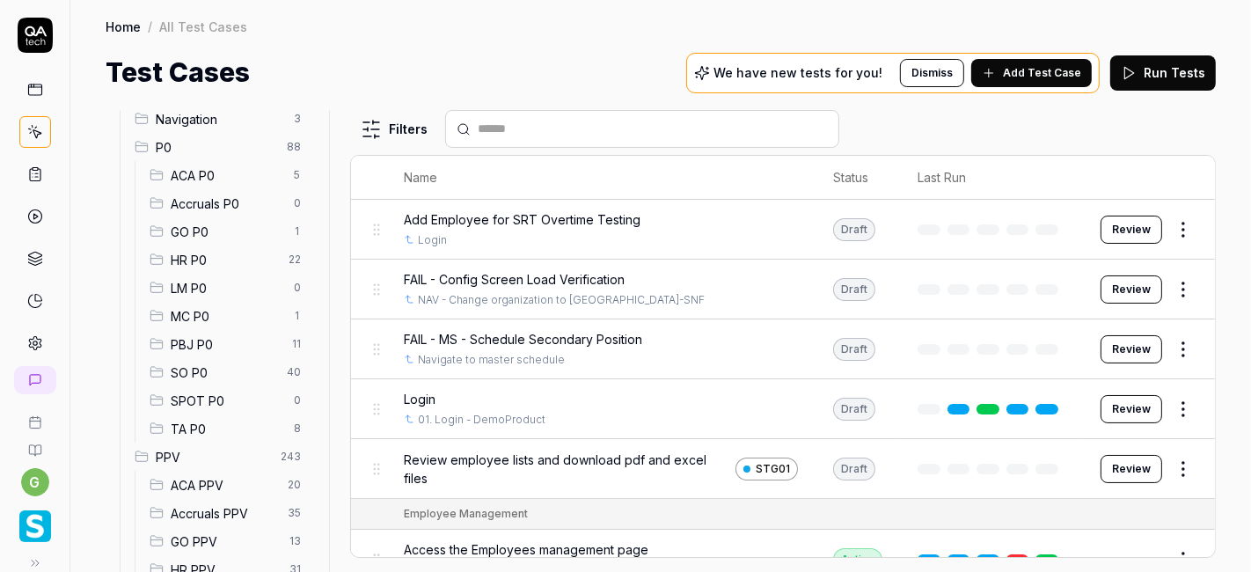
scroll to position [154, 0]
click at [223, 374] on span "SO P0" at bounding box center [224, 371] width 106 height 18
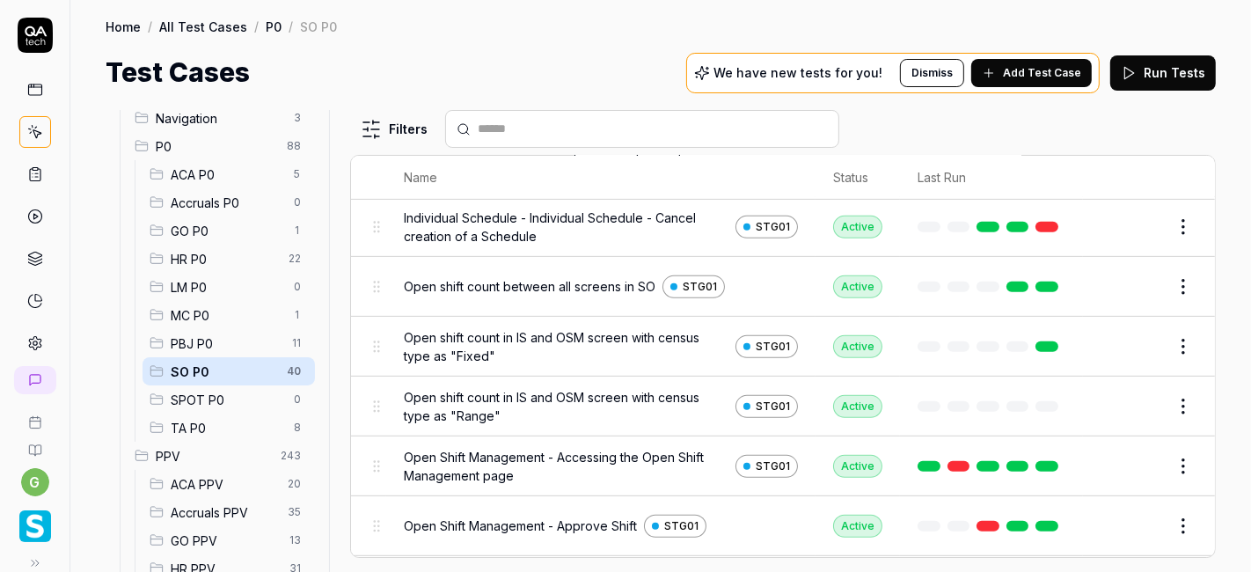
scroll to position [696, 0]
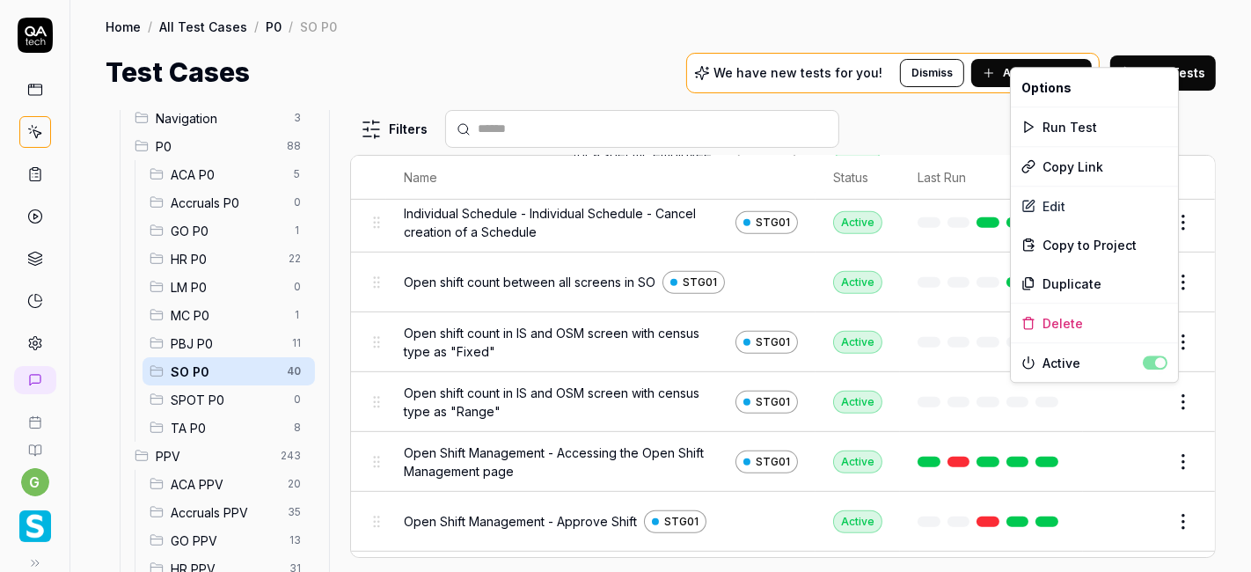
click at [1158, 396] on html "g Home / All Test Cases / P0 / SO P0 Home / All Test Cases / P0 / SO P0 Test Ca…" at bounding box center [625, 286] width 1251 height 572
click at [1066, 125] on div "Run Test" at bounding box center [1094, 126] width 167 height 39
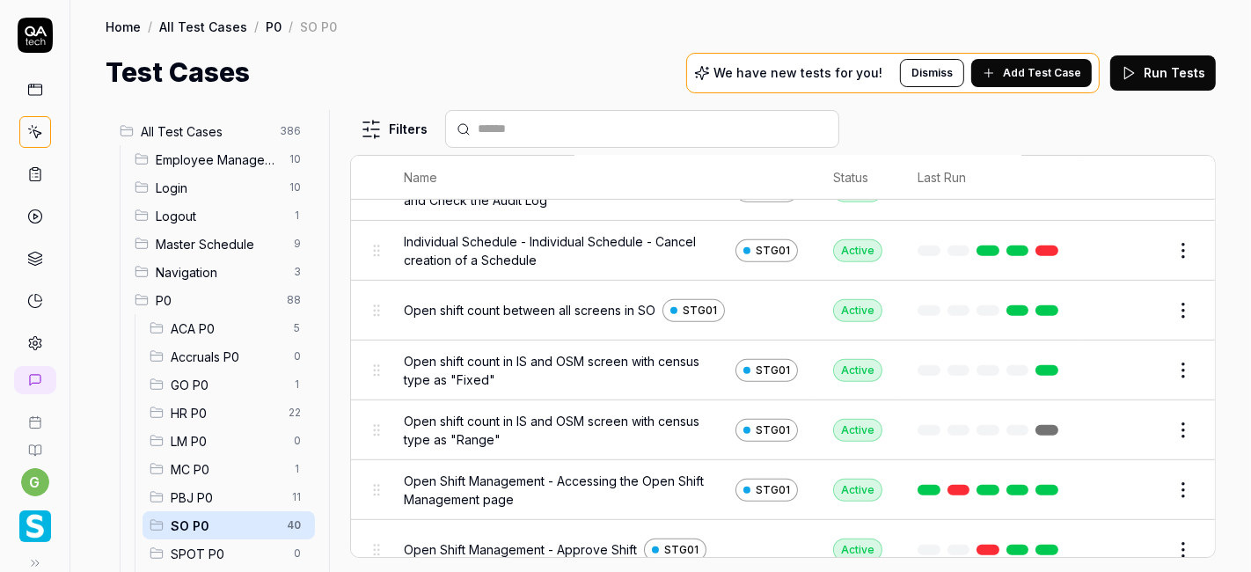
scroll to position [707, 0]
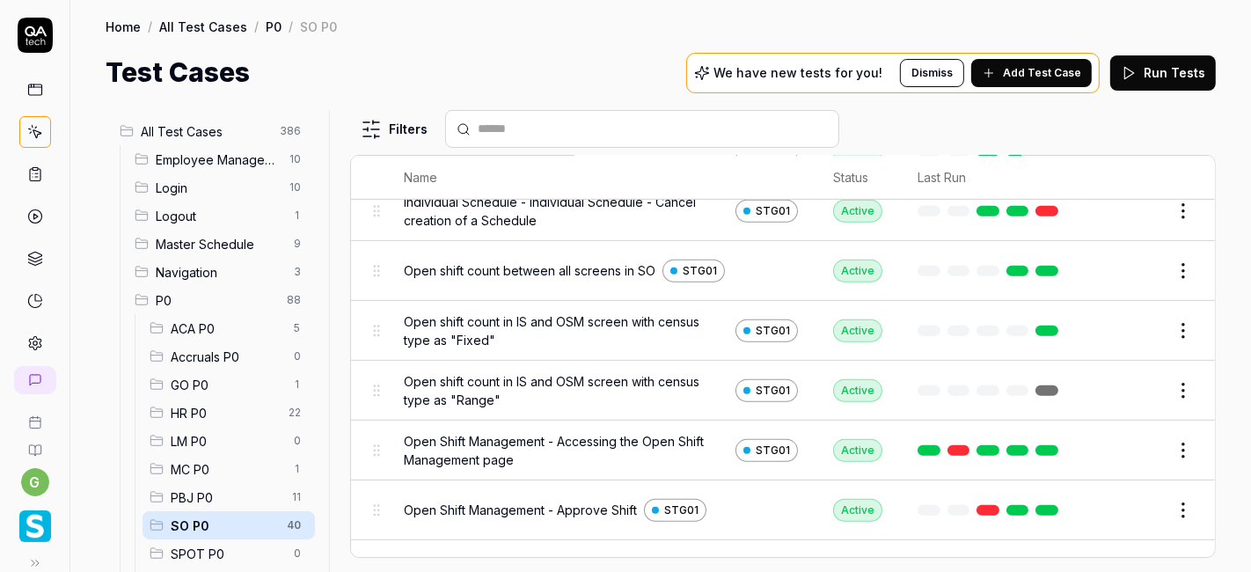
click at [1040, 385] on link at bounding box center [1046, 390] width 23 height 11
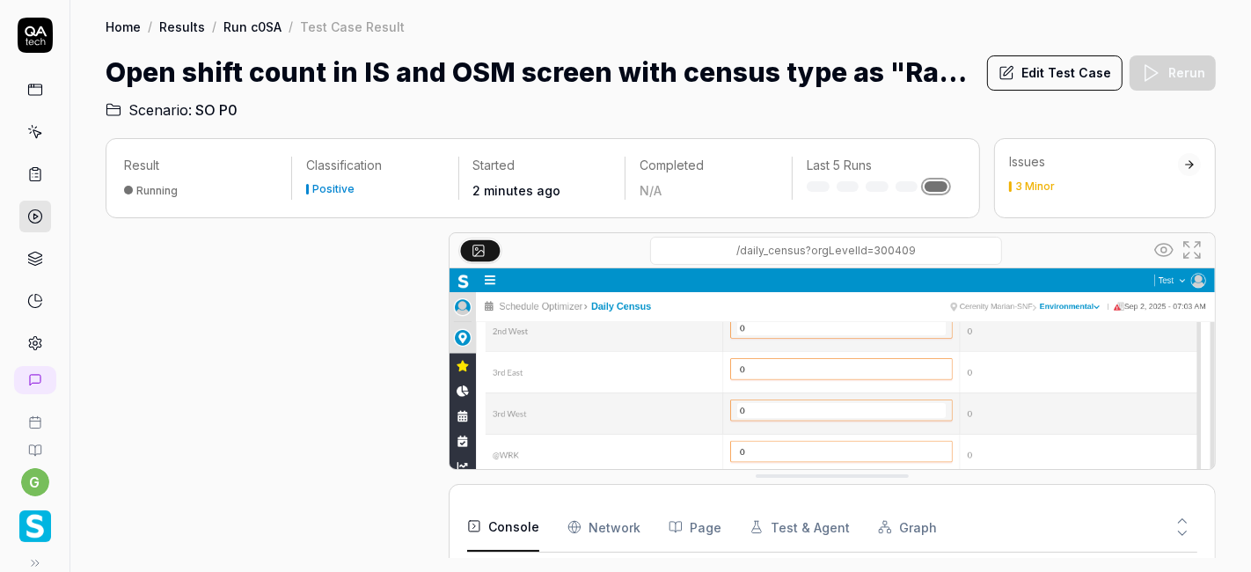
scroll to position [122, 0]
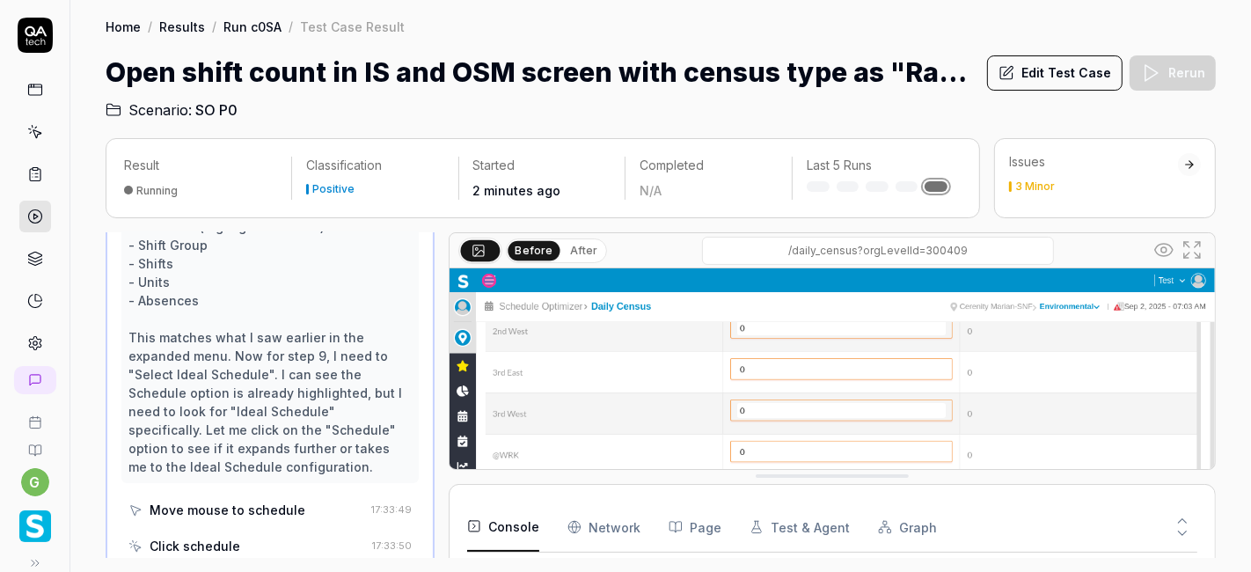
click at [857, 31] on div "Home / Results / Run c0SA / Test Case Result" at bounding box center [661, 27] width 1110 height 18
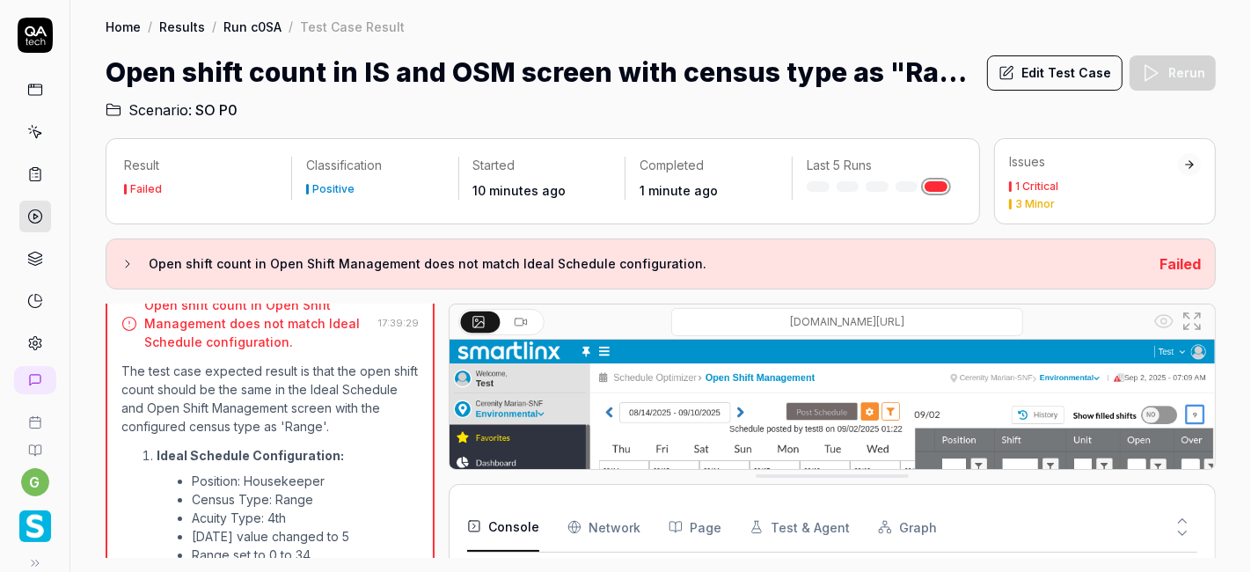
scroll to position [1360, 0]
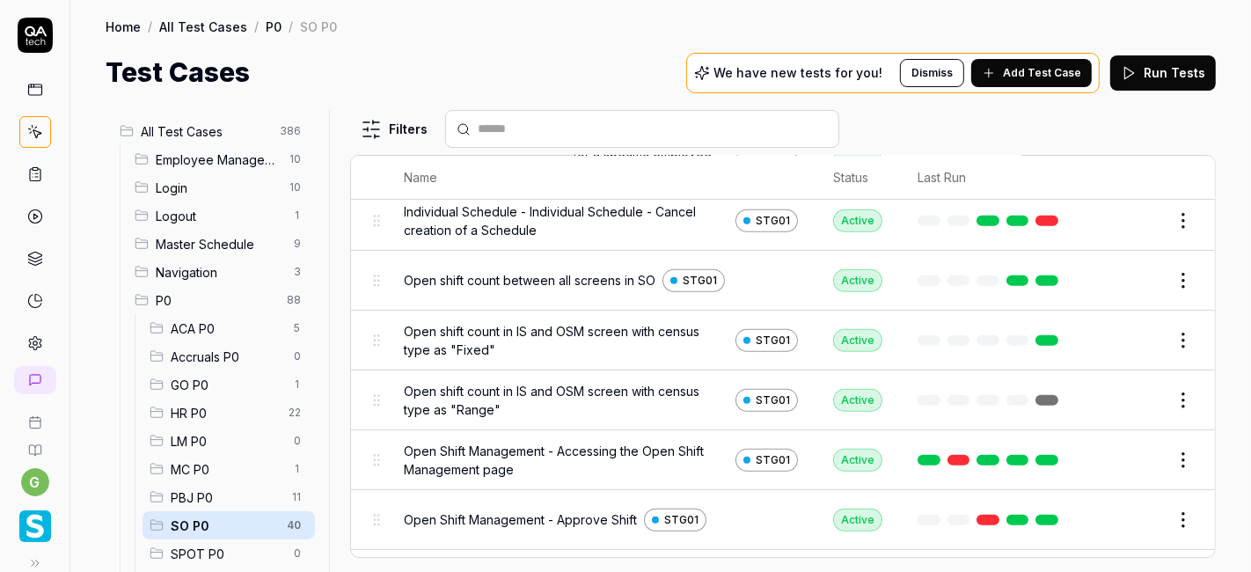
scroll to position [701, 0]
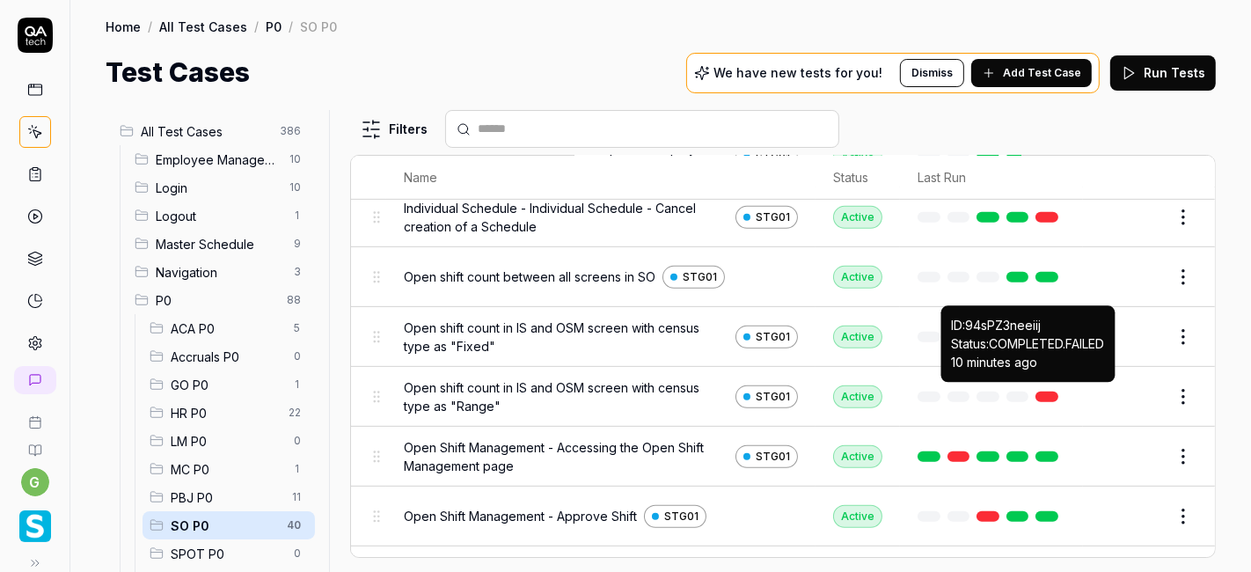
click at [1035, 395] on link at bounding box center [1046, 396] width 23 height 11
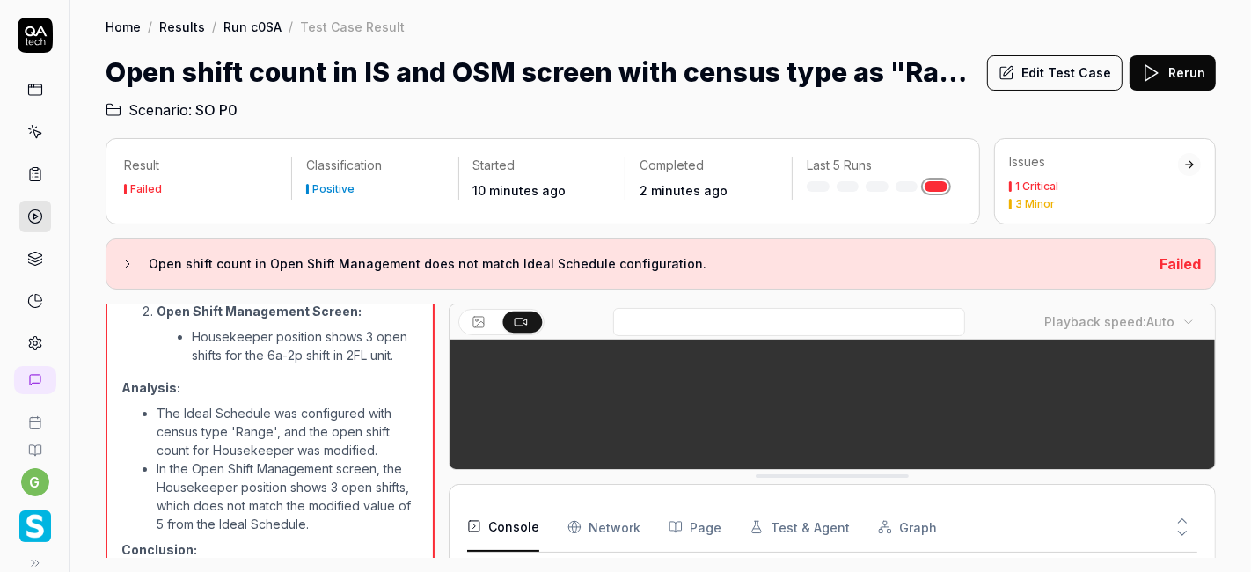
scroll to position [1743, 0]
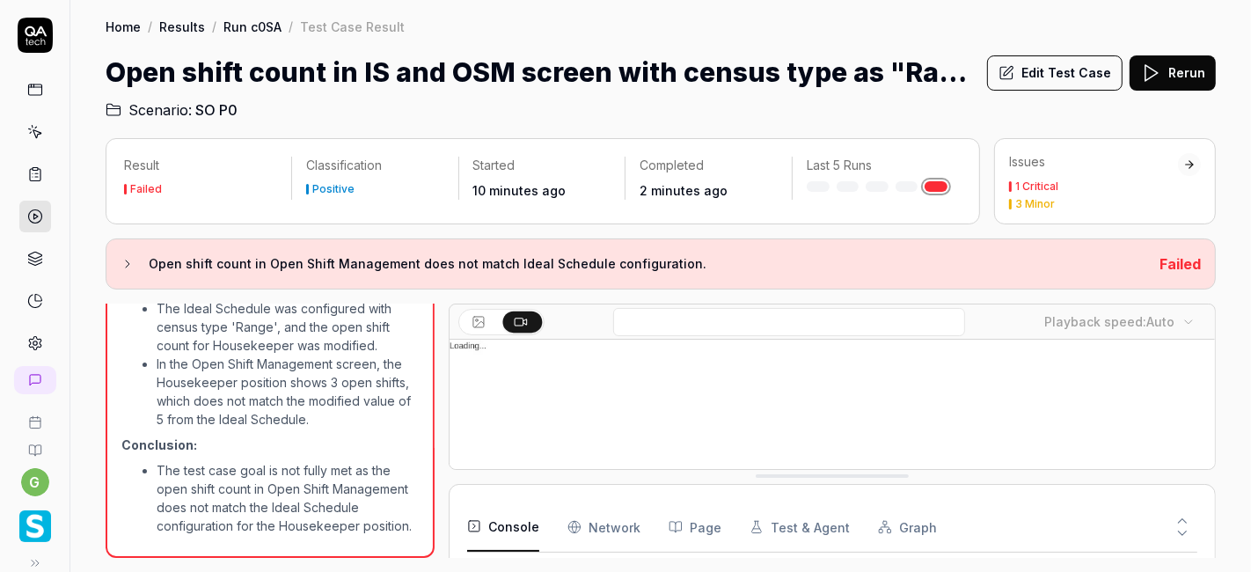
click at [1164, 68] on button "Rerun" at bounding box center [1172, 72] width 86 height 35
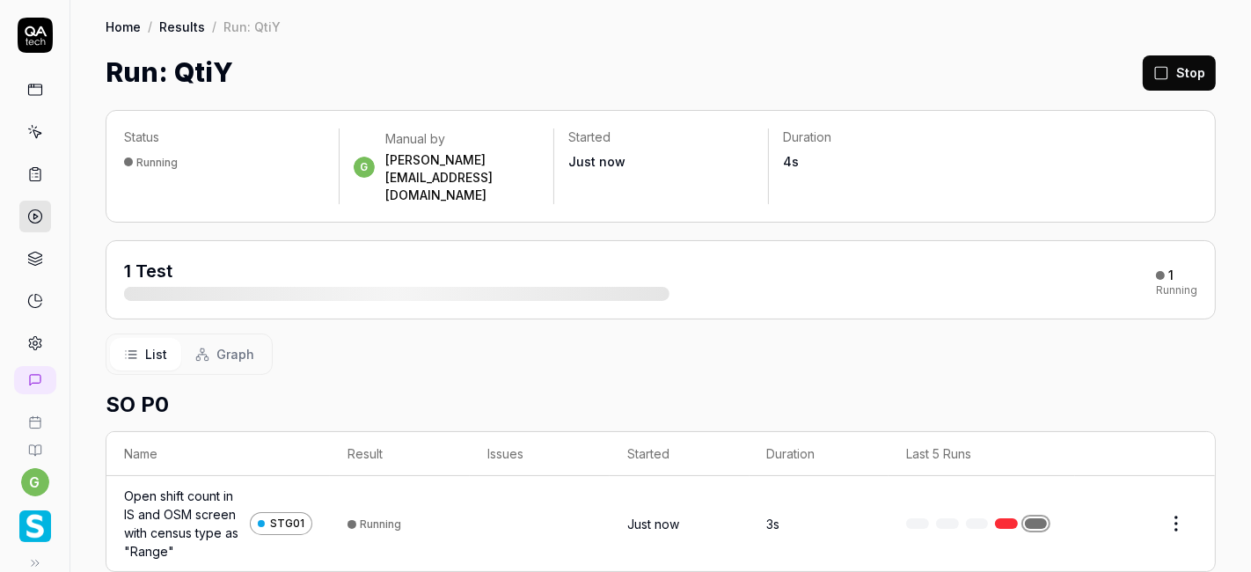
click at [209, 486] on div "Open shift count in IS and OSM screen with census type as "Range"" at bounding box center [183, 523] width 119 height 74
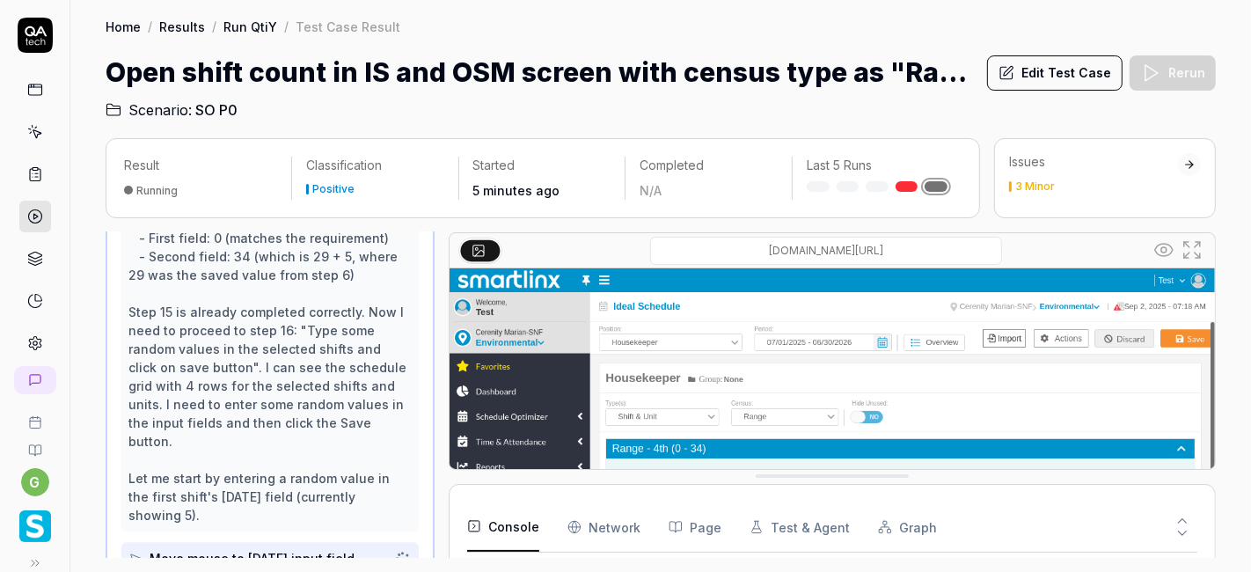
scroll to position [1434, 0]
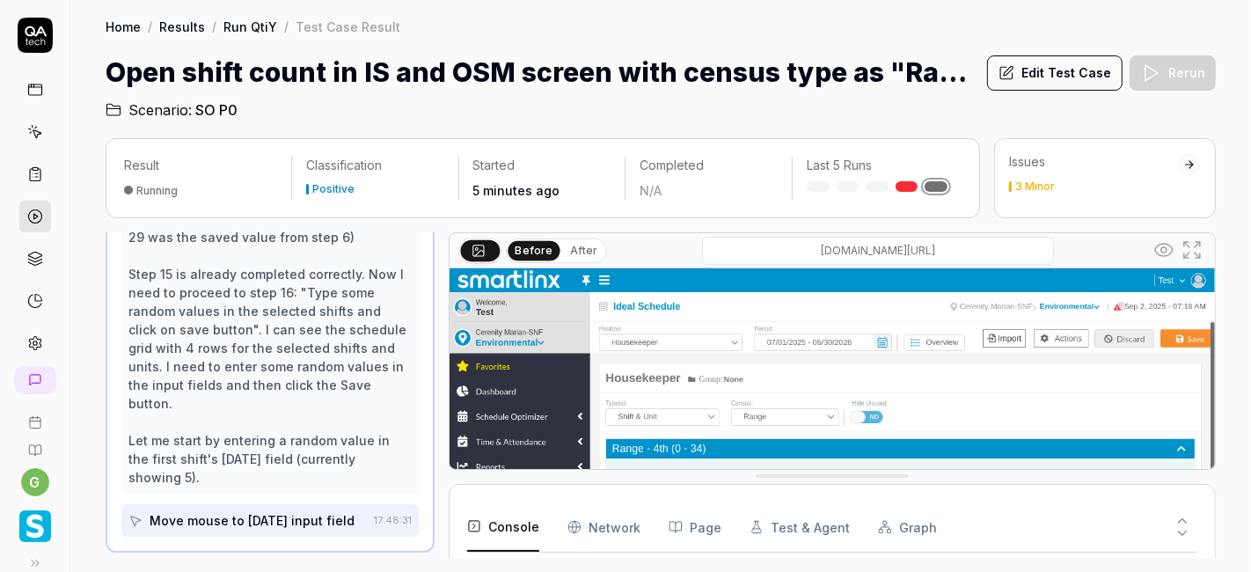
click at [965, 44] on div "Home / Results / Run QtiY / Test Case Result Home / Results / Run QtiY / Test C…" at bounding box center [660, 60] width 1180 height 120
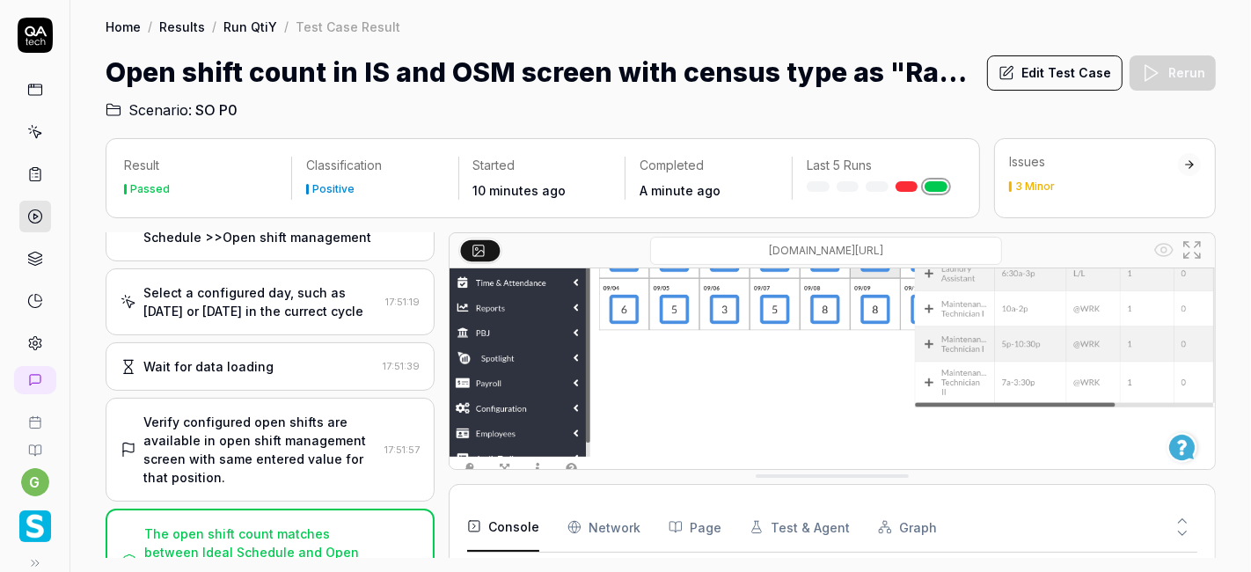
scroll to position [1317, 0]
